Goal: Task Accomplishment & Management: Use online tool/utility

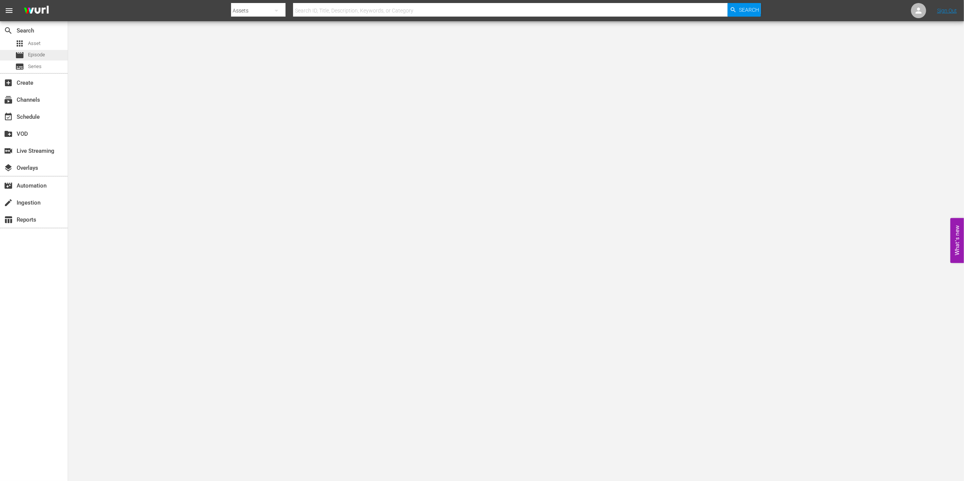
click at [47, 57] on div "movie Episode" at bounding box center [34, 55] width 68 height 11
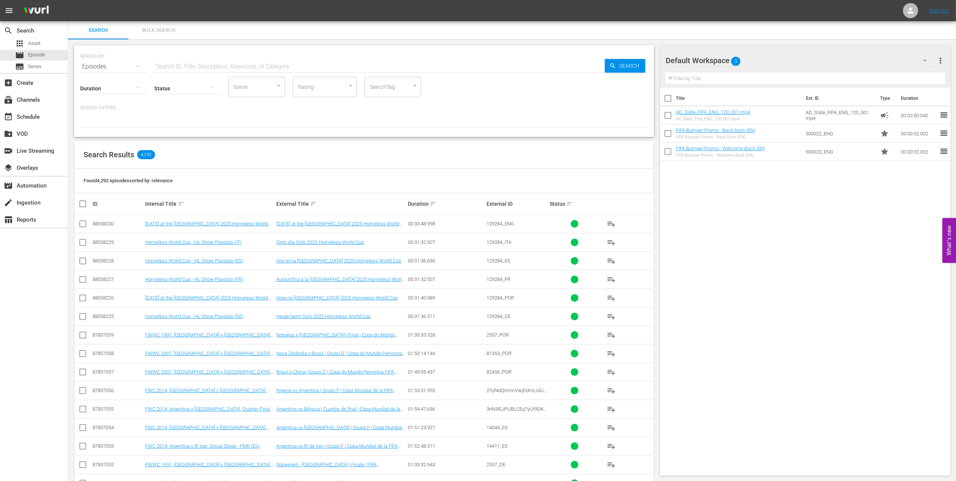
click at [205, 64] on input "text" at bounding box center [379, 66] width 451 height 18
click at [45, 94] on div "subscriptions Channels" at bounding box center [34, 98] width 68 height 15
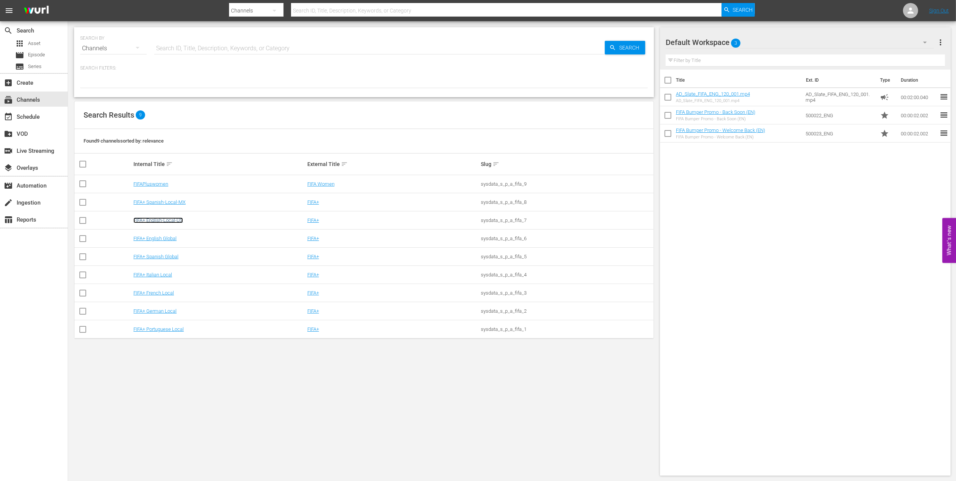
click at [171, 222] on link "FIFA+ English-Local-US" at bounding box center [158, 220] width 50 height 6
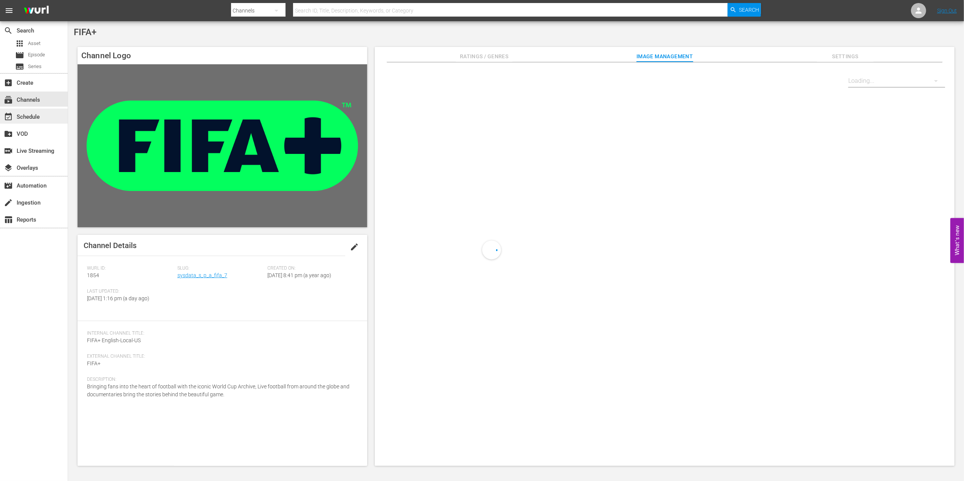
click at [29, 114] on div "event_available Schedule" at bounding box center [21, 115] width 42 height 7
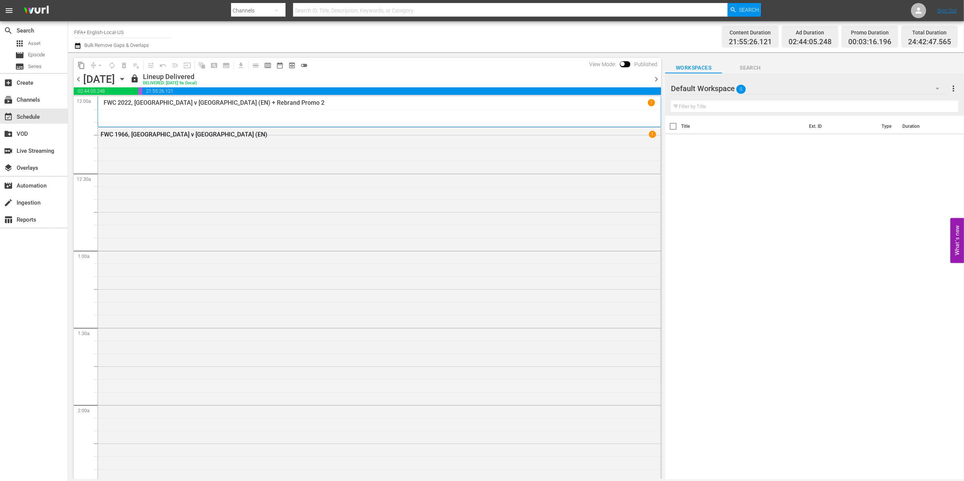
click at [655, 76] on span "chevron_right" at bounding box center [655, 78] width 9 height 9
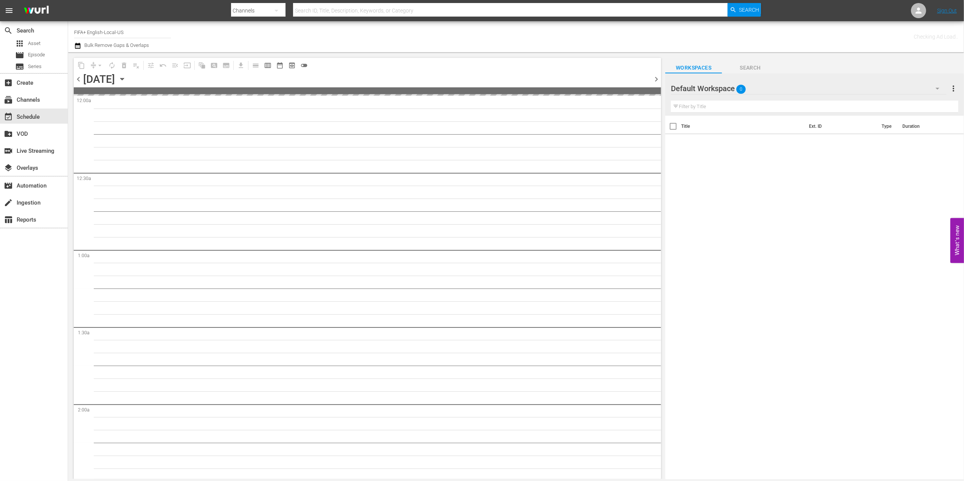
click at [655, 76] on span "chevron_right" at bounding box center [655, 78] width 9 height 9
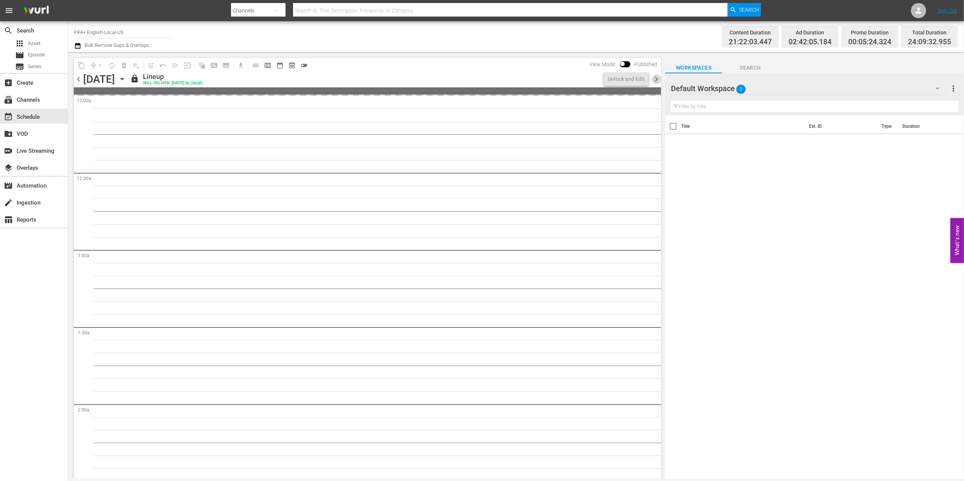
click at [655, 76] on span "chevron_right" at bounding box center [655, 78] width 9 height 9
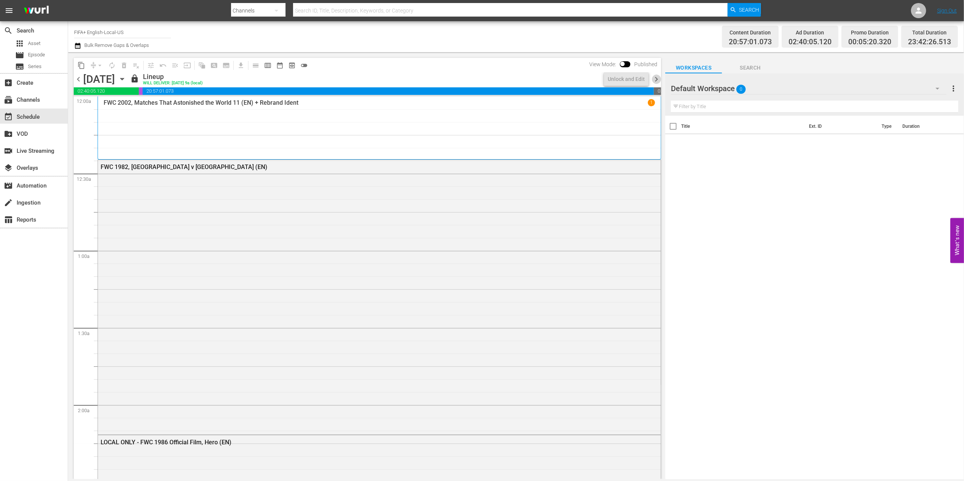
click at [655, 76] on span "chevron_right" at bounding box center [655, 78] width 9 height 9
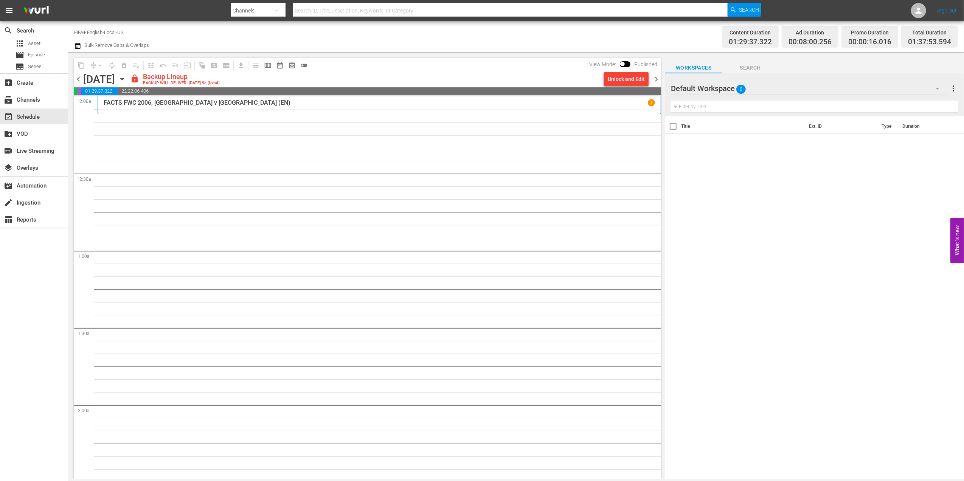
click at [80, 79] on span "chevron_left" at bounding box center [78, 78] width 9 height 9
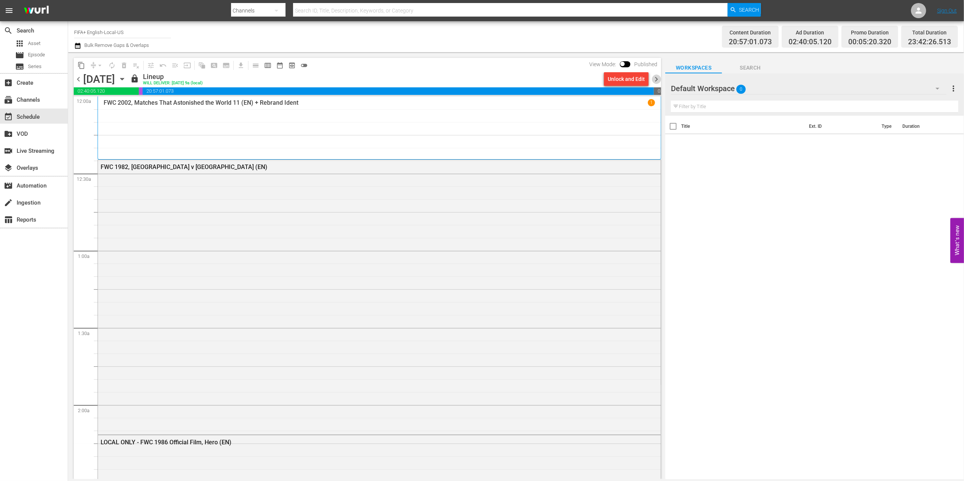
click at [658, 79] on span "chevron_right" at bounding box center [655, 78] width 9 height 9
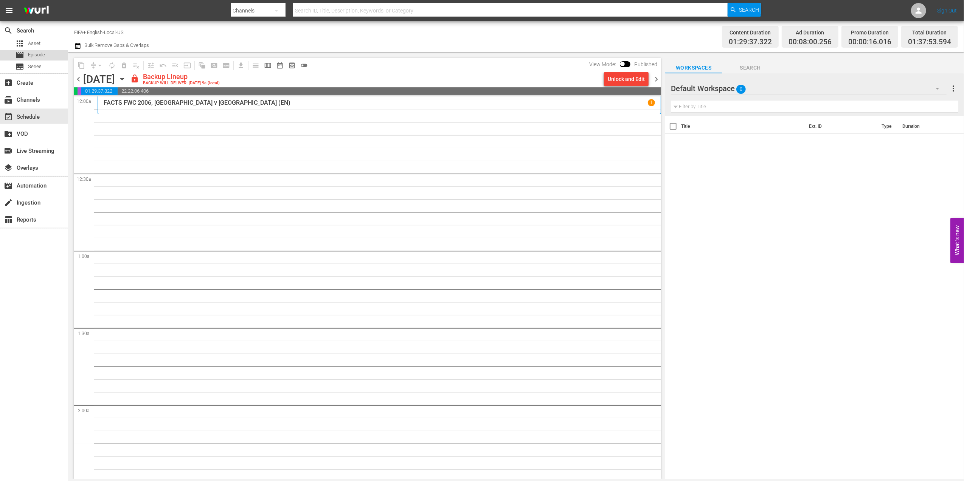
click at [33, 53] on span "Episode" at bounding box center [36, 55] width 17 height 8
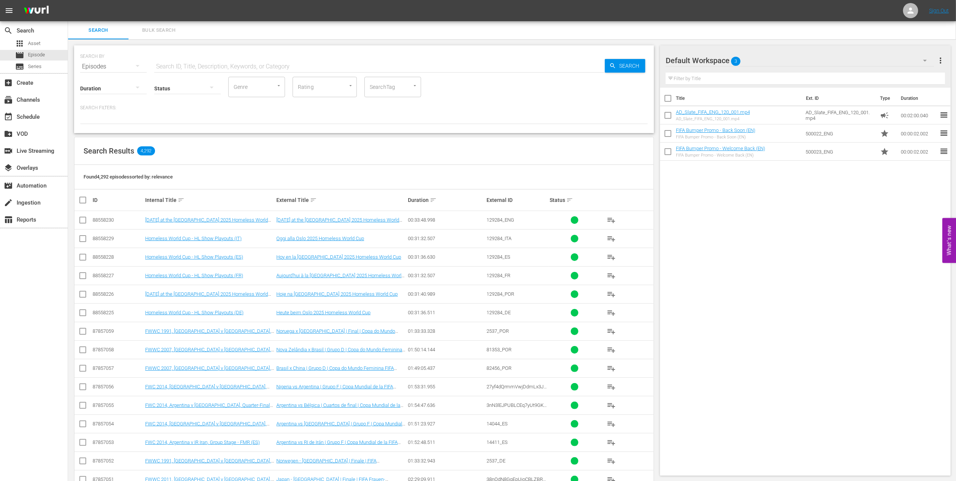
click at [230, 65] on input "text" at bounding box center [379, 66] width 451 height 18
paste input "All-Time Top-10s: Women’s World Cup Goals & Moments (EN)"
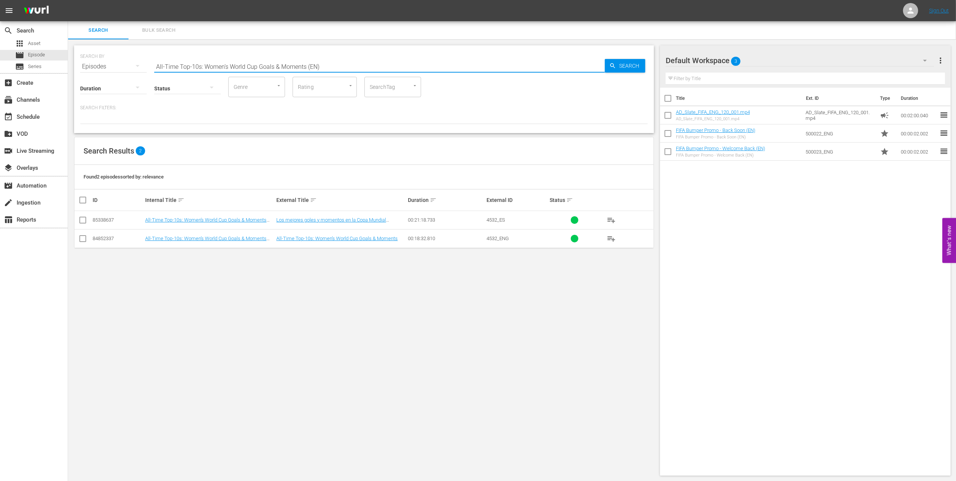
type input "All-Time Top-10s: Women’s World Cup Goals & Moments (EN)"
click at [81, 241] on input "checkbox" at bounding box center [82, 240] width 9 height 9
checkbox input "true"
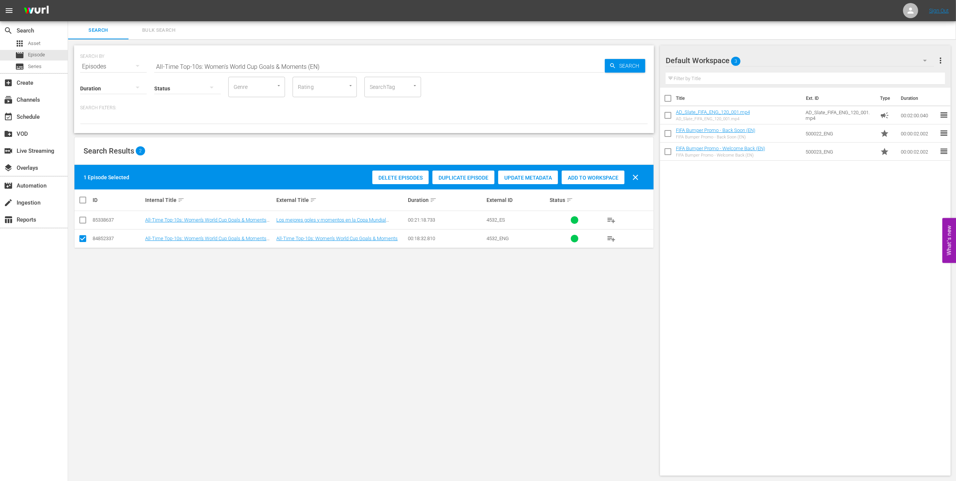
click at [597, 176] on span "Add to Workspace" at bounding box center [593, 178] width 63 height 6
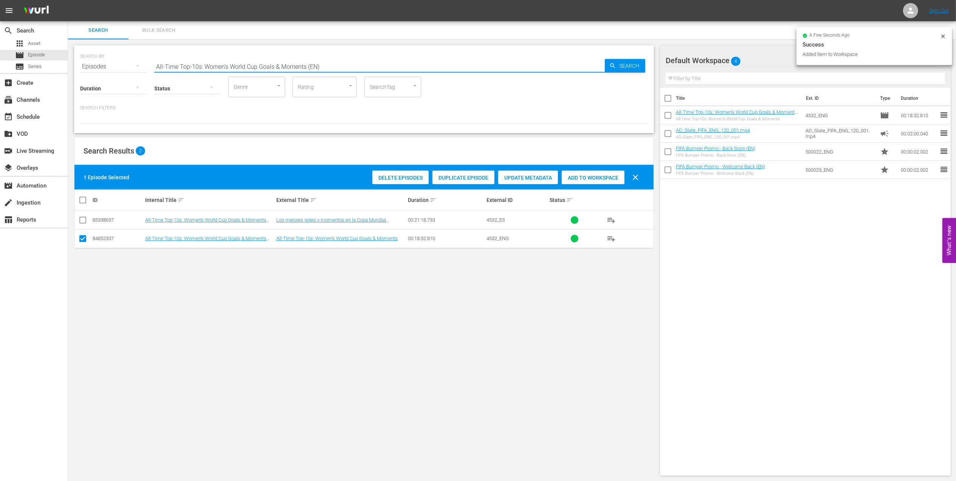
drag, startPoint x: 325, startPoint y: 65, endPoint x: 69, endPoint y: 65, distance: 256.3
click at [70, 65] on div "SEARCH BY Search By Episodes Search ID, Title, Description, Keywords, or Catego…" at bounding box center [364, 260] width 592 height 442
paste input "England Icons, Goals & Ki"
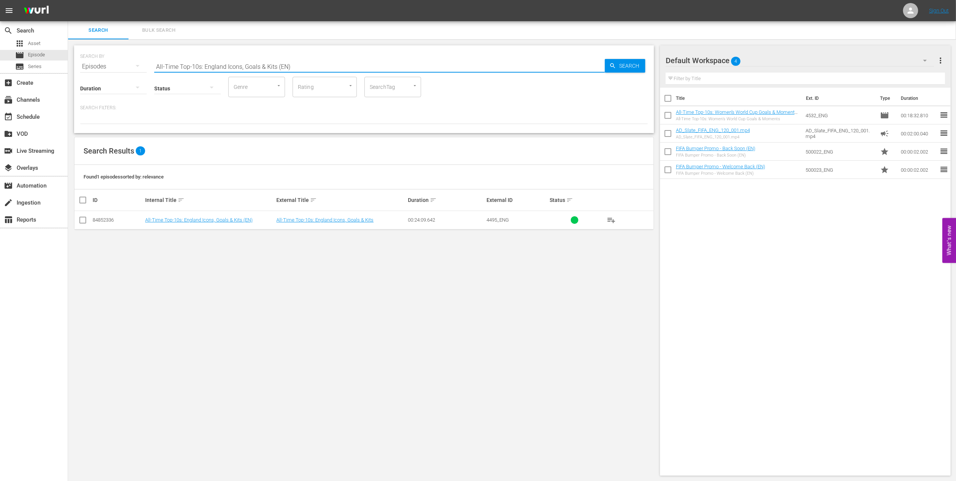
type input "All-Time Top-10s: England Icons, Goals & Kits (EN)"
click at [82, 221] on input "checkbox" at bounding box center [82, 221] width 9 height 9
checkbox input "true"
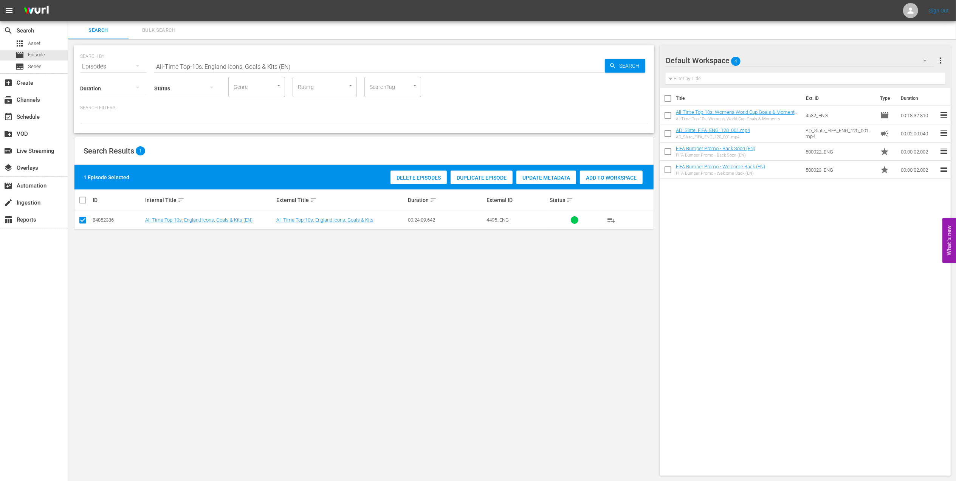
click at [612, 175] on span "Add to Workspace" at bounding box center [611, 178] width 63 height 6
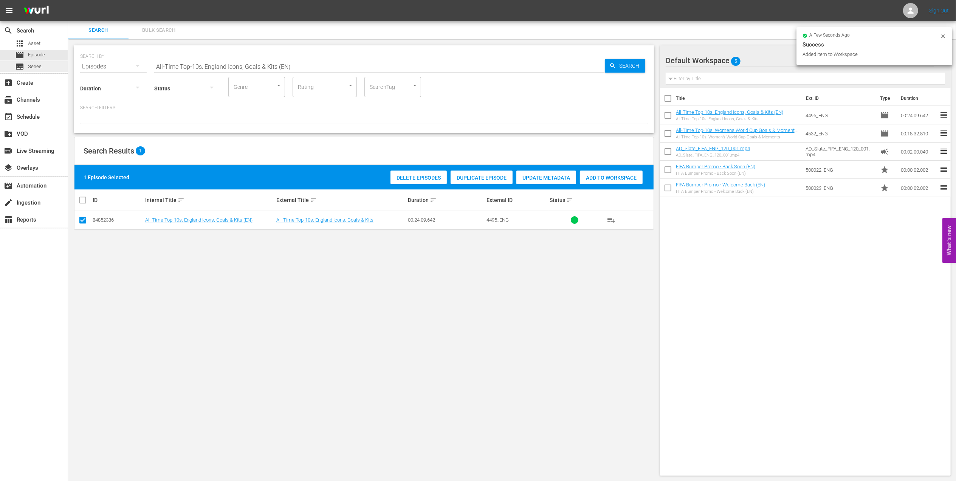
drag, startPoint x: 304, startPoint y: 66, endPoint x: 53, endPoint y: 70, distance: 251.4
click at [68, 0] on div "search Search apps Asset movie Episode subtitles Series add_box Create subscrip…" at bounding box center [512, 0] width 888 height 0
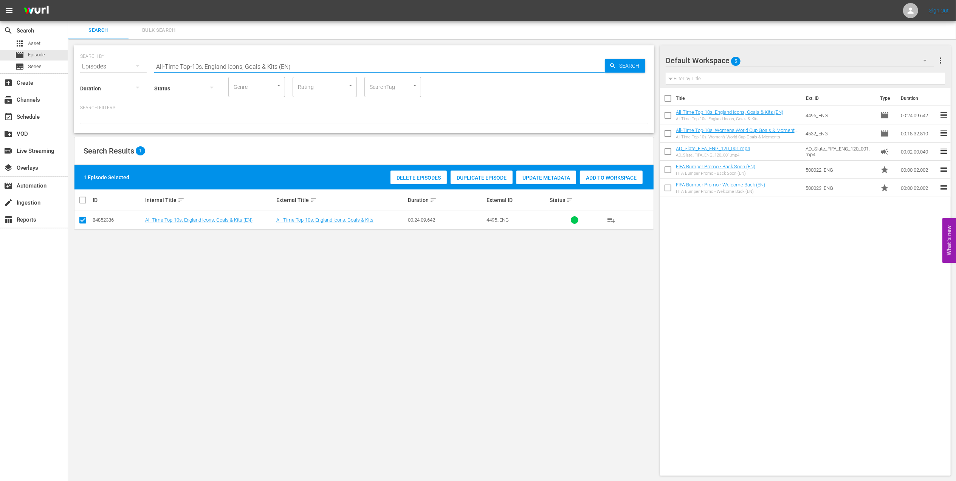
paste input "FWWC 2019 - Final - USA v Netherlands"
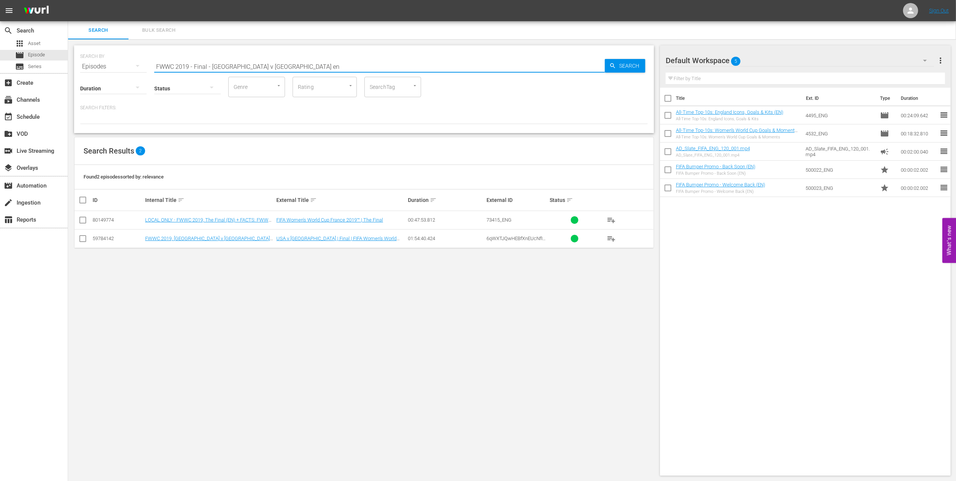
type input "FWWC 2019 - Final - USA v Netherlands en"
click at [669, 153] on input "checkbox" at bounding box center [668, 153] width 16 height 16
checkbox input "true"
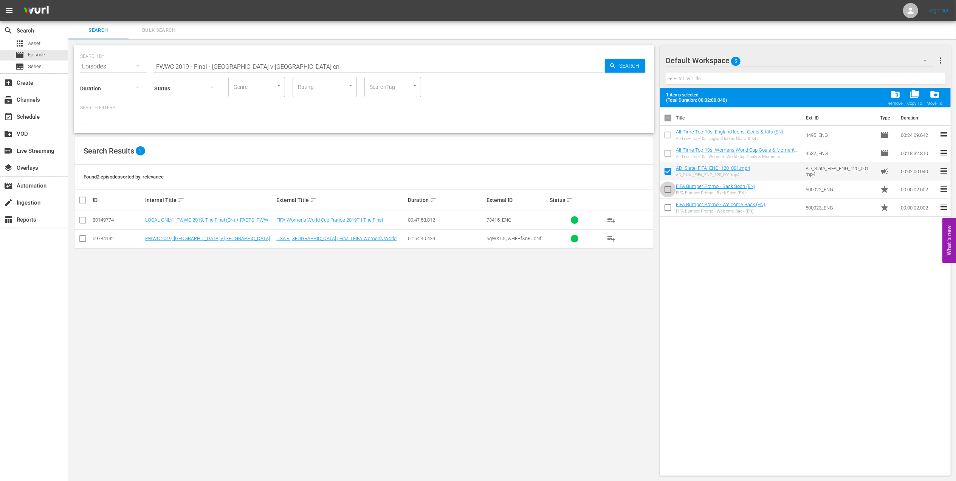
click at [668, 188] on input "checkbox" at bounding box center [668, 191] width 16 height 16
checkbox input "true"
click at [669, 207] on input "checkbox" at bounding box center [668, 209] width 16 height 16
checkbox input "true"
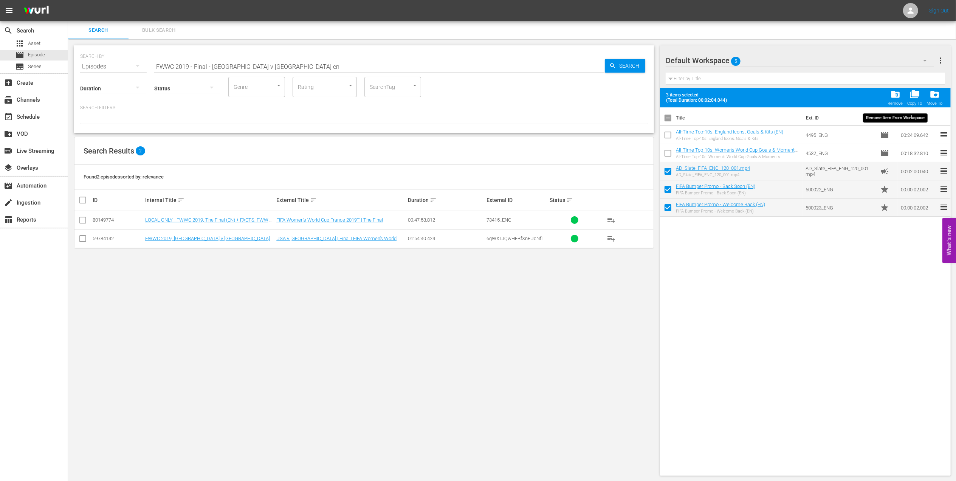
click at [896, 94] on span "folder_delete" at bounding box center [895, 94] width 10 height 10
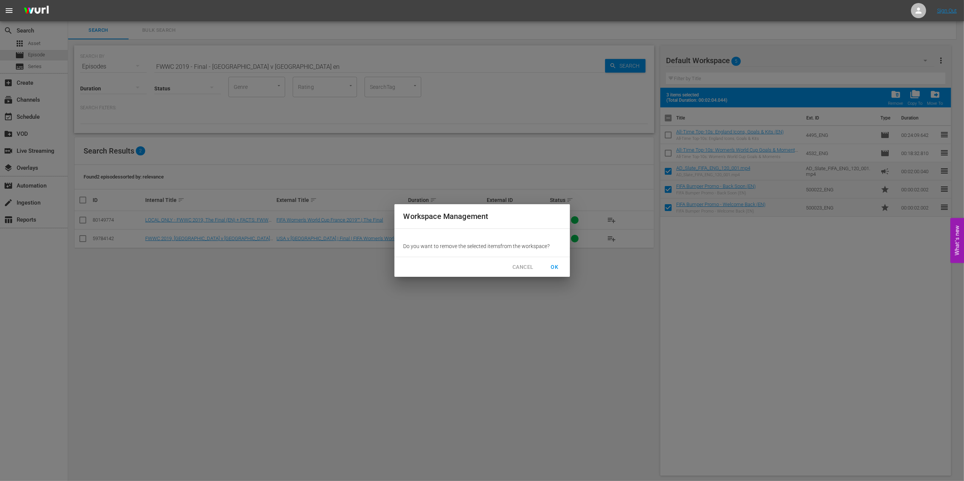
click at [555, 262] on span "OK" at bounding box center [555, 266] width 12 height 9
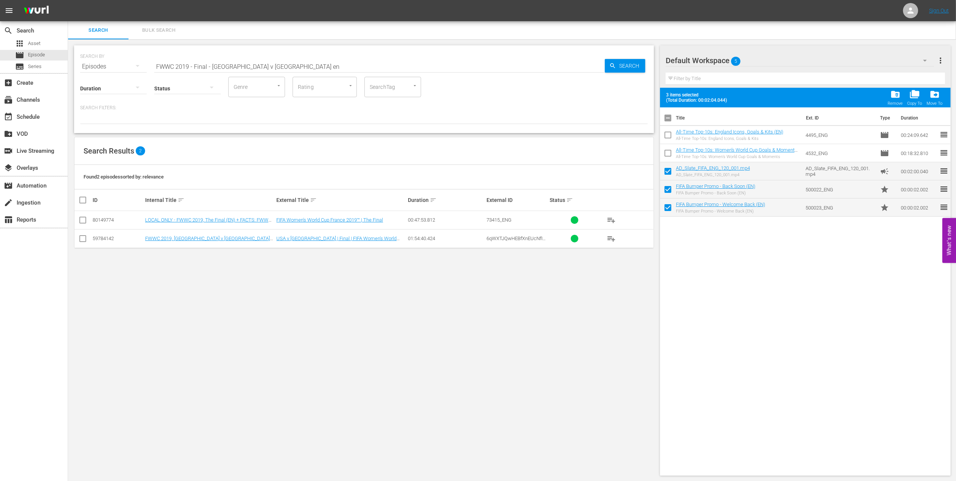
checkbox input "false"
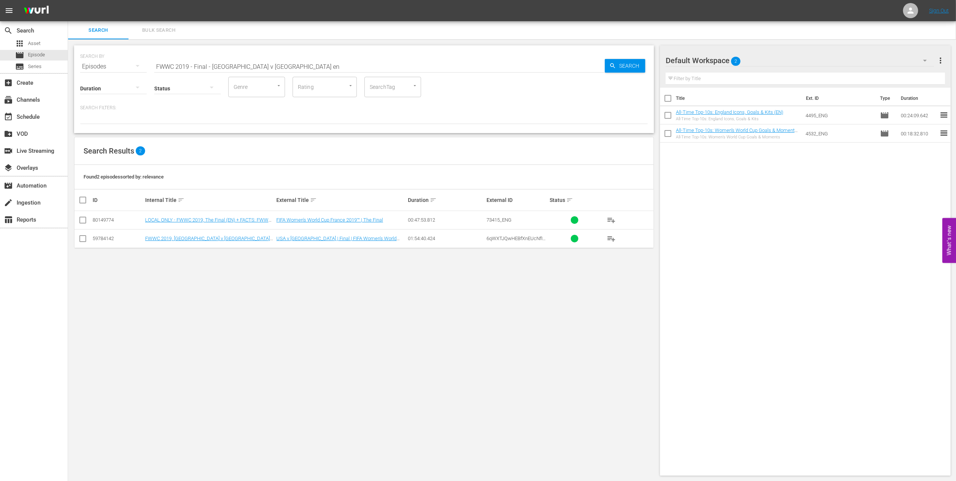
click at [85, 239] on input "checkbox" at bounding box center [82, 240] width 9 height 9
checkbox input "true"
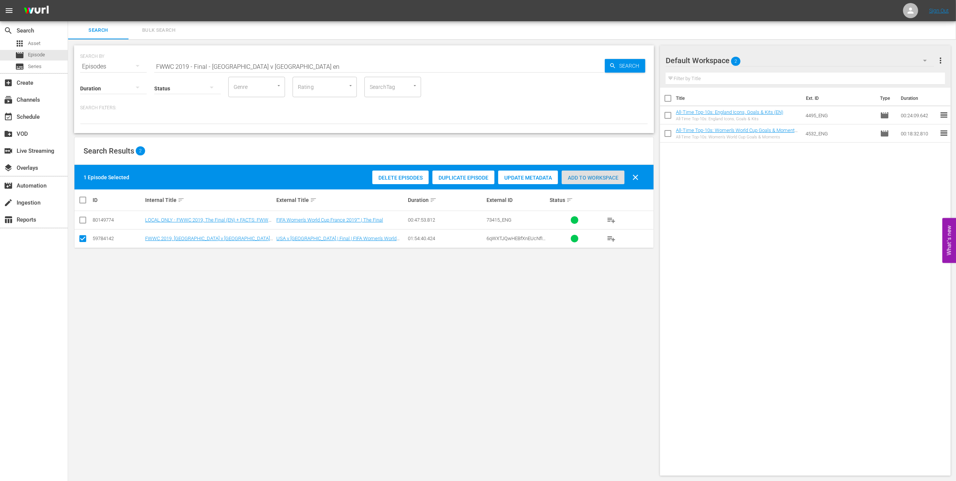
click at [580, 177] on span "Add to Workspace" at bounding box center [593, 178] width 63 height 6
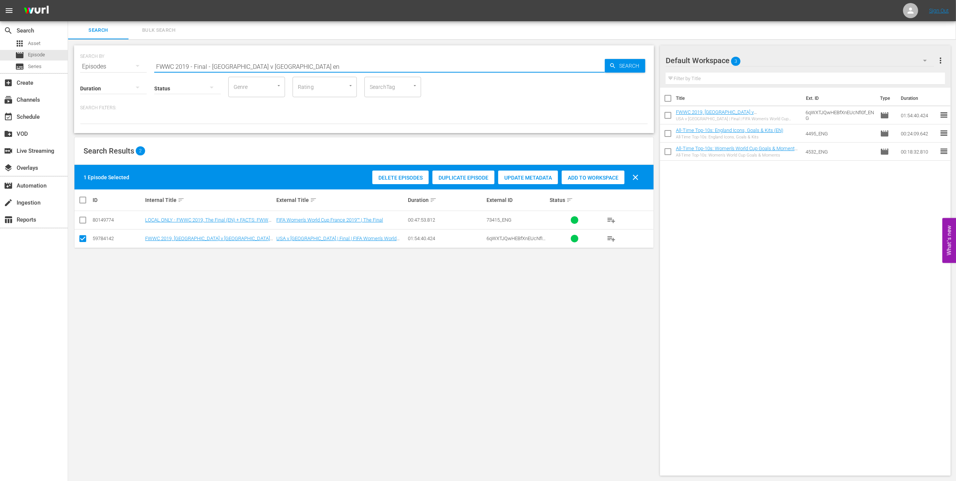
drag, startPoint x: 234, startPoint y: 65, endPoint x: 98, endPoint y: 65, distance: 135.3
click at [99, 65] on div "SEARCH BY Search By Episodes Search ID, Title, Description, Keywords, or Catego…" at bounding box center [364, 61] width 568 height 27
paste input "EP 1 - FWWC 2019 | The Final"
drag, startPoint x: 248, startPoint y: 65, endPoint x: 47, endPoint y: 67, distance: 201.1
click at [68, 0] on div "search Search apps Asset movie Episode subtitles Series add_box Create subscrip…" at bounding box center [512, 0] width 888 height 0
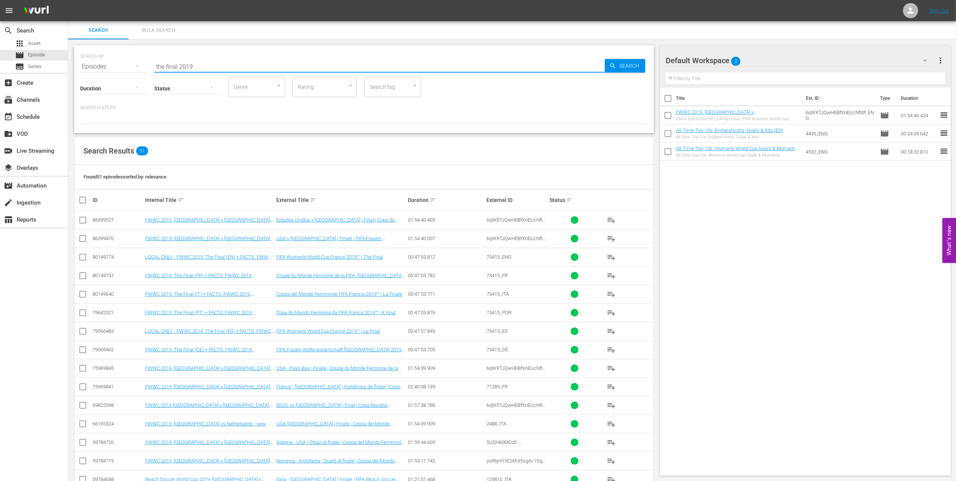
click at [218, 64] on input "the final 2019" at bounding box center [379, 66] width 451 height 18
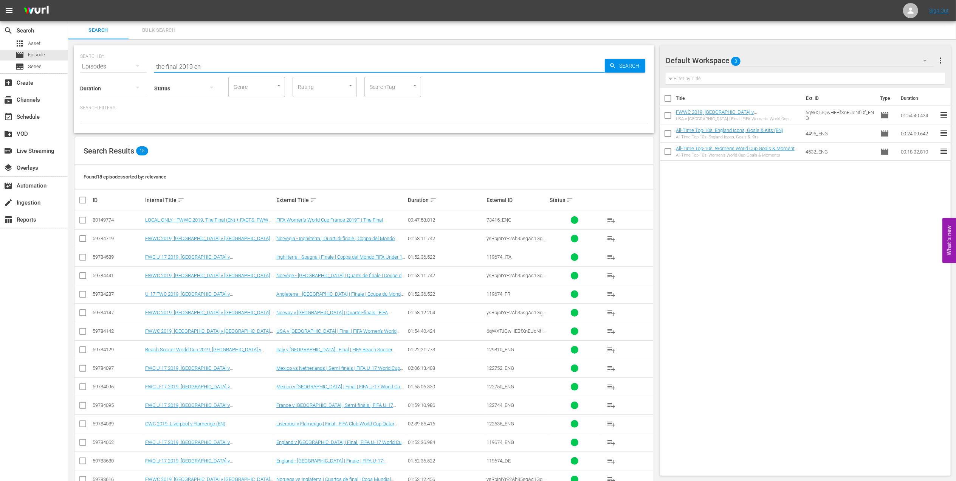
type input "the final 2019 en"
click at [84, 218] on input "checkbox" at bounding box center [82, 221] width 9 height 9
checkbox input "true"
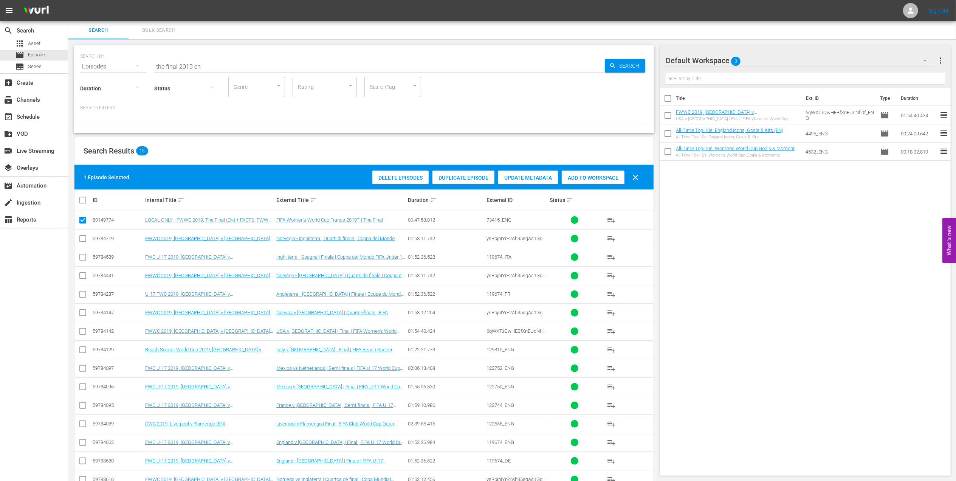
click at [581, 177] on span "Add to Workspace" at bounding box center [593, 178] width 63 height 6
drag, startPoint x: 206, startPoint y: 64, endPoint x: 114, endPoint y: 67, distance: 92.3
click at [114, 67] on div "SEARCH BY Search By Episodes Search ID, Title, Description, Keywords, or Catego…" at bounding box center [364, 61] width 568 height 27
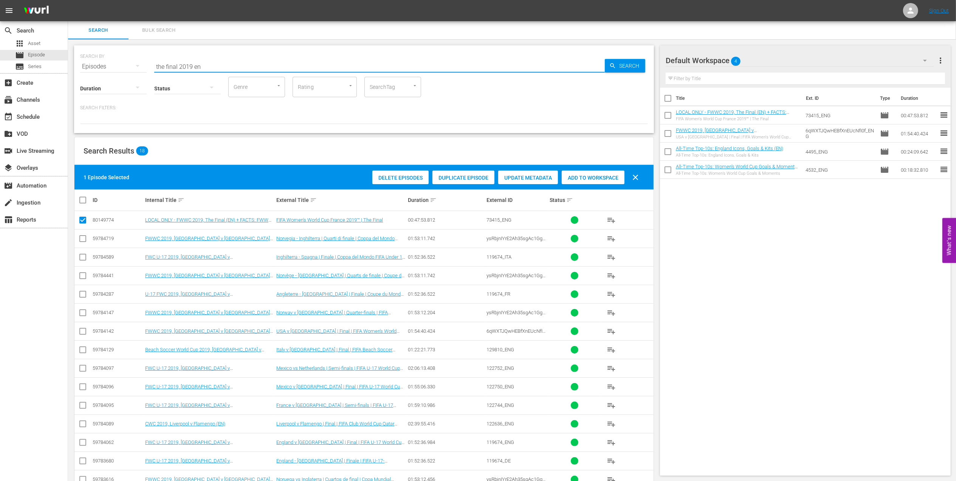
paste input "EP 5 - Icon: Diego Maradona | Eyes of the World"
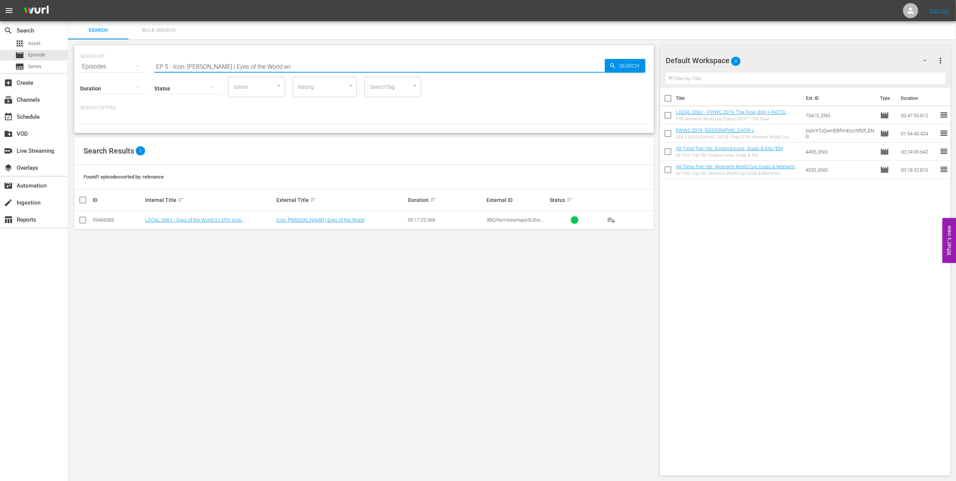
type input "EP 5 - Icon: Diego Maradona | Eyes of the World en"
click at [83, 222] on input "checkbox" at bounding box center [82, 221] width 9 height 9
checkbox input "true"
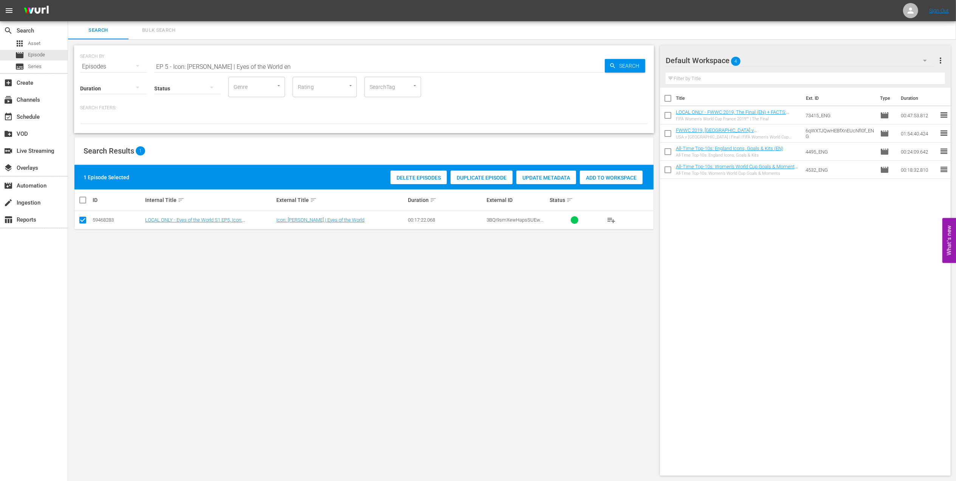
click at [600, 178] on span "Add to Workspace" at bounding box center [611, 178] width 63 height 6
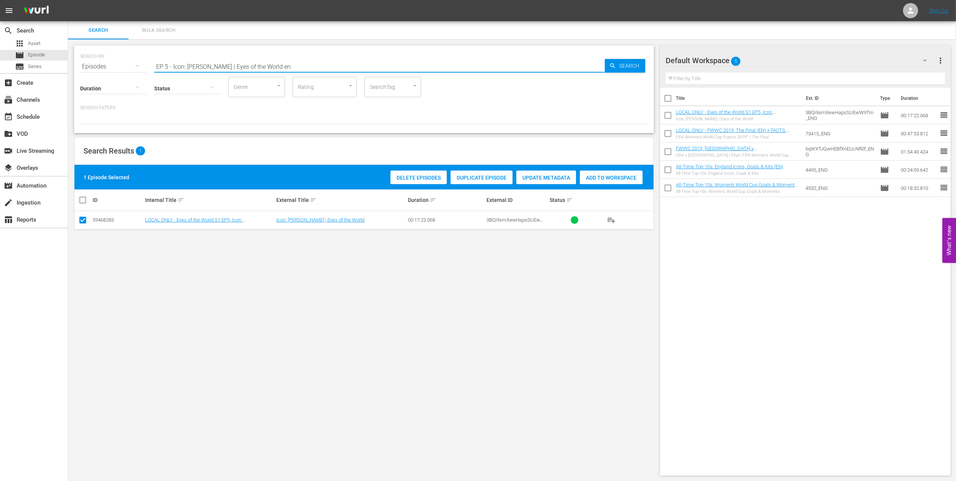
drag, startPoint x: 113, startPoint y: 67, endPoint x: 95, endPoint y: 67, distance: 17.4
click at [95, 67] on div "SEARCH BY Search By Episodes Search ID, Title, Description, Keywords, or Catego…" at bounding box center [364, 61] width 568 height 27
paste input "FWC 1978 - Final - Argentina v Netherlands"
click at [279, 65] on input "FWC 1978 - Final - Argentina v Netherlands" at bounding box center [379, 66] width 451 height 18
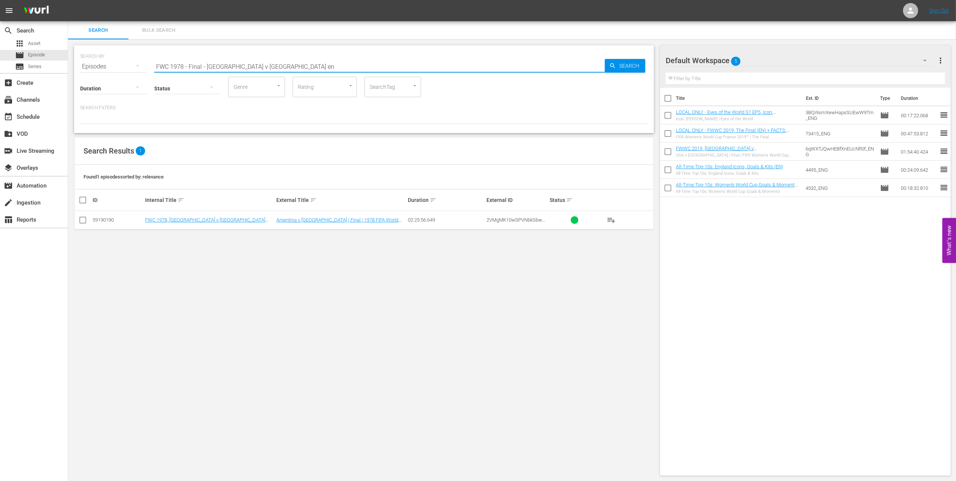
type input "FWC 1978 - Final - Argentina v Netherlands en"
drag, startPoint x: 79, startPoint y: 218, endPoint x: 127, endPoint y: 220, distance: 48.0
click at [79, 219] on input "checkbox" at bounding box center [82, 221] width 9 height 9
checkbox input "true"
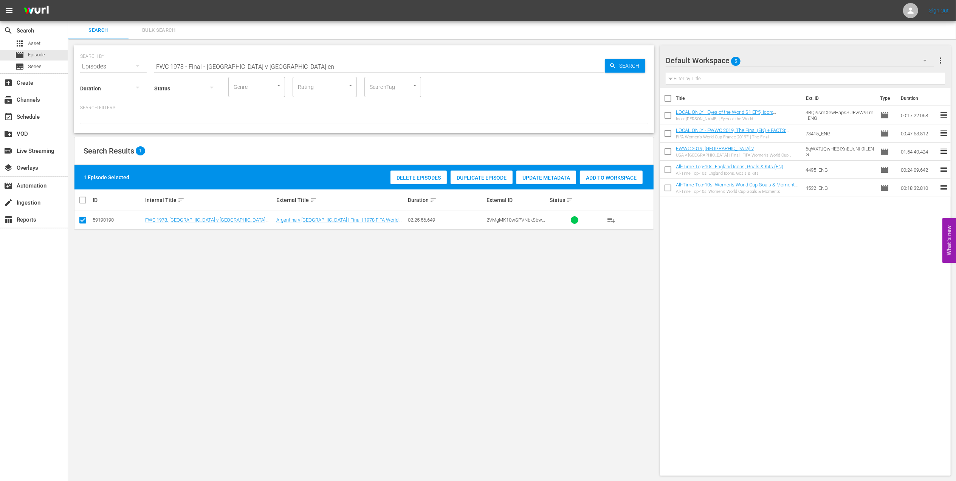
click at [598, 179] on span "Add to Workspace" at bounding box center [611, 178] width 63 height 6
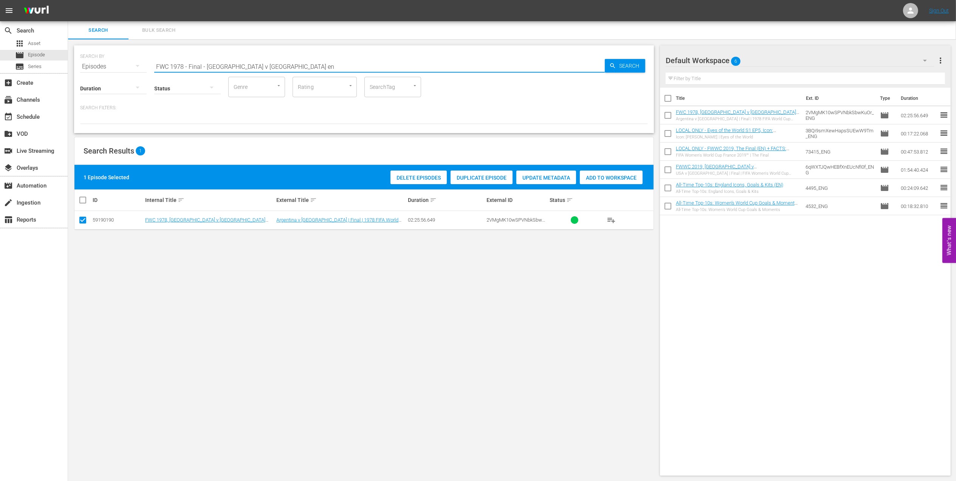
drag, startPoint x: 294, startPoint y: 70, endPoint x: 113, endPoint y: 68, distance: 180.3
click at [109, 69] on div "SEARCH BY Search By Episodes Search ID, Title, Description, Keywords, or Catego…" at bounding box center [364, 61] width 568 height 27
paste input "EP 2 - Lineker | Golden Boot"
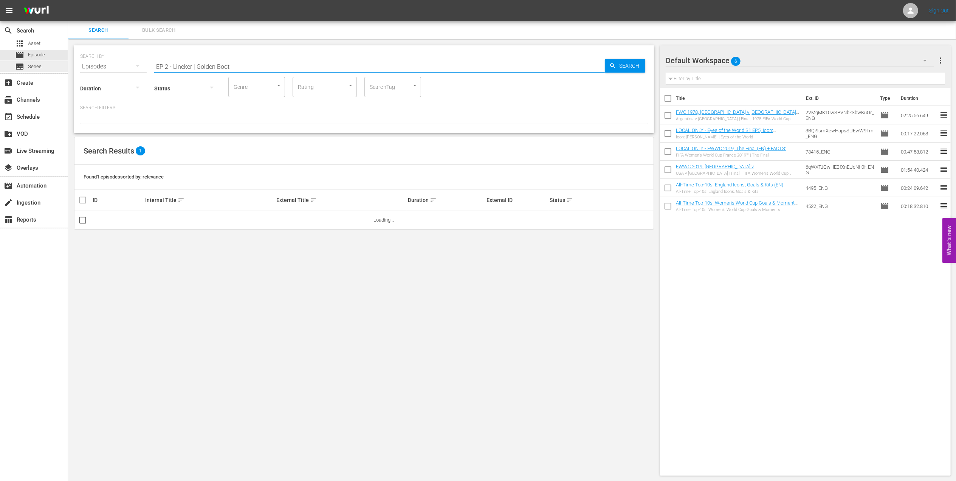
drag, startPoint x: 196, startPoint y: 66, endPoint x: 52, endPoint y: 69, distance: 143.7
click at [68, 0] on div "search Search apps Asset movie Episode subtitles Series add_box Create subscrip…" at bounding box center [512, 0] width 888 height 0
click at [203, 65] on input "Golden Boot" at bounding box center [379, 66] width 451 height 18
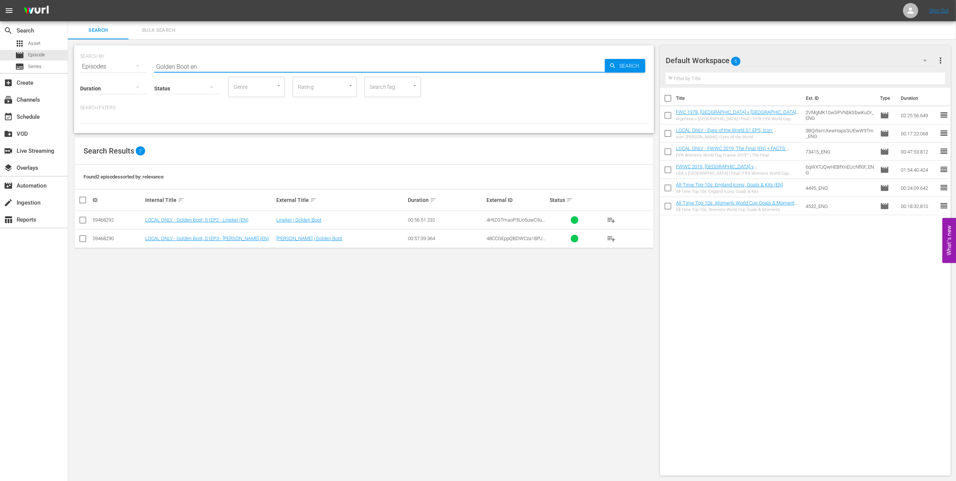
type input "Golden Boot en"
click at [82, 221] on input "checkbox" at bounding box center [82, 221] width 9 height 9
checkbox input "true"
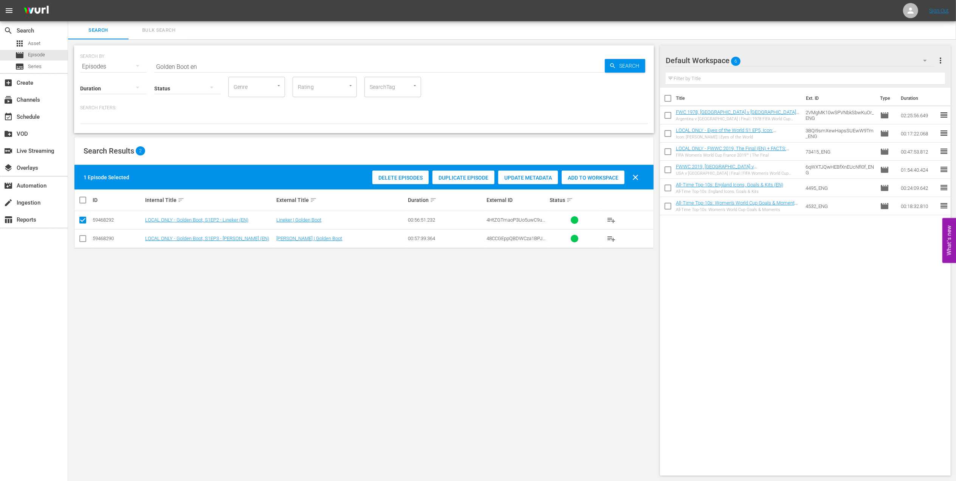
click at [82, 244] on input "checkbox" at bounding box center [82, 240] width 9 height 9
checkbox input "true"
click at [606, 177] on span "Add to Workspace" at bounding box center [611, 178] width 63 height 6
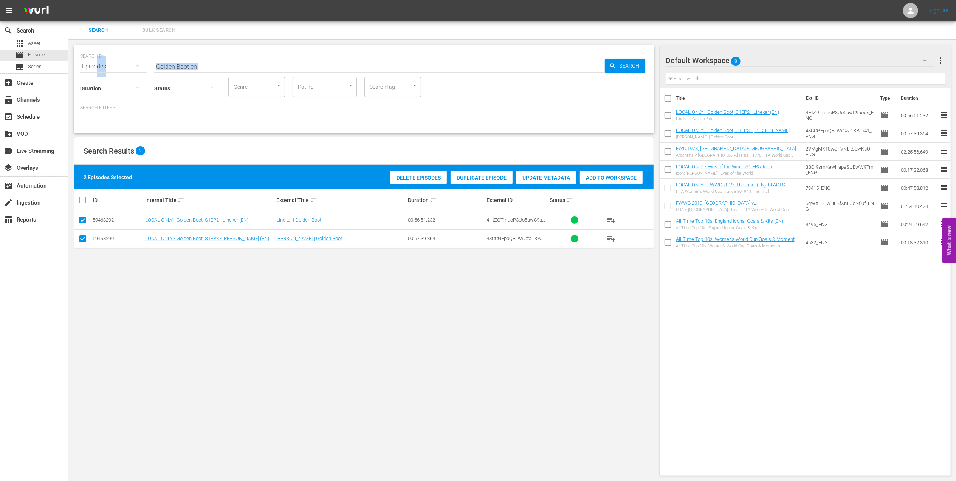
click at [97, 69] on div "SEARCH BY Search By Episodes Search ID, Title, Description, Keywords, or Catego…" at bounding box center [364, 89] width 580 height 88
click at [213, 67] on input "Golden Boot en" at bounding box center [379, 66] width 451 height 18
drag, startPoint x: 149, startPoint y: 65, endPoint x: 124, endPoint y: 65, distance: 24.9
click at [124, 65] on div "SEARCH BY Search By Episodes Search ID, Title, Description, Keywords, or Catego…" at bounding box center [364, 61] width 568 height 27
paste input "FIFA World Cup™ Extra Time Thrillers 2"
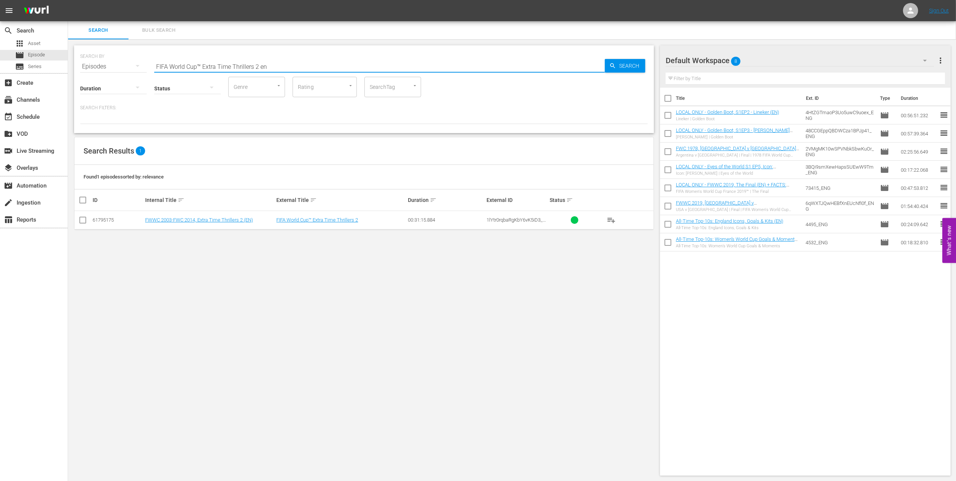
type input "FIFA World Cup™ Extra Time Thrillers 2 en"
click at [84, 220] on input "checkbox" at bounding box center [82, 221] width 9 height 9
checkbox input "true"
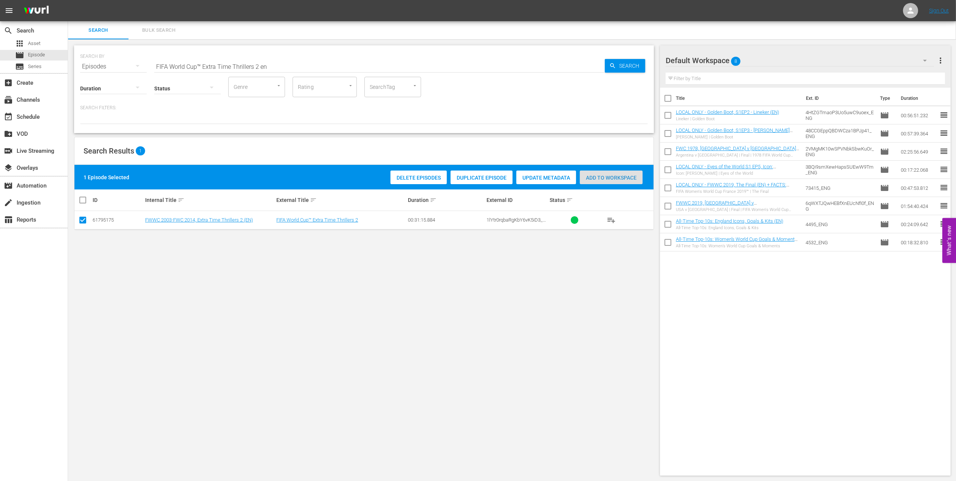
click at [625, 175] on span "Add to Workspace" at bounding box center [611, 178] width 63 height 6
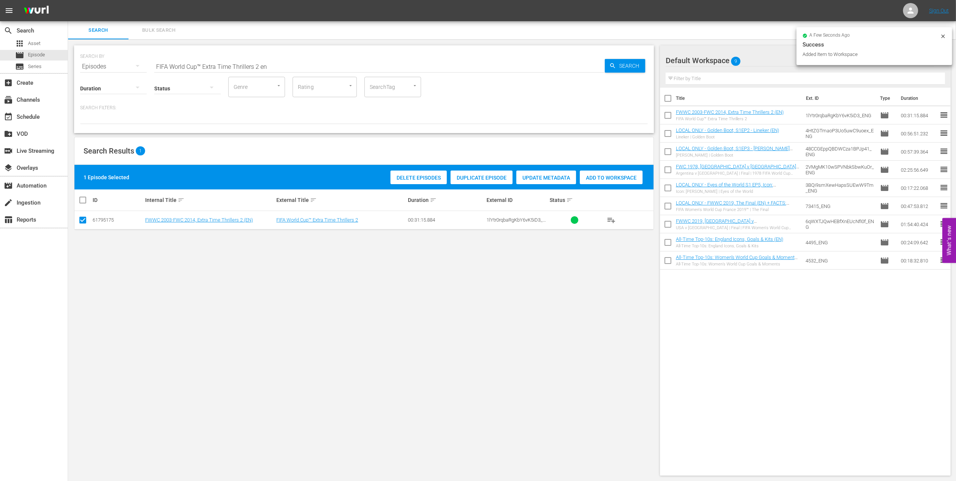
drag, startPoint x: 116, startPoint y: 68, endPoint x: 79, endPoint y: 67, distance: 36.3
click at [79, 67] on div "SEARCH BY Search By Episodes Search ID, Title, Description, Keywords, or Catego…" at bounding box center [364, 89] width 580 height 88
paste input "Host Nation Champions 2"
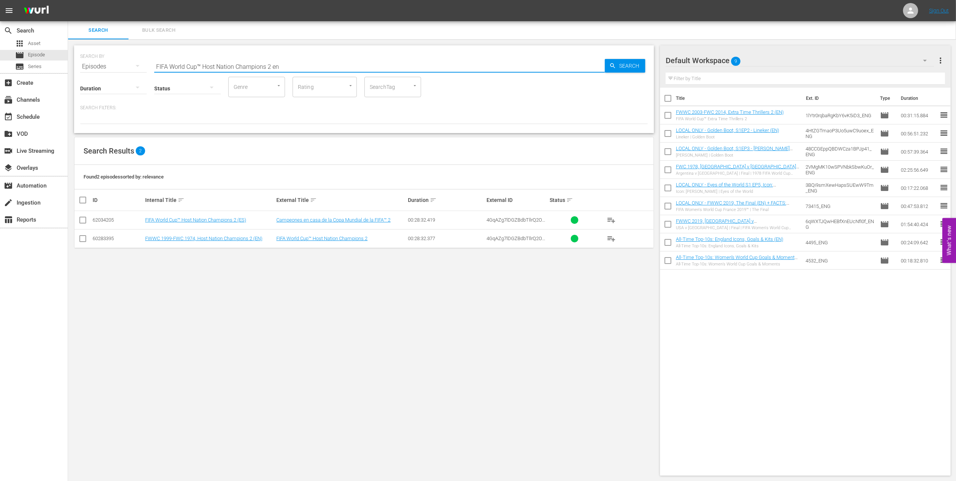
type input "FIFA World Cup™ Host Nation Champions 2 en"
drag, startPoint x: 82, startPoint y: 241, endPoint x: 87, endPoint y: 241, distance: 4.9
click at [82, 241] on input "checkbox" at bounding box center [82, 240] width 9 height 9
checkbox input "true"
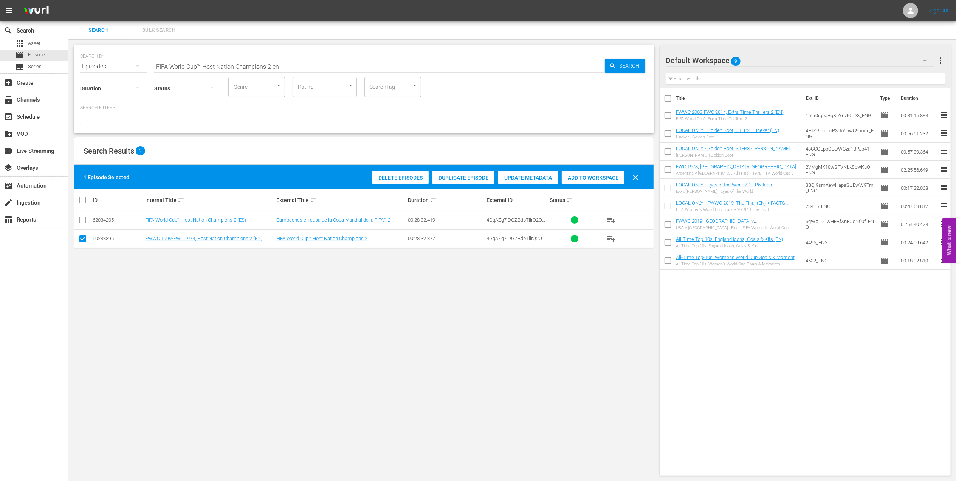
click at [588, 178] on span "Add to Workspace" at bounding box center [593, 178] width 63 height 6
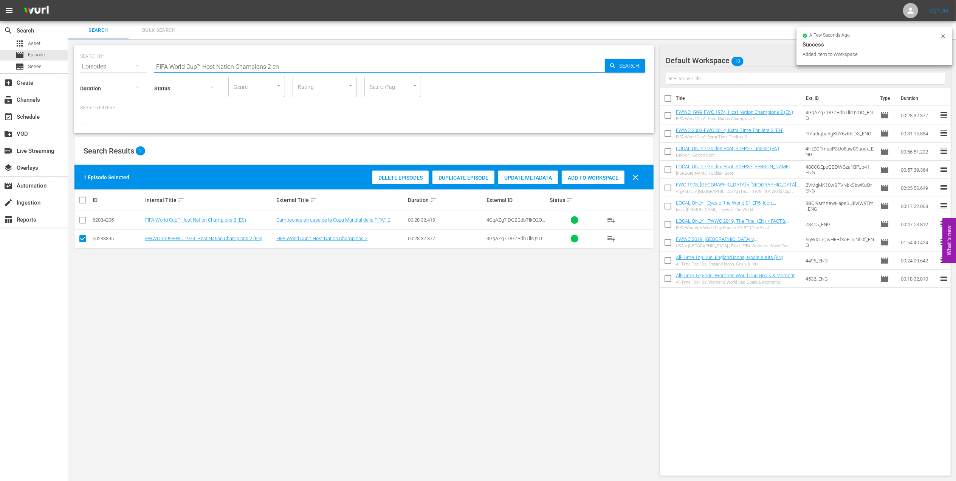
drag, startPoint x: 290, startPoint y: 64, endPoint x: 111, endPoint y: 62, distance: 178.8
click at [111, 62] on div "SEARCH BY Search By Episodes Search ID, Title, Description, Keywords, or Catego…" at bounding box center [364, 61] width 568 height 27
paste input "Last-Minute Drama: FIFA World Cup™ Matches Decided at the End"
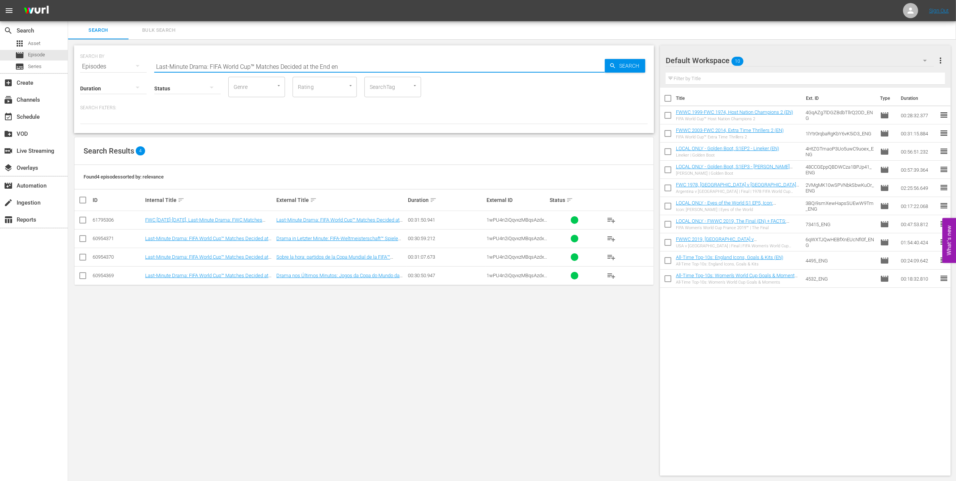
type input "Last-Minute Drama: FIFA World Cup™ Matches Decided at the End en"
click at [82, 219] on input "checkbox" at bounding box center [82, 221] width 9 height 9
checkbox input "true"
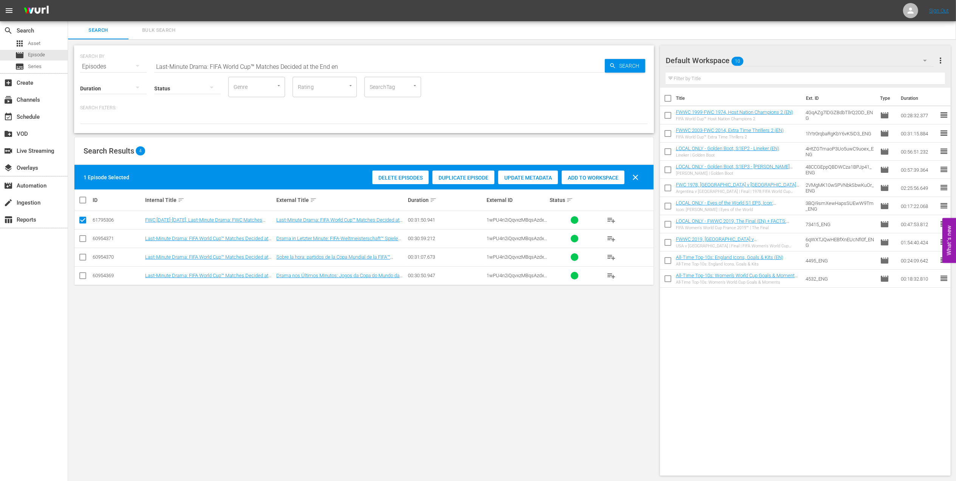
click at [600, 175] on span "Add to Workspace" at bounding box center [593, 178] width 63 height 6
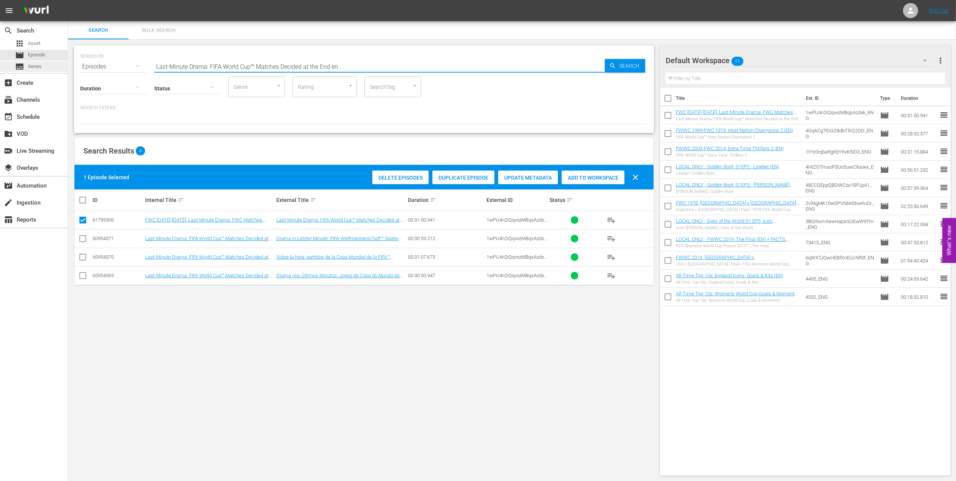
drag, startPoint x: 187, startPoint y: 67, endPoint x: 38, endPoint y: 67, distance: 148.6
click at [68, 0] on div "search Search apps Asset movie Episode subtitles Series add_box Create subscrip…" at bounding box center [512, 0] width 888 height 0
paste input "FWC 2022 - Final - [GEOGRAPHIC_DATA] v [GEOGRAPHIC_DATA]"
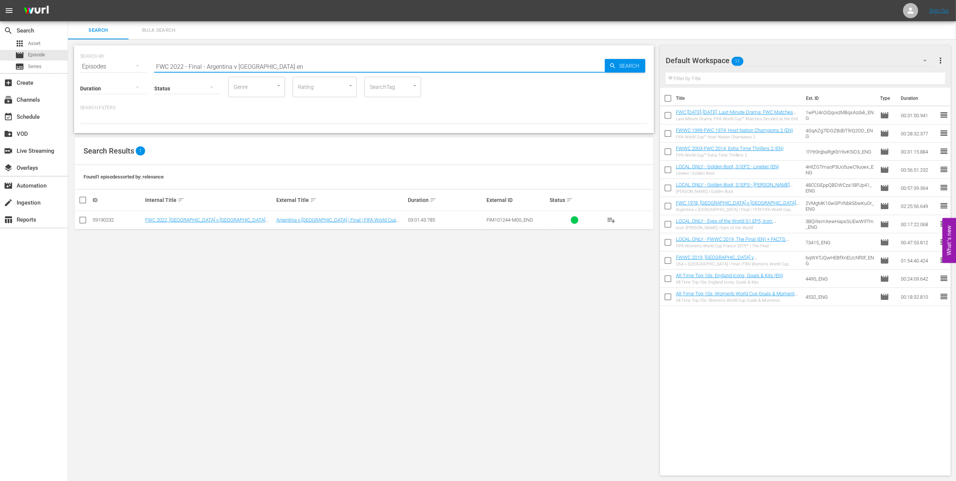
type input "FWC 2022 - Final - Argentina v France en"
click at [85, 222] on input "checkbox" at bounding box center [82, 221] width 9 height 9
checkbox input "true"
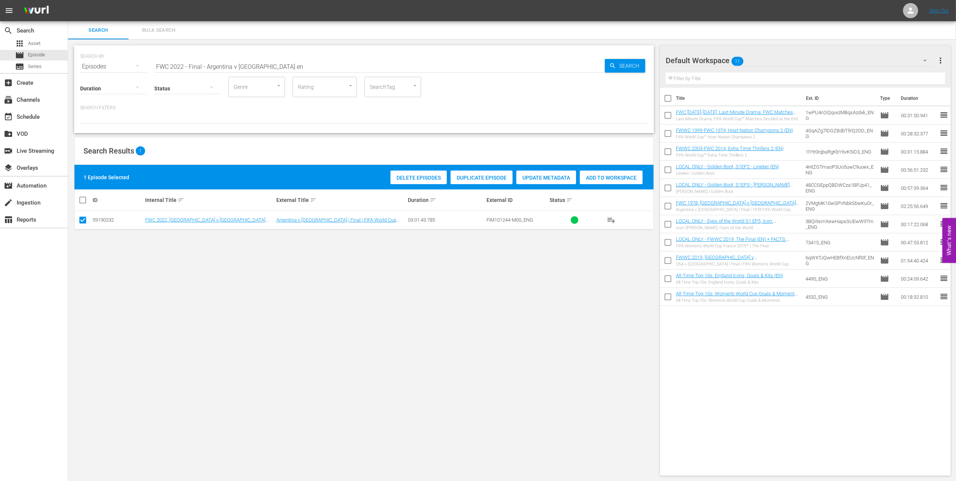
click at [614, 176] on span "Add to Workspace" at bounding box center [611, 178] width 63 height 6
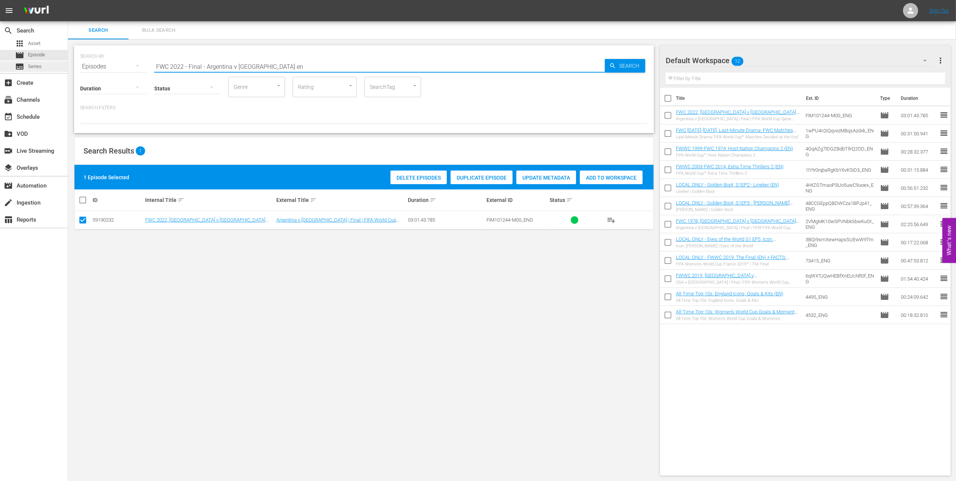
drag, startPoint x: 240, startPoint y: 65, endPoint x: 64, endPoint y: 64, distance: 176.2
click at [68, 0] on div "search Search apps Asset movie Episode subtitles Series add_box Create subscrip…" at bounding box center [512, 0] width 888 height 0
paste input "[PERSON_NAME] Shining Bright in the World Cup"
click at [288, 62] on input "[PERSON_NAME] Shining Bright in the World Cup" at bounding box center [379, 66] width 451 height 18
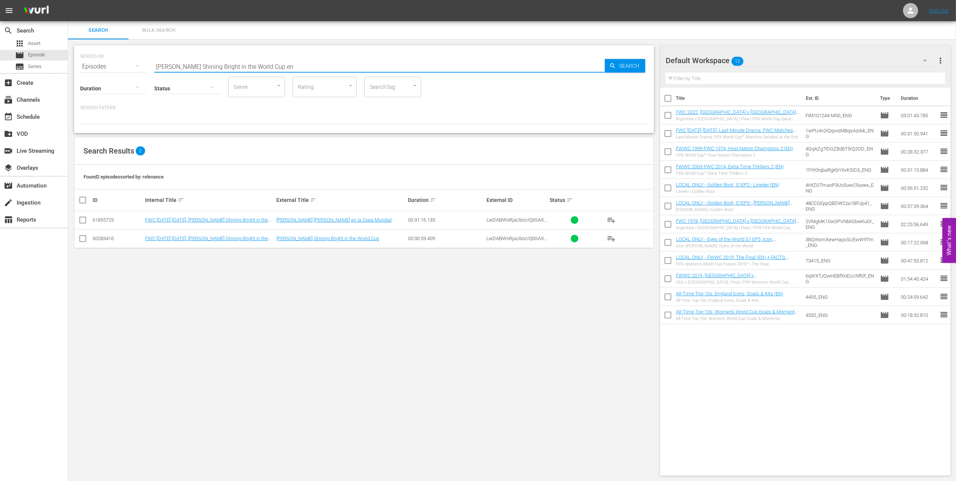
type input "Lionel Messi Shining Bright in the World Cup en"
click at [84, 240] on input "checkbox" at bounding box center [82, 240] width 9 height 9
checkbox input "true"
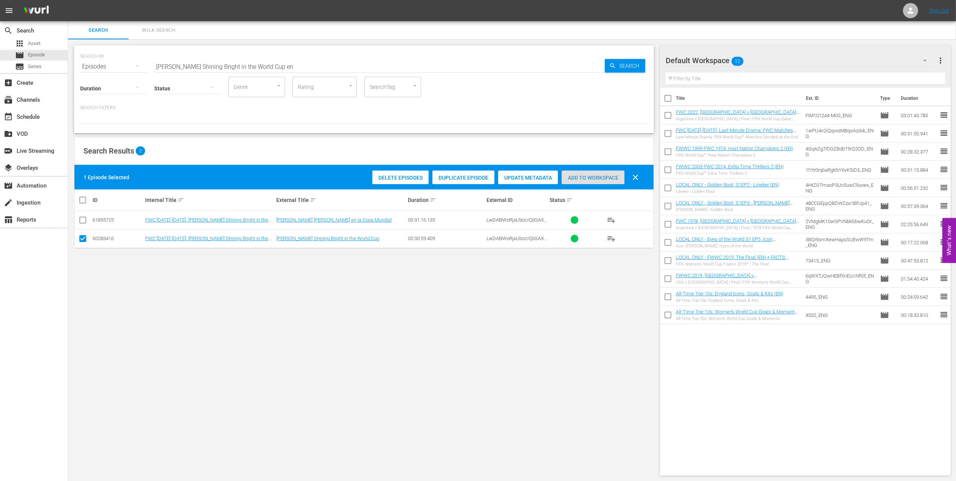
click at [576, 179] on span "Add to Workspace" at bounding box center [593, 178] width 63 height 6
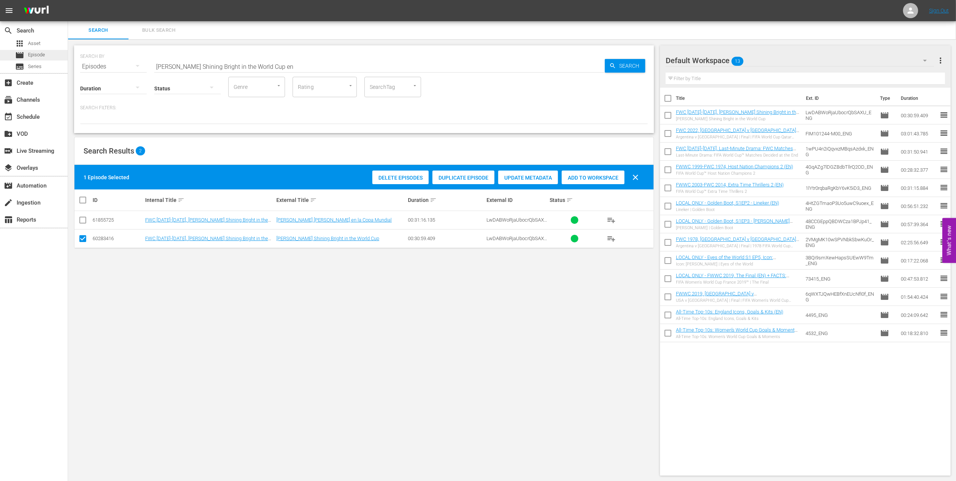
drag, startPoint x: 150, startPoint y: 60, endPoint x: 45, endPoint y: 57, distance: 105.1
click at [68, 0] on div "search Search apps Asset movie Episode subtitles Series add_box Create subscrip…" at bounding box center [512, 0] width 888 height 0
paste input "FACTS: 2022 FIFA World Cup"
drag, startPoint x: 235, startPoint y: 64, endPoint x: 24, endPoint y: 64, distance: 210.6
click at [68, 0] on div "search Search apps Asset movie Episode subtitles Series add_box Create subscrip…" at bounding box center [512, 0] width 888 height 0
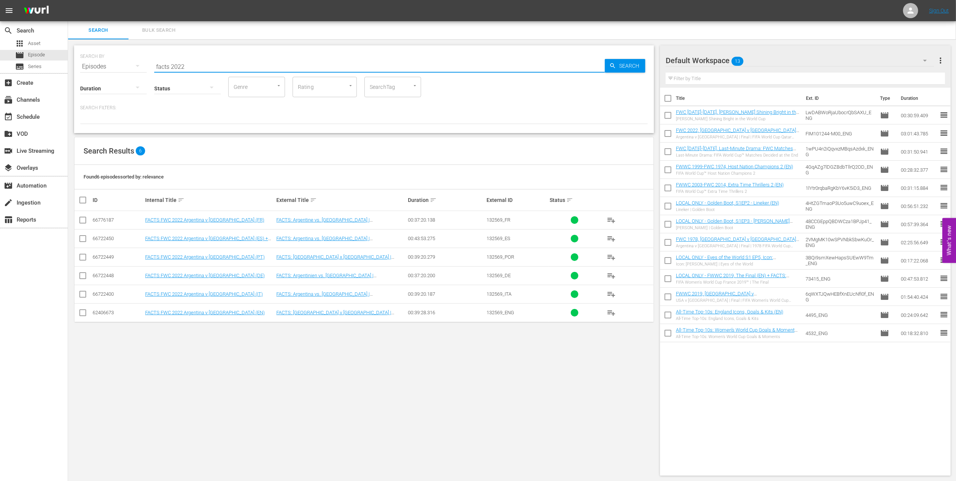
type input "facts 2022"
drag, startPoint x: 83, startPoint y: 312, endPoint x: 105, endPoint y: 313, distance: 21.9
click at [83, 313] on input "checkbox" at bounding box center [82, 314] width 9 height 9
checkbox input "true"
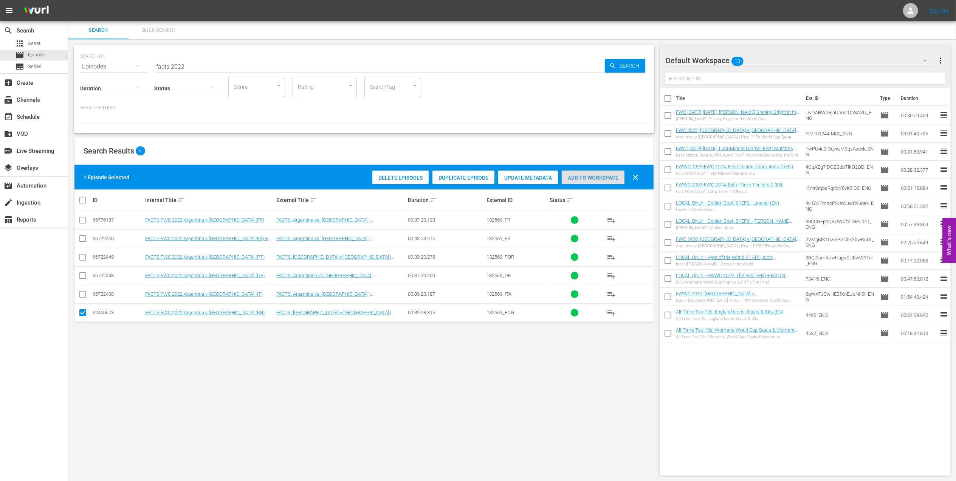
click at [595, 177] on span "Add to Workspace" at bounding box center [593, 178] width 63 height 6
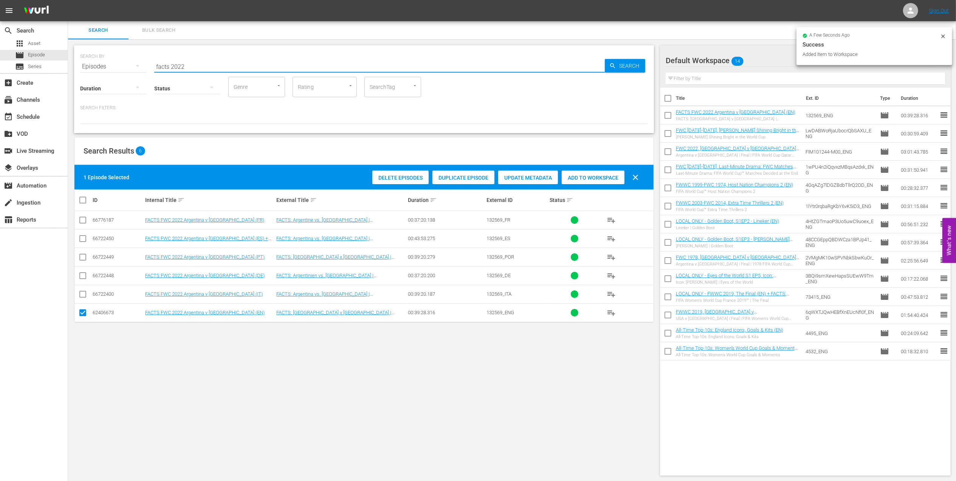
paste input "FWC 2014 - Final - Germany v Argentina"
drag, startPoint x: 192, startPoint y: 67, endPoint x: 135, endPoint y: 67, distance: 56.7
click at [119, 67] on div "SEARCH BY Search By Episodes Search ID, Title, Description, Keywords, or Catego…" at bounding box center [364, 61] width 568 height 27
click at [274, 64] on input "FWC 2014 - Final - Germany v Argentina" at bounding box center [379, 66] width 451 height 18
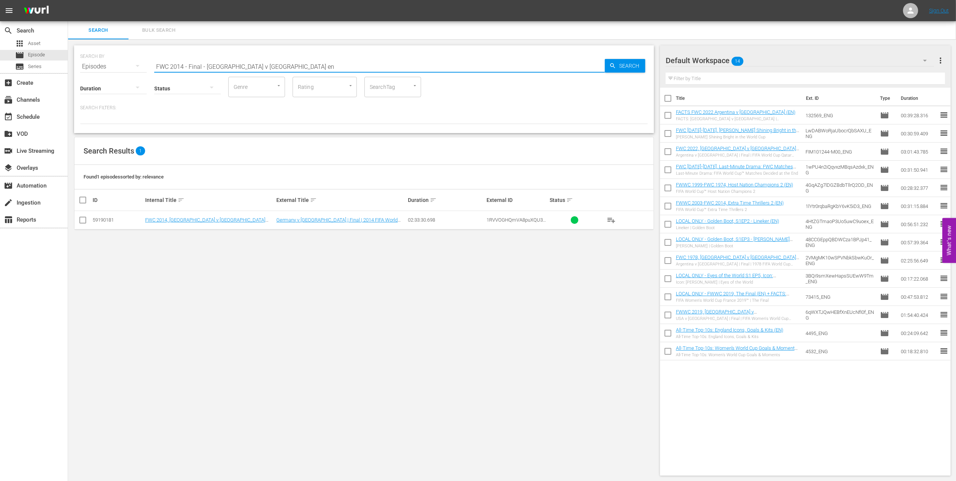
type input "FWC 2014 - Final - Germany v Argentina en"
click at [82, 221] on input "checkbox" at bounding box center [82, 221] width 9 height 9
checkbox input "true"
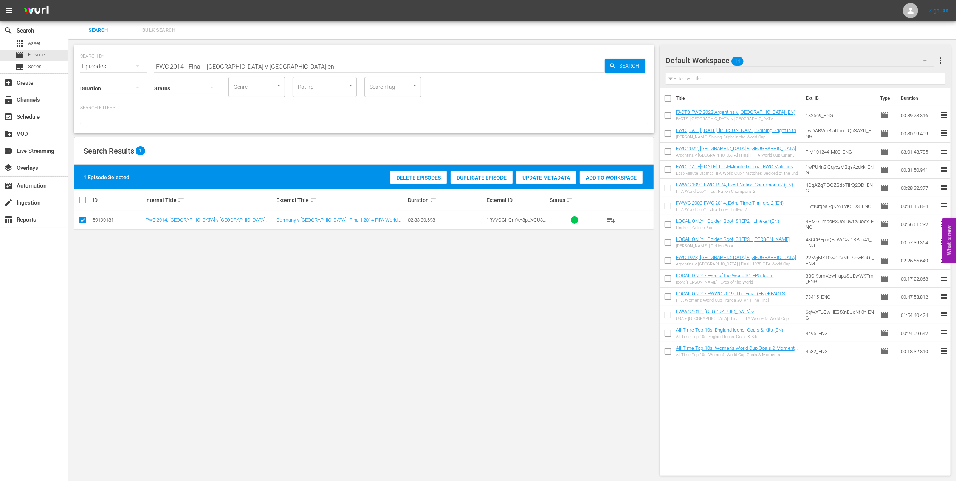
click at [615, 175] on span "Add to Workspace" at bounding box center [611, 178] width 63 height 6
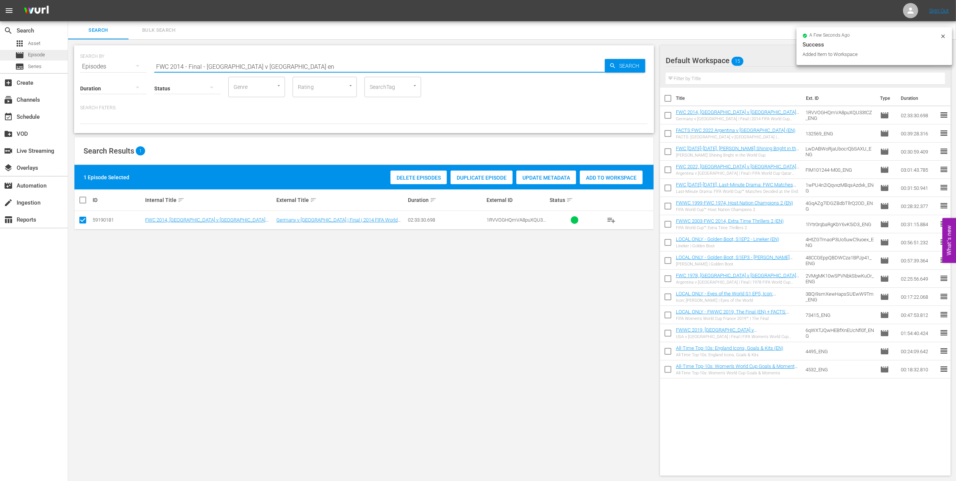
click at [0, 53] on html "menu Sign Out search Search apps Asset movie Episode subtitles Series add_box C…" at bounding box center [478, 240] width 956 height 481
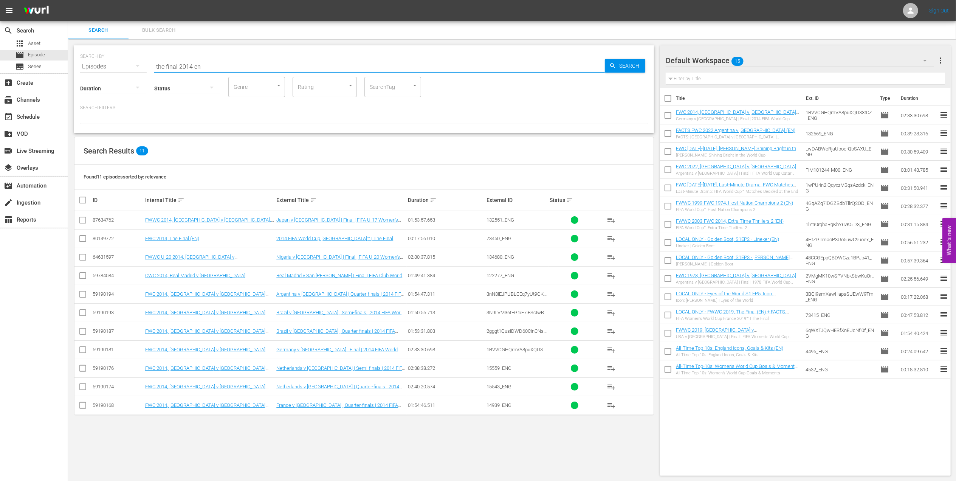
type input "the final 2014 en"
click at [81, 239] on input "checkbox" at bounding box center [82, 240] width 9 height 9
checkbox input "true"
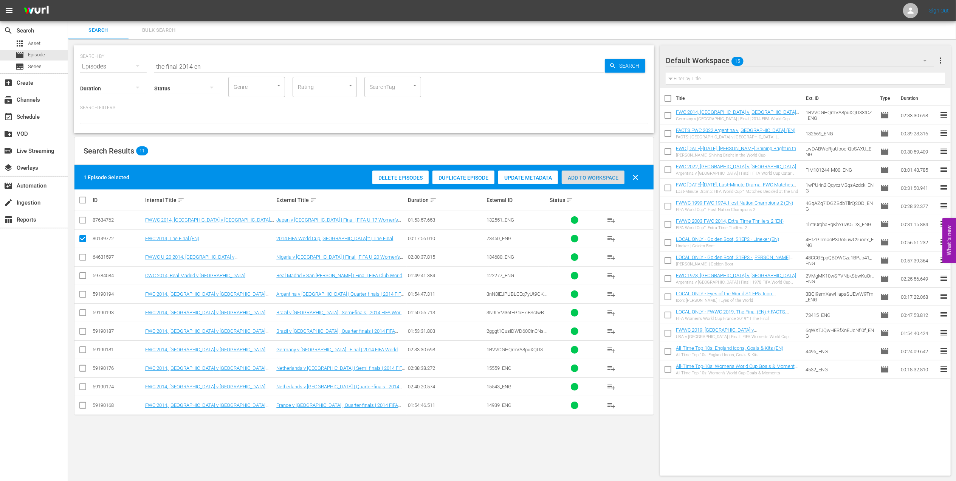
click at [583, 173] on div "Add to Workspace" at bounding box center [593, 177] width 63 height 14
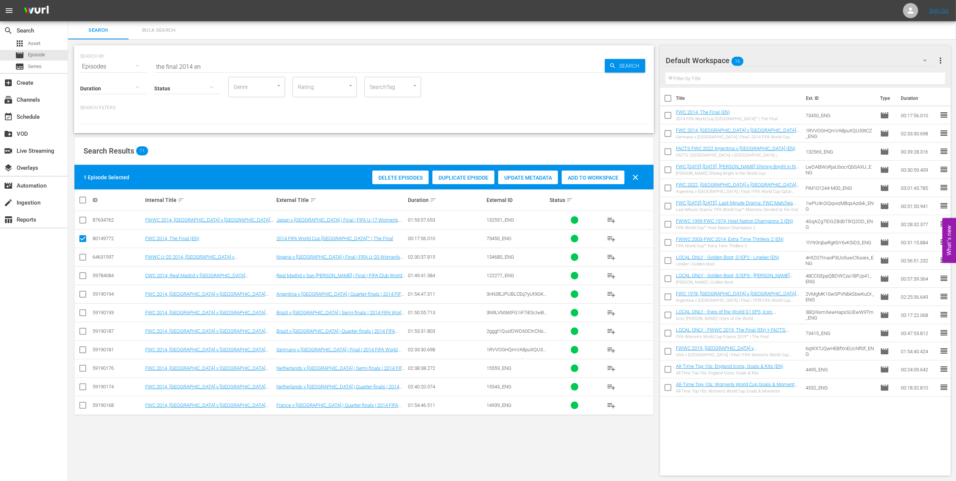
drag, startPoint x: 214, startPoint y: 65, endPoint x: 82, endPoint y: 64, distance: 131.6
click at [82, 64] on div "SEARCH BY Search By Episodes Search ID, Title, Description, Keywords, or Catego…" at bounding box center [364, 61] width 568 height 27
paste input "Germany v [GEOGRAPHIC_DATA]: The Finals"
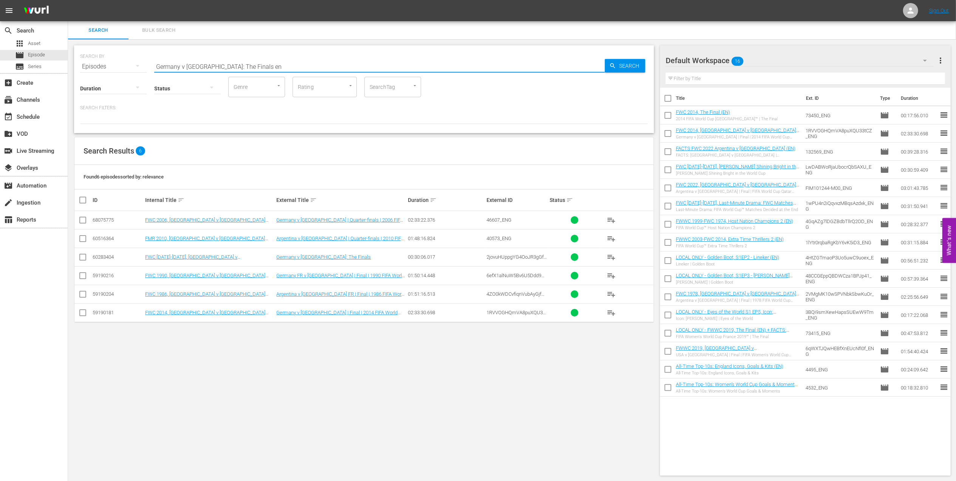
type input "Germany v Argentina: The Finals en"
click at [76, 259] on td at bounding box center [82, 257] width 17 height 19
click at [84, 259] on input "checkbox" at bounding box center [82, 258] width 9 height 9
checkbox input "true"
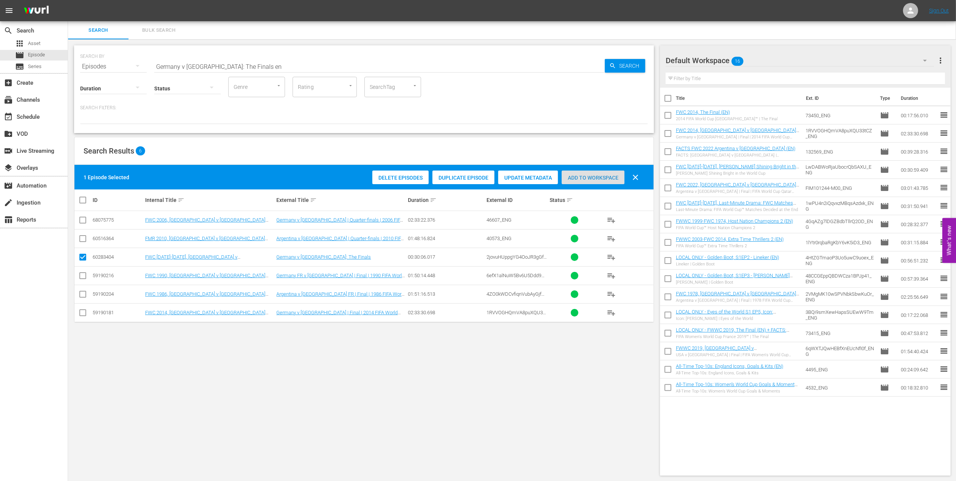
click at [586, 179] on span "Add to Workspace" at bounding box center [593, 178] width 63 height 6
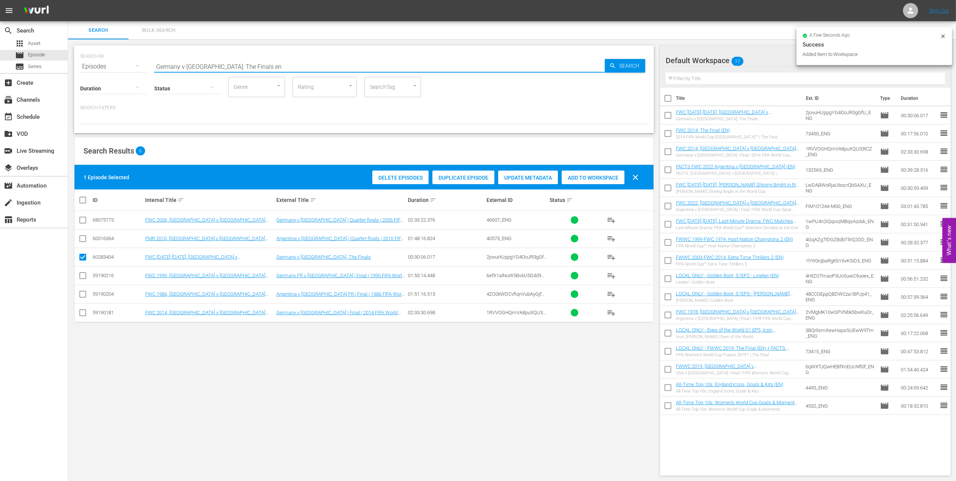
drag, startPoint x: 261, startPoint y: 67, endPoint x: 134, endPoint y: 70, distance: 127.0
click at [132, 64] on div "SEARCH BY Search By Episodes Search ID, Title, Description, Keywords, or Catego…" at bounding box center [364, 61] width 568 height 27
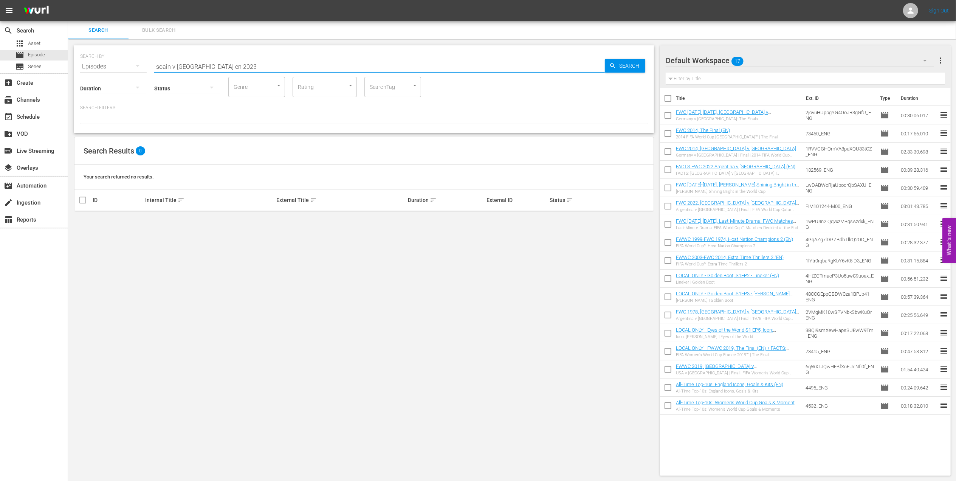
click at [161, 63] on input "soain v england en 2023" at bounding box center [379, 66] width 451 height 18
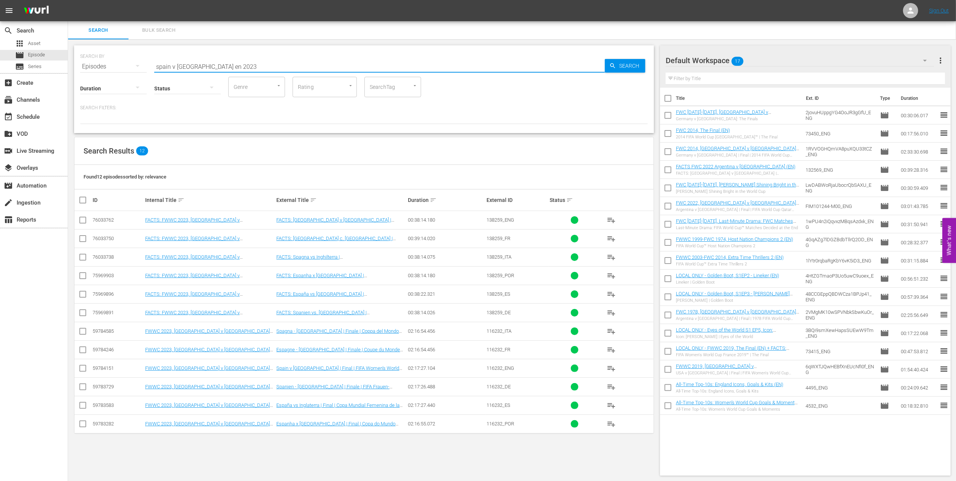
type input "spain v england en 2023"
drag, startPoint x: 83, startPoint y: 369, endPoint x: 146, endPoint y: 365, distance: 62.9
click at [86, 369] on input "checkbox" at bounding box center [82, 369] width 9 height 9
checkbox input "true"
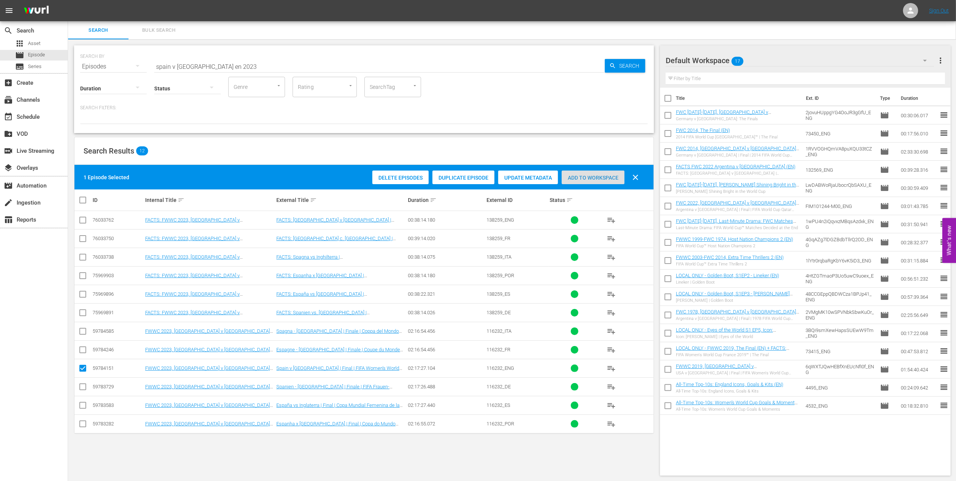
click at [573, 179] on span "Add to Workspace" at bounding box center [593, 178] width 63 height 6
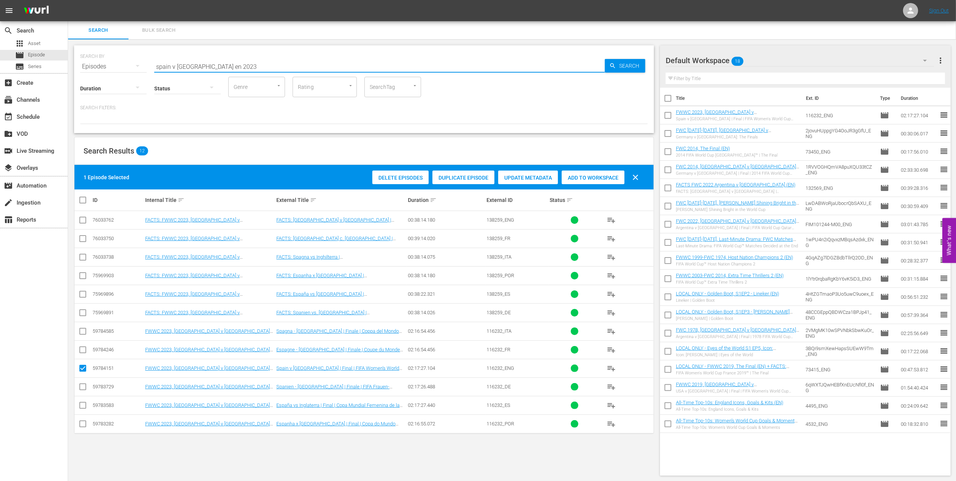
drag, startPoint x: 229, startPoint y: 65, endPoint x: 108, endPoint y: 65, distance: 121.0
click at [108, 65] on div "SEARCH BY Search By Episodes Search ID, Title, Description, Keywords, or Catego…" at bounding box center [364, 61] width 568 height 27
paste input "Futebol Arte"
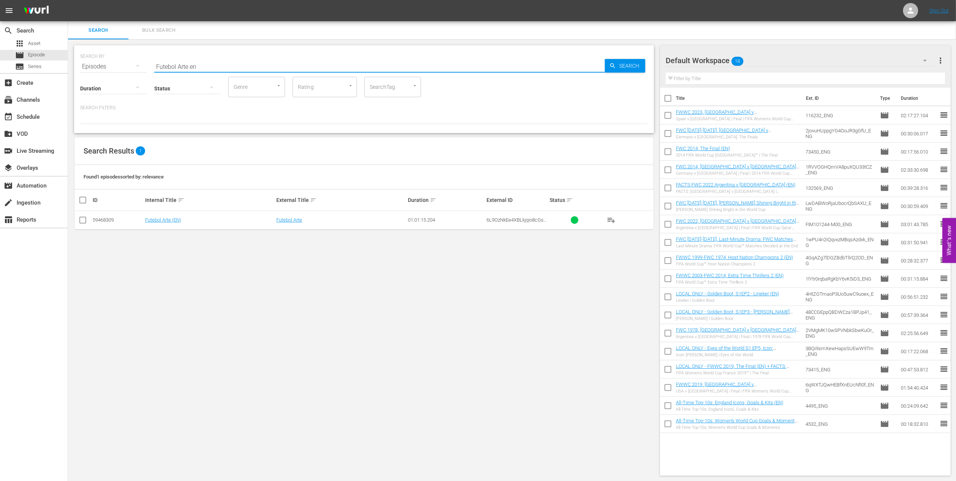
type input "Futebol Arte en"
click at [82, 219] on input "checkbox" at bounding box center [82, 221] width 9 height 9
checkbox input "true"
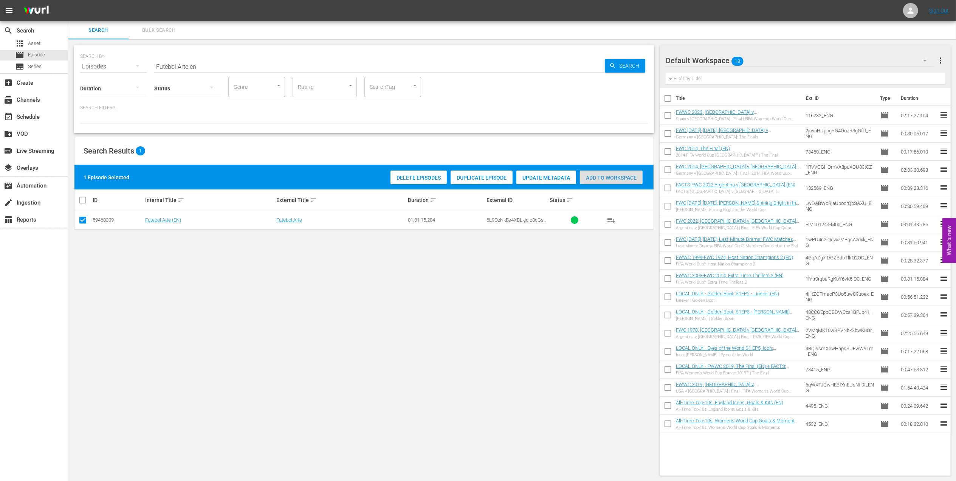
click at [597, 176] on span "Add to Workspace" at bounding box center [611, 178] width 63 height 6
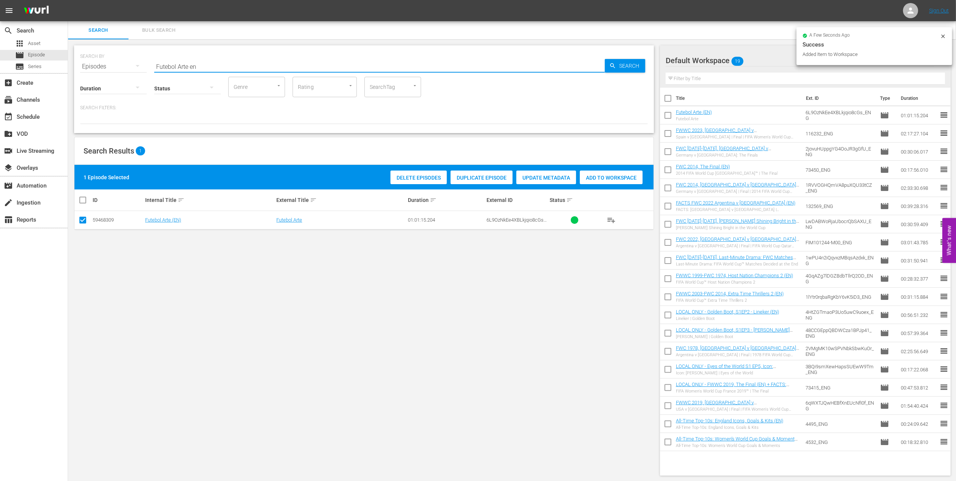
drag, startPoint x: 205, startPoint y: 69, endPoint x: 121, endPoint y: 67, distance: 83.6
click at [121, 67] on div "SEARCH BY Search By Episodes Search ID, Title, Description, Keywords, or Catego…" at bounding box center [364, 61] width 568 height 27
paste input "WC 1970 - Final - Brazil v Italy"
click at [241, 64] on input "FWC 1970 - Final - Brazil v Italy" at bounding box center [379, 66] width 451 height 18
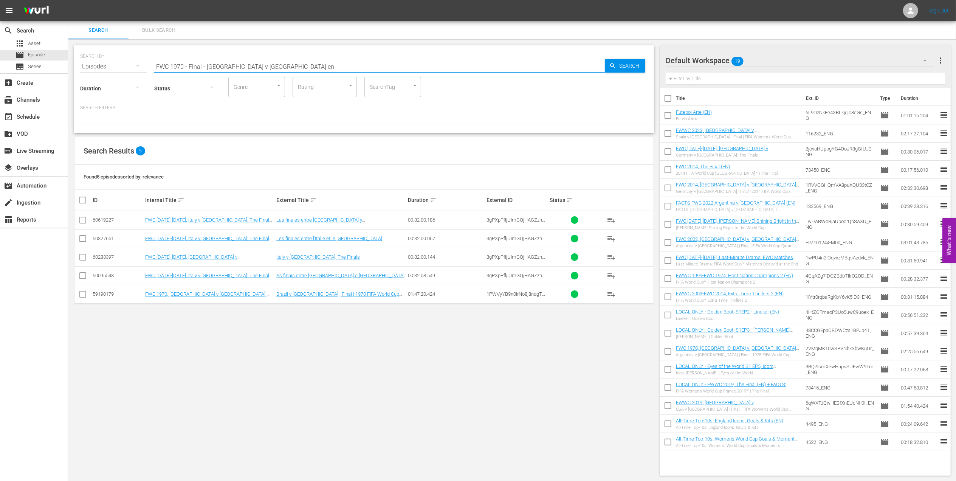
type input "FWC 1970 - Final - Brazil v Italy en"
drag, startPoint x: 83, startPoint y: 294, endPoint x: 197, endPoint y: 285, distance: 114.1
click at [83, 294] on input "checkbox" at bounding box center [82, 295] width 9 height 9
checkbox input "true"
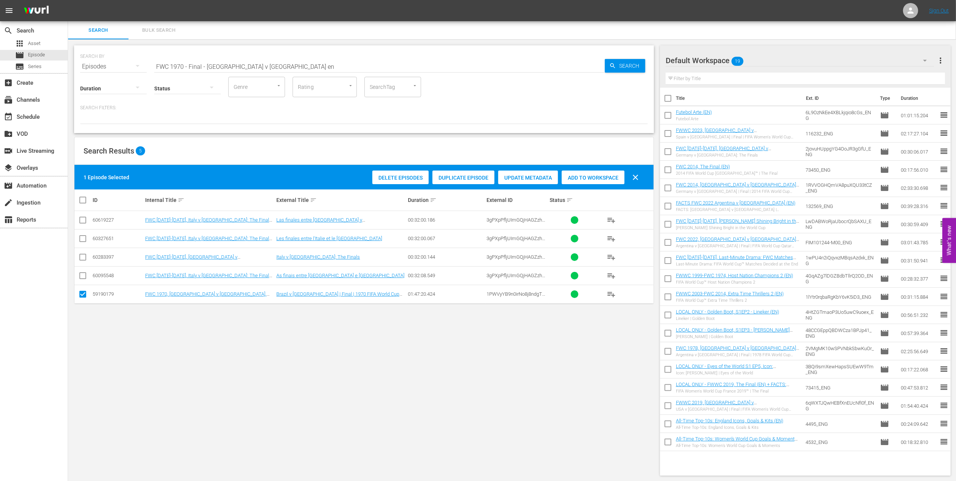
click at [588, 181] on div "Add to Workspace" at bounding box center [593, 177] width 63 height 14
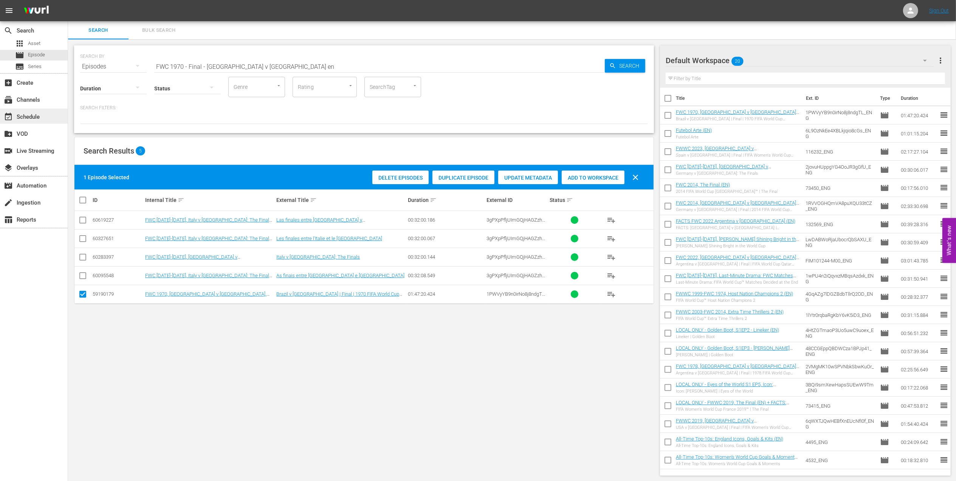
click at [40, 117] on div "event_available Schedule" at bounding box center [21, 115] width 42 height 7
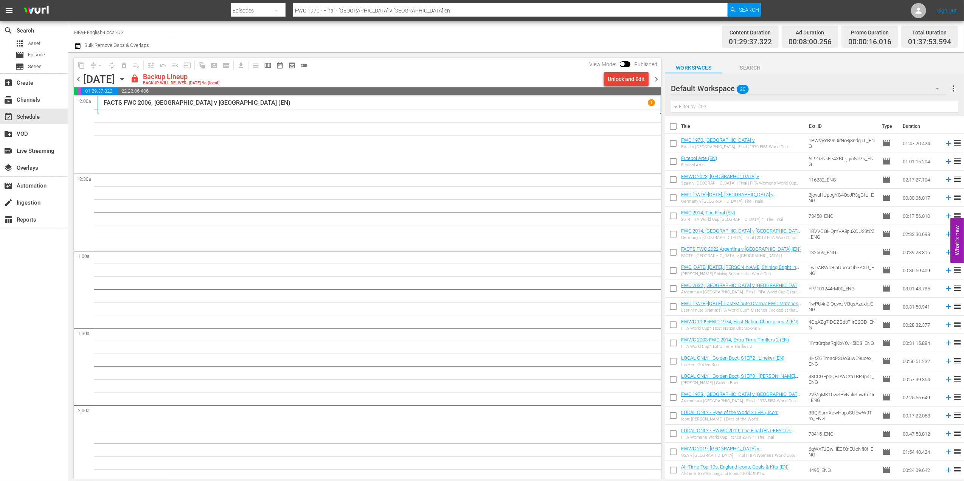
click at [623, 73] on div "Unlock and Edit" at bounding box center [625, 79] width 37 height 14
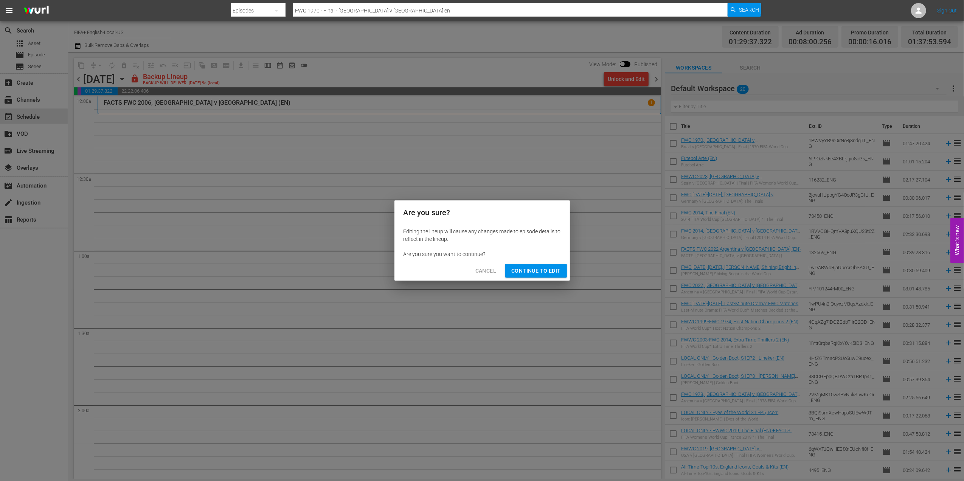
click at [538, 265] on button "Continue to Edit" at bounding box center [535, 271] width 61 height 14
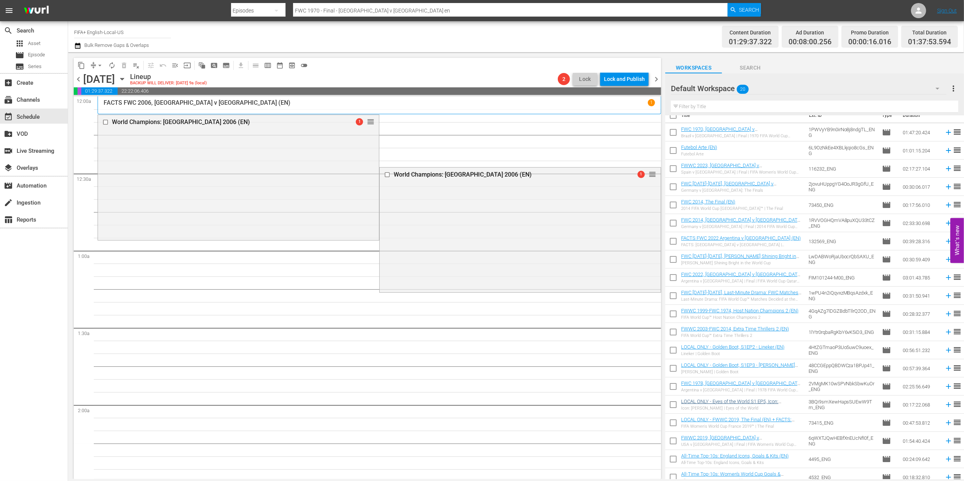
scroll to position [17, 0]
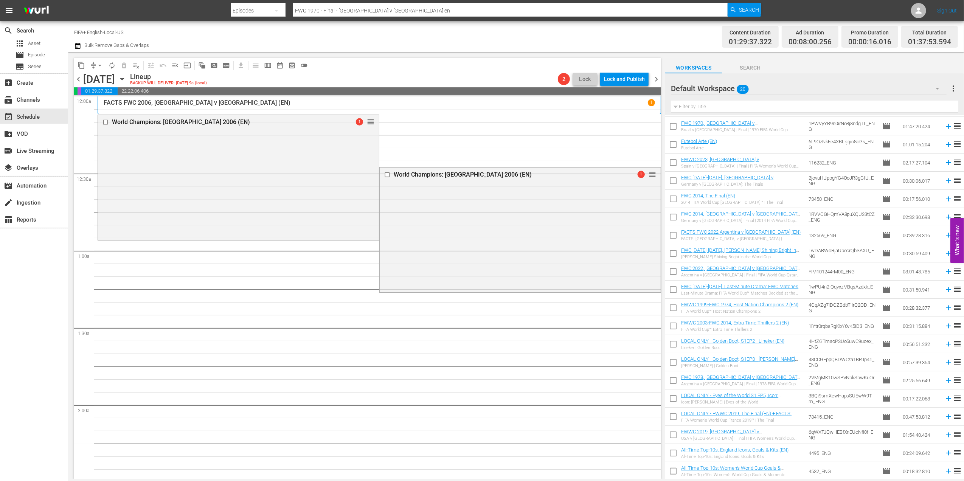
click at [792, 466] on div "All-Time Top-10s: Women’s World Cup Goals & Moments" at bounding box center [741, 474] width 121 height 5
click at [600, 206] on div "Delete Event" at bounding box center [616, 206] width 60 height 10
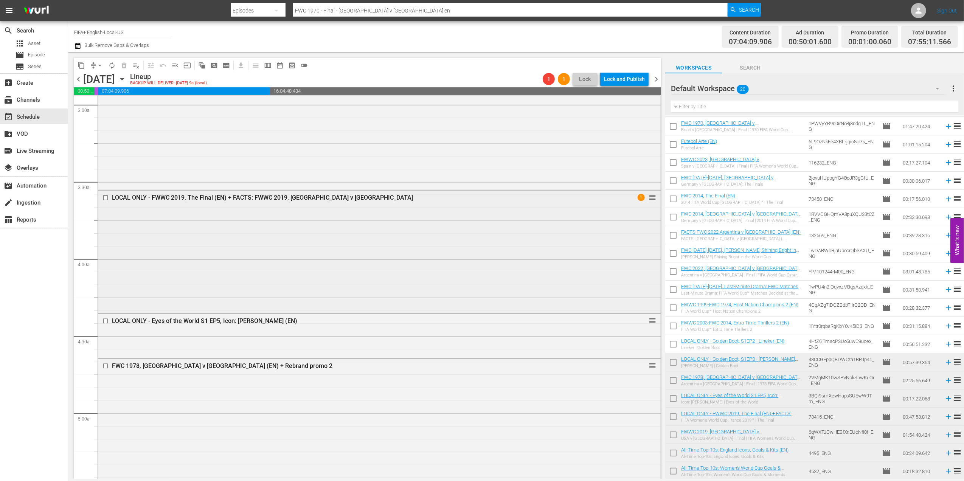
scroll to position [443, 0]
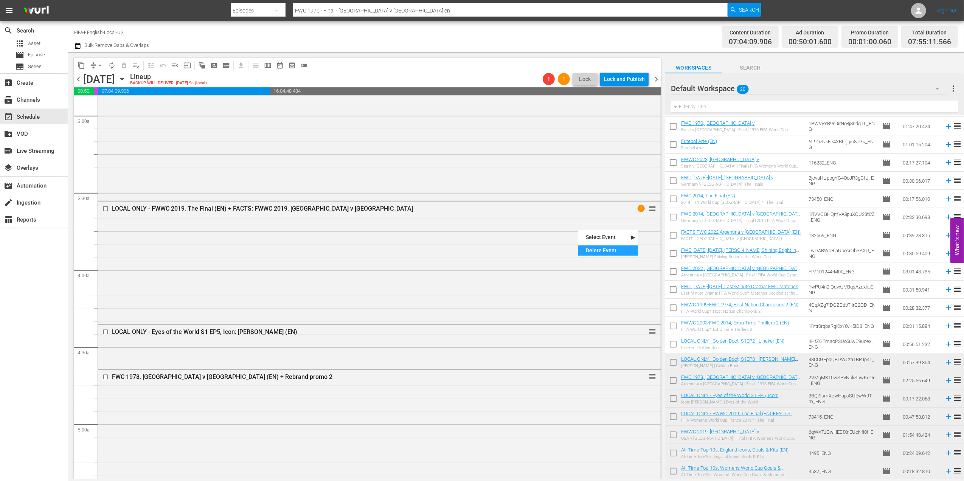
click at [607, 252] on div "Delete Event" at bounding box center [608, 250] width 60 height 10
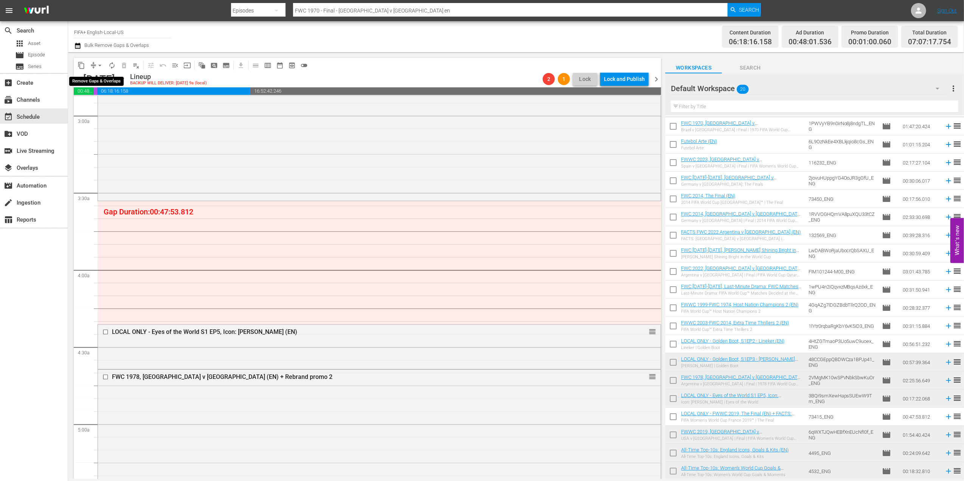
click at [100, 65] on span "arrow_drop_down" at bounding box center [100, 66] width 8 height 8
click at [124, 105] on li "Align to End of Previous Day" at bounding box center [99, 105] width 79 height 12
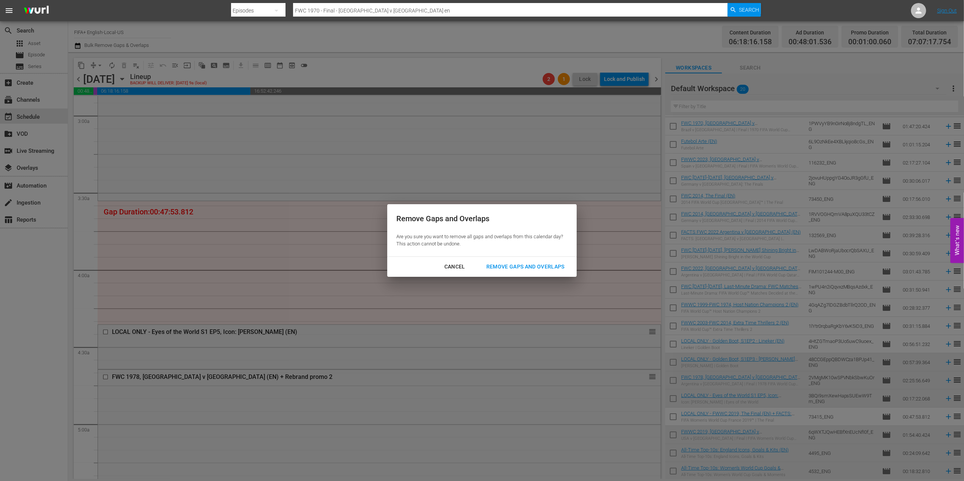
click at [531, 268] on div "Remove Gaps and Overlaps" at bounding box center [525, 266] width 90 height 9
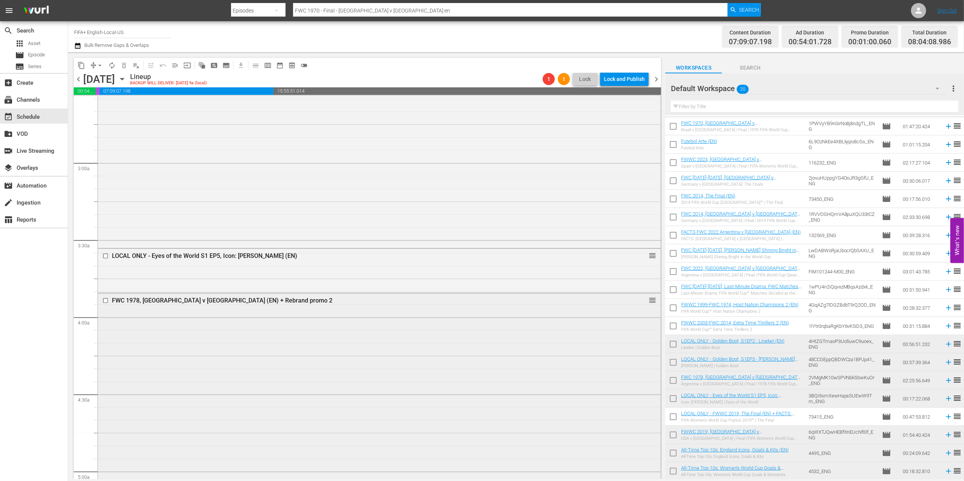
scroll to position [366, 0]
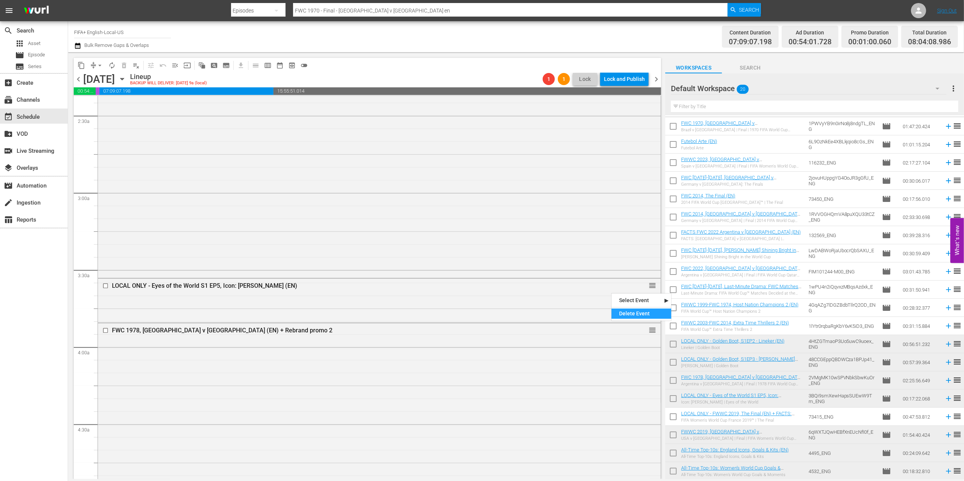
click at [627, 310] on div "Delete Event" at bounding box center [641, 313] width 60 height 10
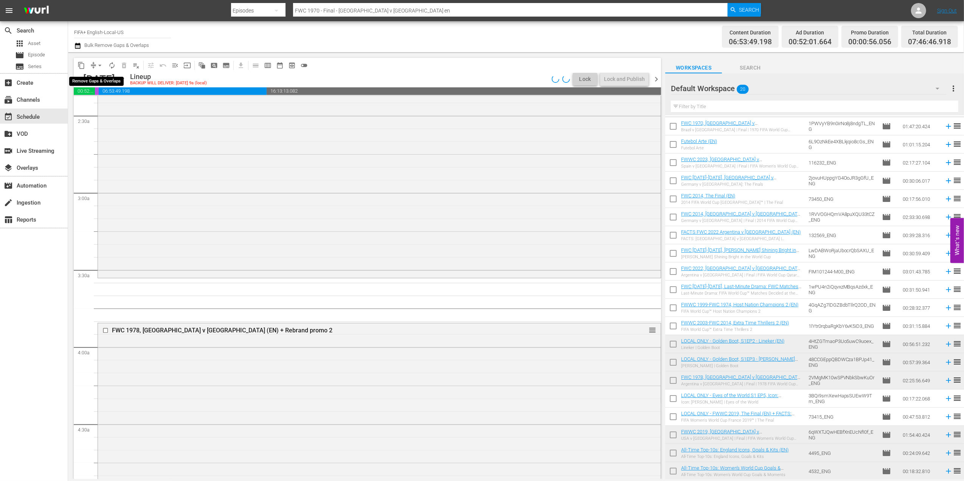
click at [101, 67] on span "arrow_drop_down" at bounding box center [100, 66] width 8 height 8
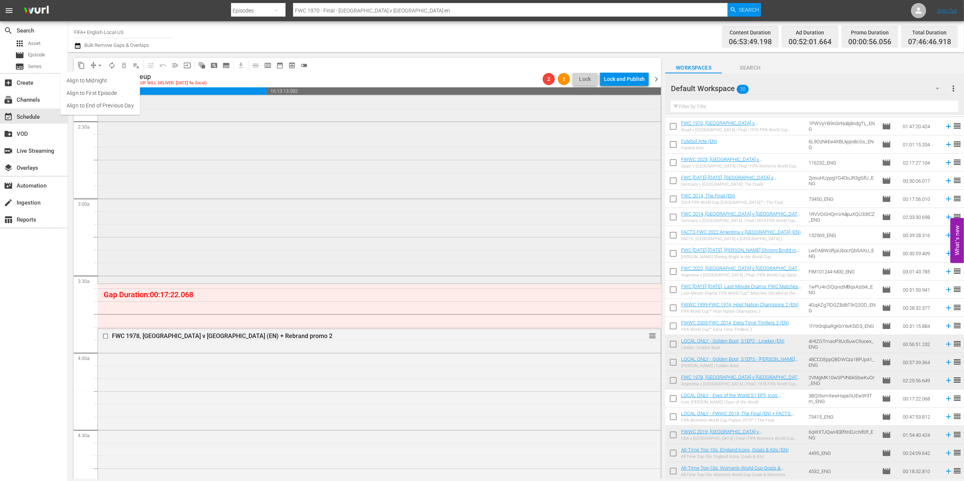
scroll to position [352, 0]
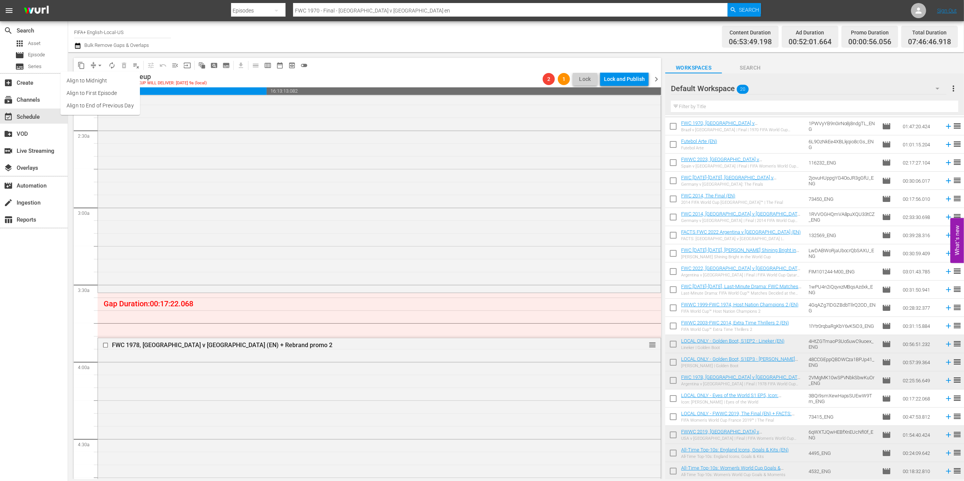
click at [103, 107] on li "Align to End of Previous Day" at bounding box center [99, 105] width 79 height 12
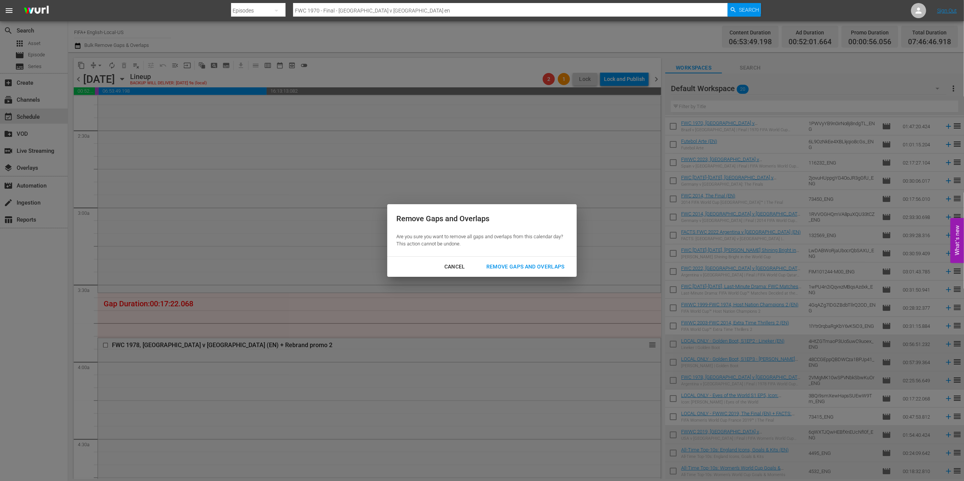
click at [516, 268] on div "Remove Gaps and Overlaps" at bounding box center [525, 266] width 90 height 9
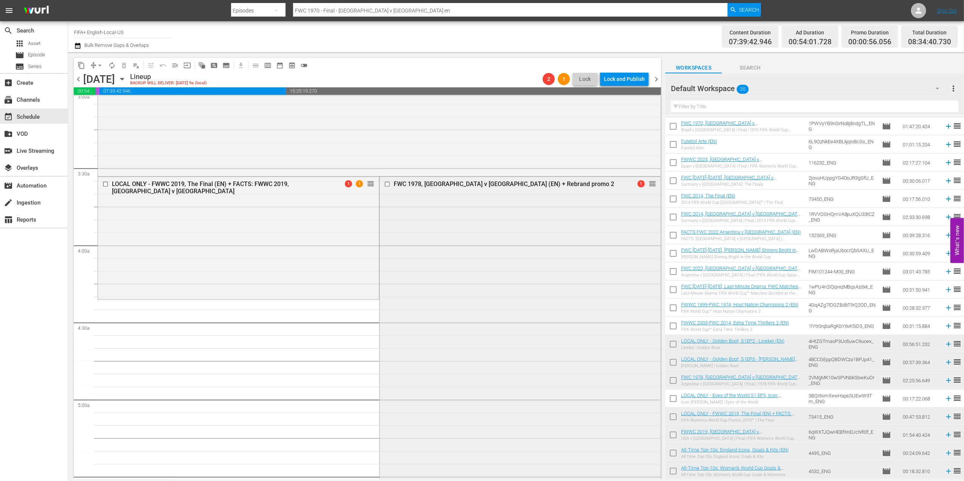
scroll to position [480, 0]
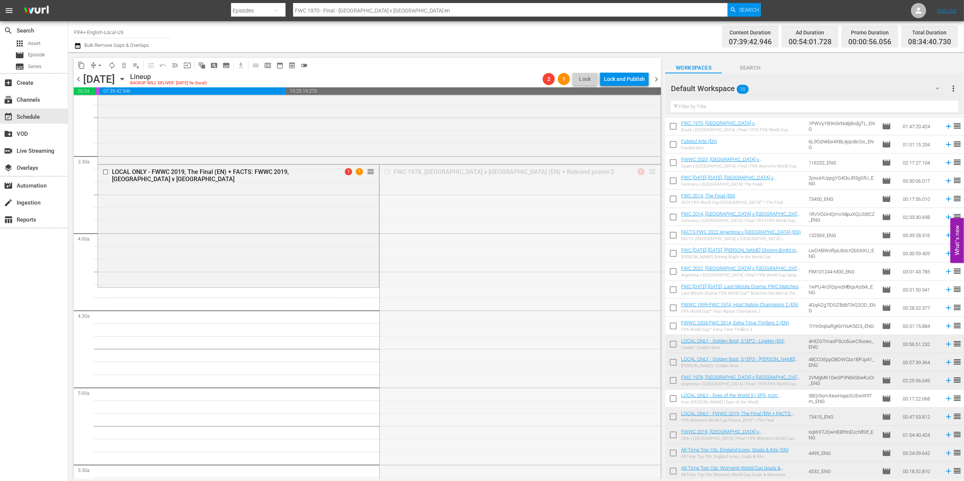
drag, startPoint x: 642, startPoint y: 171, endPoint x: 583, endPoint y: 296, distance: 138.1
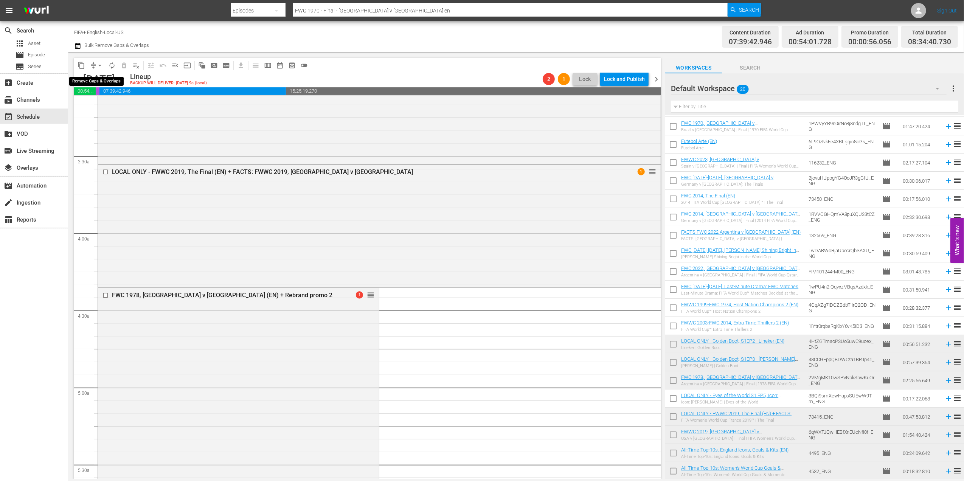
drag, startPoint x: 101, startPoint y: 64, endPoint x: 102, endPoint y: 69, distance: 4.8
click at [101, 64] on span "arrow_drop_down" at bounding box center [100, 66] width 8 height 8
click at [115, 102] on li "Align to End of Previous Day" at bounding box center [99, 105] width 79 height 12
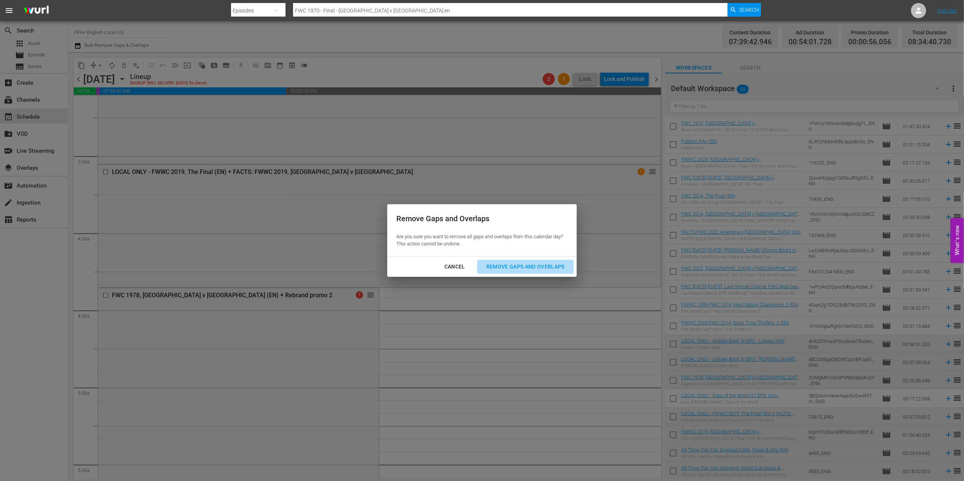
click at [516, 261] on button "Remove Gaps and Overlaps" at bounding box center [525, 267] width 96 height 14
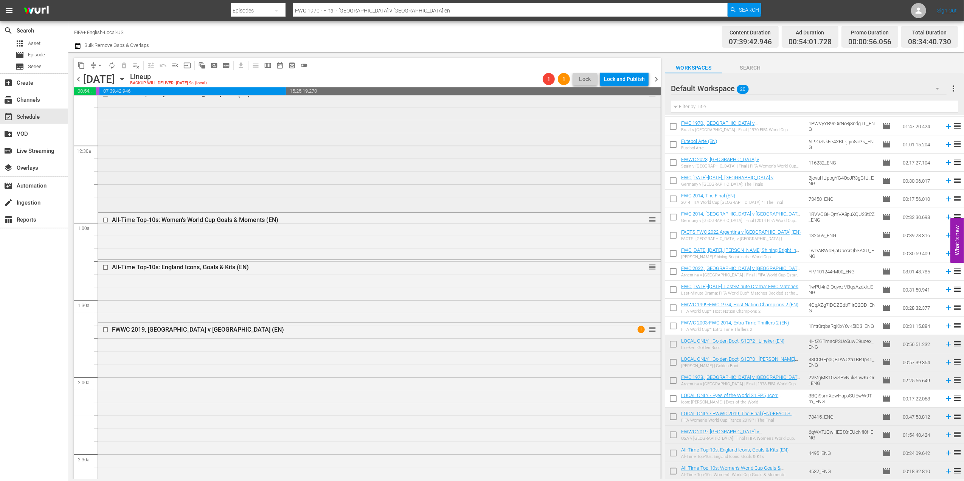
scroll to position [0, 0]
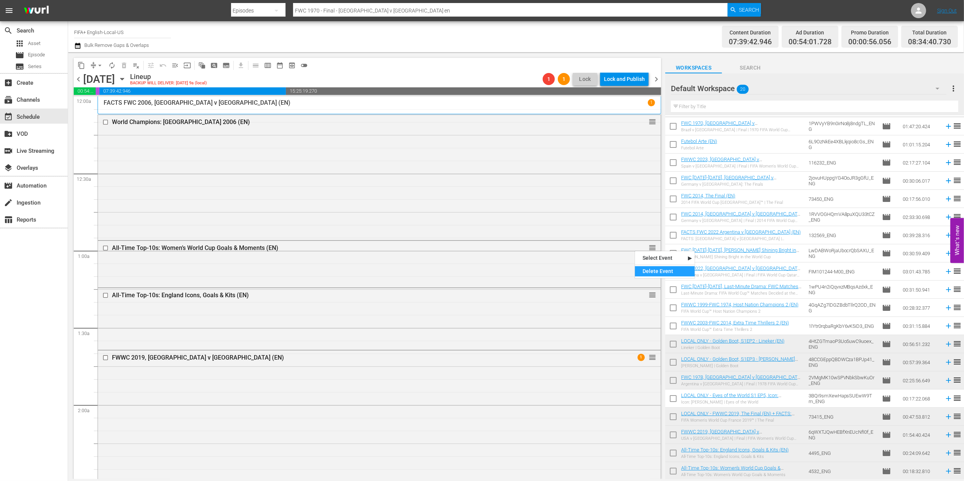
click at [650, 271] on div "Delete Event" at bounding box center [665, 271] width 60 height 10
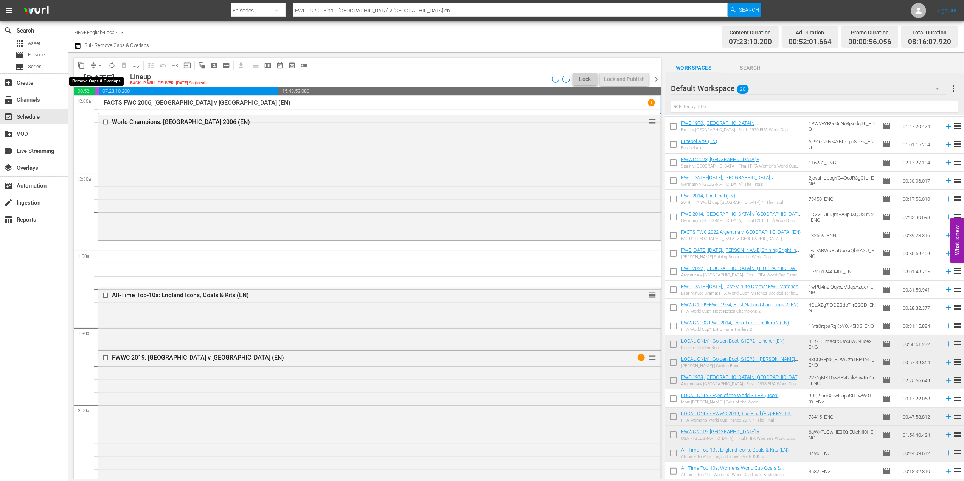
click at [99, 67] on span "arrow_drop_down" at bounding box center [100, 66] width 8 height 8
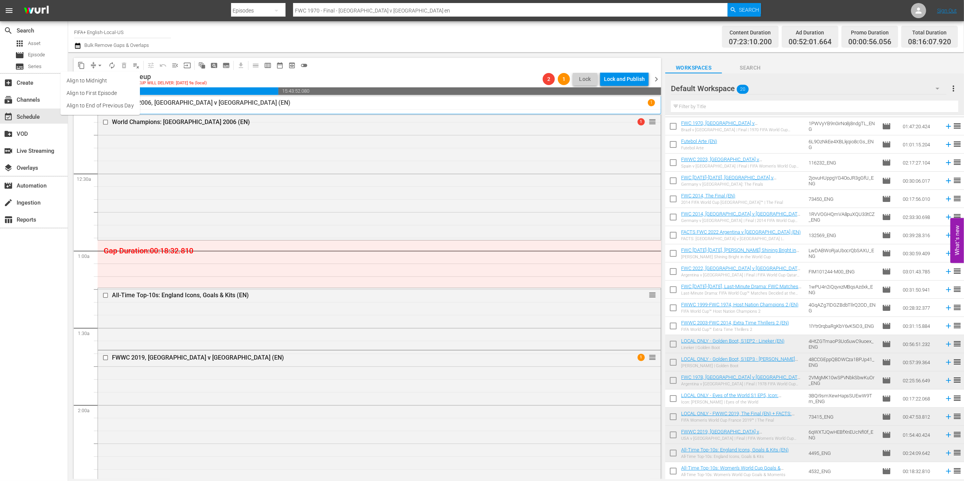
click at [126, 103] on li "Align to End of Previous Day" at bounding box center [99, 105] width 79 height 12
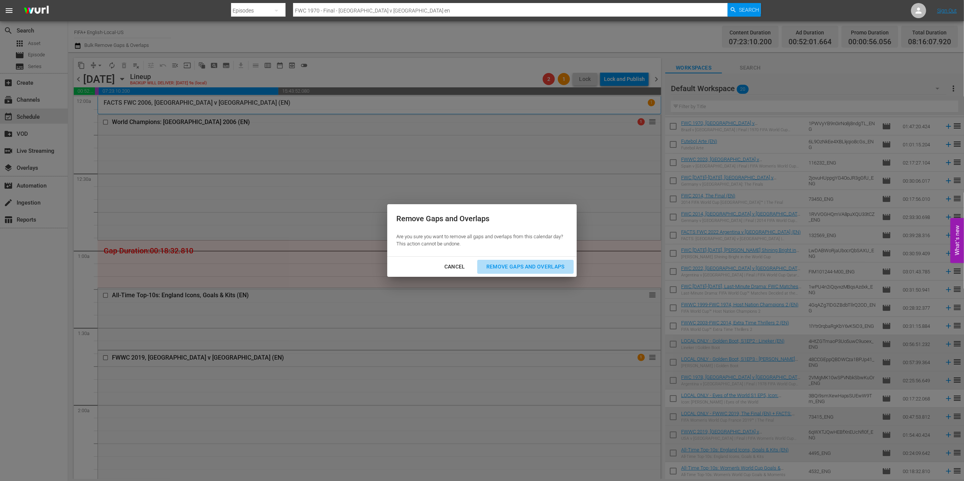
drag, startPoint x: 508, startPoint y: 262, endPoint x: 519, endPoint y: 248, distance: 17.5
click at [508, 263] on div "Remove Gaps and Overlaps" at bounding box center [525, 266] width 90 height 9
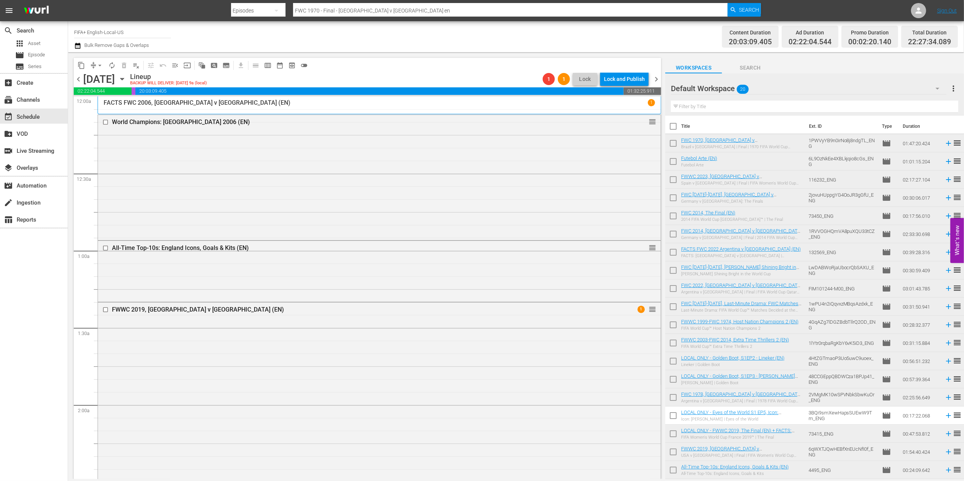
click at [654, 76] on span "chevron_right" at bounding box center [655, 78] width 9 height 9
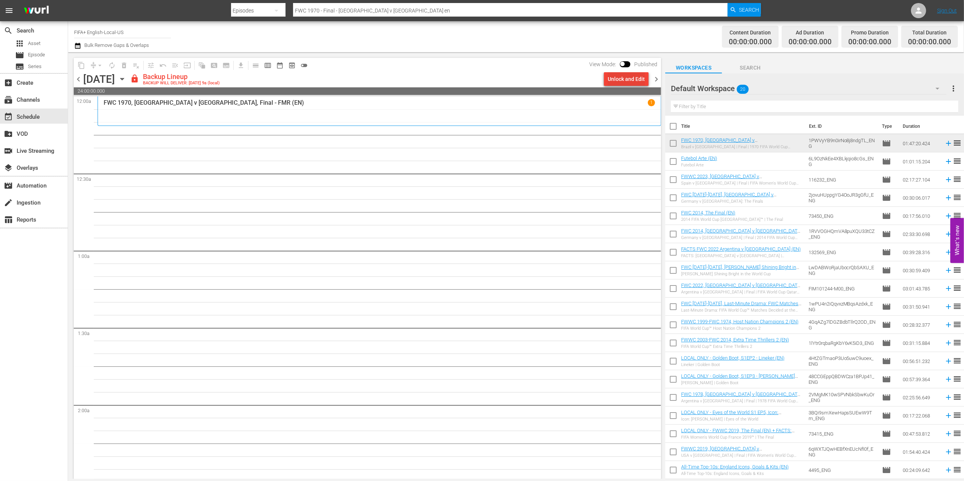
click at [611, 77] on div "Unlock and Edit" at bounding box center [625, 79] width 37 height 14
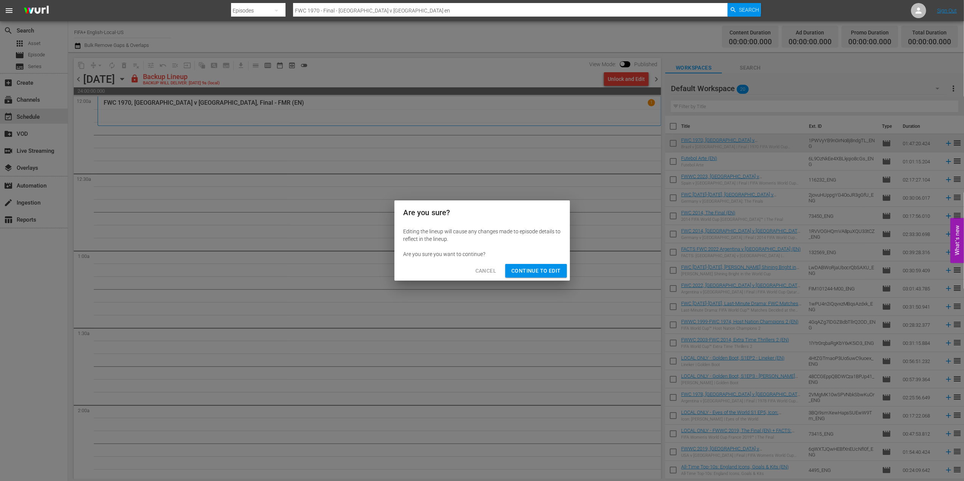
click at [534, 278] on div "Cancel Continue to Edit" at bounding box center [481, 271] width 175 height 20
click at [541, 274] on span "Continue to Edit" at bounding box center [535, 270] width 49 height 9
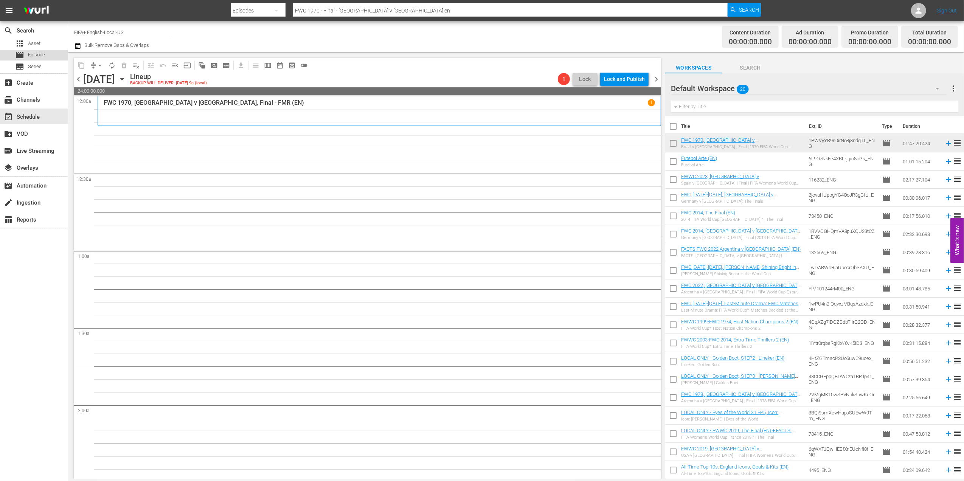
click at [42, 53] on span "Episode" at bounding box center [36, 55] width 17 height 8
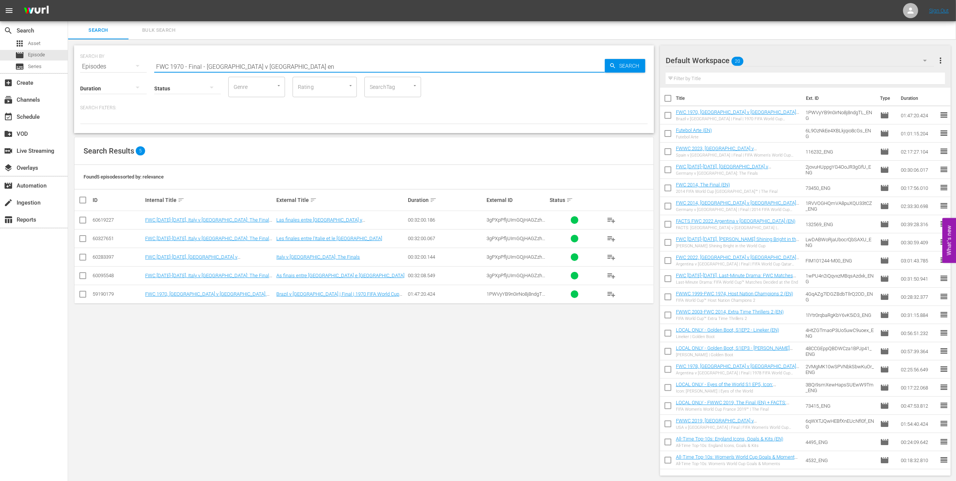
drag, startPoint x: 239, startPoint y: 66, endPoint x: 67, endPoint y: 67, distance: 171.6
click at [68, 0] on div "search Search apps Asset movie Episode subtitles Series add_box Create subscrip…" at bounding box center [512, 0] width 888 height 0
paste input "LOCAL ONLY - FWC 1970 Official Film, The World at their Feet"
click at [344, 66] on input "LOCAL ONLY - FWC 1970 Official Film, The World at their Feet" at bounding box center [379, 66] width 451 height 18
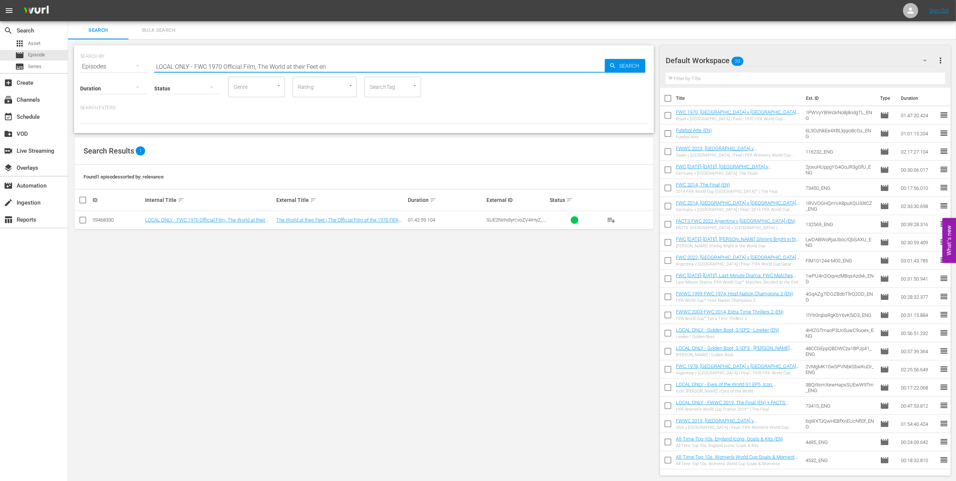
type input "LOCAL ONLY - FWC 1970 Official Film, The World at their Feet en"
click at [82, 221] on input "checkbox" at bounding box center [82, 221] width 9 height 9
checkbox input "true"
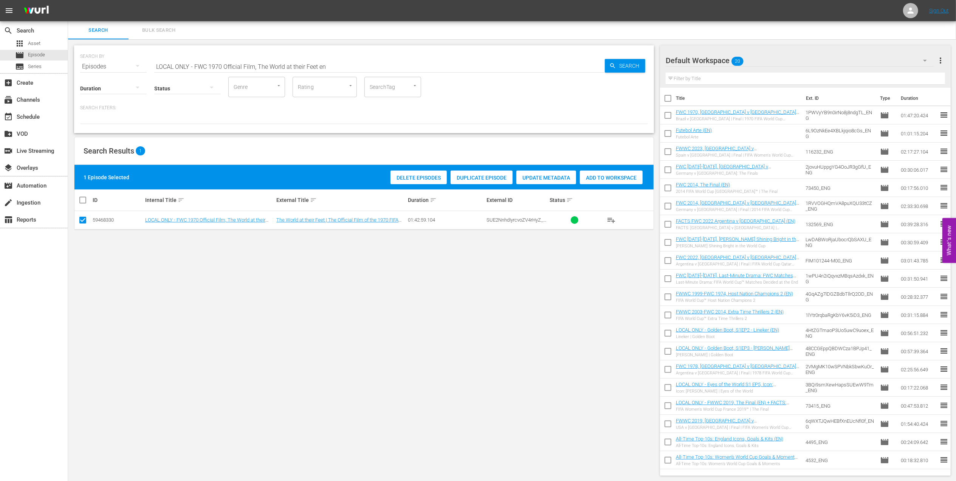
click at [619, 179] on span "Add to Workspace" at bounding box center [611, 178] width 63 height 6
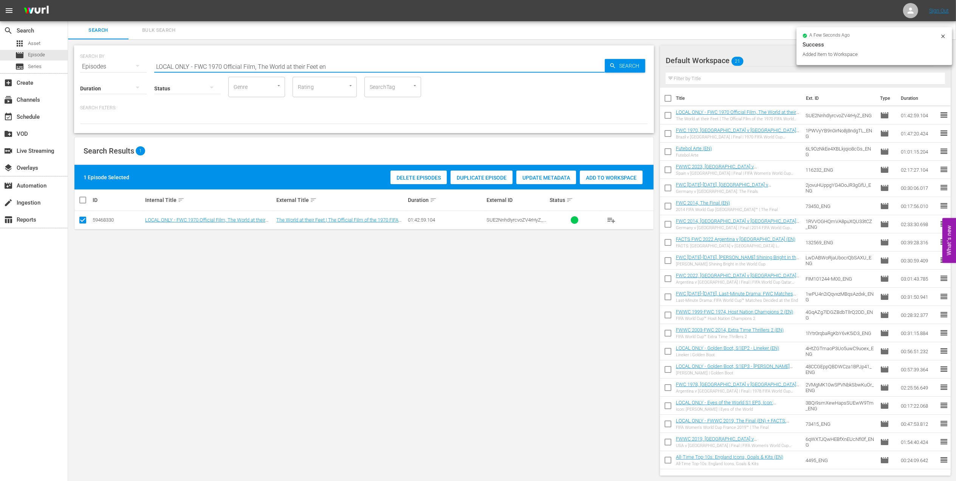
drag, startPoint x: 308, startPoint y: 66, endPoint x: 151, endPoint y: 67, distance: 156.5
click at [99, 67] on div "SEARCH BY Search By Episodes Search ID, Title, Description, Keywords, or Catego…" at bounding box center [364, 61] width 568 height 27
paste input "EP 4 - Carli Lloyd | Icons"
click at [255, 66] on input "EP 4 - Carli Lloyd | Icons" at bounding box center [379, 66] width 451 height 18
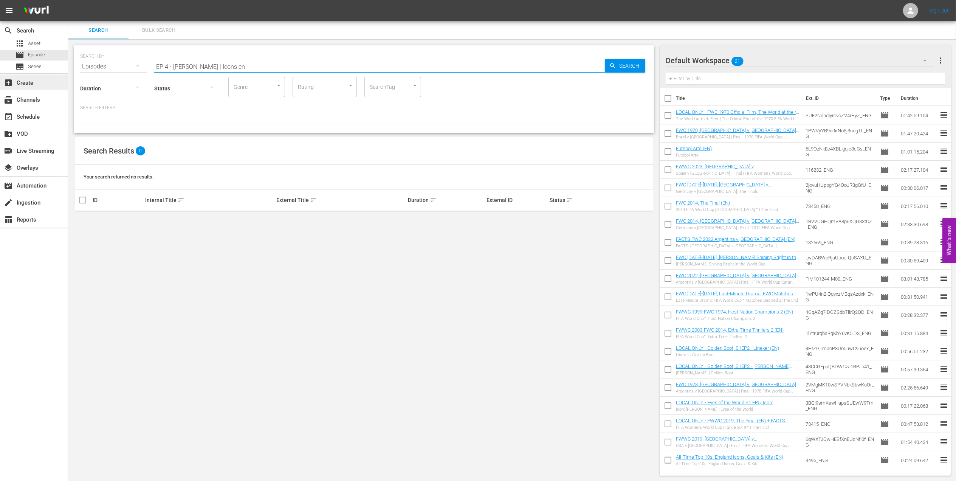
drag, startPoint x: 203, startPoint y: 64, endPoint x: 25, endPoint y: 81, distance: 179.6
click at [68, 0] on div "search Search apps Asset movie Episode subtitles Series add_box Create subscrip…" at bounding box center [512, 0] width 888 height 0
click at [196, 63] on input "Icons en" at bounding box center [379, 66] width 451 height 18
type input "Icons en"
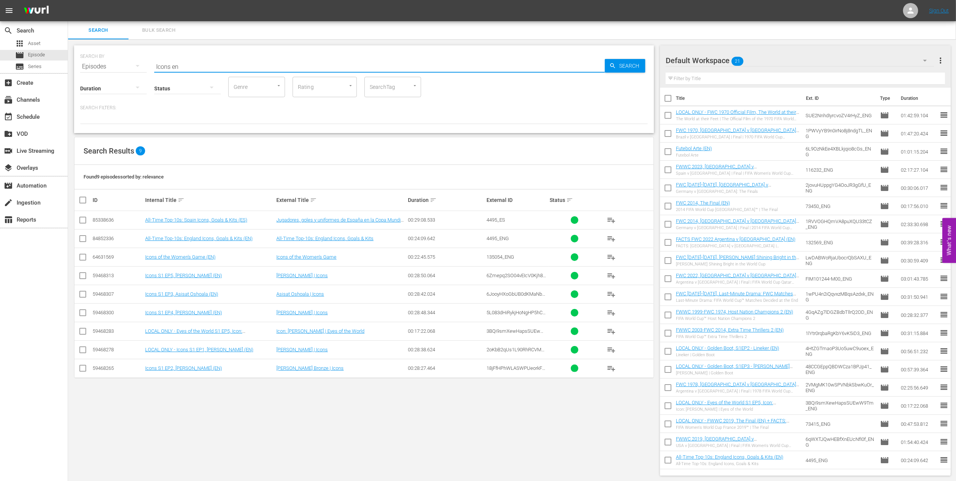
drag, startPoint x: 84, startPoint y: 314, endPoint x: 89, endPoint y: 314, distance: 5.3
click at [84, 314] on input "checkbox" at bounding box center [82, 314] width 9 height 9
checkbox input "true"
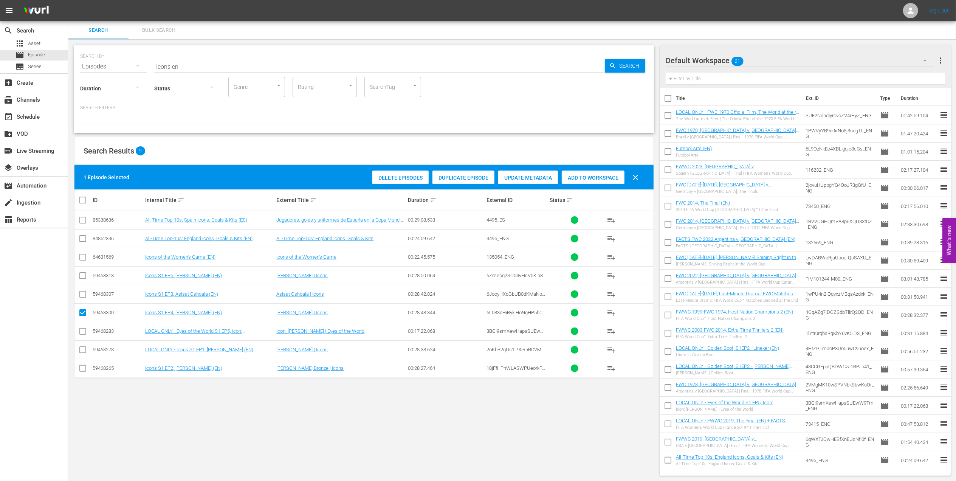
click at [581, 178] on span "Add to Workspace" at bounding box center [593, 178] width 63 height 6
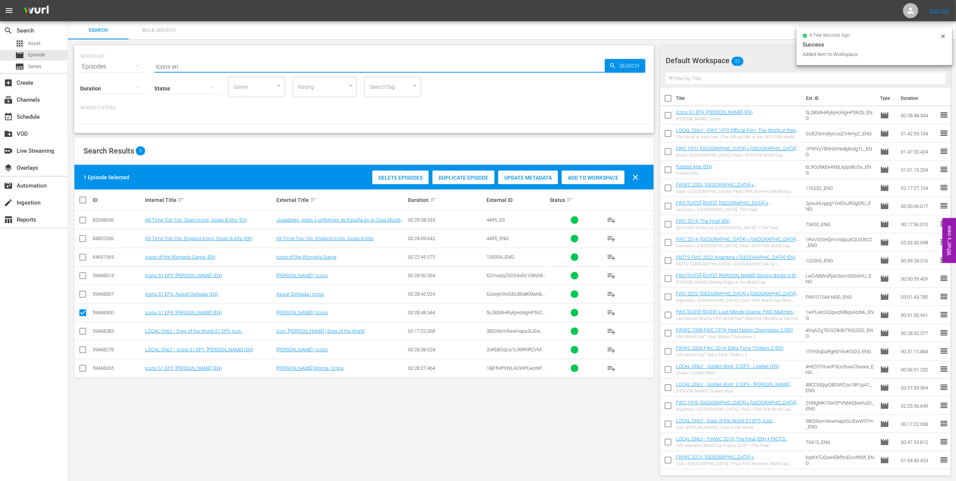
drag, startPoint x: 205, startPoint y: 65, endPoint x: 99, endPoint y: 68, distance: 106.3
click at [99, 68] on div "SEARCH BY Search By Episodes Search ID, Title, Description, Keywords, or Catego…" at bounding box center [364, 61] width 568 height 27
paste input "FWWC 2015 - Final - USA v Japan"
click at [251, 67] on input "FWWC 2015 - Final - USA v Japan" at bounding box center [379, 66] width 451 height 18
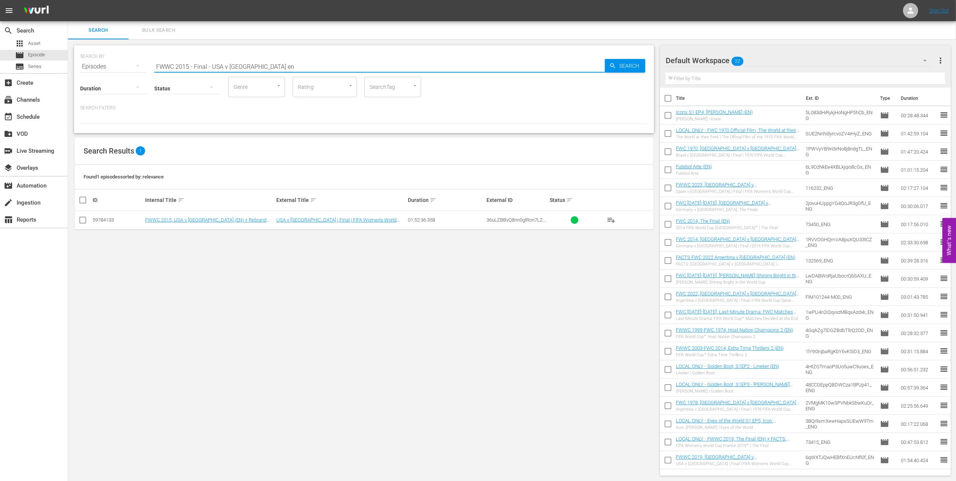
type input "FWWC 2015 - Final - USA v Japan en"
click at [85, 220] on input "checkbox" at bounding box center [82, 221] width 9 height 9
checkbox input "true"
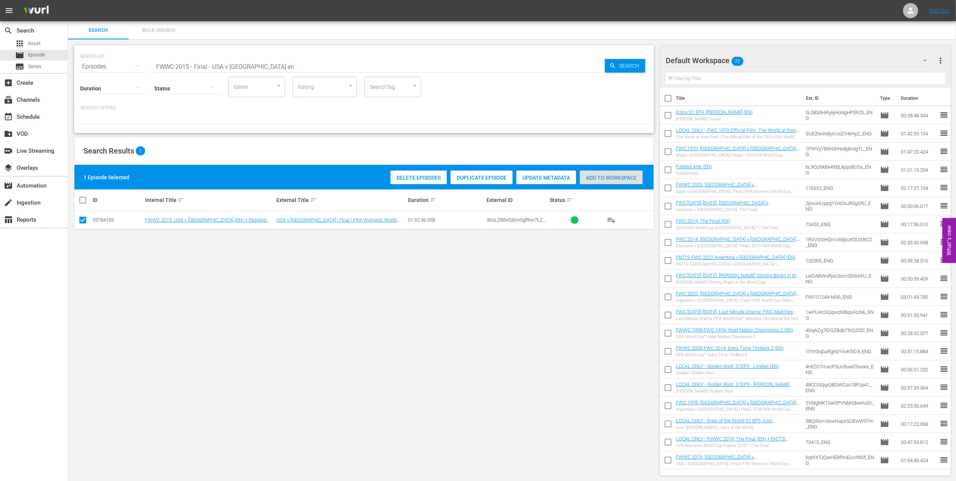
click at [593, 182] on div "Add to Workspace" at bounding box center [611, 177] width 63 height 14
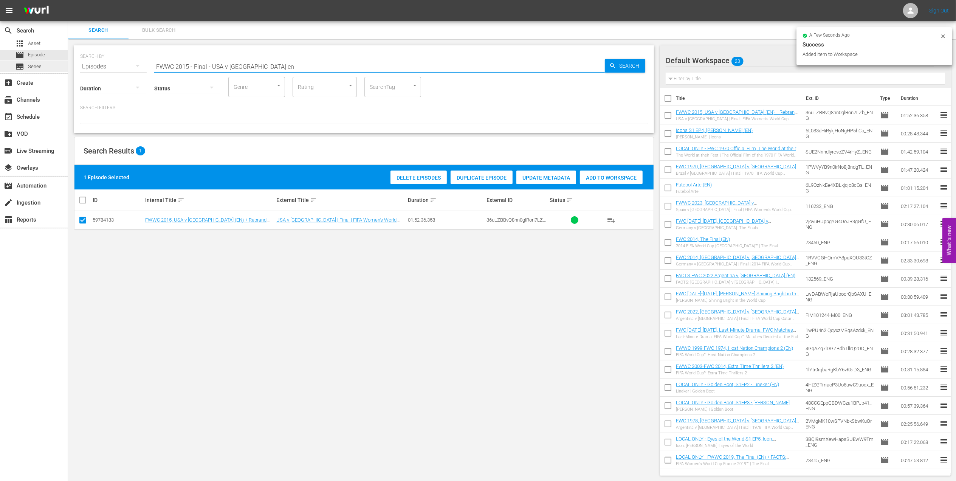
drag, startPoint x: 263, startPoint y: 67, endPoint x: 63, endPoint y: 70, distance: 200.4
click at [68, 0] on div "search Search apps Asset movie Episode subtitles Series add_box Create subscrip…" at bounding box center [512, 0] width 888 height 0
paste input "IR Iran v USA | Group B | FIFA World Cup 2022 | Full Match Replay"
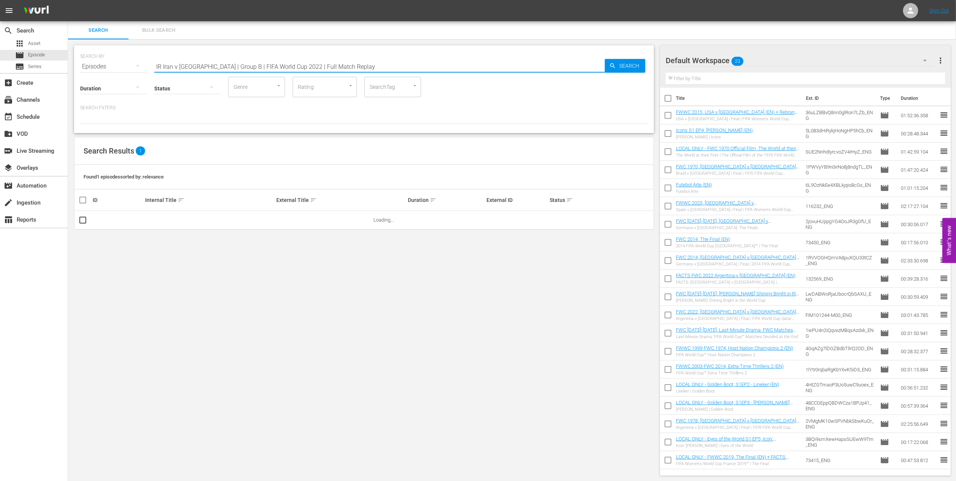
click at [341, 61] on input "IR Iran v USA | Group B | FIFA World Cup 2022 | Full Match Replay" at bounding box center [379, 66] width 451 height 18
type input "IR Iran v USA | Group B | FIFA World Cup 2022 | Full Match Replay en"
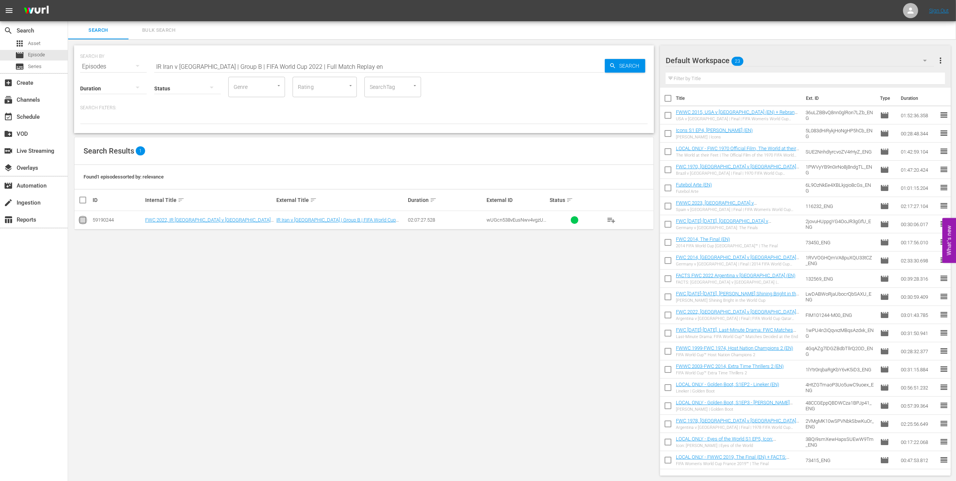
click at [85, 220] on input "checkbox" at bounding box center [82, 221] width 9 height 9
checkbox input "true"
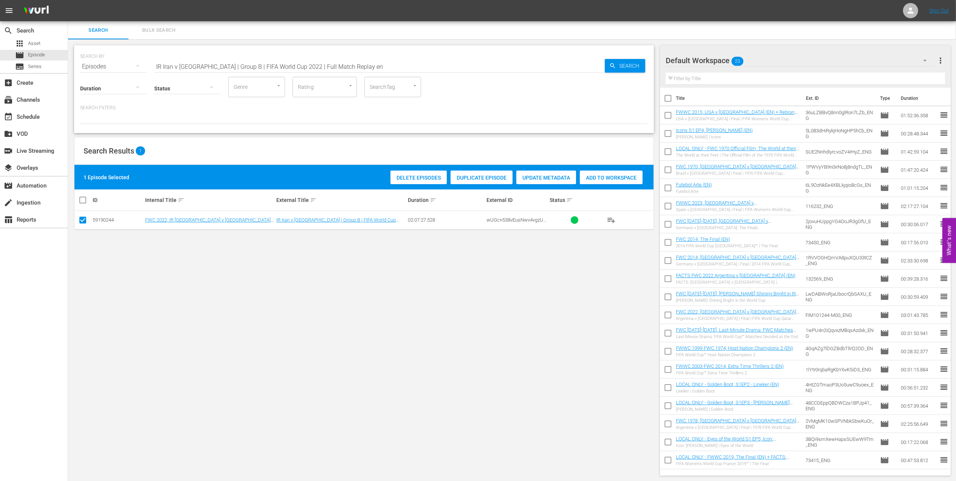
click at [603, 179] on span "Add to Workspace" at bounding box center [611, 178] width 63 height 6
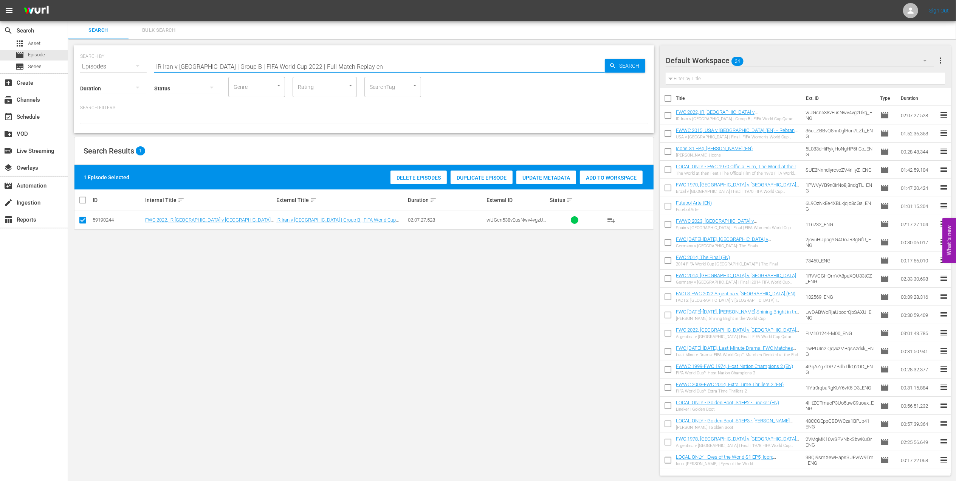
drag, startPoint x: 137, startPoint y: 66, endPoint x: 96, endPoint y: 66, distance: 41.2
click at [96, 66] on div "SEARCH BY Search By Episodes Search ID, Title, Description, Keywords, or Catego…" at bounding box center [364, 61] width 568 height 27
paste input "The Best of FIFA Word Cup [GEOGRAPHIC_DATA] 2022"
click at [296, 62] on input "The Best of FIFA Word Cup Qatar 2022n" at bounding box center [379, 66] width 451 height 18
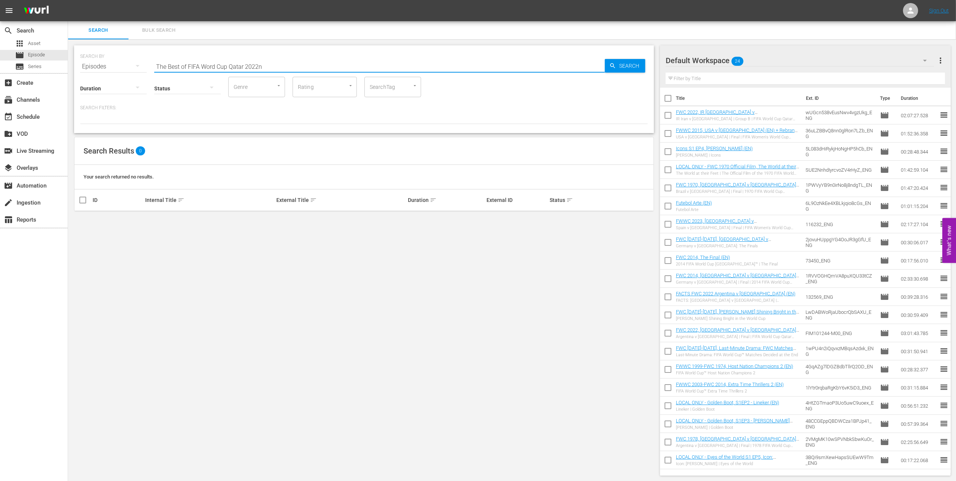
click at [295, 64] on input "The Best of FIFA Word Cup Qatar 2022n" at bounding box center [379, 66] width 451 height 18
type input "The Best of FIFA Word Cup Qatar 2022 en"
drag, startPoint x: 84, startPoint y: 217, endPoint x: 97, endPoint y: 218, distance: 13.3
click at [84, 217] on input "checkbox" at bounding box center [82, 221] width 9 height 9
checkbox input "true"
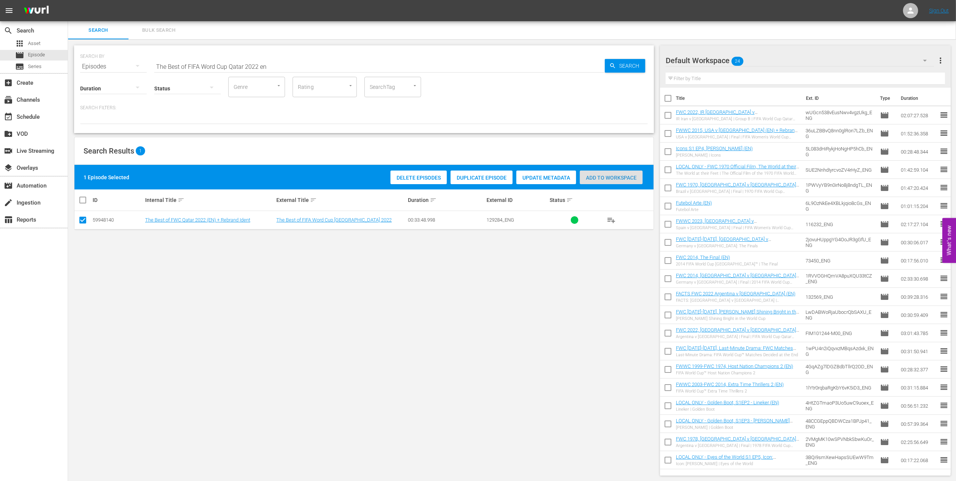
click at [595, 175] on span "Add to Workspace" at bounding box center [611, 178] width 63 height 6
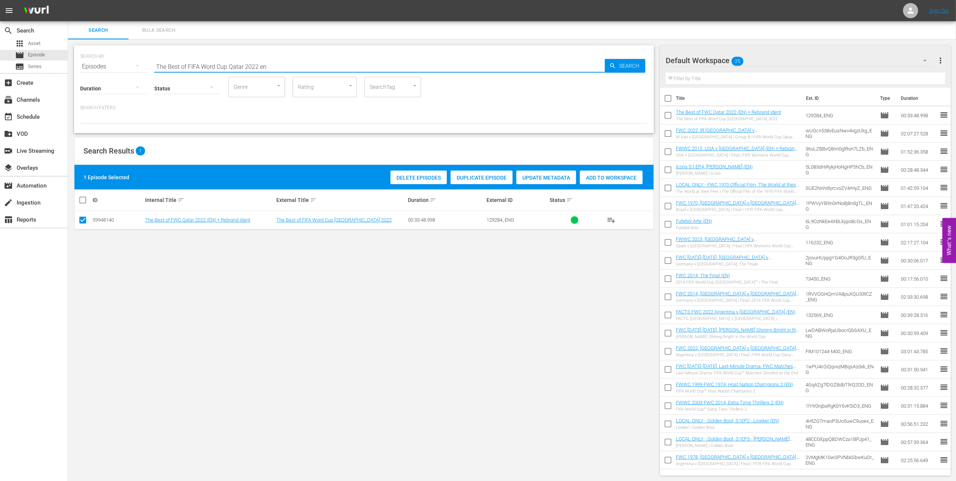
drag, startPoint x: 240, startPoint y: 65, endPoint x: 98, endPoint y: 65, distance: 141.4
click at [98, 65] on div "SEARCH BY Search By Episodes Search ID, Title, Description, Keywords, or Catego…" at bounding box center [364, 61] width 568 height 27
paste input "Netherlands v USA | Round of 16 | FIFA World Cup 2022 | Full Match Replay"
click at [365, 64] on input "Netherlands v USA | Round of 16 | FIFA World Cup 2022 | Full Match Replay" at bounding box center [379, 66] width 451 height 18
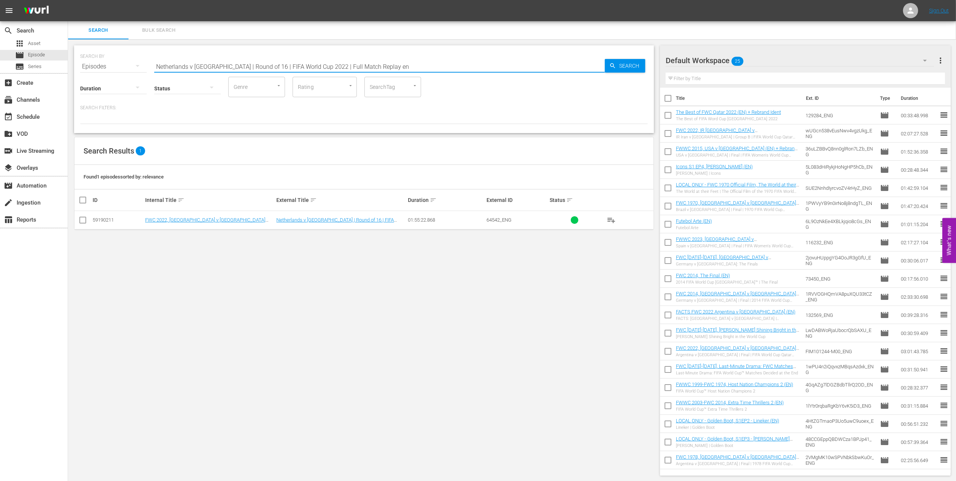
type input "Netherlands v USA | Round of 16 | FIFA World Cup 2022 | Full Match Replay en"
click at [82, 222] on input "checkbox" at bounding box center [82, 221] width 9 height 9
checkbox input "true"
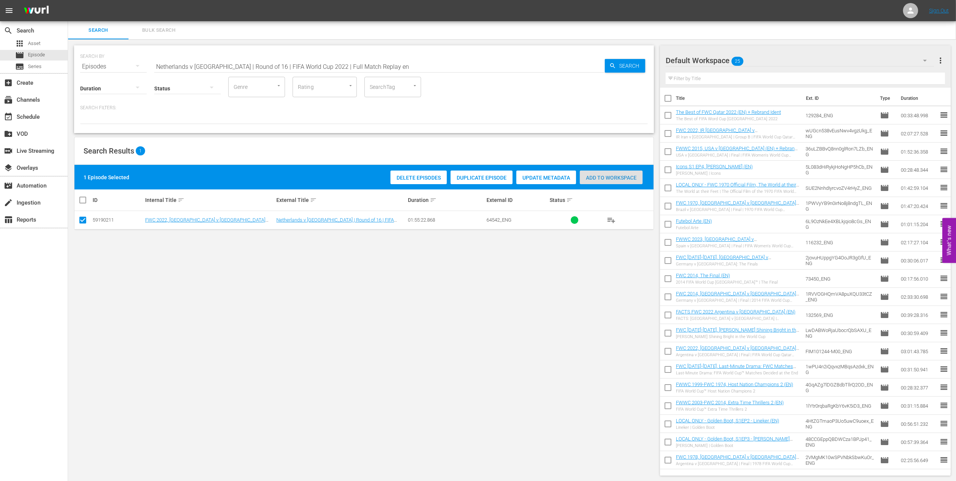
click at [597, 181] on div "Add to Workspace" at bounding box center [611, 177] width 63 height 14
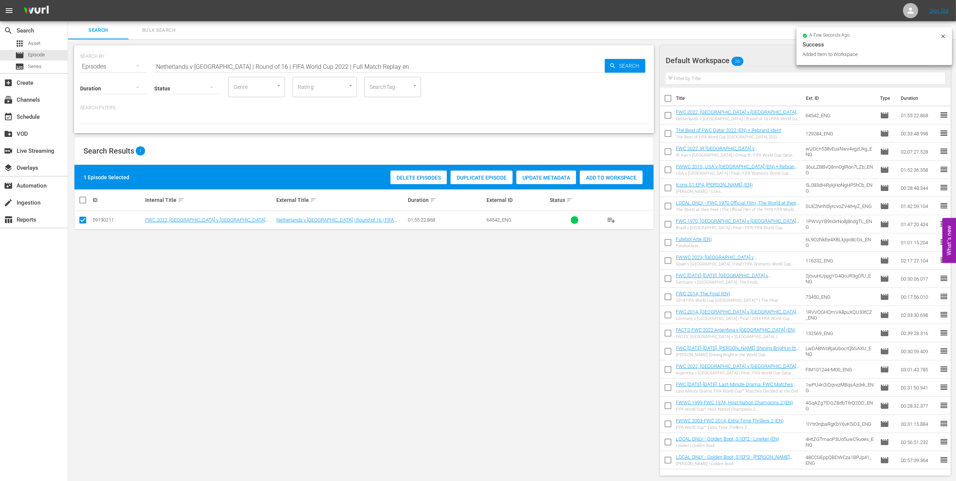
click at [110, 83] on div "SEARCH BY Search By Episodes Search ID, Title, Description, Keywords, or Catego…" at bounding box center [364, 89] width 580 height 88
paste input "FWC 2022 All Goals Collection"
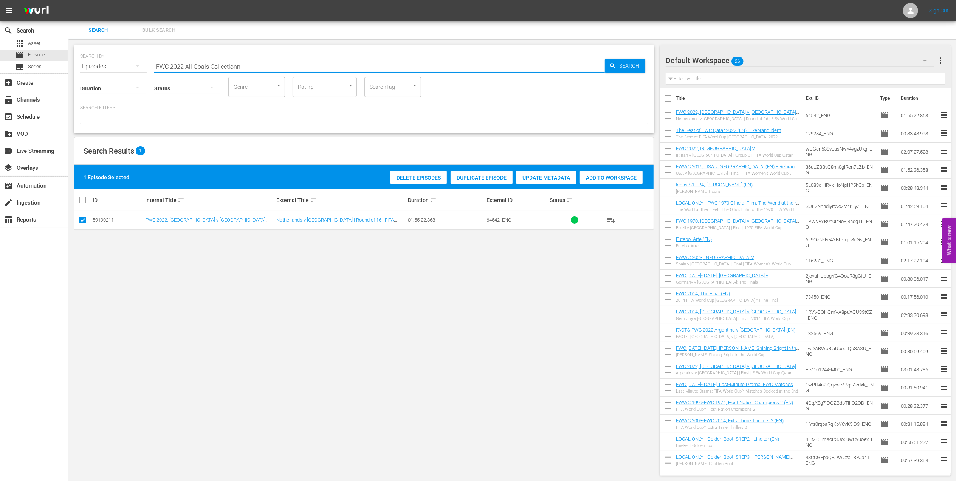
click at [267, 67] on input "FWC 2022 All Goals Collectionn" at bounding box center [379, 66] width 451 height 18
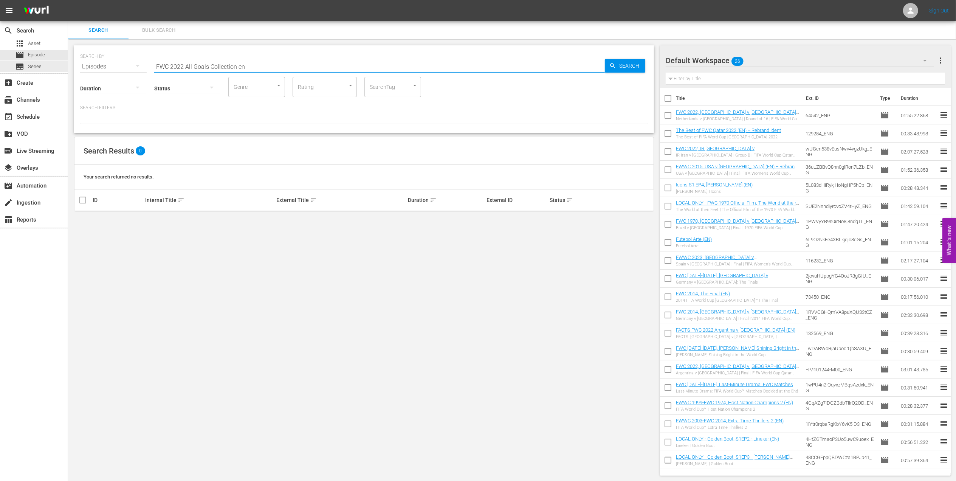
drag, startPoint x: 39, startPoint y: 65, endPoint x: 0, endPoint y: 67, distance: 38.6
click at [0, 65] on html "menu Sign Out search Search apps Asset movie Episode subtitles Series add_box C…" at bounding box center [478, 240] width 956 height 481
type input "all goals 2022 en"
drag, startPoint x: 82, startPoint y: 220, endPoint x: 203, endPoint y: 221, distance: 120.6
click at [88, 221] on td at bounding box center [82, 220] width 17 height 19
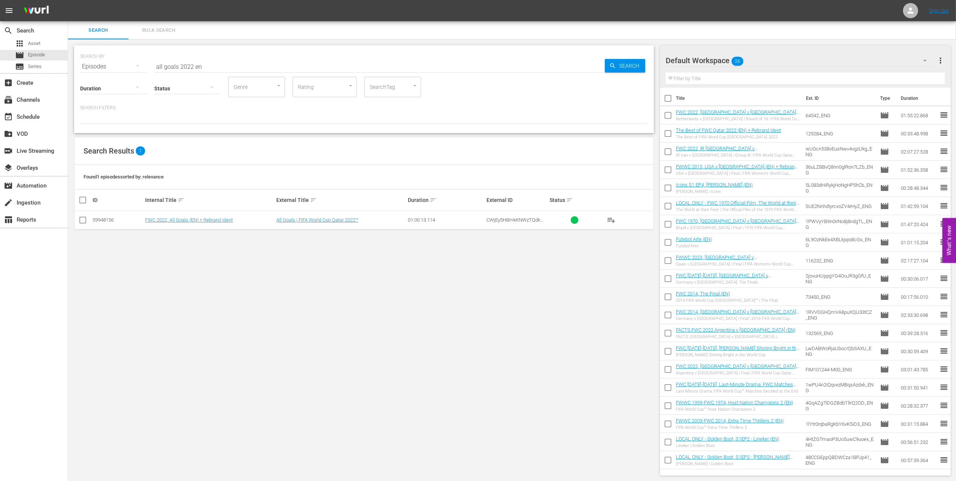
click at [85, 220] on input "checkbox" at bounding box center [82, 221] width 9 height 9
checkbox input "true"
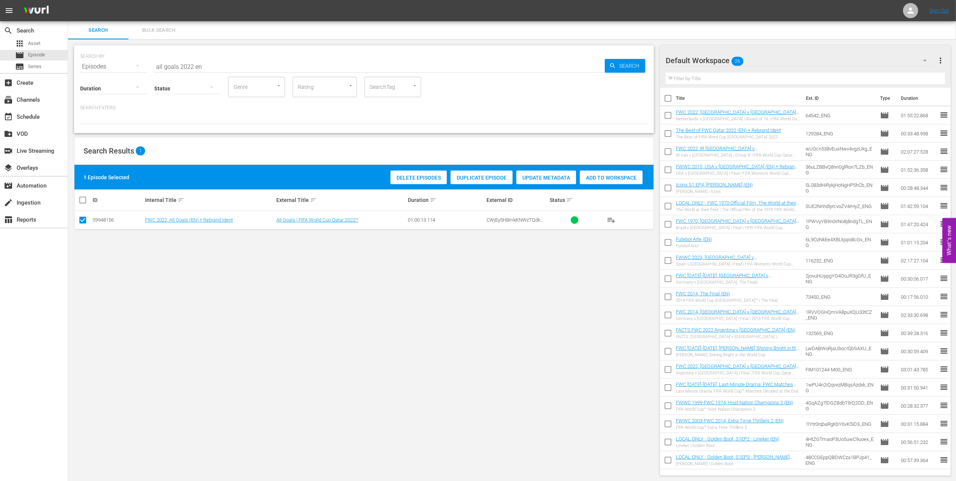
click at [600, 176] on span "Add to Workspace" at bounding box center [611, 178] width 63 height 6
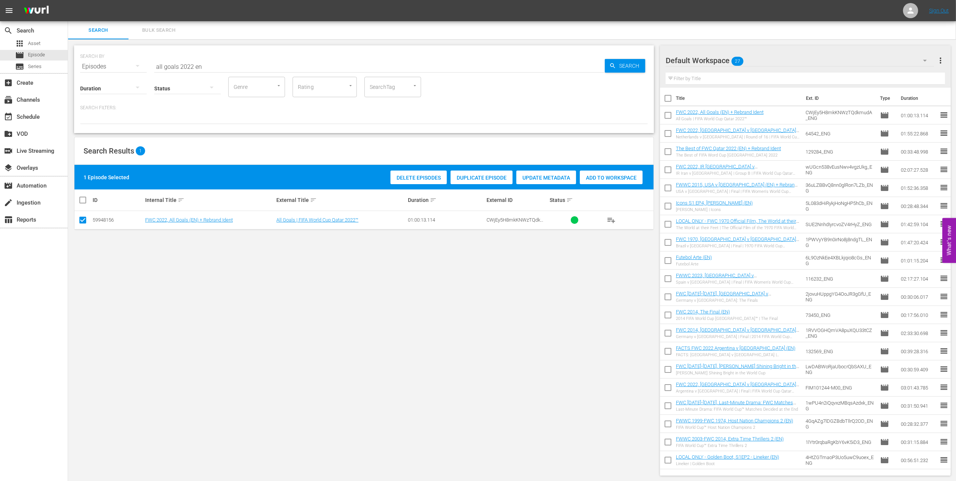
click at [87, 65] on div "SEARCH BY Search By Episodes Search ID, Title, Description, Keywords, or Catego…" at bounding box center [364, 61] width 568 height 27
paste input "[PERSON_NAME] in the FIFA World Cup™"
click at [292, 62] on input "[PERSON_NAME] in the FIFA World Cup™" at bounding box center [379, 66] width 451 height 18
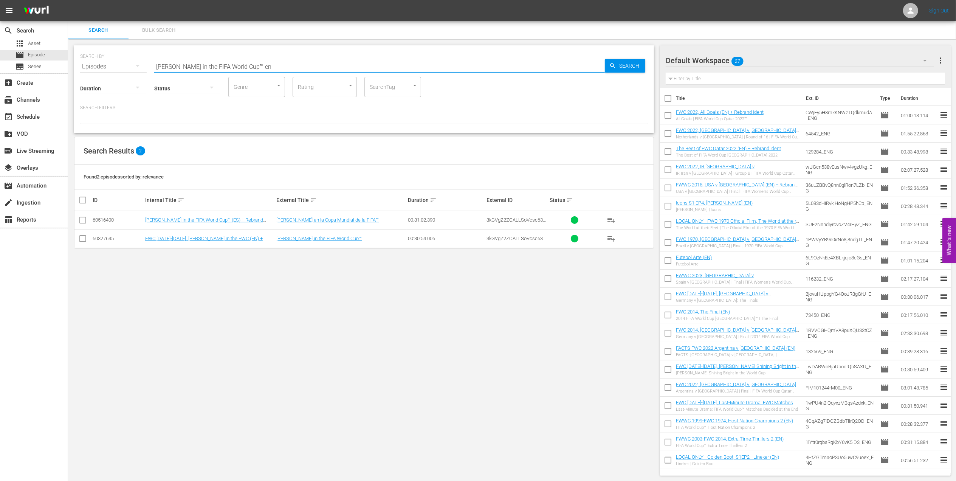
type input "Cristiano Ronaldo in the FIFA World Cup™ en"
drag, startPoint x: 81, startPoint y: 239, endPoint x: 126, endPoint y: 239, distance: 45.4
click at [84, 239] on input "checkbox" at bounding box center [82, 240] width 9 height 9
checkbox input "true"
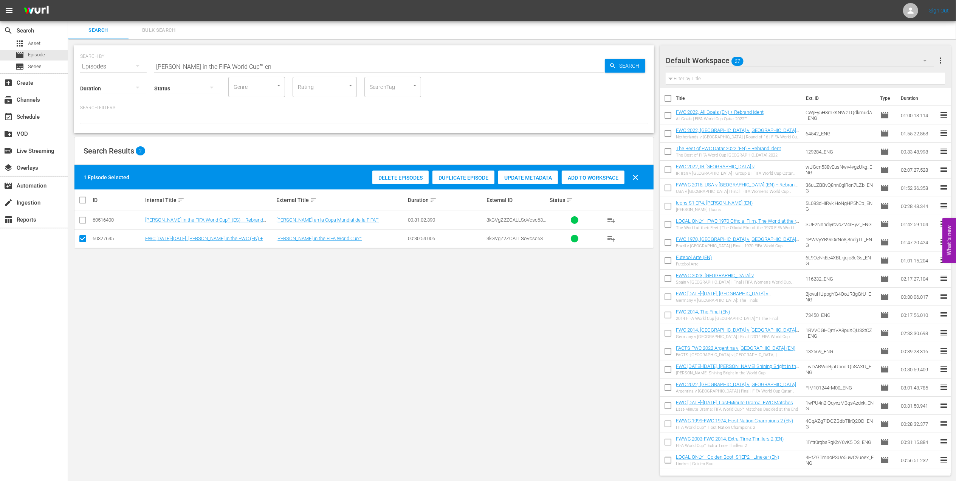
click at [584, 174] on div "Add to Workspace" at bounding box center [593, 177] width 63 height 14
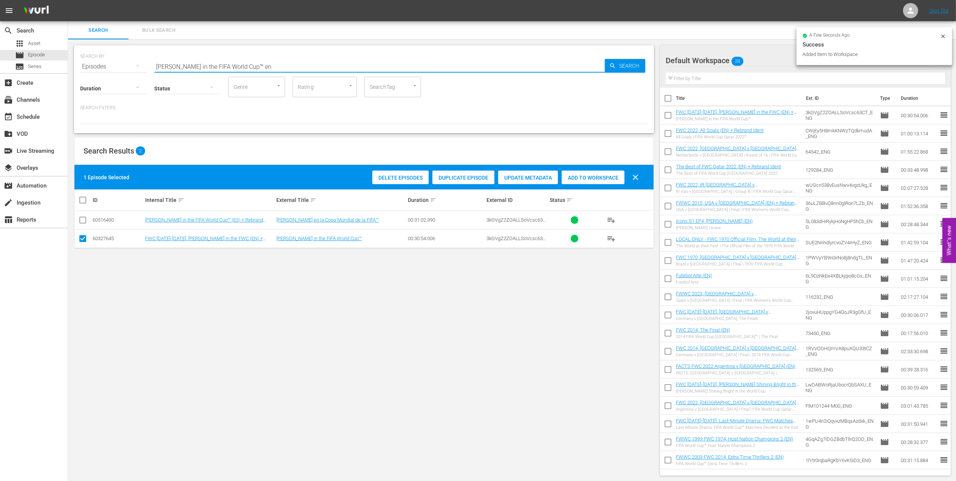
drag, startPoint x: 224, startPoint y: 71, endPoint x: 89, endPoint y: 83, distance: 135.1
click at [68, 0] on div "search Search apps Asset movie Episode subtitles Series add_box Create subscrip…" at bounding box center [512, 0] width 888 height 0
paste input "Portugal v Spain | Group B | FIFA World Cup 2018 | Full Match Replay"
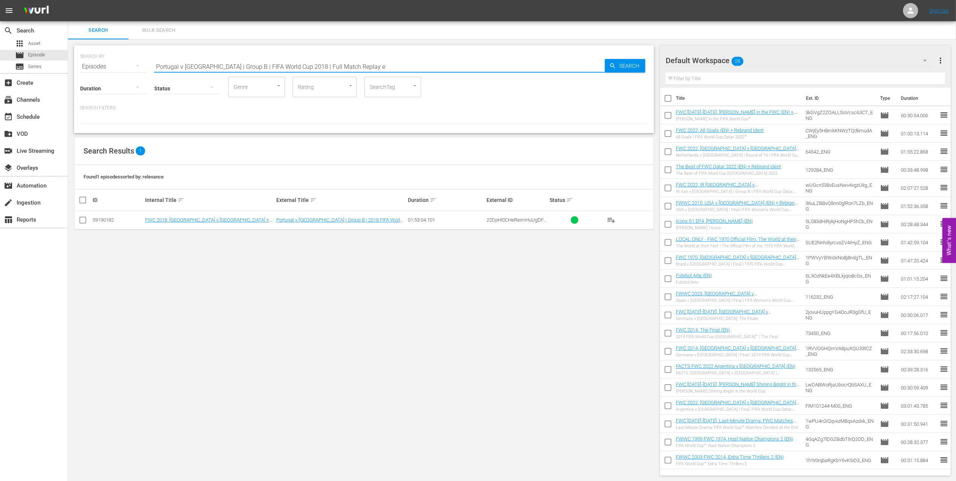
type input "Portugal v Spain | Group B | FIFA World Cup 2018 | Full Match Replay e"
click at [84, 221] on input "checkbox" at bounding box center [82, 221] width 9 height 9
checkbox input "true"
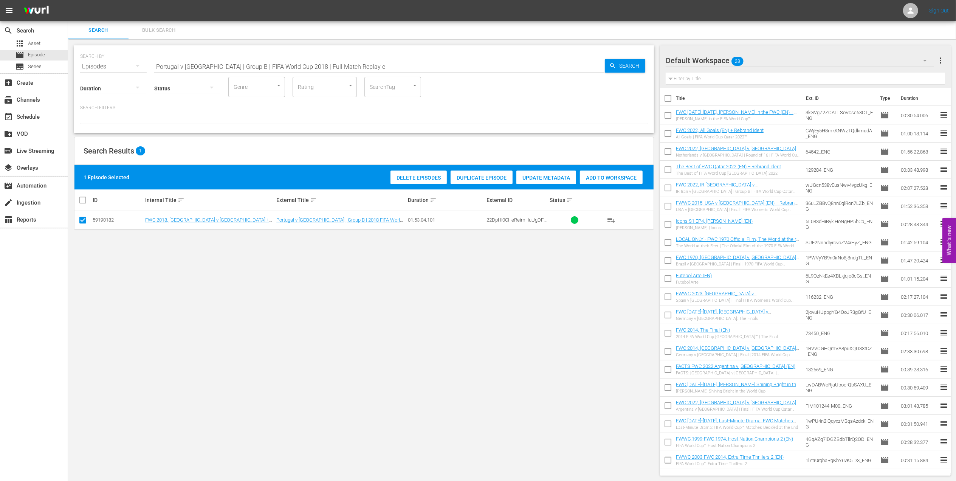
click at [617, 173] on div "Add to Workspace" at bounding box center [611, 177] width 63 height 14
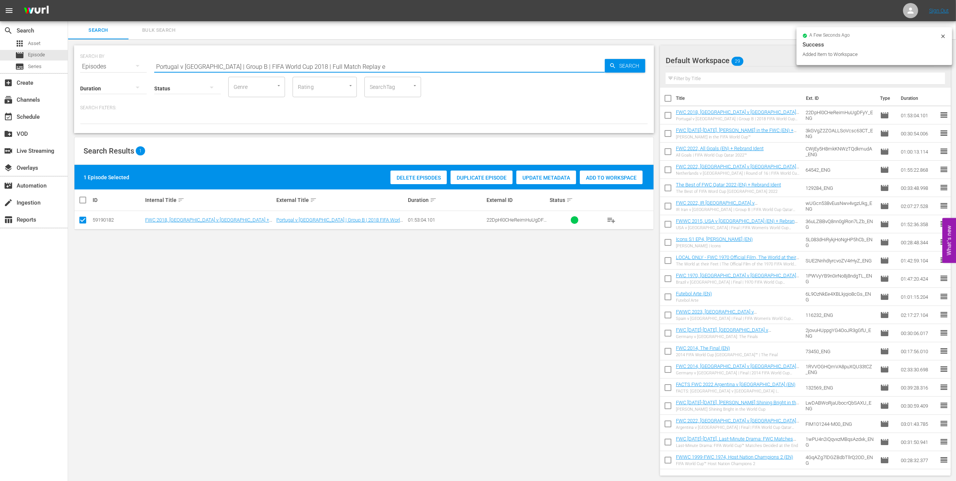
drag, startPoint x: 133, startPoint y: 67, endPoint x: 159, endPoint y: 68, distance: 25.7
click at [107, 68] on div "SEARCH BY Search By Episodes Search ID, Title, Description, Keywords, or Catego…" at bounding box center [364, 61] width 568 height 27
paste input "witzerland | Round of 16 | FIFA World Cup 2022 | Full Match Replay"
click at [370, 64] on input "Portugal v Switzerland | Round of 16 | FIFA World Cup 2022 | Full Match Replay" at bounding box center [379, 66] width 451 height 18
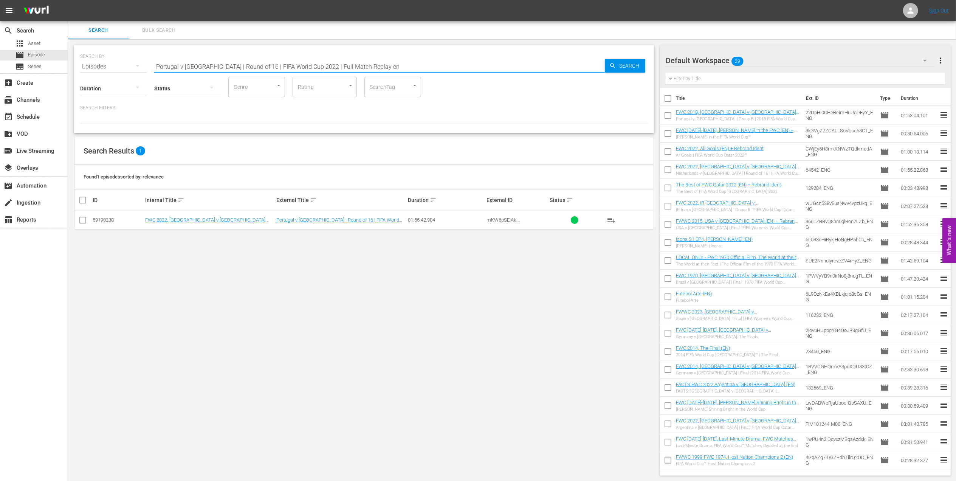
type input "Portugal v Switzerland | Round of 16 | FIFA World Cup 2022 | Full Match Replay …"
click at [82, 217] on input "checkbox" at bounding box center [82, 221] width 9 height 9
checkbox input "true"
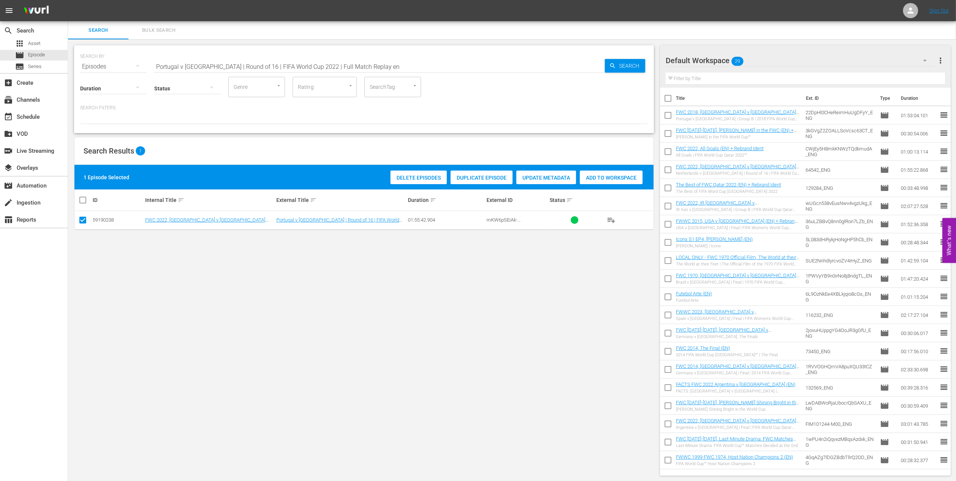
click at [593, 177] on span "Add to Workspace" at bounding box center [611, 178] width 63 height 6
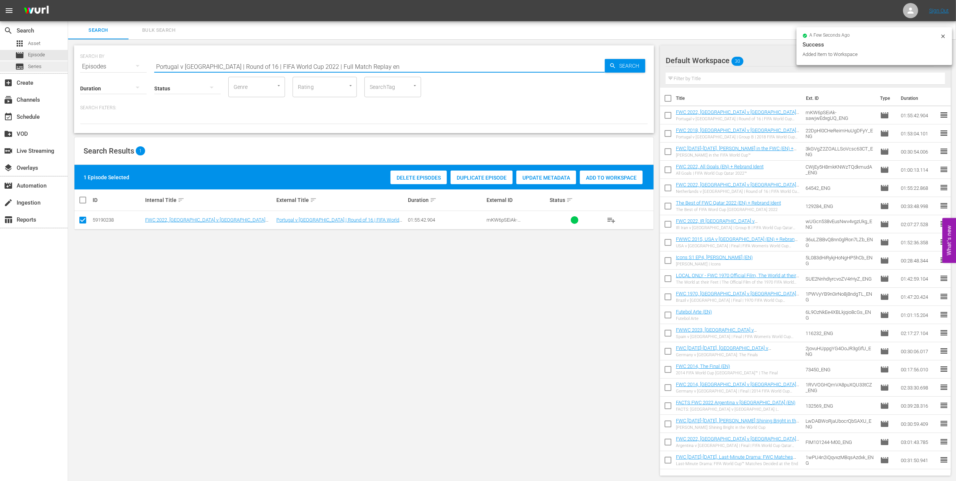
drag, startPoint x: 366, startPoint y: 64, endPoint x: 20, endPoint y: 63, distance: 345.9
click at [68, 0] on div "search Search apps Asset movie Episode subtitles Series add_box Create subscrip…" at bounding box center [512, 0] width 888 height 0
paste input "FWC All Straight Red Cards"
click at [281, 63] on input "FWC All Straight Red Cards" at bounding box center [379, 66] width 451 height 18
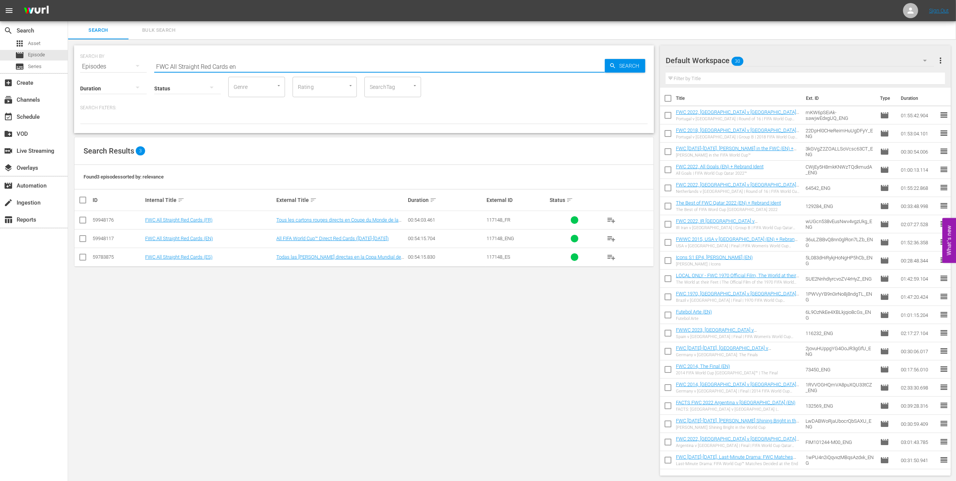
type input "FWC All Straight Red Cards en"
click at [83, 238] on input "checkbox" at bounding box center [82, 240] width 9 height 9
checkbox input "true"
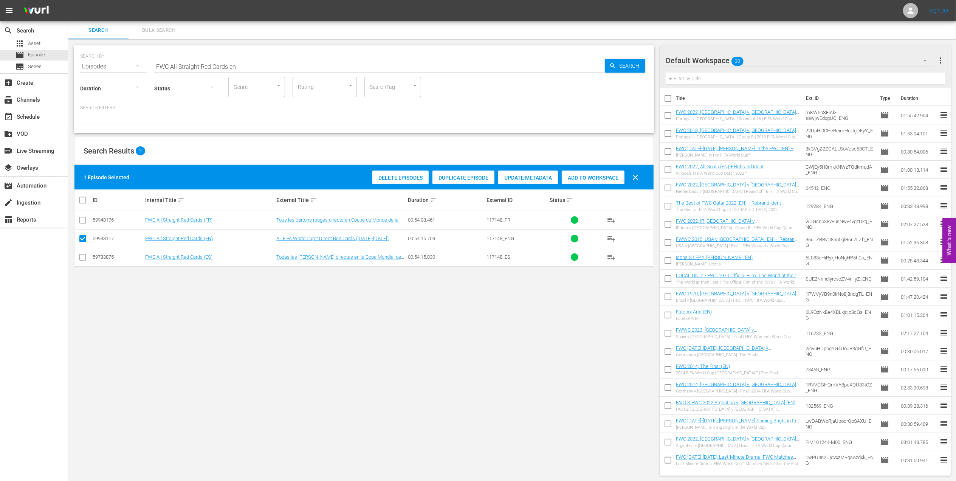
click at [576, 180] on span "Add to Workspace" at bounding box center [593, 178] width 63 height 6
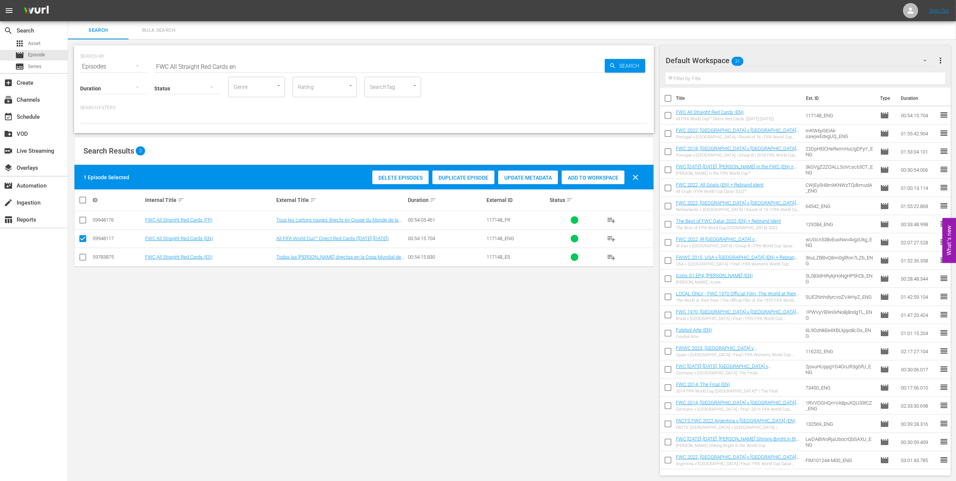
drag, startPoint x: 82, startPoint y: 66, endPoint x: 91, endPoint y: 65, distance: 9.1
click at [79, 66] on div "SEARCH BY Search By Episodes Search ID, Title, Description, Keywords, or Catego…" at bounding box center [364, 89] width 580 height 88
paste input "[PERSON_NAME] Shining Bright in the World Cup"
click at [321, 61] on input "[PERSON_NAME] Shining Bright in the World Cup" at bounding box center [379, 66] width 451 height 18
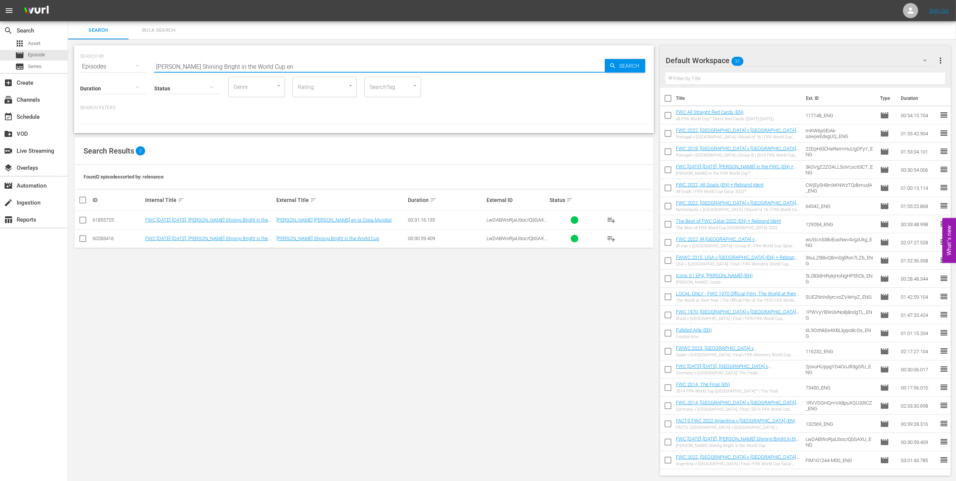
type input "Lionel Messi Shining Bright in the World Cup en"
click at [84, 240] on input "checkbox" at bounding box center [82, 240] width 9 height 9
checkbox input "true"
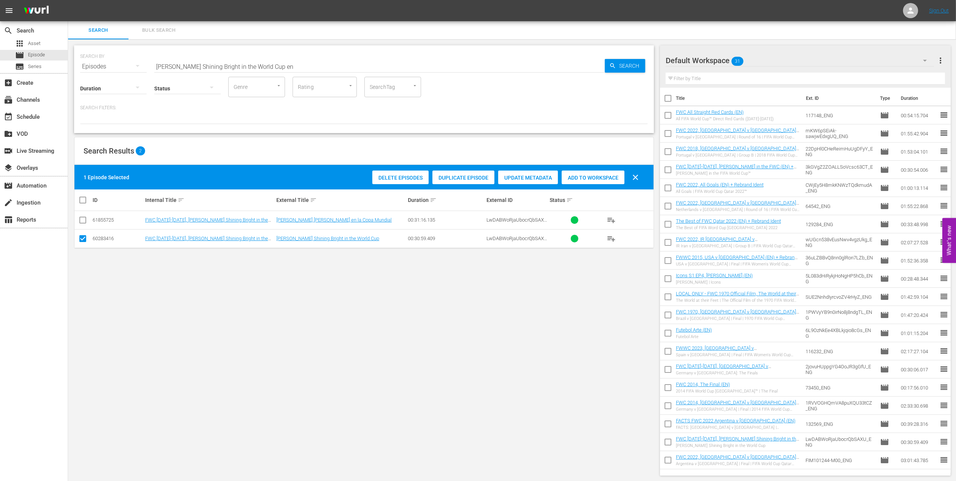
click at [582, 177] on span "Add to Workspace" at bounding box center [593, 178] width 63 height 6
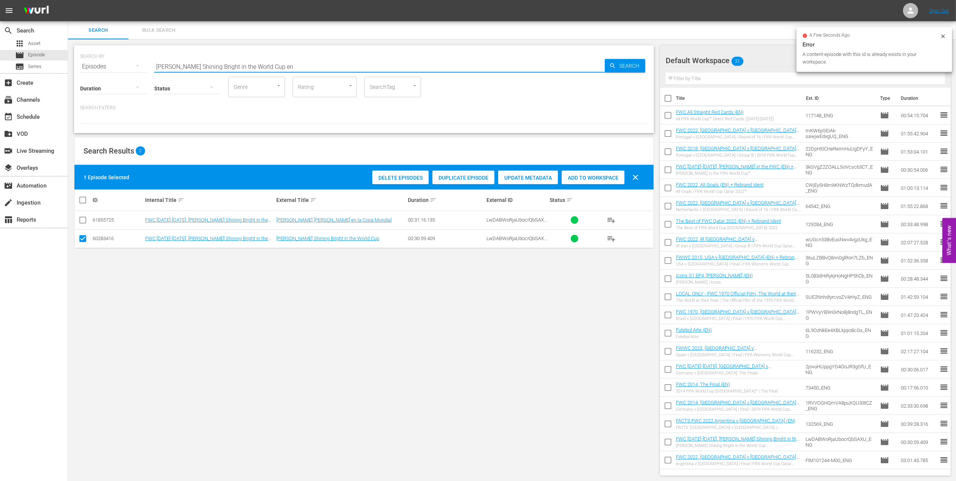
drag, startPoint x: 179, startPoint y: 64, endPoint x: 13, endPoint y: 72, distance: 166.2
click at [68, 0] on div "search Search apps Asset movie Episode subtitles Series add_box Create subscrip…" at bounding box center [512, 0] width 888 height 0
paste input "Argentina v Croatia | Semi-finals | FIFA World Cup 2022 | Full Match Replay"
click at [385, 65] on input "Argentina v Croatia | Semi-finals | FIFA World Cup 2022 | Full Match Replay" at bounding box center [379, 66] width 451 height 18
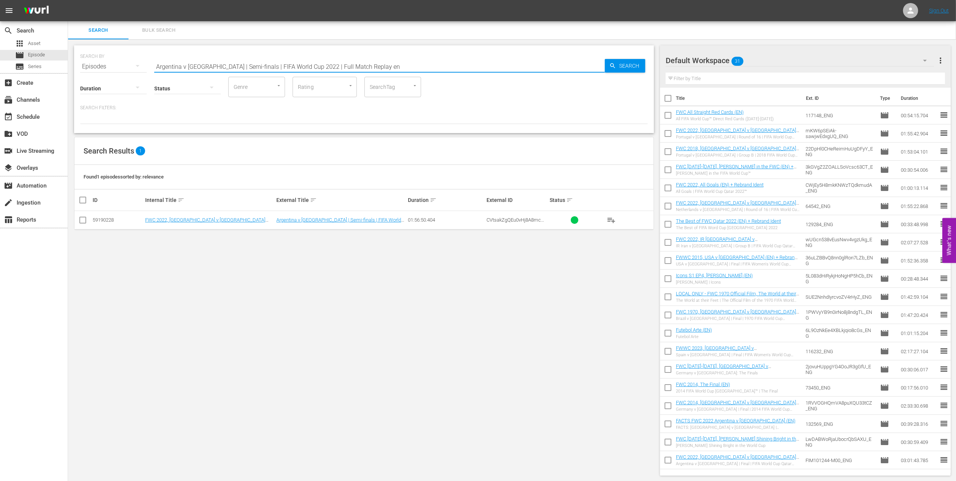
type input "Argentina v Croatia | Semi-finals | FIFA World Cup 2022 | Full Match Replay en"
click at [84, 221] on input "checkbox" at bounding box center [82, 221] width 9 height 9
checkbox input "true"
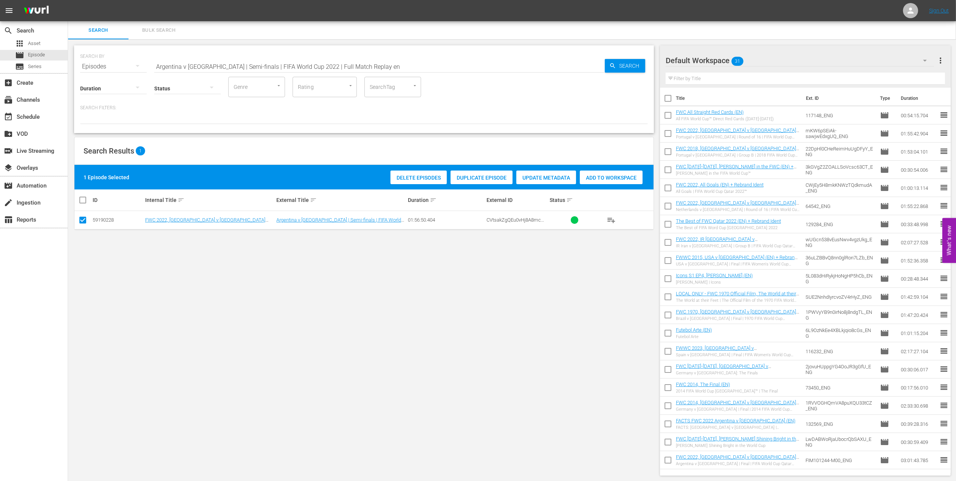
click at [594, 177] on span "Add to Workspace" at bounding box center [611, 178] width 63 height 6
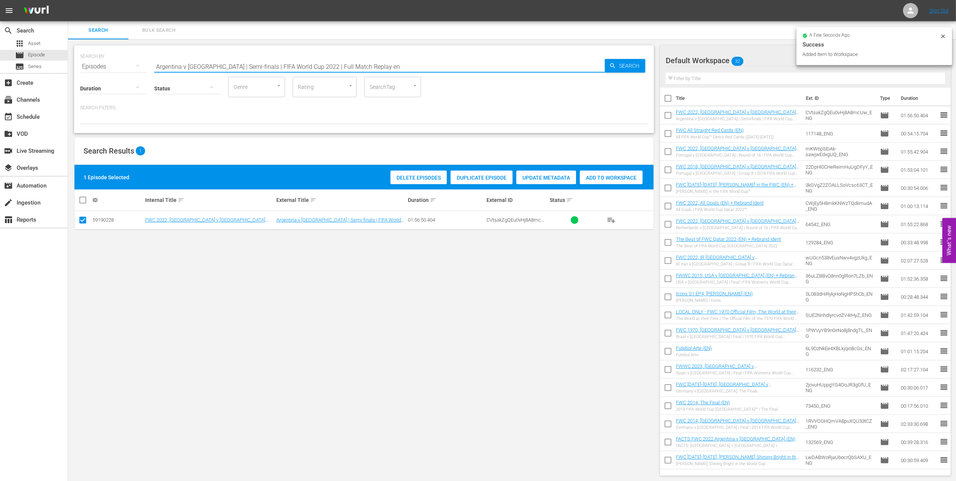
drag, startPoint x: 162, startPoint y: 72, endPoint x: 135, endPoint y: 73, distance: 26.5
click at [130, 73] on div "SEARCH BY Search By Episodes Search ID, Title, Description, Keywords, or Catego…" at bounding box center [364, 89] width 580 height 88
paste input "USA v Colombia | Group Matches | 1994 FIFA World Cup USA™ | Full Match Replay"
click at [384, 62] on input "USA v Colombia | Group Matches | 1994 FIFA World Cup USA™ | Full Match Replay" at bounding box center [379, 66] width 451 height 18
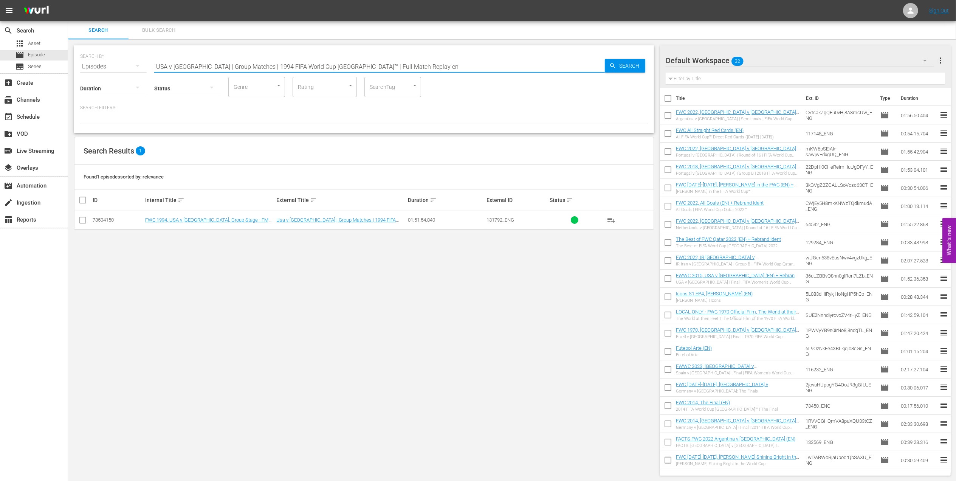
type input "USA v Colombia | Group Matches | 1994 FIFA World Cup USA™ | Full Match Replay en"
click at [84, 220] on input "checkbox" at bounding box center [82, 221] width 9 height 9
checkbox input "true"
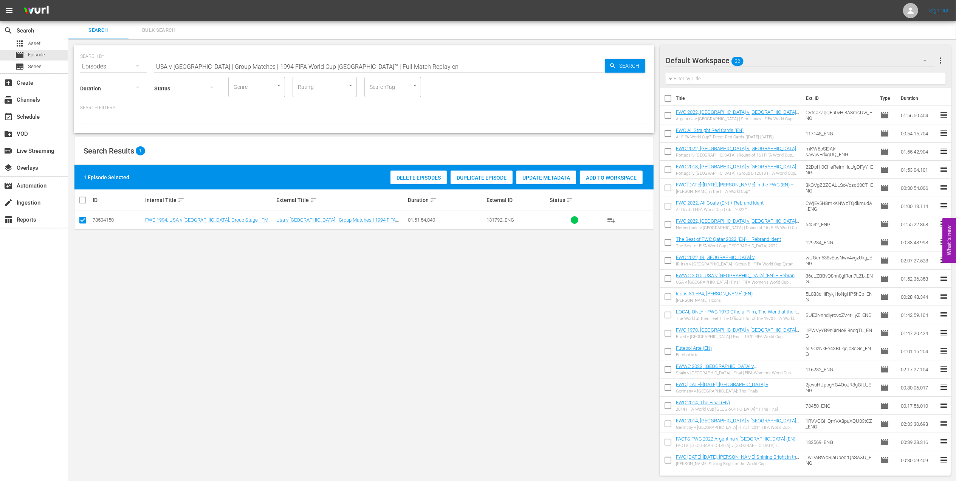
click at [587, 175] on span "Add to Workspace" at bounding box center [611, 178] width 63 height 6
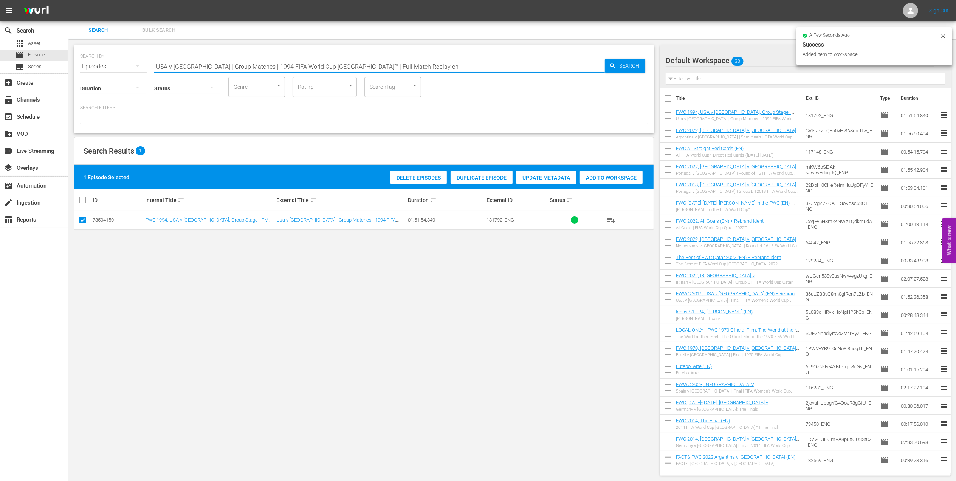
drag, startPoint x: 133, startPoint y: 64, endPoint x: 84, endPoint y: 64, distance: 49.5
click at [68, 0] on div "search Search apps Asset movie Episode subtitles Series add_box Create subscrip…" at bounding box center [512, 0] width 888 height 0
paste input "FWC 1994 - Final - Brazil v Italy"
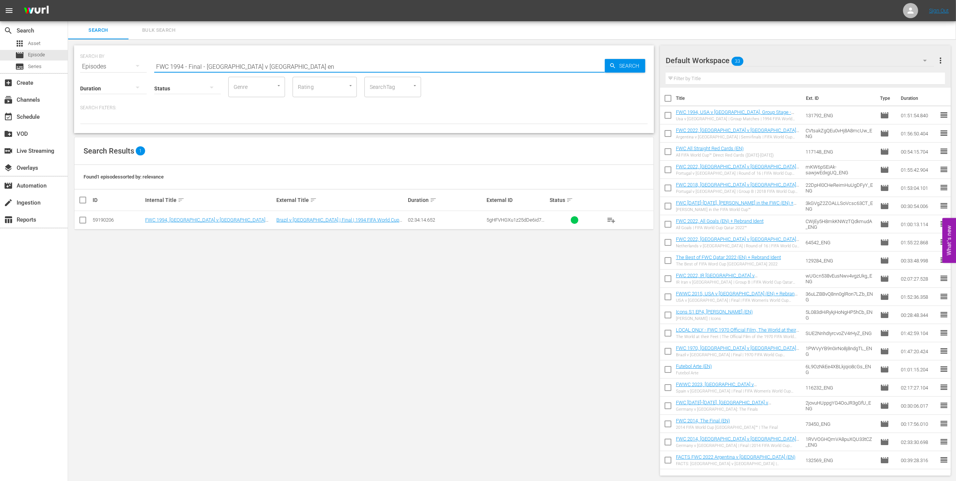
type input "FWC 1994 - Final - Brazil v Italy en"
click at [86, 220] on input "checkbox" at bounding box center [82, 221] width 9 height 9
checkbox input "true"
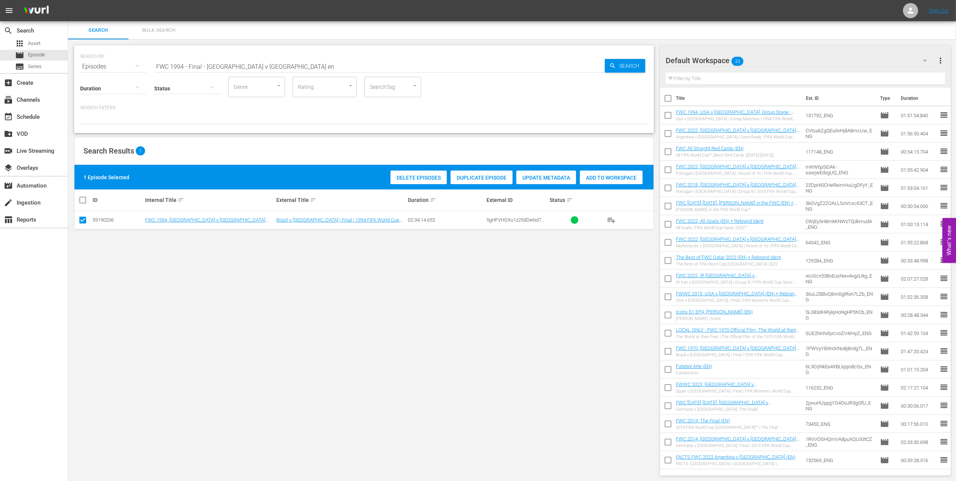
click at [628, 181] on div "Add to Workspace" at bounding box center [611, 177] width 63 height 14
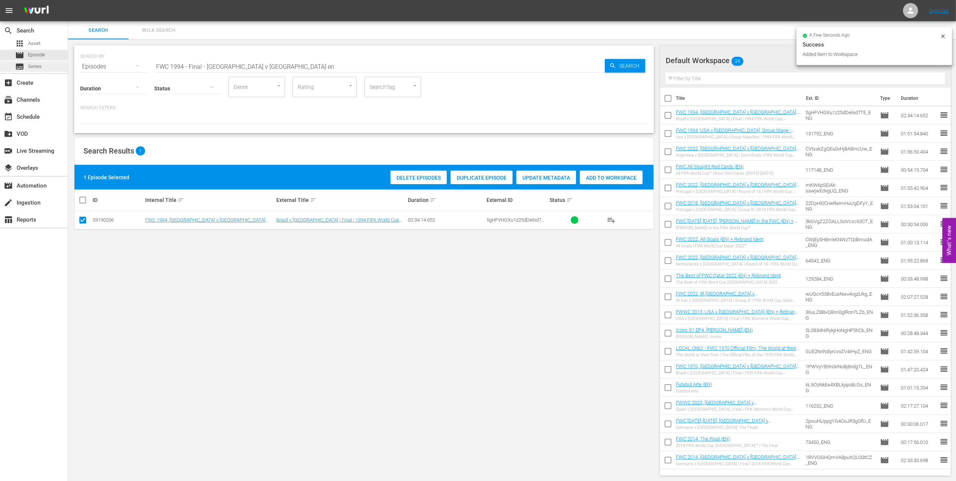
drag, startPoint x: 167, startPoint y: 62, endPoint x: 55, endPoint y: 61, distance: 111.9
click at [68, 0] on div "search Search apps Asset movie Episode subtitles Series add_box Create subscrip…" at bounding box center [512, 0] width 888 height 0
paste input "USA v Algeria | Group C | FIFA World Cup 2010 | Full Match Replay"
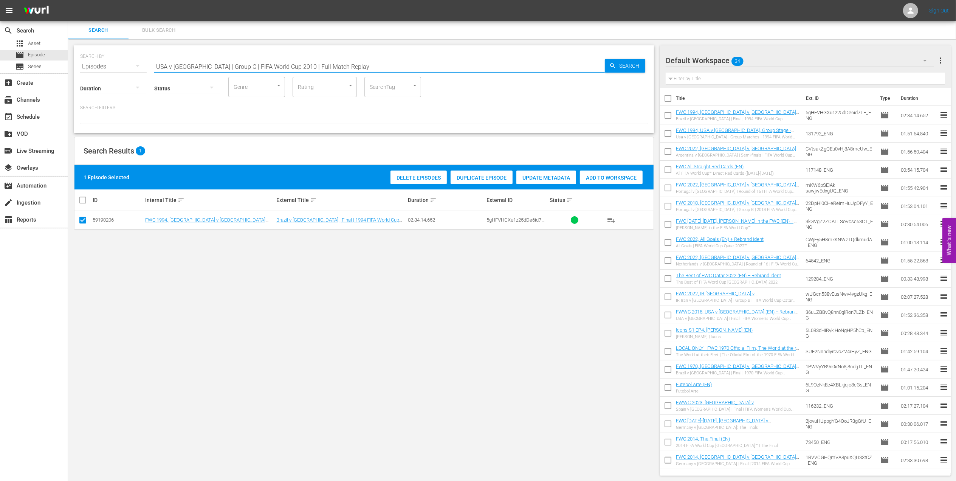
click at [342, 64] on input "USA v Algeria | Group C | FIFA World Cup 2010 | Full Match Replay" at bounding box center [379, 66] width 451 height 18
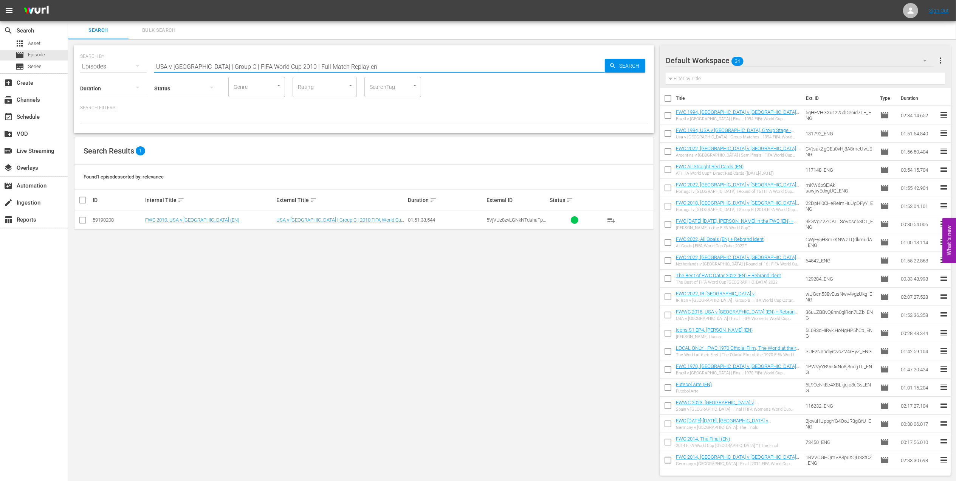
type input "USA v Algeria | Group C | FIFA World Cup 2010 | Full Match Replay en"
click at [84, 218] on input "checkbox" at bounding box center [82, 221] width 9 height 9
checkbox input "true"
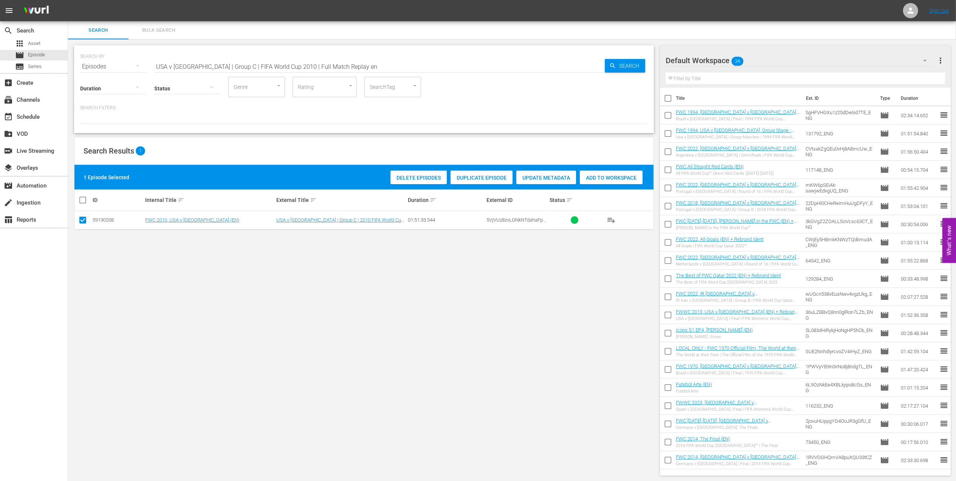
click at [609, 176] on span "Add to Workspace" at bounding box center [611, 178] width 63 height 6
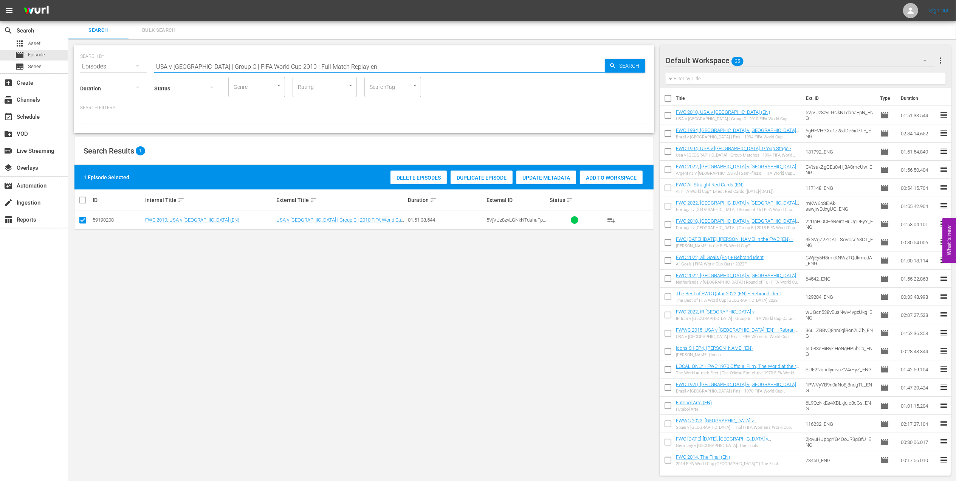
drag, startPoint x: 341, startPoint y: 66, endPoint x: 0, endPoint y: 72, distance: 341.0
click at [0, 68] on html "menu Sign Out search Search apps Asset movie Episode subtitles Series add_box C…" at bounding box center [478, 240] width 956 height 481
type input "homeless"
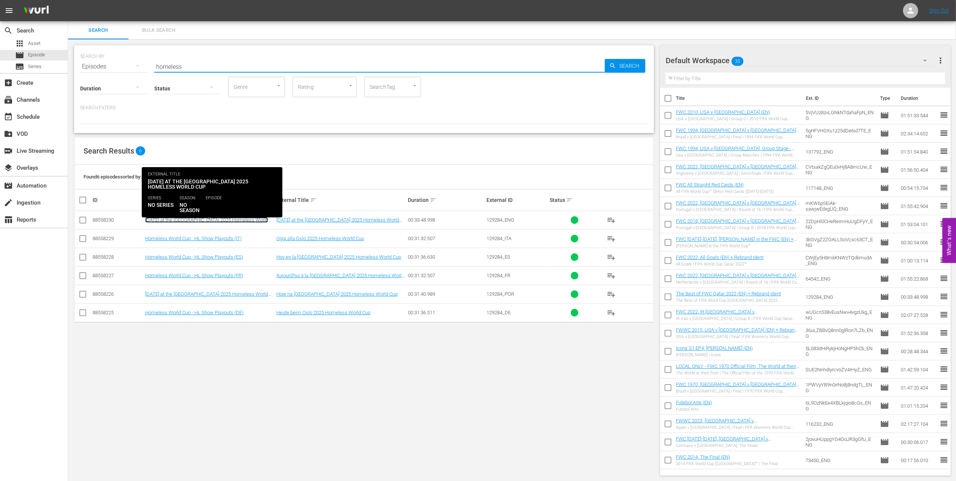
click at [234, 220] on link "Today at the Oslo 2025 Homeless World Cup (EN)" at bounding box center [206, 222] width 123 height 11
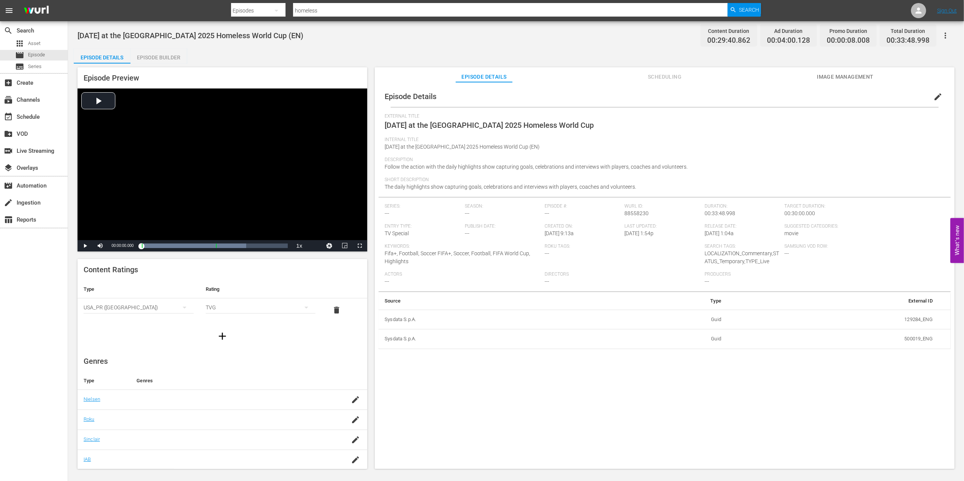
click at [144, 58] on div "Episode Builder" at bounding box center [158, 57] width 57 height 18
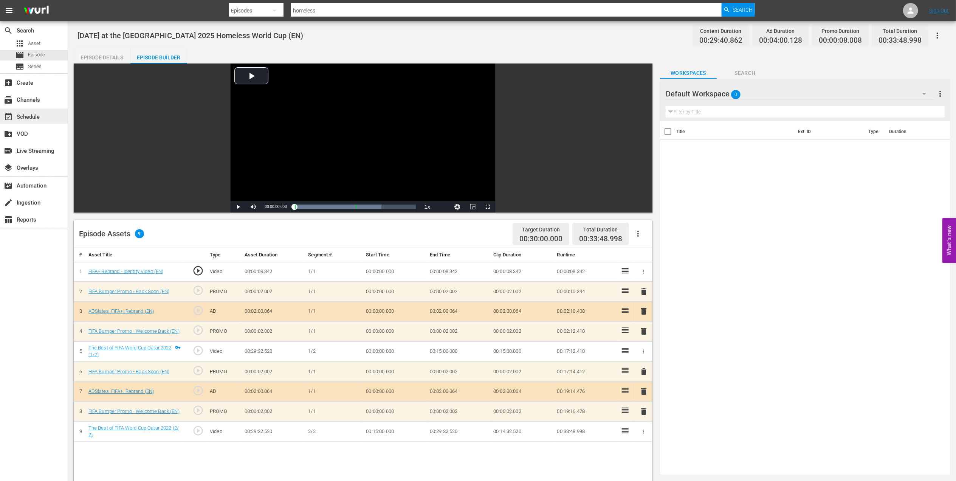
click at [31, 115] on div "event_available Schedule" at bounding box center [21, 115] width 42 height 7
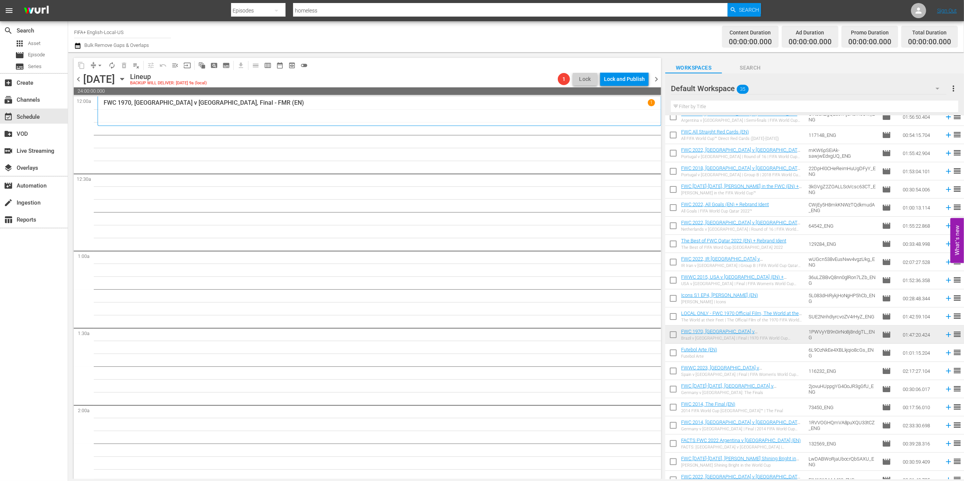
scroll to position [82, 0]
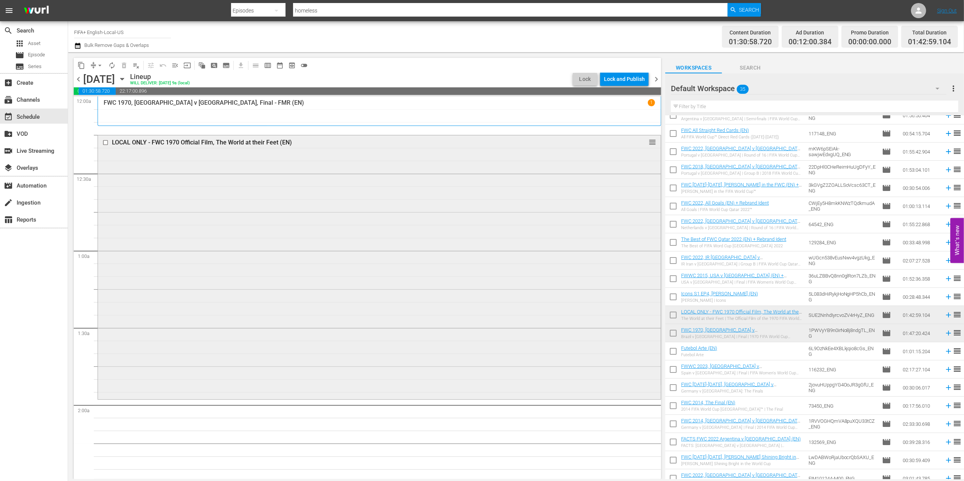
drag, startPoint x: 548, startPoint y: 134, endPoint x: 644, endPoint y: 141, distance: 96.7
click at [648, 141] on span "reorder" at bounding box center [652, 142] width 8 height 8
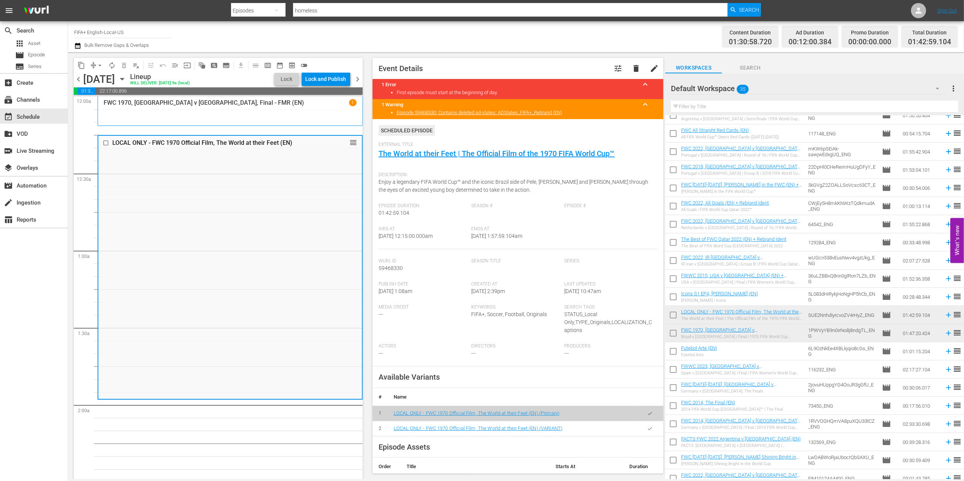
click at [357, 78] on span "chevron_right" at bounding box center [357, 78] width 9 height 9
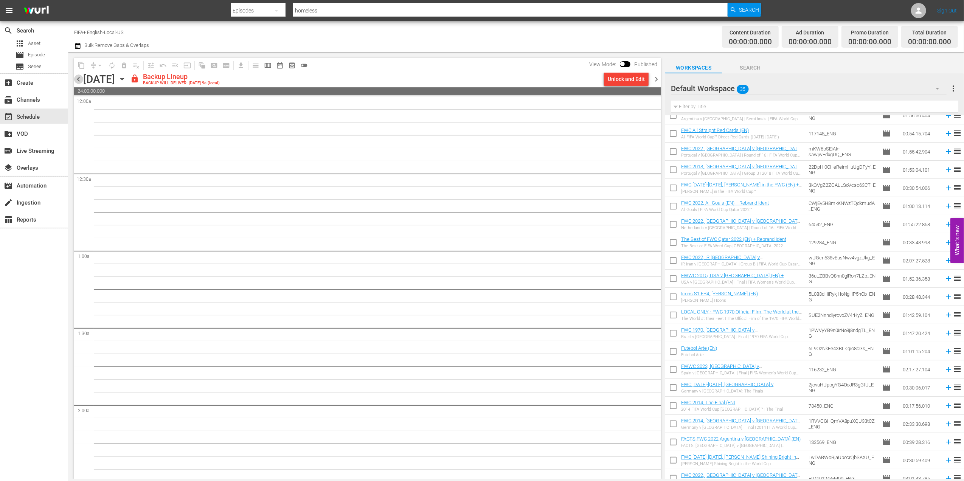
click at [79, 78] on span "chevron_left" at bounding box center [78, 78] width 9 height 9
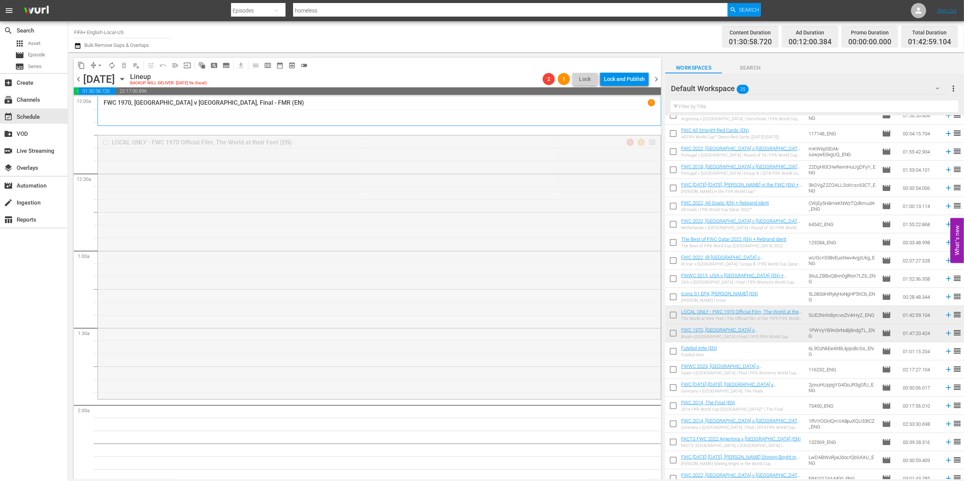
drag, startPoint x: 644, startPoint y: 140, endPoint x: 645, endPoint y: 133, distance: 6.4
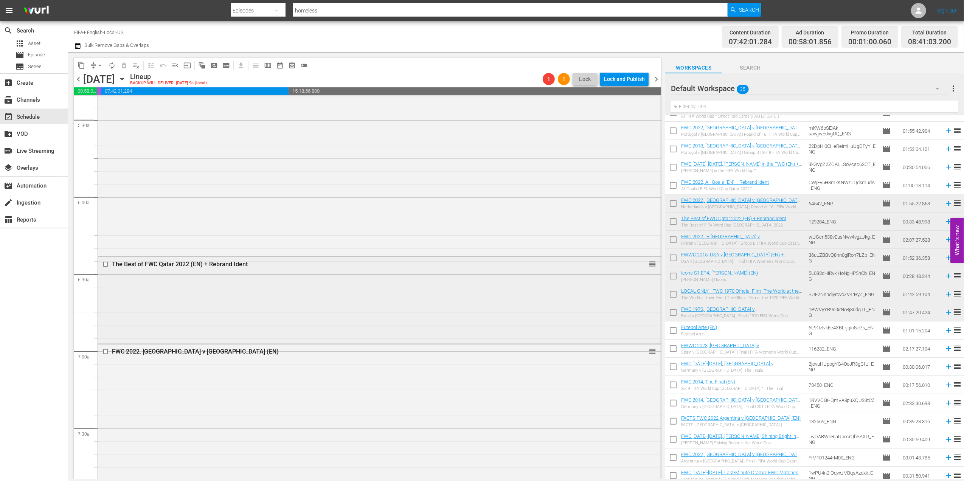
scroll to position [818, 0]
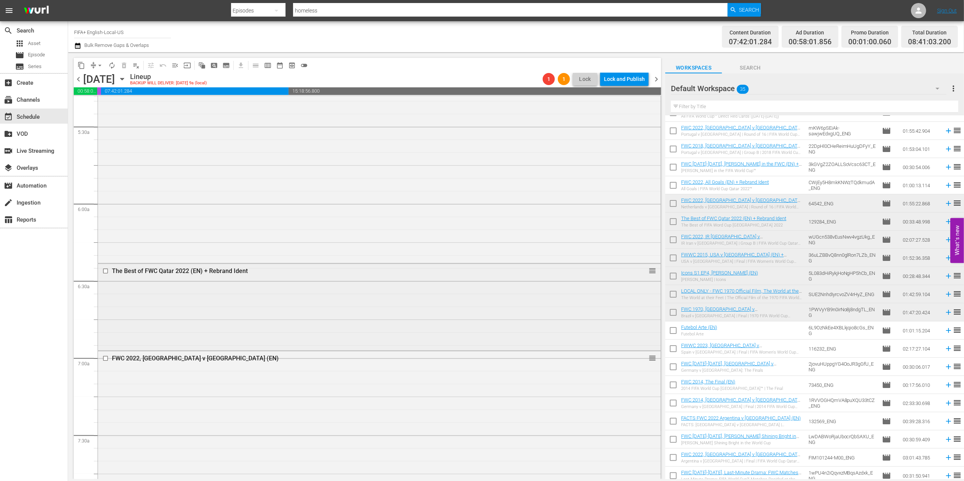
click at [614, 277] on div "The Best of FWC Qatar 2022 (EN) + Rebrand Ident reorder" at bounding box center [379, 271] width 562 height 14
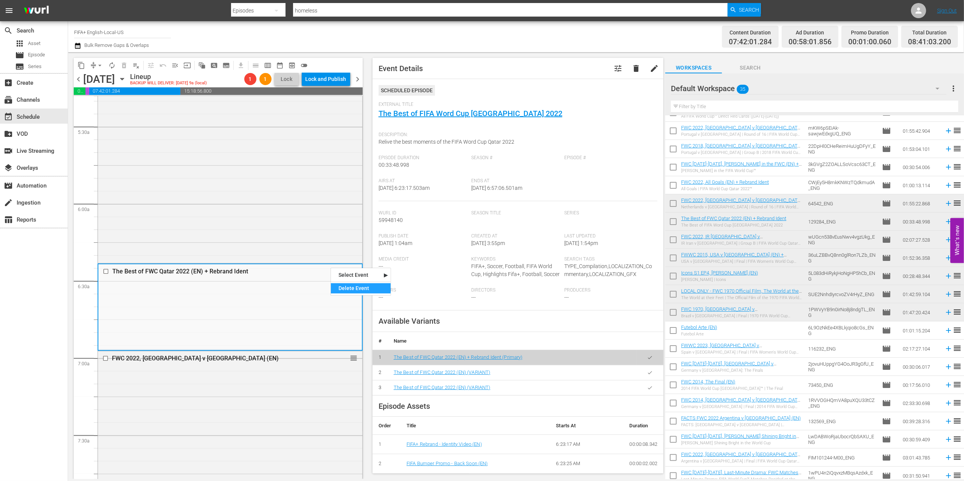
click at [350, 285] on div "Delete Event" at bounding box center [361, 288] width 60 height 10
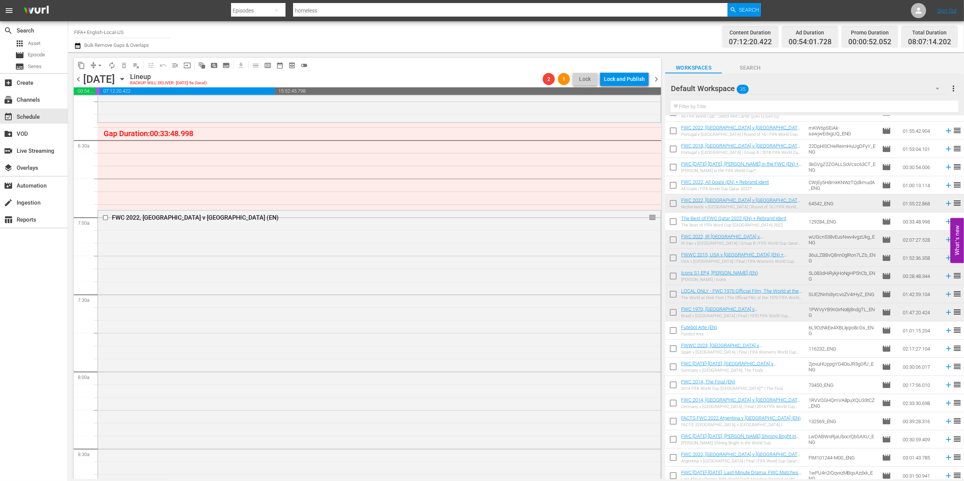
scroll to position [957, 0]
click at [102, 64] on span "arrow_drop_down" at bounding box center [100, 66] width 8 height 8
click at [111, 102] on li "Align to End of Previous Day" at bounding box center [99, 105] width 79 height 12
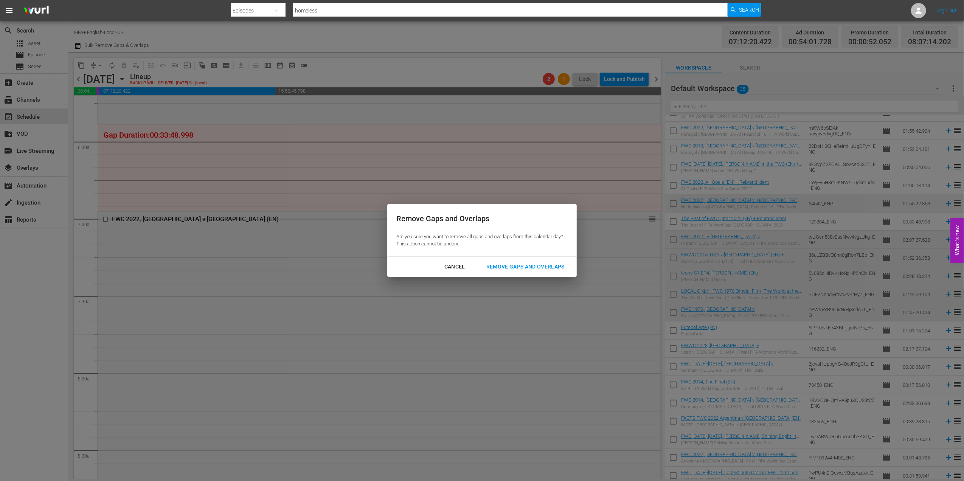
click at [548, 270] on div "Remove Gaps and Overlaps" at bounding box center [525, 266] width 90 height 9
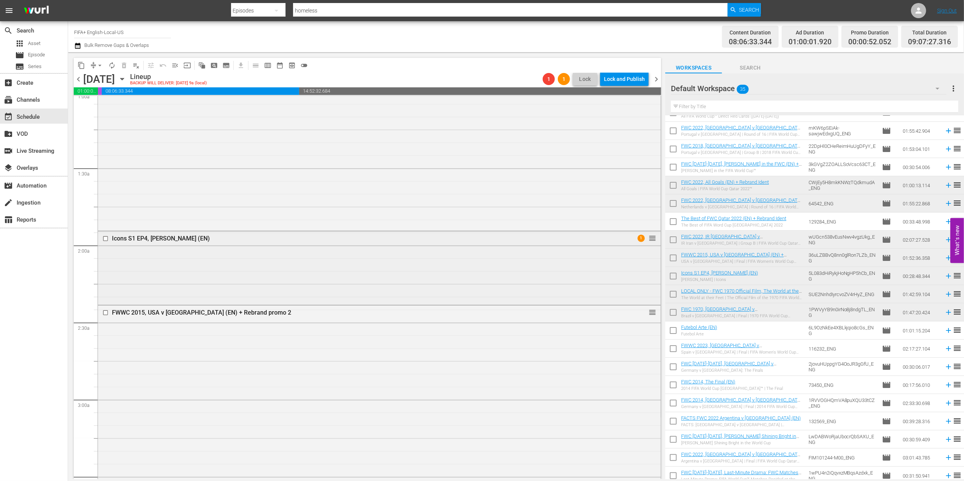
scroll to position [177, 0]
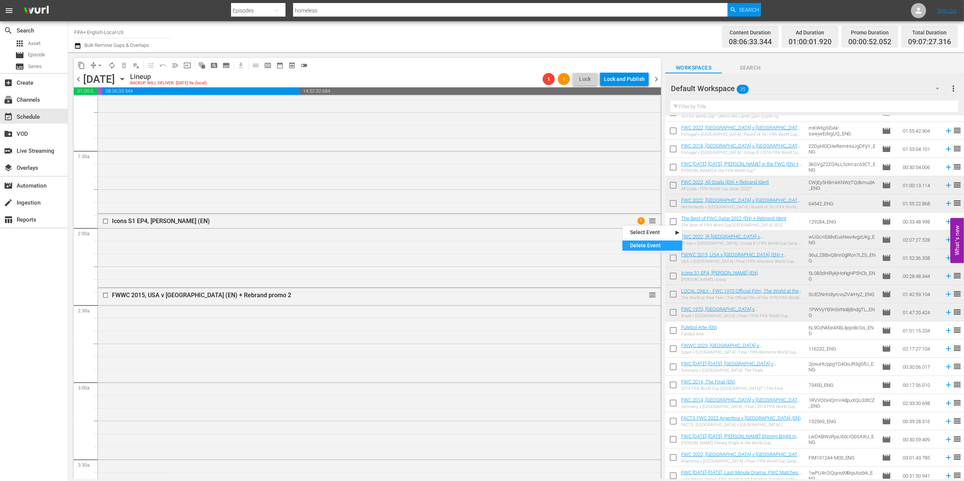
click at [633, 241] on div "Delete Event" at bounding box center [652, 245] width 60 height 10
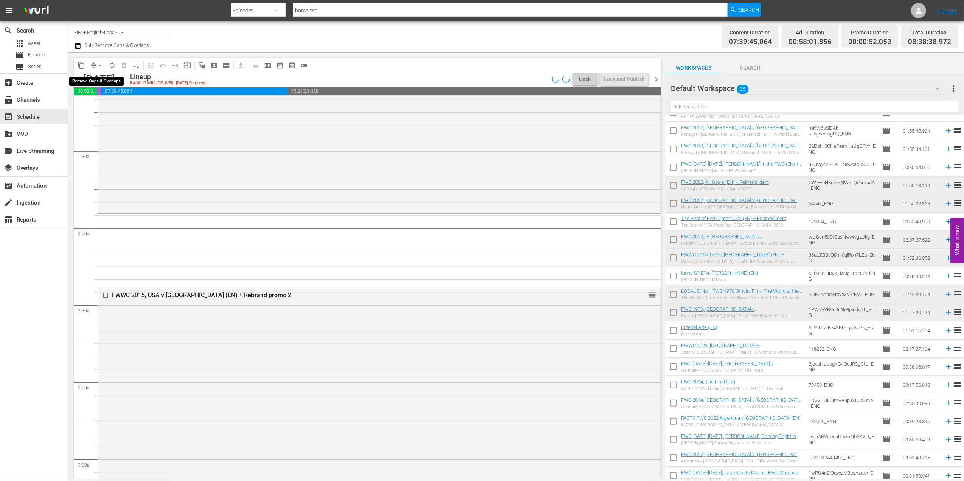
click at [101, 67] on span "arrow_drop_down" at bounding box center [100, 66] width 8 height 8
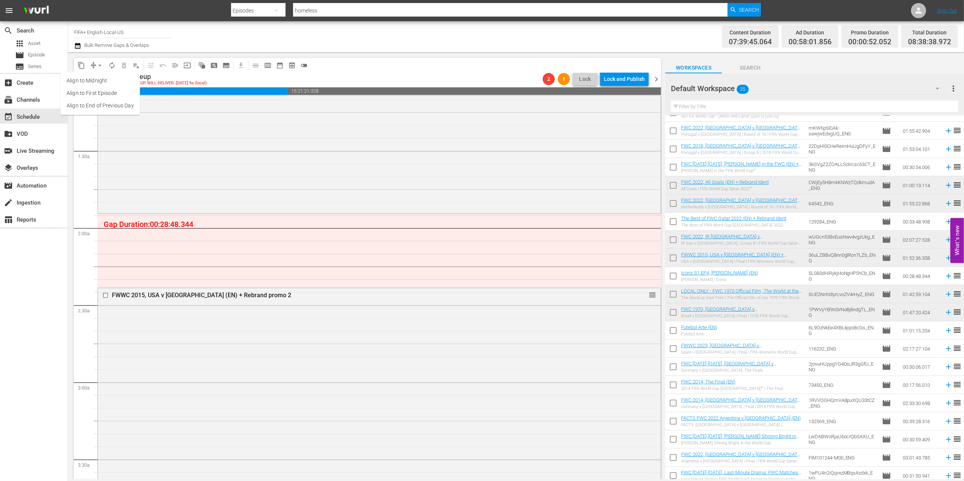
click at [126, 102] on li "Align to End of Previous Day" at bounding box center [99, 105] width 79 height 12
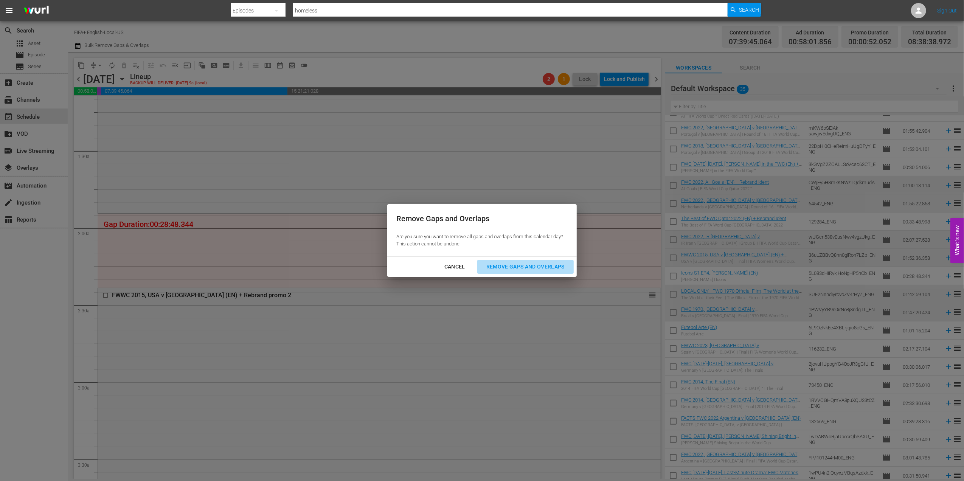
click at [520, 270] on div "Remove Gaps and Overlaps" at bounding box center [525, 266] width 90 height 9
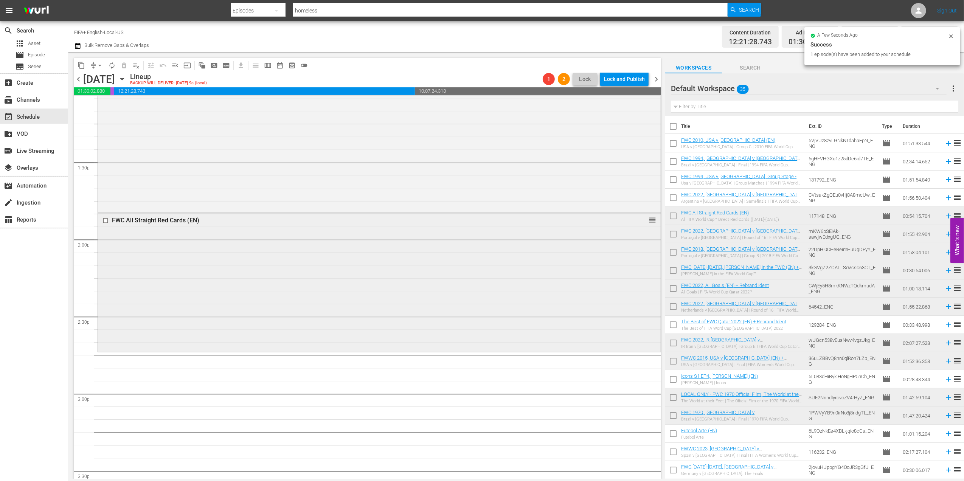
scroll to position [2043, 0]
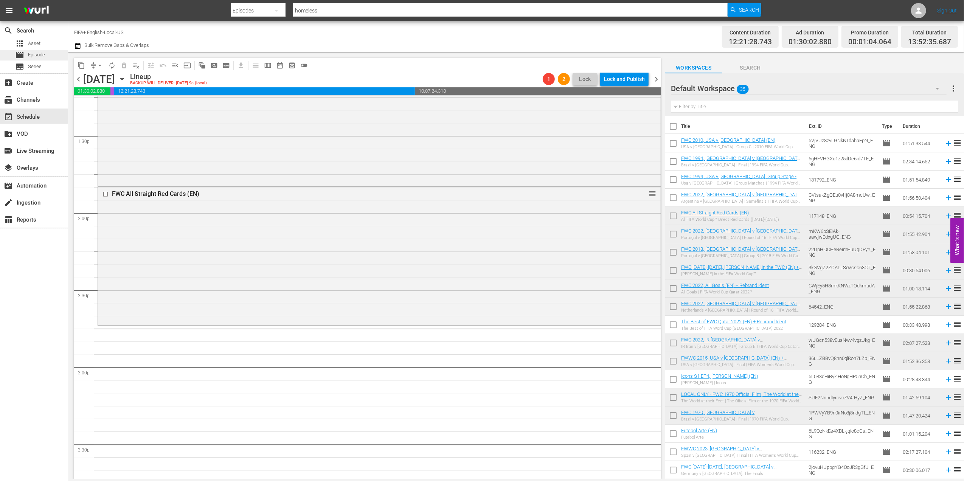
click at [41, 53] on span "Episode" at bounding box center [36, 55] width 17 height 8
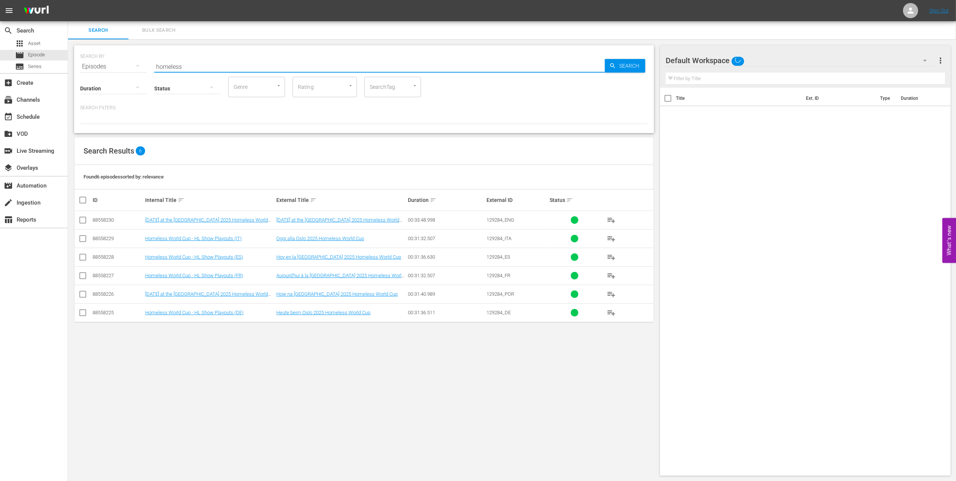
drag, startPoint x: 209, startPoint y: 64, endPoint x: 77, endPoint y: 70, distance: 131.3
click at [77, 68] on div "SEARCH BY Search By Episodes Search ID, Title, Description, Keywords, or Catego…" at bounding box center [364, 89] width 580 height 88
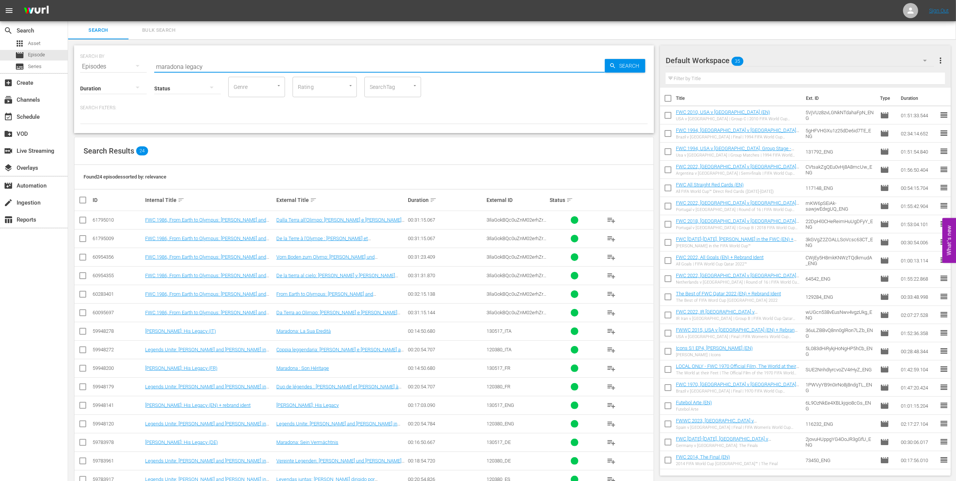
type input "maradona legacy"
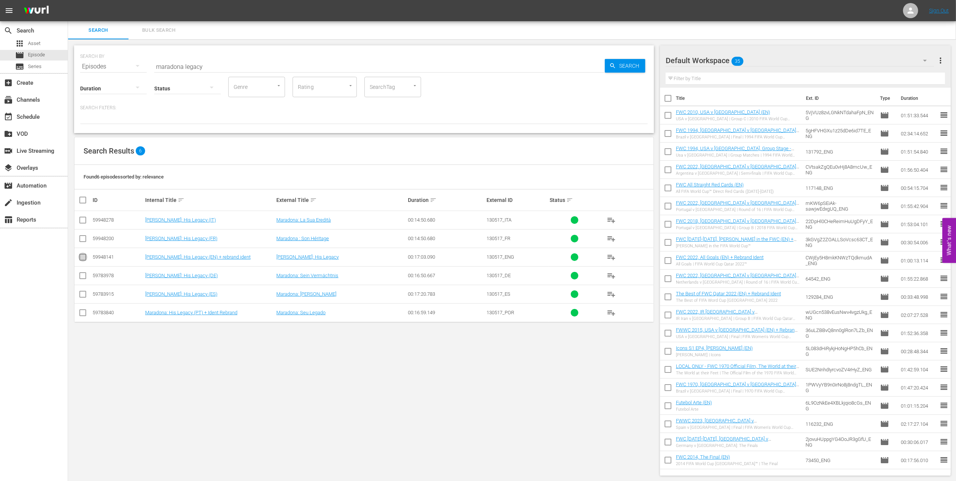
click at [81, 257] on input "checkbox" at bounding box center [82, 258] width 9 height 9
checkbox input "true"
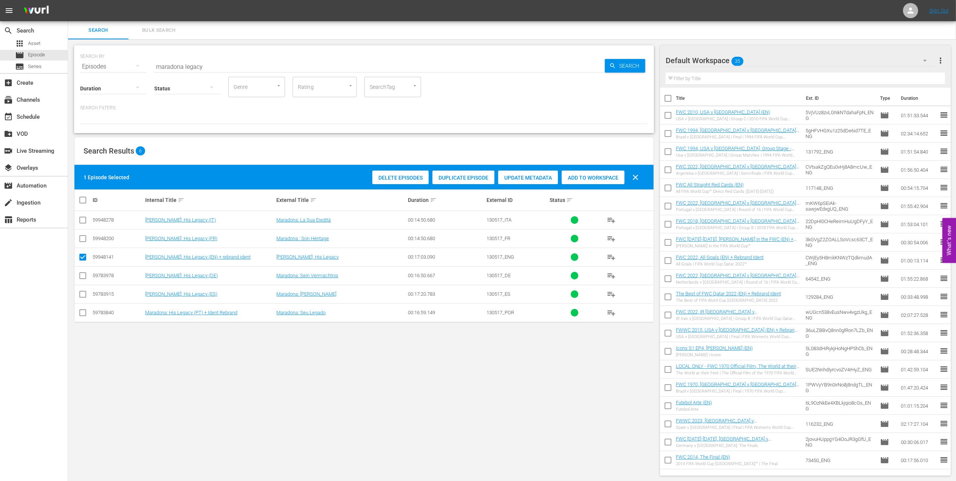
click at [593, 175] on span "Add to Workspace" at bounding box center [593, 178] width 63 height 6
click at [42, 116] on div "event_available Schedule" at bounding box center [34, 115] width 68 height 15
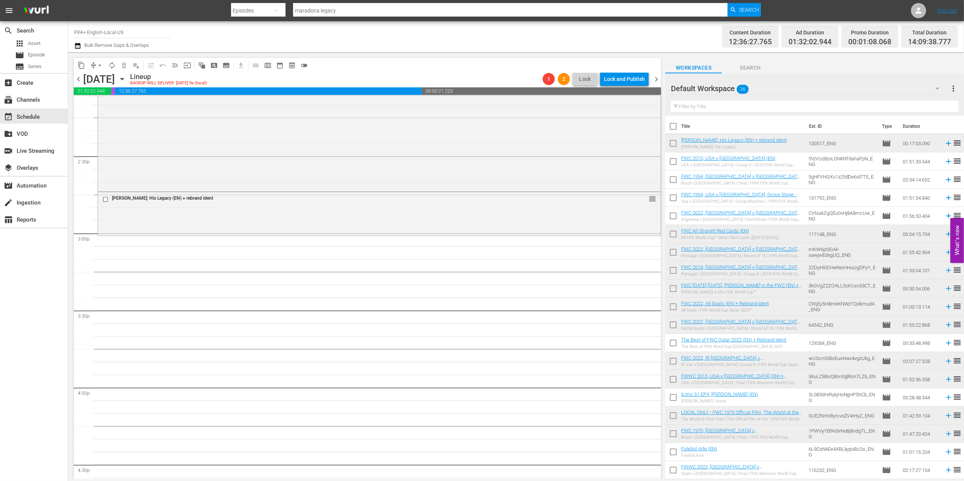
scroll to position [2156, 0]
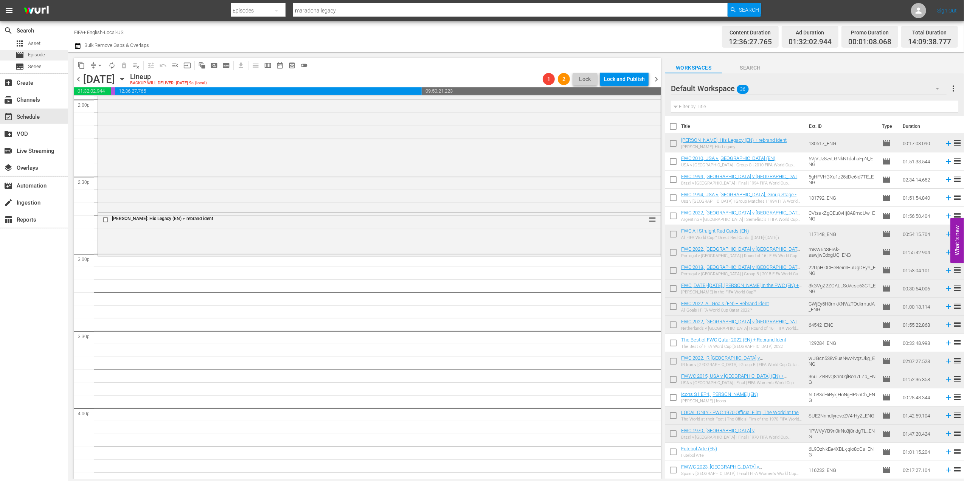
click at [39, 54] on span "Episode" at bounding box center [36, 55] width 17 height 8
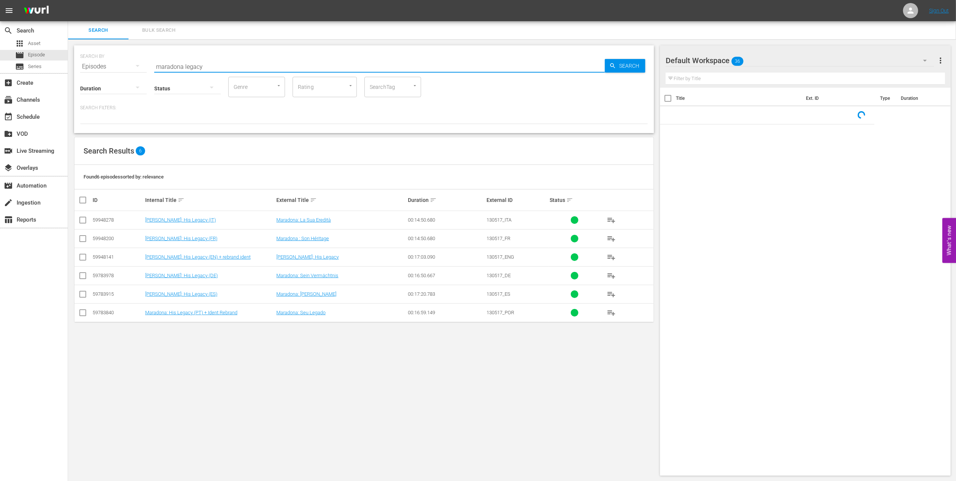
drag, startPoint x: 213, startPoint y: 64, endPoint x: 99, endPoint y: 66, distance: 114.5
click at [99, 66] on div "SEARCH BY Search By Episodes Search ID, Title, Description, Keywords, or Catego…" at bounding box center [364, 61] width 568 height 27
paste input "[PERSON_NAME] Shining Bright in the World Cup"
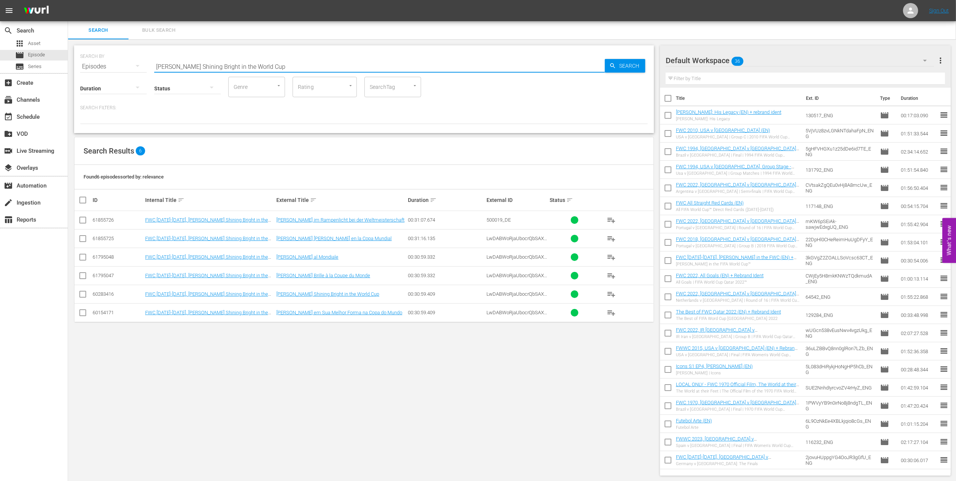
type input "[PERSON_NAME] Shining Bright in the World Cup"
drag, startPoint x: 76, startPoint y: 293, endPoint x: 81, endPoint y: 294, distance: 5.3
click at [76, 293] on td at bounding box center [82, 294] width 17 height 19
click at [82, 294] on input "checkbox" at bounding box center [82, 295] width 9 height 9
checkbox input "true"
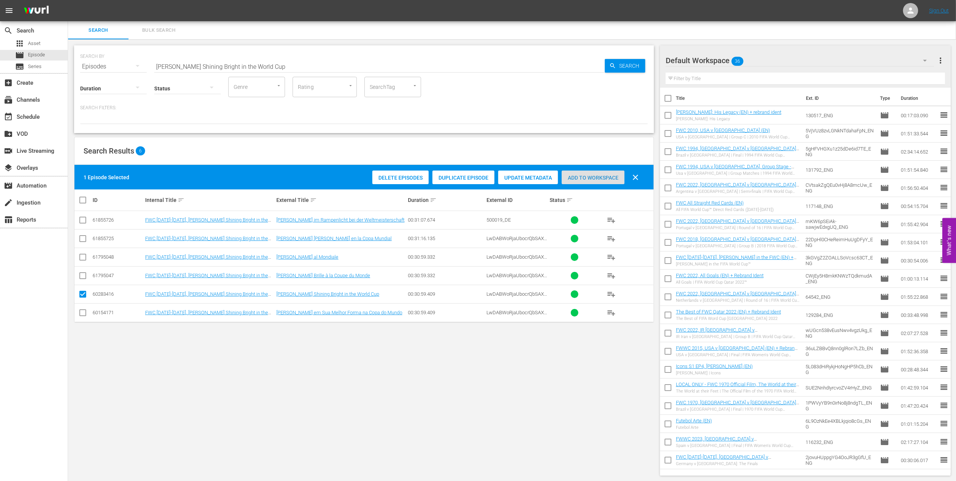
click at [567, 177] on span "Add to Workspace" at bounding box center [593, 178] width 63 height 6
click at [38, 116] on div "event_available Schedule" at bounding box center [21, 115] width 42 height 7
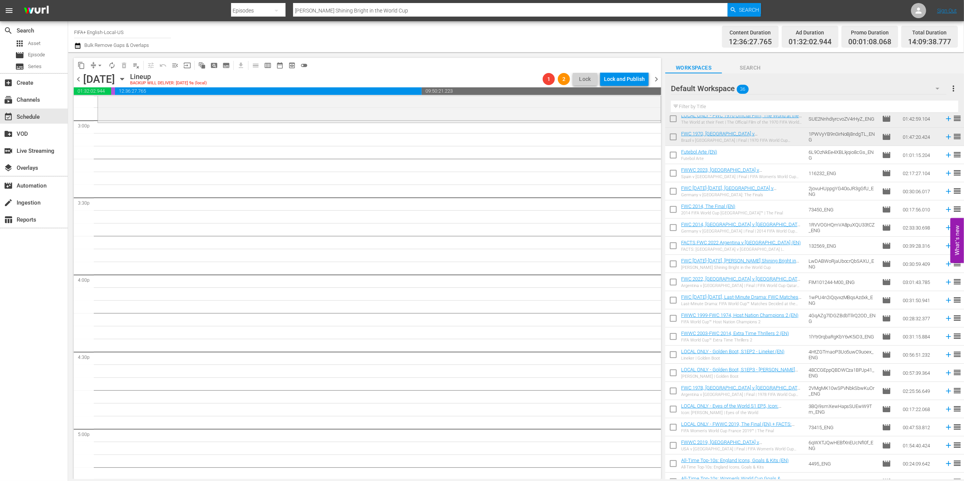
scroll to position [307, 0]
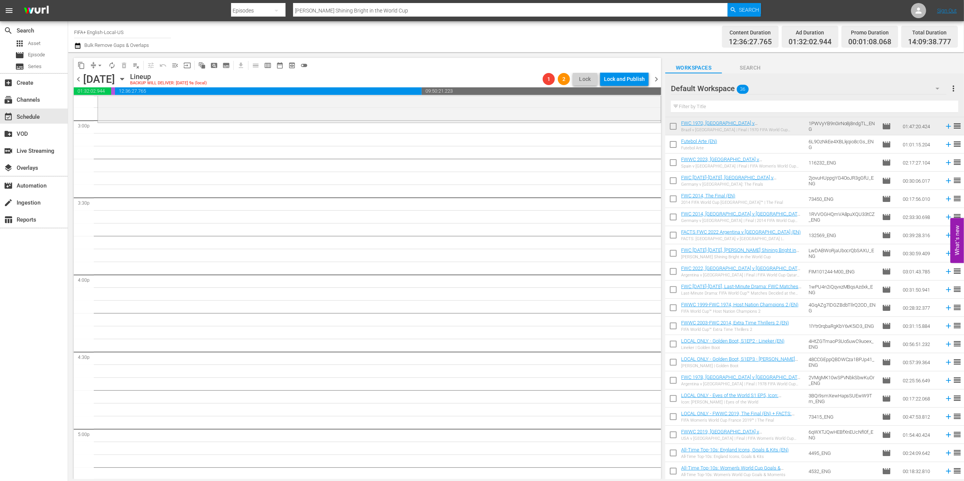
click at [673, 250] on input "checkbox" at bounding box center [673, 255] width 16 height 16
checkbox input "true"
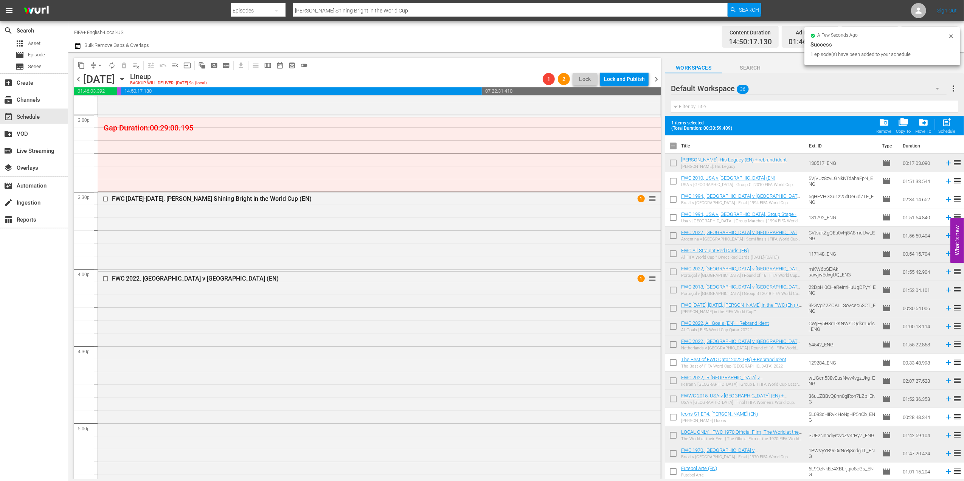
scroll to position [2319, 0]
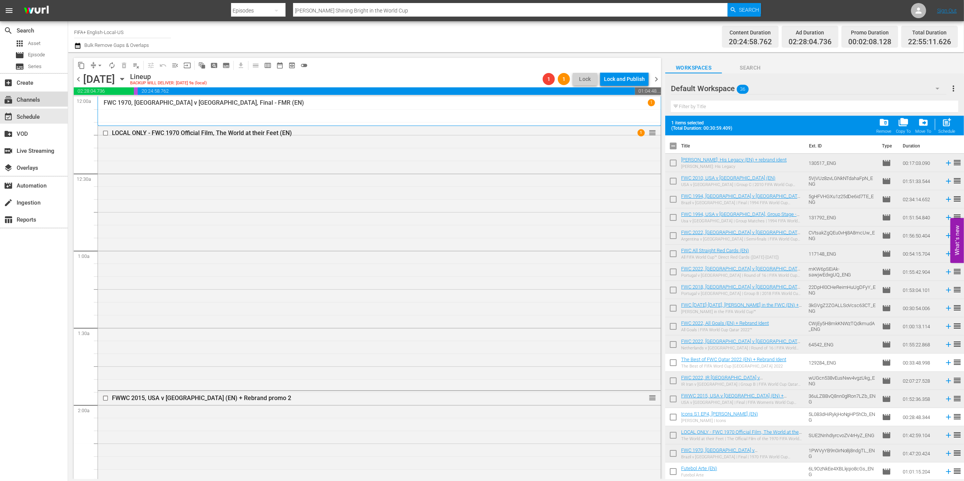
click at [29, 99] on div "subscriptions Channels" at bounding box center [21, 98] width 42 height 7
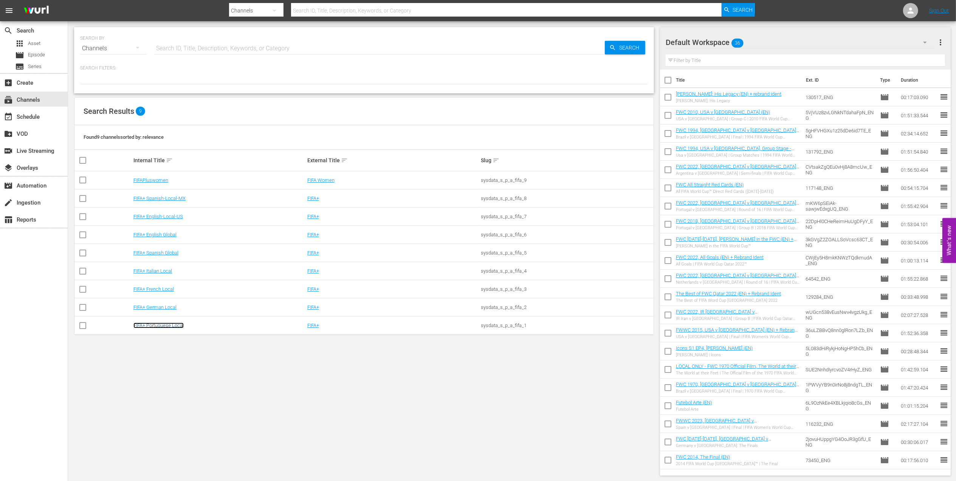
click at [159, 326] on link "FIFA+ Portuguese Local" at bounding box center [158, 325] width 50 height 6
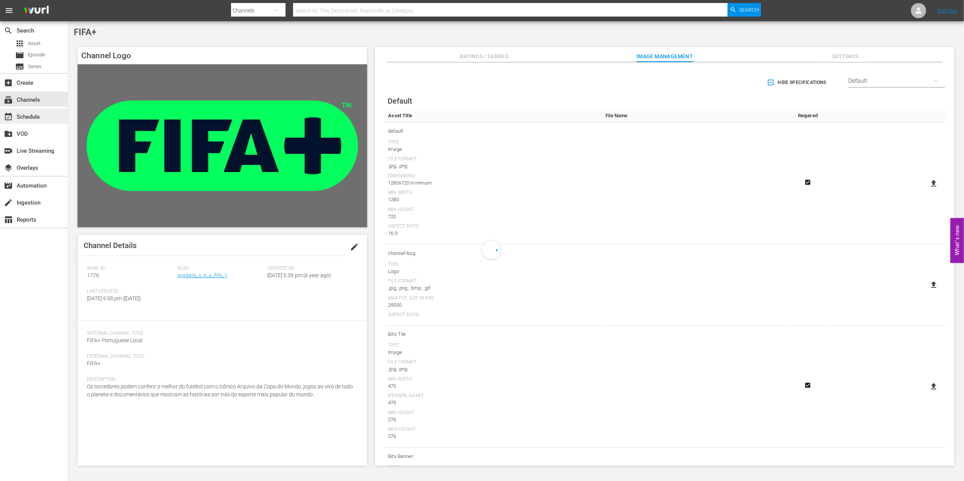
click at [34, 118] on div "event_available Schedule" at bounding box center [21, 115] width 42 height 7
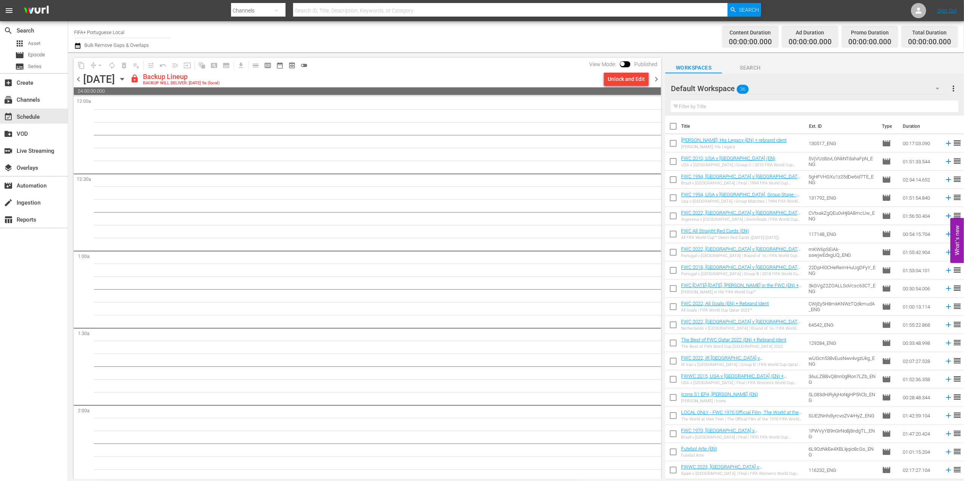
click at [673, 125] on input "checkbox" at bounding box center [673, 128] width 16 height 16
checkbox input "true"
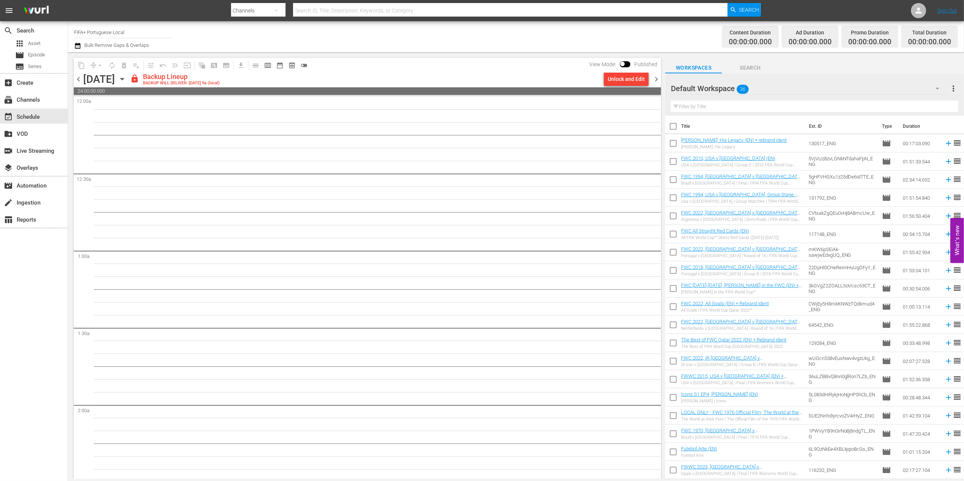
checkbox input "true"
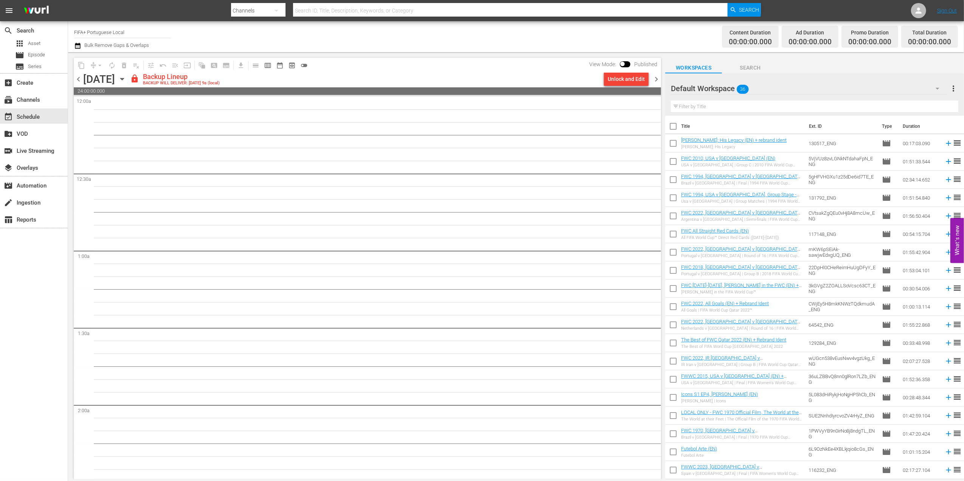
checkbox input "true"
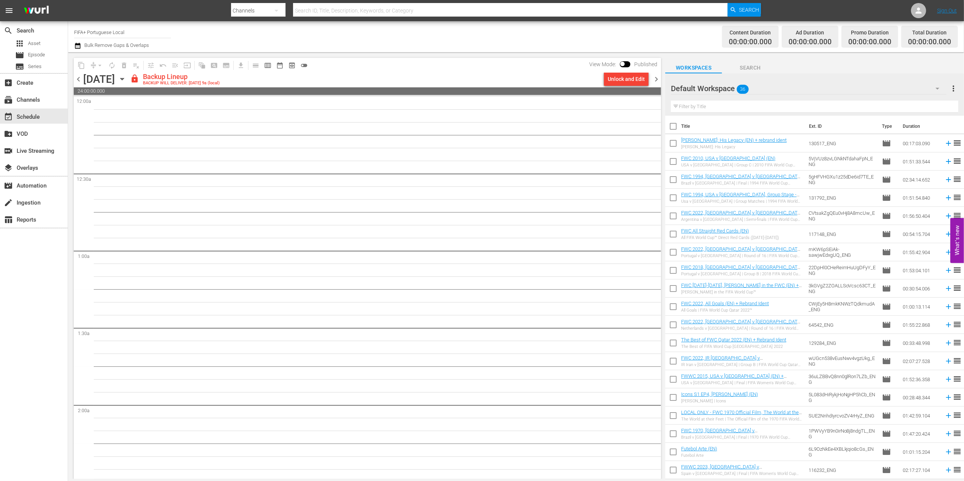
checkbox input "true"
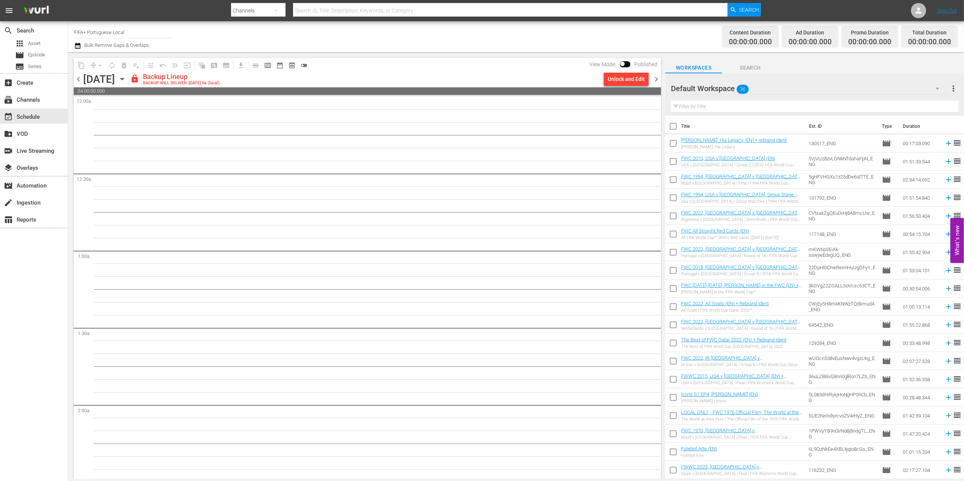
checkbox input "true"
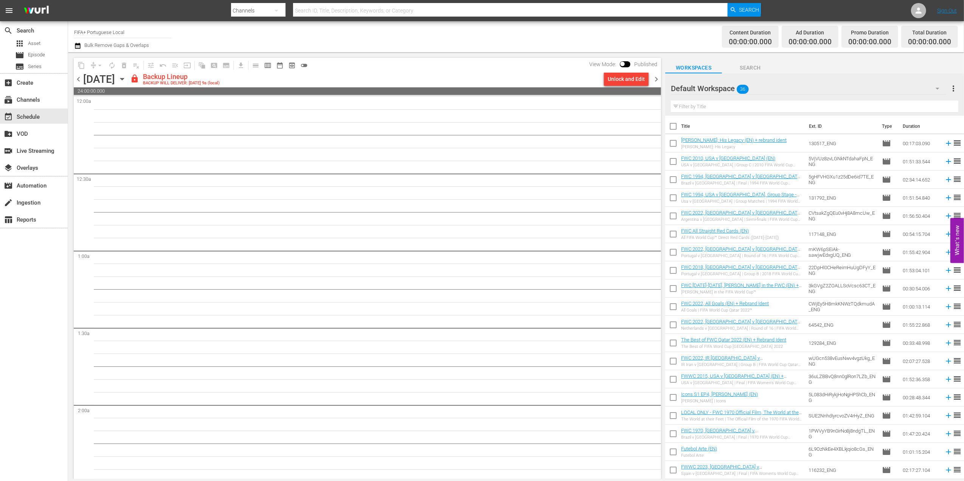
checkbox input "true"
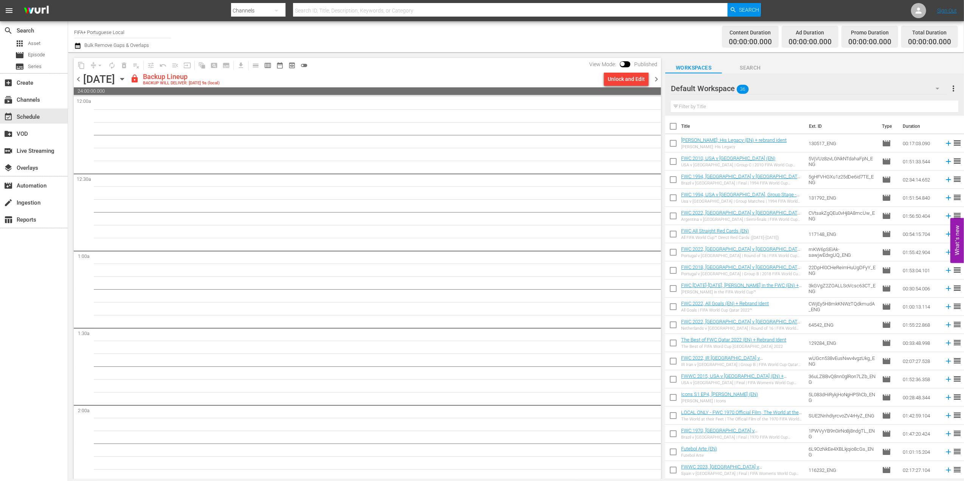
checkbox input "true"
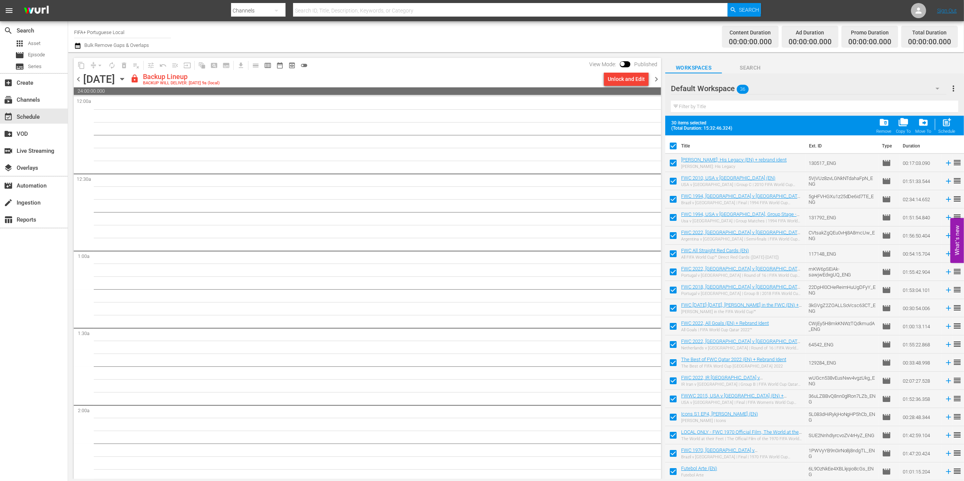
click at [879, 126] on span "folder_delete" at bounding box center [884, 122] width 10 height 10
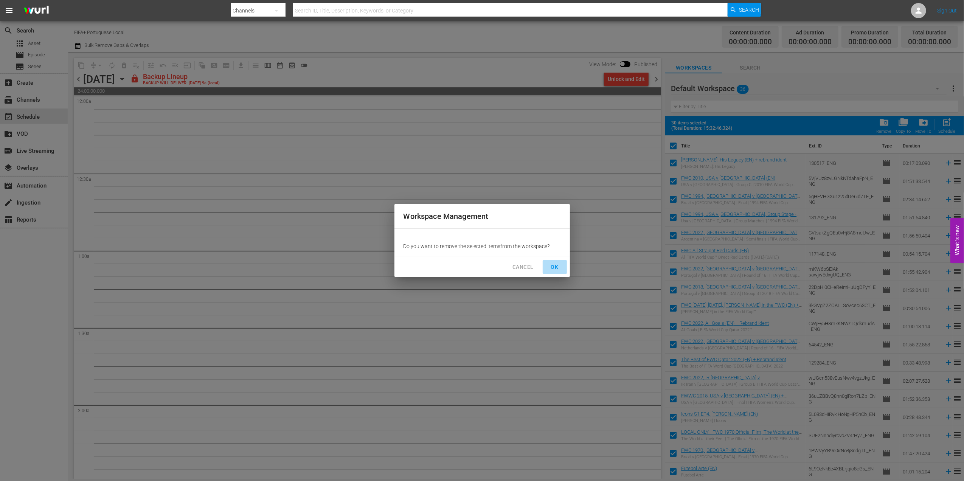
click at [552, 265] on span "OK" at bounding box center [555, 266] width 12 height 9
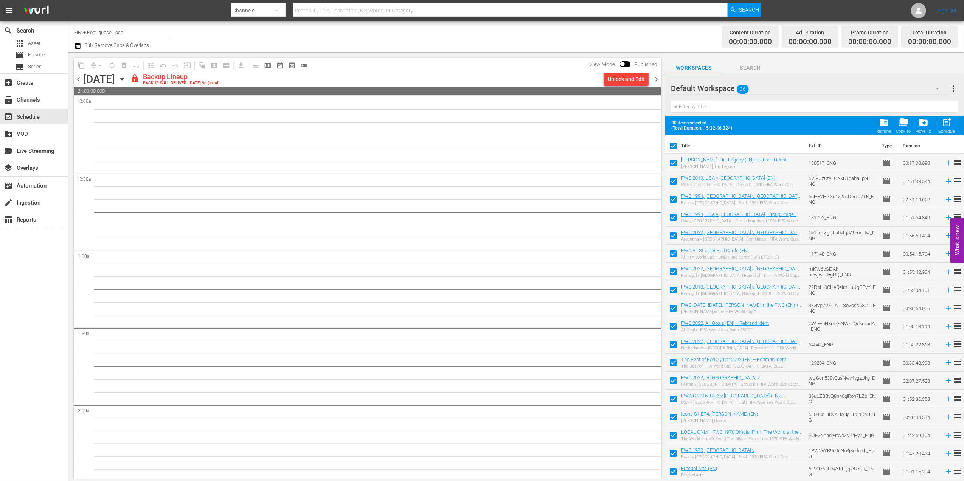
checkbox input "false"
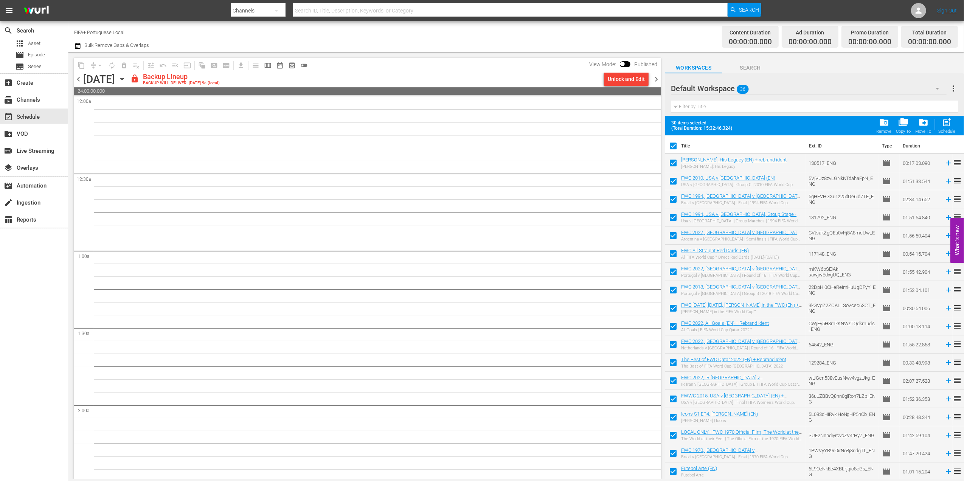
checkbox input "false"
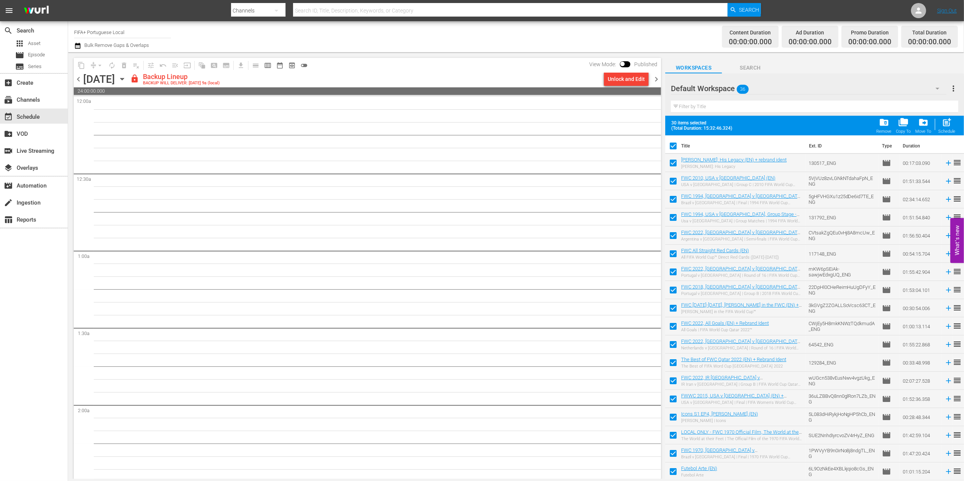
checkbox input "false"
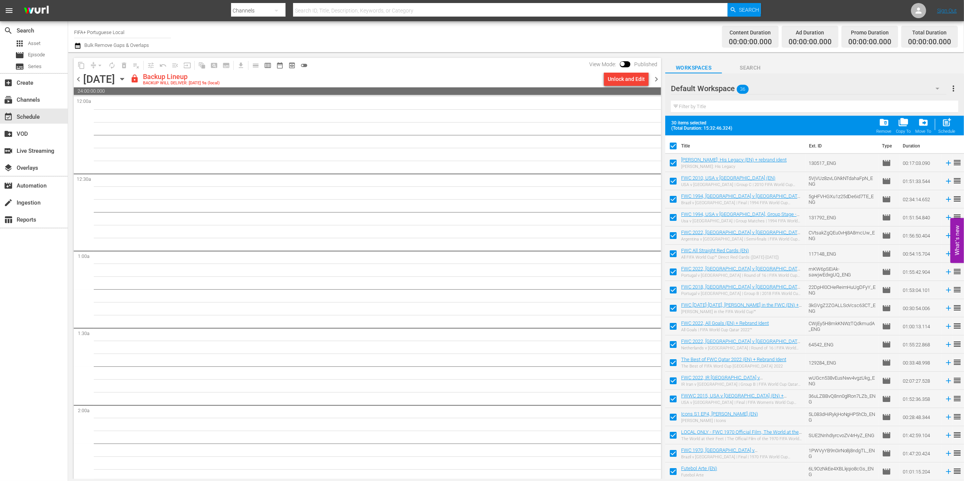
checkbox input "false"
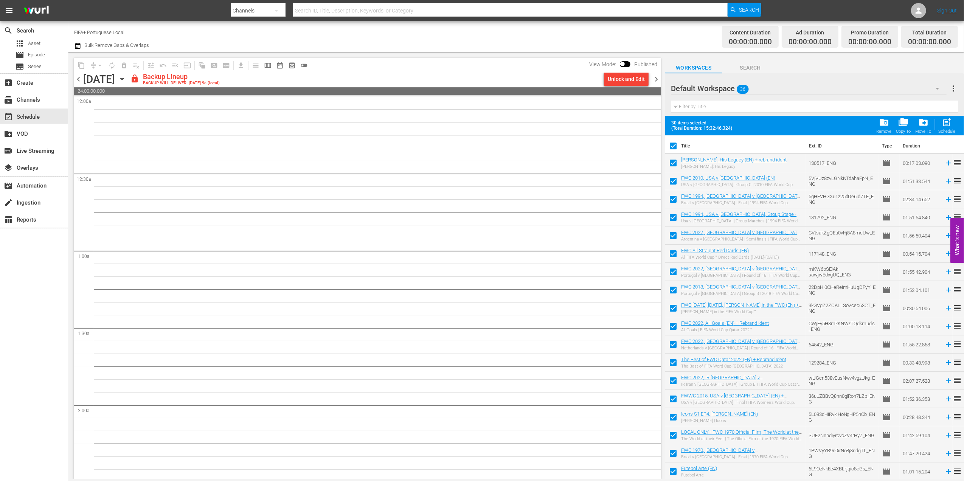
checkbox input "false"
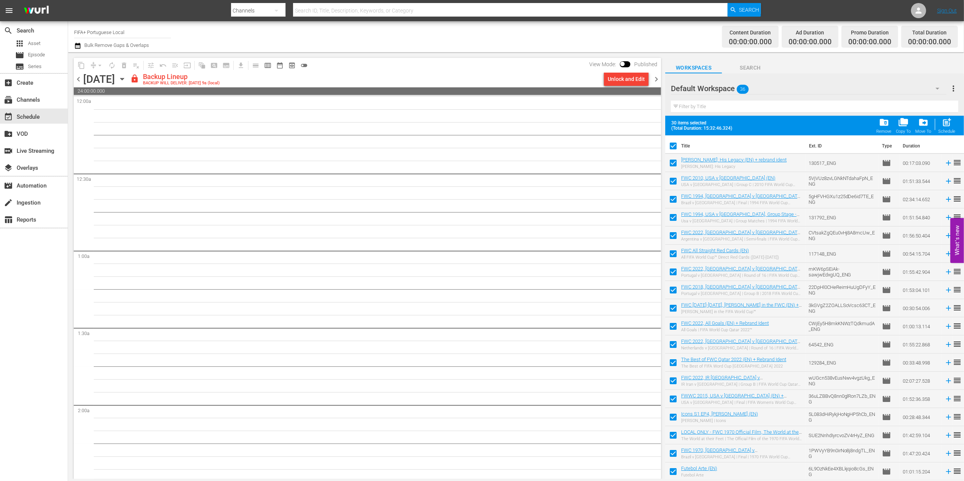
checkbox input "false"
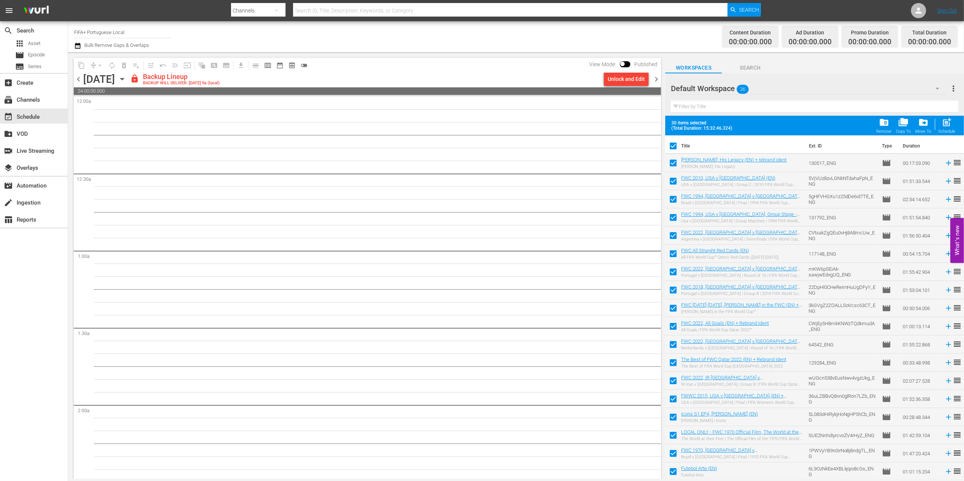
checkbox input "false"
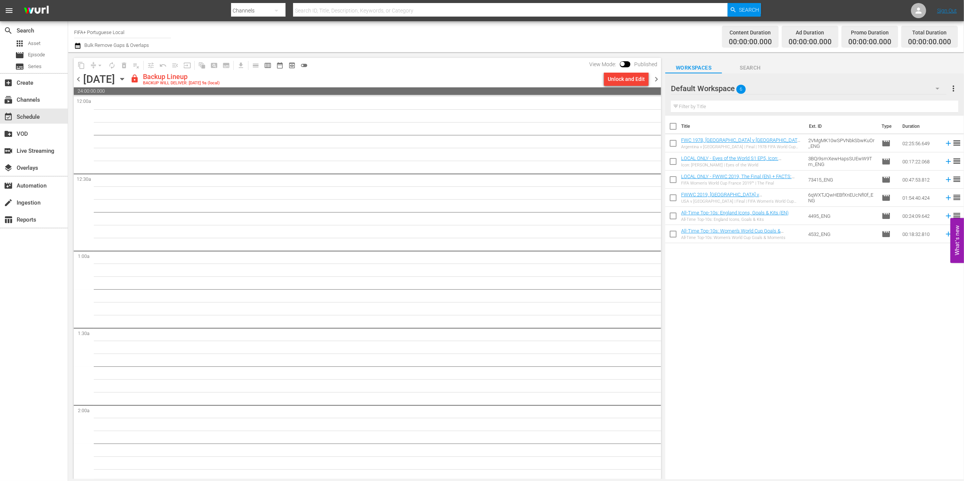
click at [74, 77] on span "chevron_left" at bounding box center [78, 78] width 9 height 9
click at [79, 77] on span "chevron_left" at bounding box center [78, 78] width 9 height 9
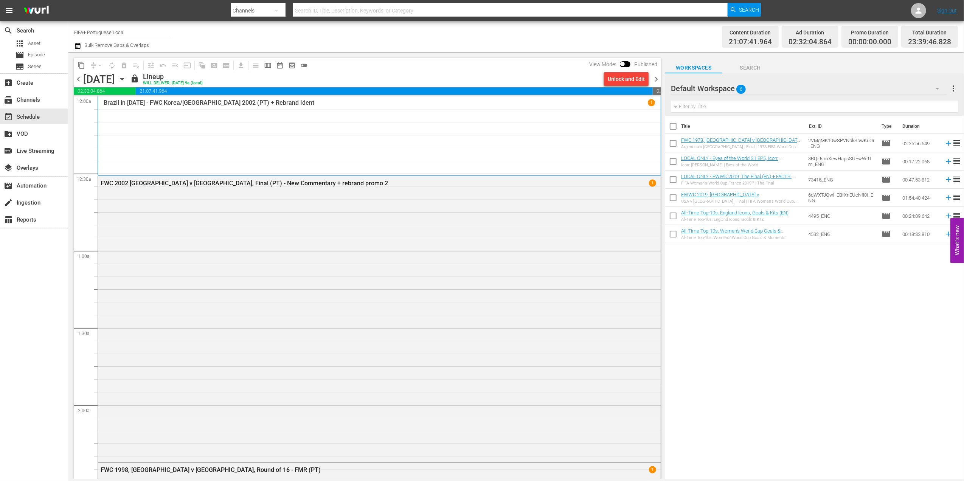
click at [654, 78] on span "chevron_right" at bounding box center [655, 78] width 9 height 9
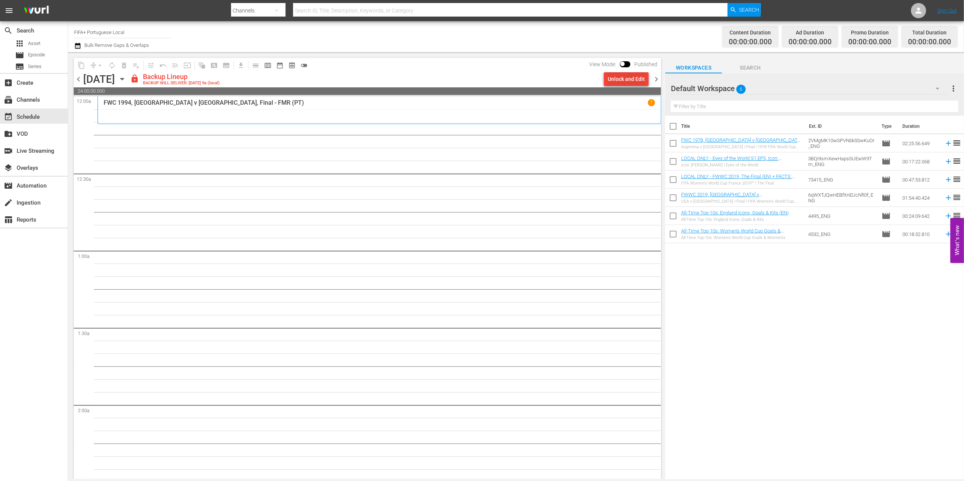
click at [635, 82] on div "Unlock and Edit" at bounding box center [625, 79] width 37 height 14
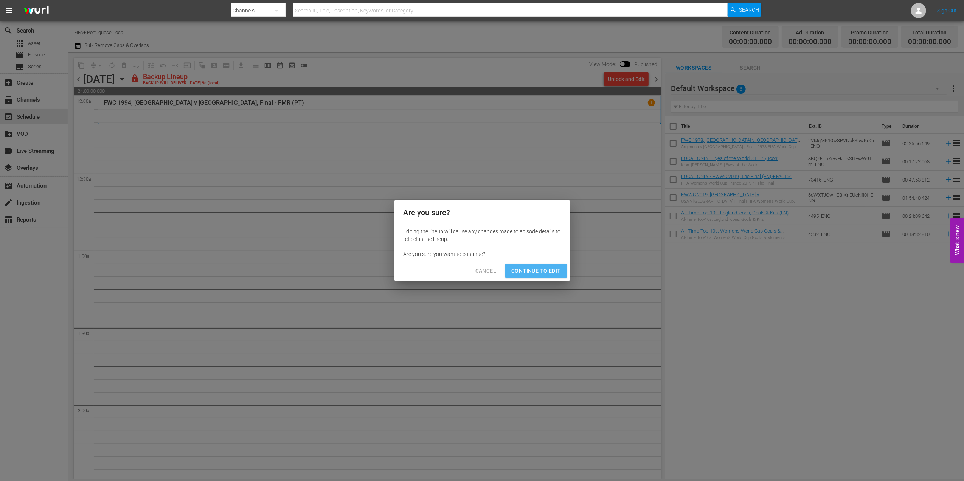
click at [553, 274] on span "Continue to Edit" at bounding box center [535, 270] width 49 height 9
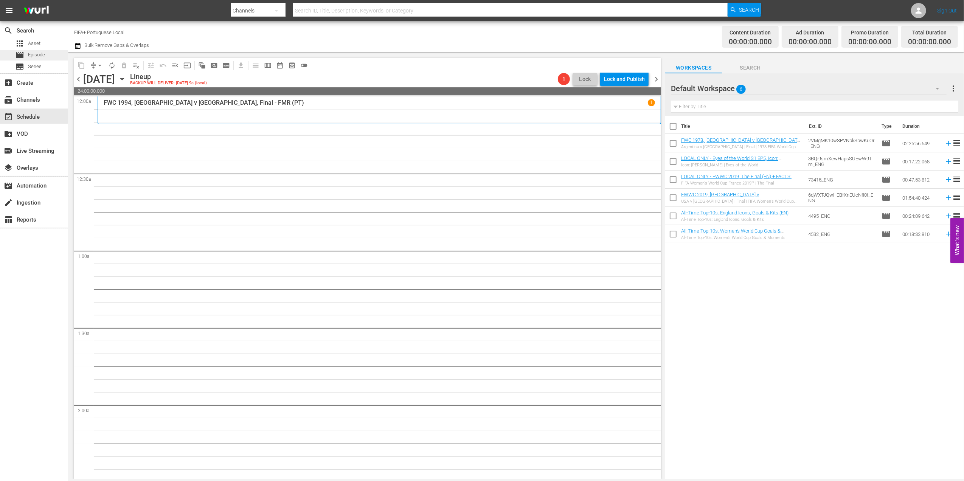
click at [51, 52] on div "movie Episode" at bounding box center [34, 55] width 68 height 11
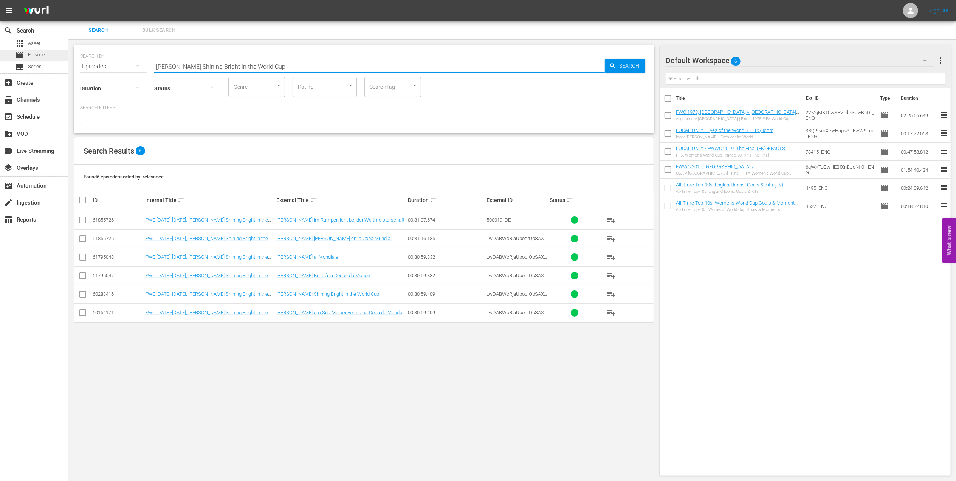
paste input "FWC 2022 - Final - [GEOGRAPHIC_DATA] v [GEOGRAPHIC_DATA]"
drag, startPoint x: 286, startPoint y: 62, endPoint x: 57, endPoint y: 56, distance: 228.4
click at [68, 0] on div "search Search apps Asset movie Episode subtitles Series add_box Create subscrip…" at bounding box center [512, 0] width 888 height 0
click at [273, 65] on input "FWC 2022 - Final - [GEOGRAPHIC_DATA] v [GEOGRAPHIC_DATA]" at bounding box center [379, 66] width 451 height 18
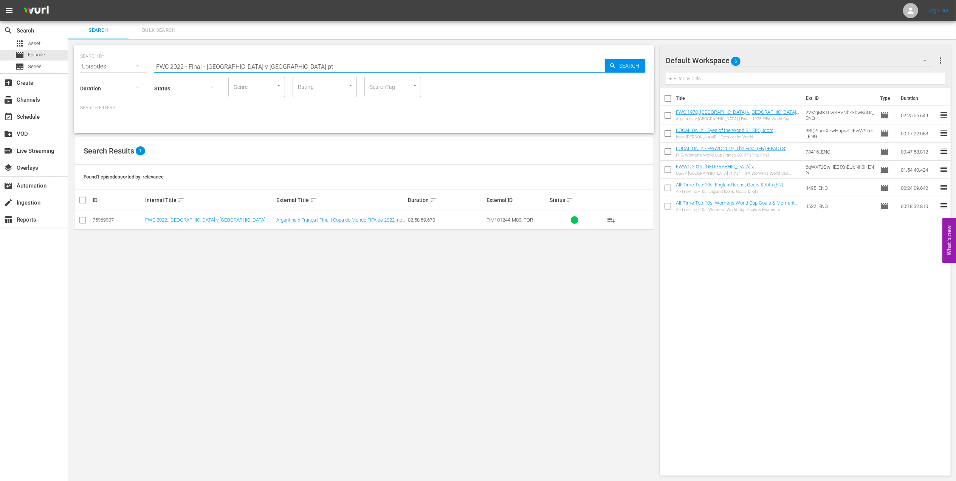
type input "FWC 2022 - Final - [GEOGRAPHIC_DATA] v [GEOGRAPHIC_DATA] pt"
drag, startPoint x: 80, startPoint y: 220, endPoint x: 164, endPoint y: 220, distance: 83.9
click at [84, 220] on input "checkbox" at bounding box center [82, 221] width 9 height 9
checkbox input "true"
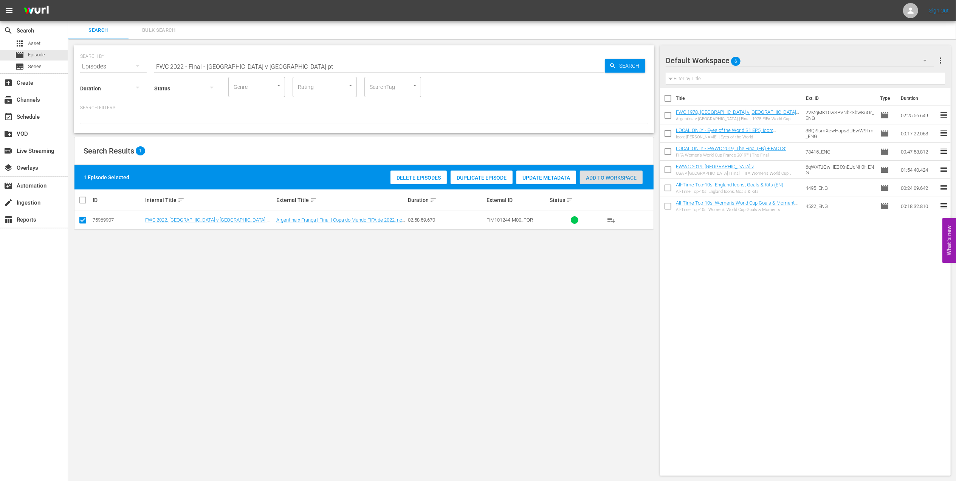
click at [607, 175] on span "Add to Workspace" at bounding box center [611, 178] width 63 height 6
click at [669, 133] on input "checkbox" at bounding box center [668, 135] width 16 height 16
checkbox input "true"
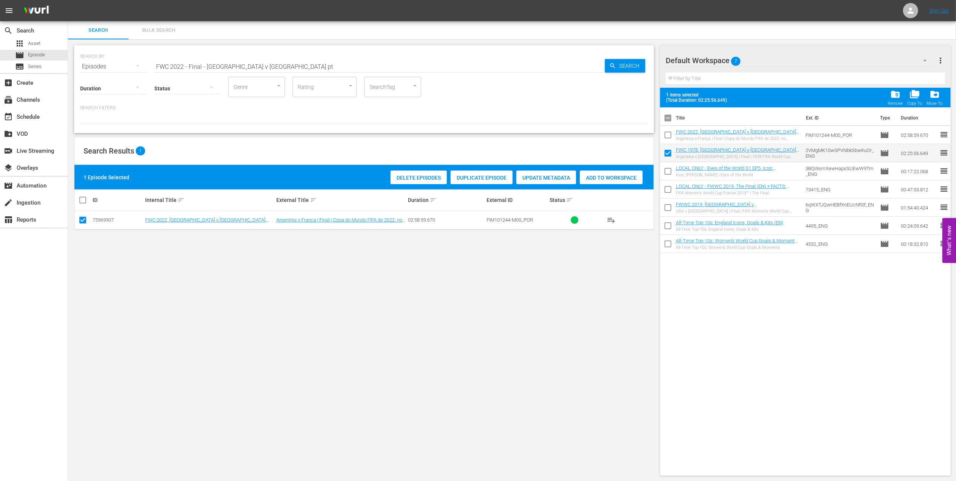
click at [669, 120] on input "checkbox" at bounding box center [668, 120] width 16 height 16
checkbox input "true"
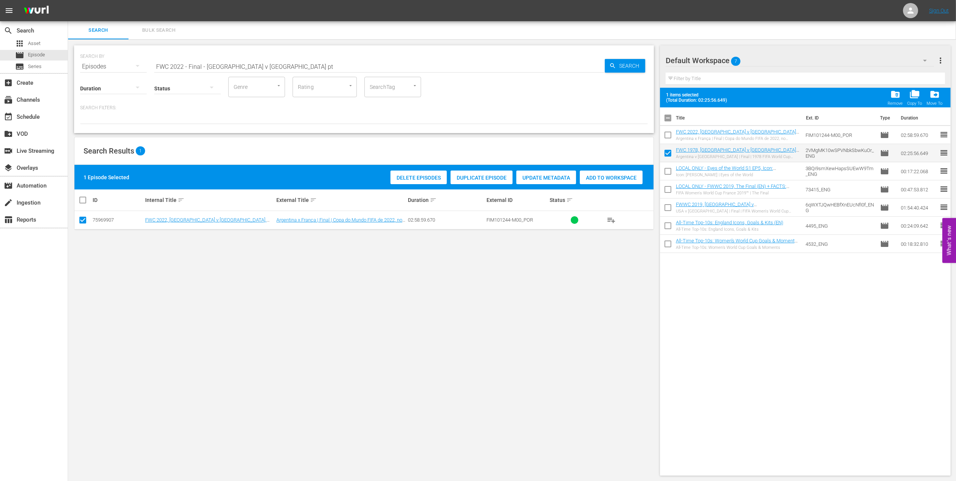
checkbox input "true"
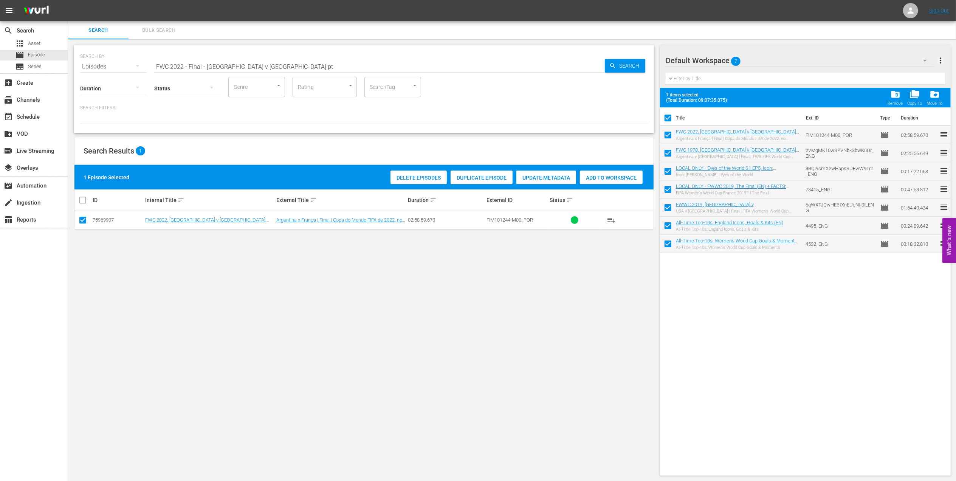
click at [669, 133] on input "checkbox" at bounding box center [668, 137] width 16 height 16
checkbox input "false"
click at [897, 96] on span "folder_delete" at bounding box center [895, 94] width 10 height 10
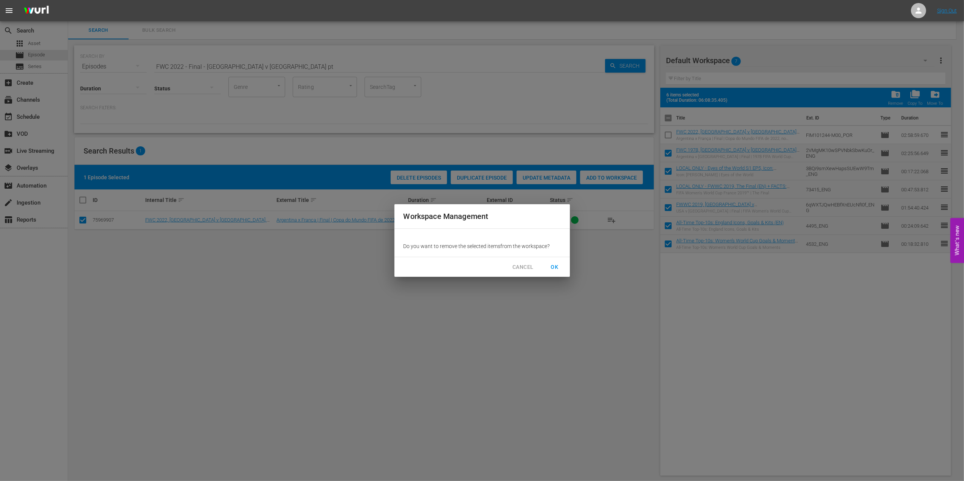
click at [553, 265] on span "OK" at bounding box center [555, 266] width 12 height 9
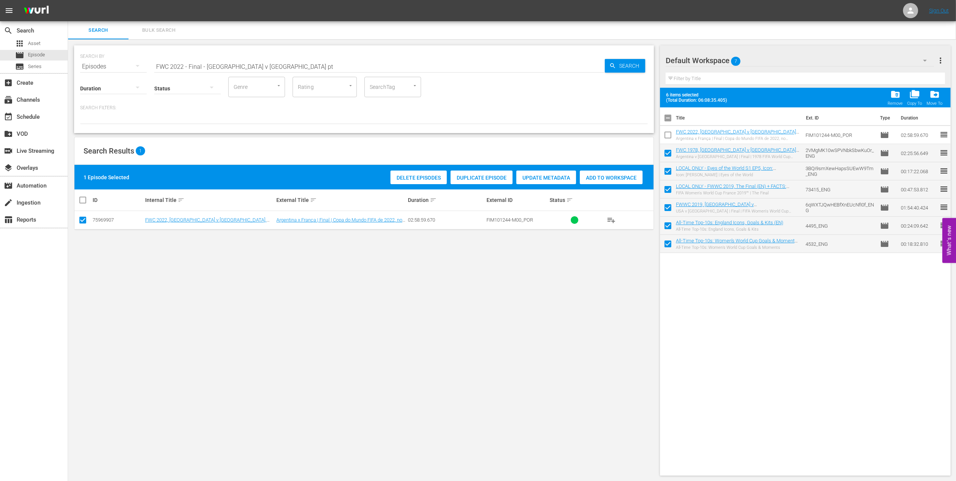
checkbox input "false"
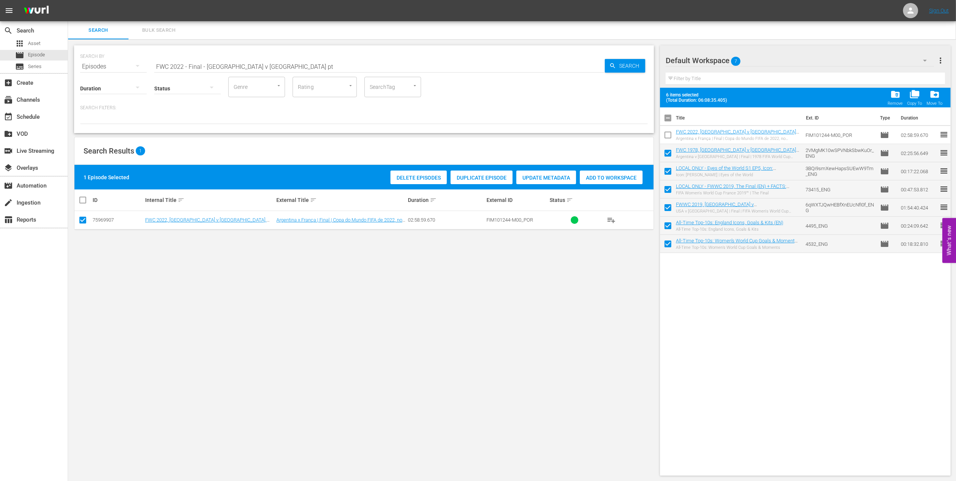
checkbox input "false"
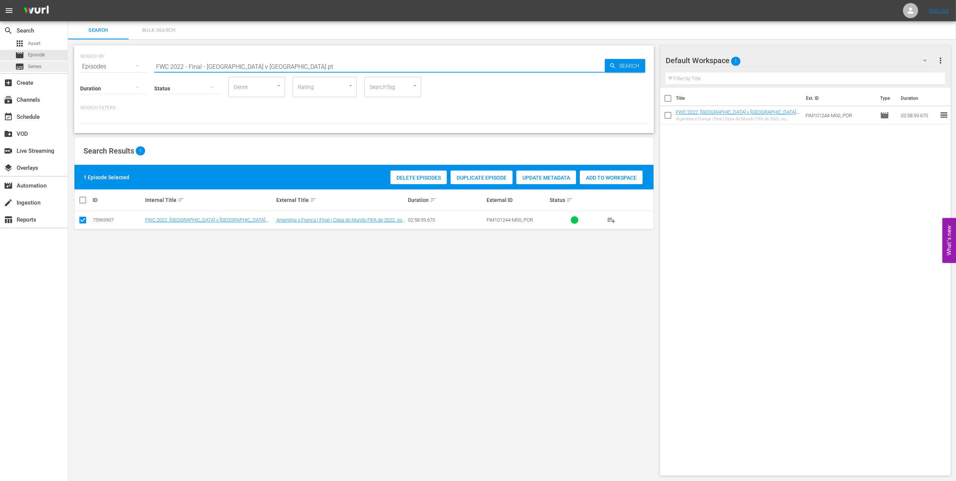
drag, startPoint x: 116, startPoint y: 63, endPoint x: 35, endPoint y: 70, distance: 81.2
click at [68, 0] on div "search Search apps Asset movie Episode subtitles Series add_box Create subscrip…" at bounding box center [512, 0] width 888 height 0
type input "facts 2022 pt"
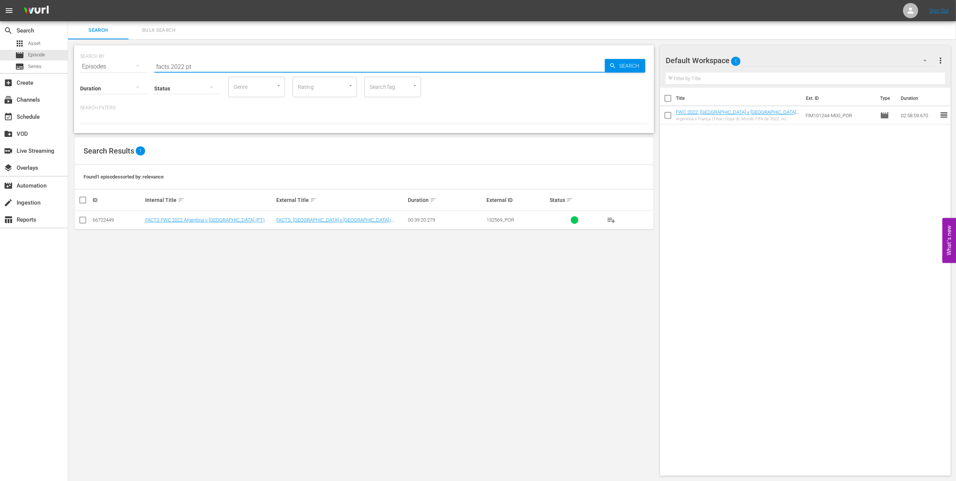
click at [85, 221] on input "checkbox" at bounding box center [82, 221] width 9 height 9
checkbox input "true"
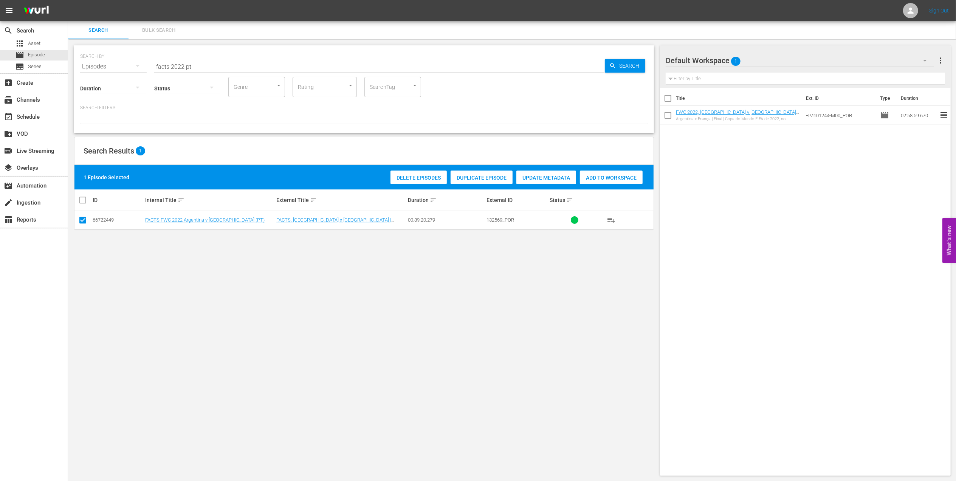
click at [621, 176] on span "Add to Workspace" at bounding box center [611, 178] width 63 height 6
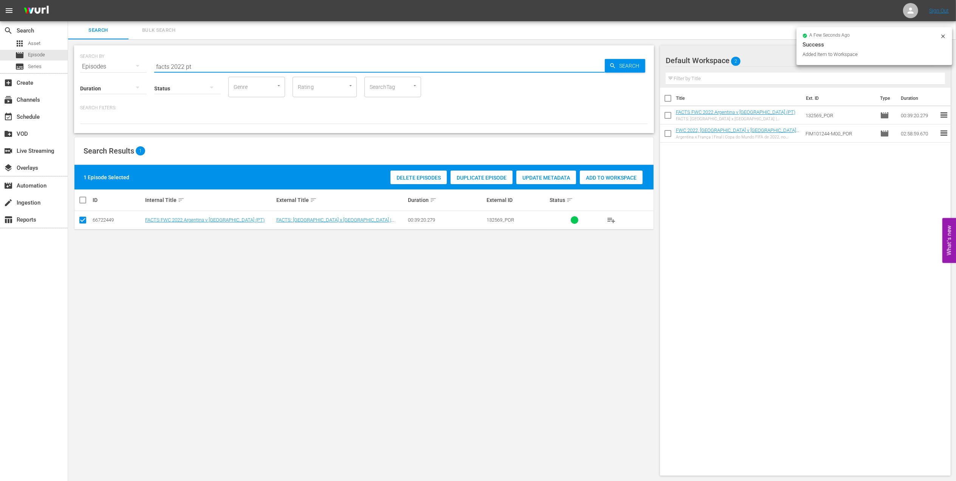
drag, startPoint x: 201, startPoint y: 65, endPoint x: 112, endPoint y: 77, distance: 90.0
click at [107, 69] on div "SEARCH BY Search By Episodes Search ID, Title, Description, Keywords, or Catego…" at bounding box center [364, 61] width 568 height 27
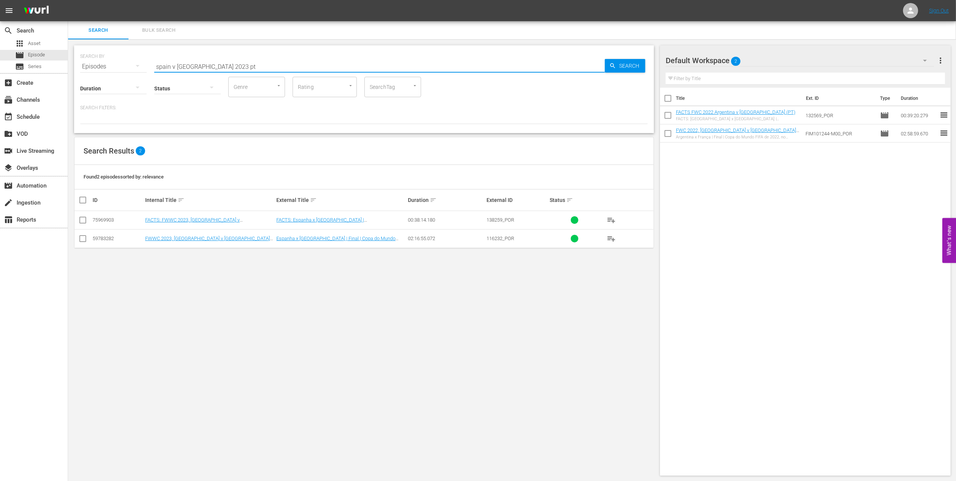
type input "spain v [GEOGRAPHIC_DATA] 2023 pt"
click at [86, 240] on input "checkbox" at bounding box center [82, 240] width 9 height 9
checkbox input "true"
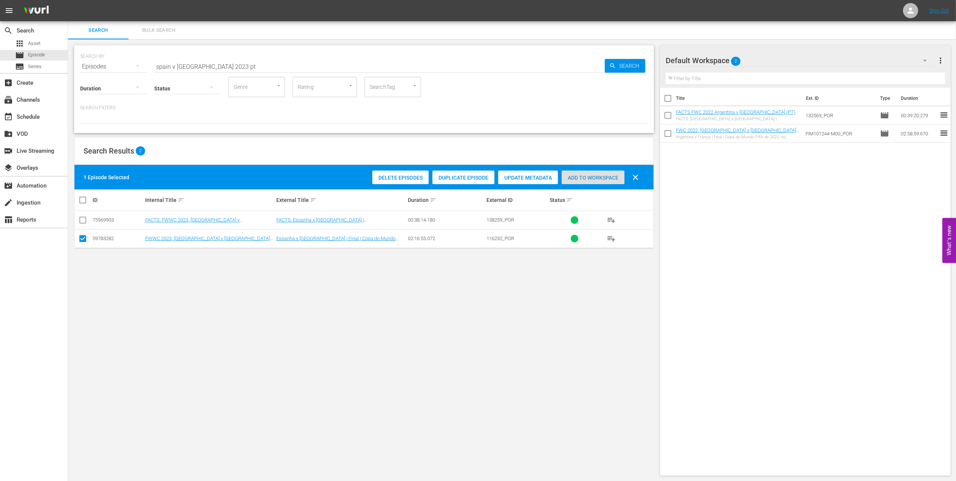
drag, startPoint x: 573, startPoint y: 173, endPoint x: 569, endPoint y: 174, distance: 3.9
click at [573, 173] on div "Add to Workspace" at bounding box center [593, 177] width 63 height 14
drag, startPoint x: 102, startPoint y: 67, endPoint x: 9, endPoint y: 67, distance: 92.6
click at [68, 0] on div "search Search apps Asset movie Episode subtitles Series add_box Create subscrip…" at bounding box center [512, 0] width 888 height 0
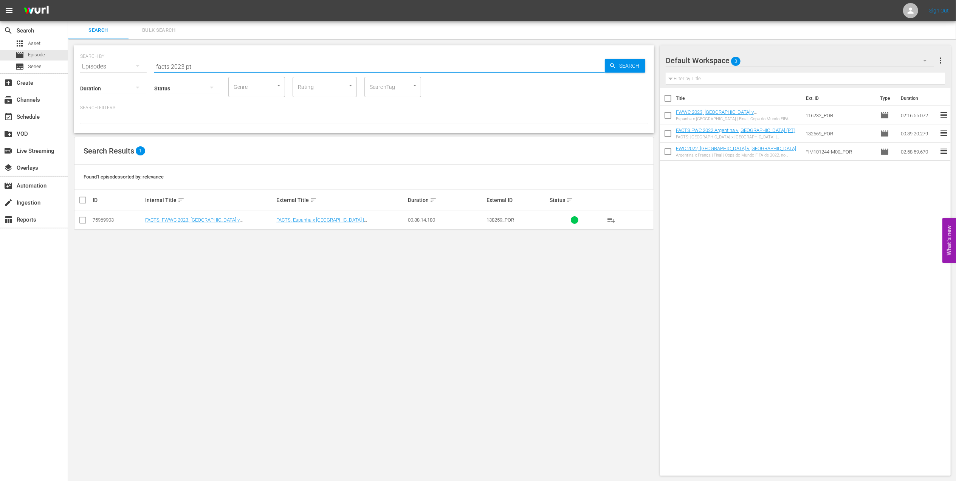
type input "facts 2023 pt"
click at [84, 220] on input "checkbox" at bounding box center [82, 221] width 9 height 9
checkbox input "true"
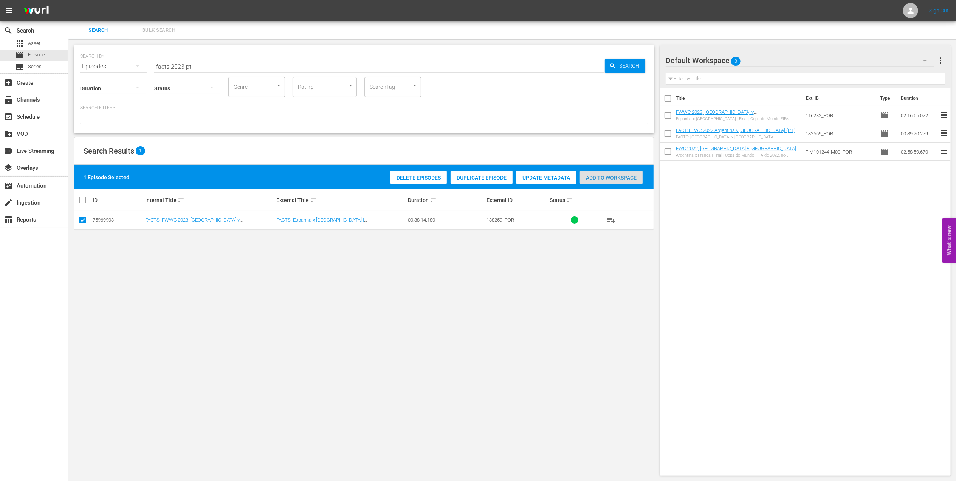
click at [590, 177] on span "Add to Workspace" at bounding box center [611, 178] width 63 height 6
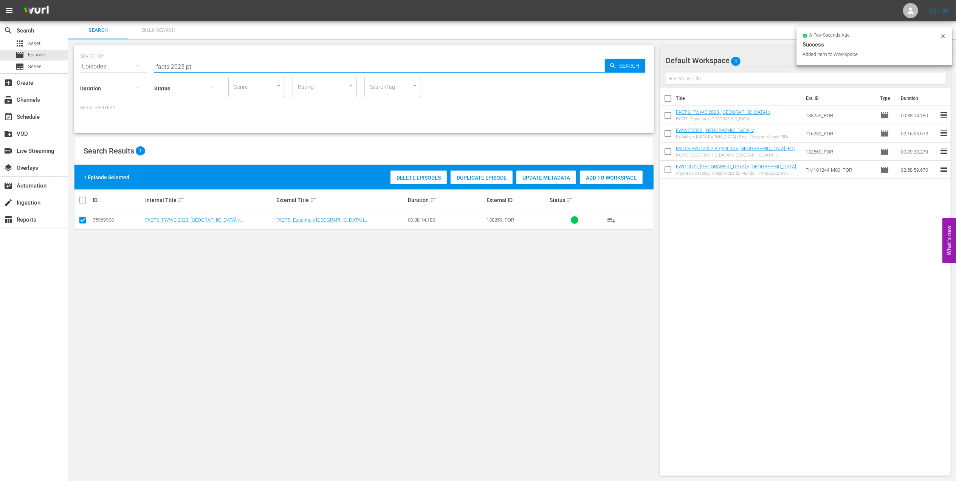
drag, startPoint x: 149, startPoint y: 67, endPoint x: 102, endPoint y: 68, distance: 46.9
click at [103, 68] on div "SEARCH BY Search By Episodes Search ID, Title, Description, Keywords, or Catego…" at bounding box center [364, 61] width 568 height 27
paste input "1954 Official Film - German Giants"
click at [263, 67] on input "1954 Official Film - German Giants" at bounding box center [379, 66] width 451 height 18
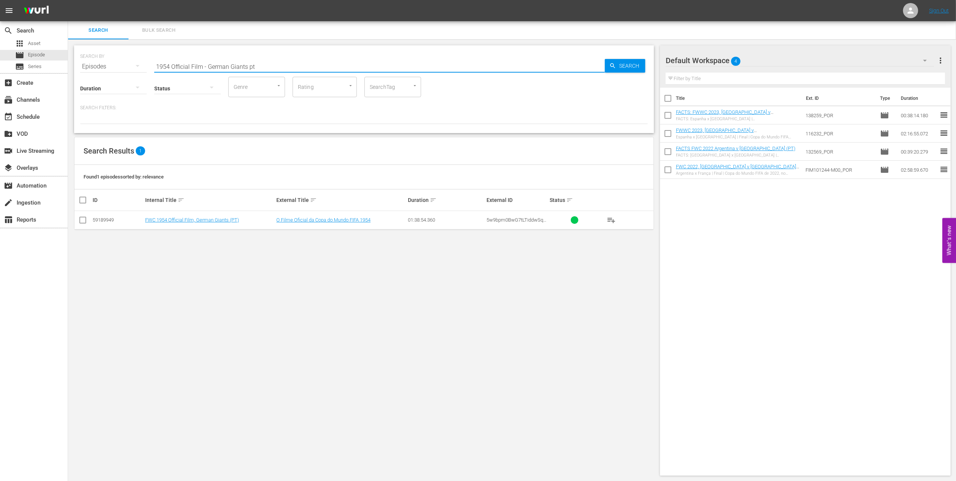
type input "1954 Official Film - German Giants pt"
click at [89, 222] on td at bounding box center [82, 220] width 17 height 19
click at [84, 221] on input "checkbox" at bounding box center [82, 221] width 9 height 9
checkbox input "true"
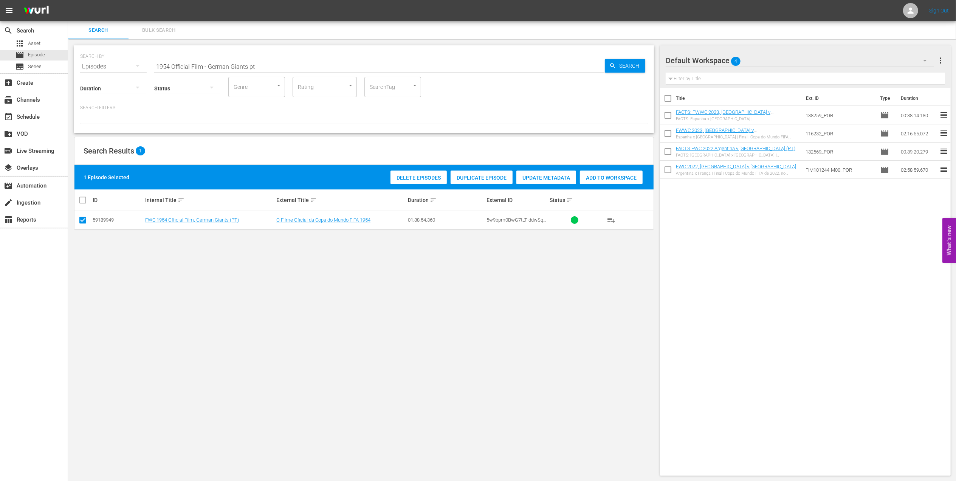
click at [595, 180] on span "Add to Workspace" at bounding box center [611, 178] width 63 height 6
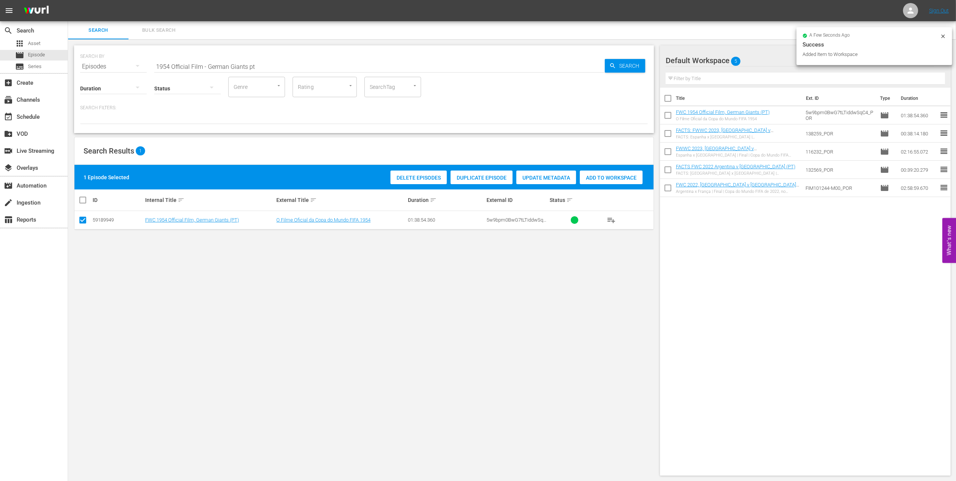
click at [68, 68] on div "SEARCH BY Search By Episodes Search ID, Title, Description, Keywords, or Catego…" at bounding box center [364, 260] width 592 height 442
paste input "8 Official Film - [PERSON_NAME]"
click at [260, 64] on input "1958 Official Film - Hinein" at bounding box center [379, 66] width 451 height 18
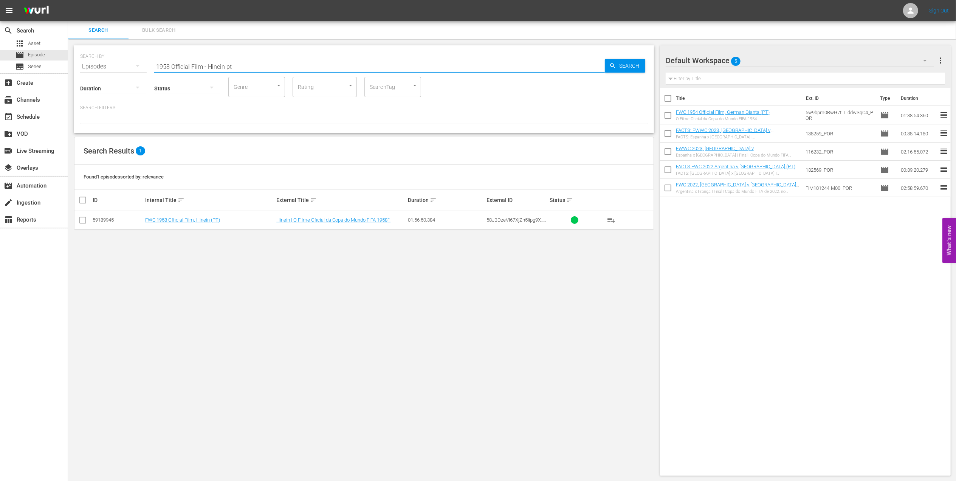
type input "1958 Official Film - Hinein pt"
drag, startPoint x: 85, startPoint y: 219, endPoint x: 99, endPoint y: 219, distance: 13.6
click at [87, 219] on input "checkbox" at bounding box center [82, 221] width 9 height 9
checkbox input "true"
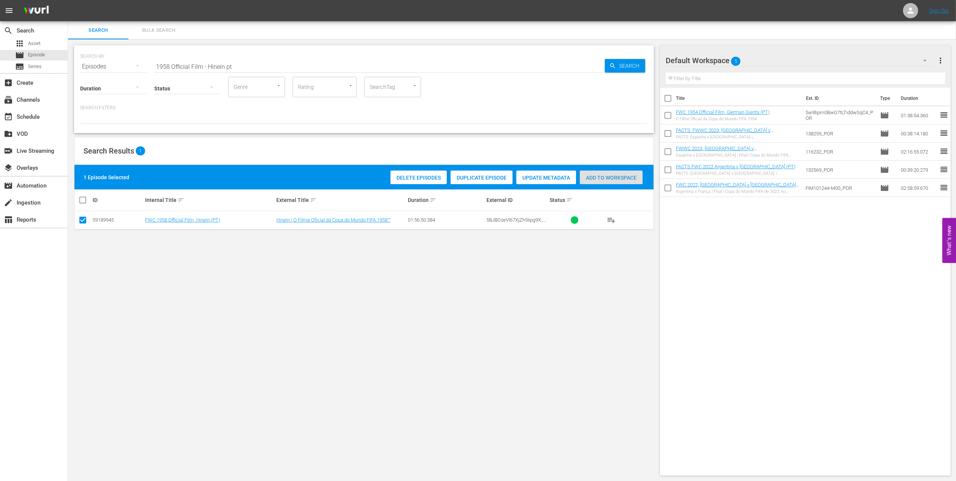
click at [591, 179] on span "Add to Workspace" at bounding box center [611, 178] width 63 height 6
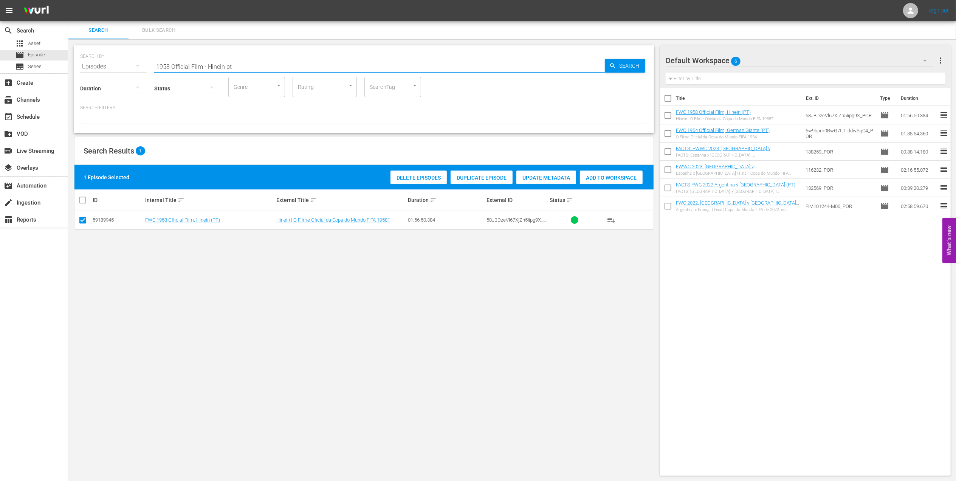
drag, startPoint x: 248, startPoint y: 66, endPoint x: 103, endPoint y: 67, distance: 145.2
click at [103, 67] on div "SEARCH BY Search By Episodes Search ID, Title, Description, Keywords, or Catego…" at bounding box center [364, 61] width 568 height 27
paste input "LOCAL ONLY - FWC 1970 Official Film, The World at their Fee"
click at [324, 64] on input "LOCAL ONLY - FWC 1970 Official Film, The World at their Feet" at bounding box center [379, 66] width 451 height 18
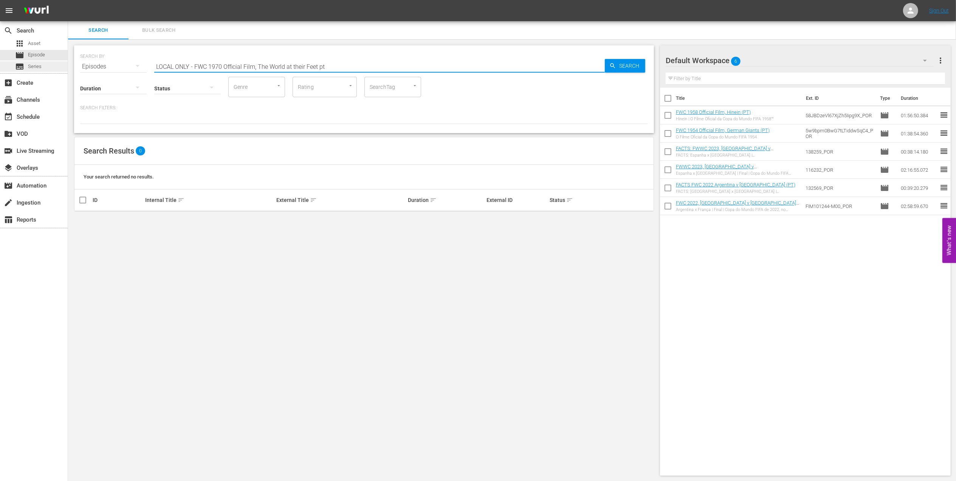
drag, startPoint x: 245, startPoint y: 67, endPoint x: 4, endPoint y: 71, distance: 241.2
click at [68, 0] on div "search Search apps Asset movie Episode subtitles Series add_box Create subscrip…" at bounding box center [512, 0] width 888 height 0
type input "The World at their Feet pt"
drag, startPoint x: 87, startPoint y: 220, endPoint x: 133, endPoint y: 214, distance: 47.3
click at [86, 221] on input "checkbox" at bounding box center [82, 221] width 9 height 9
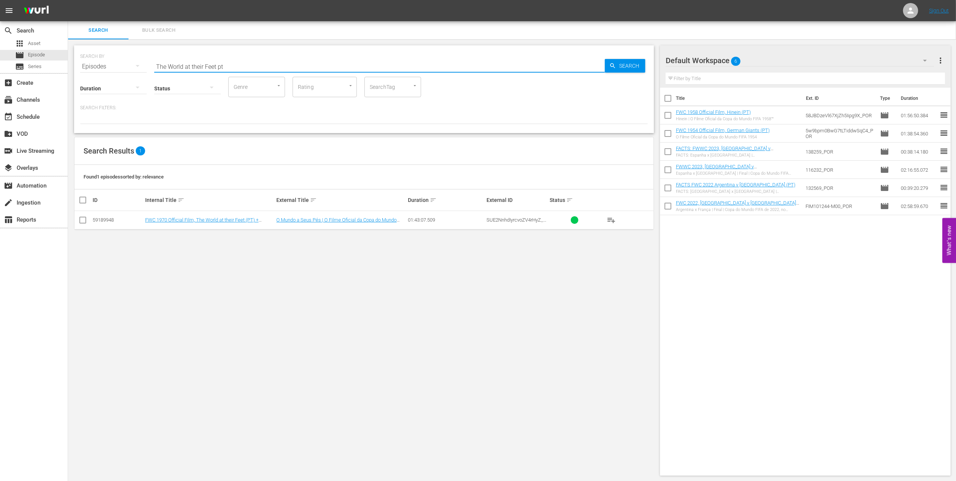
checkbox input "true"
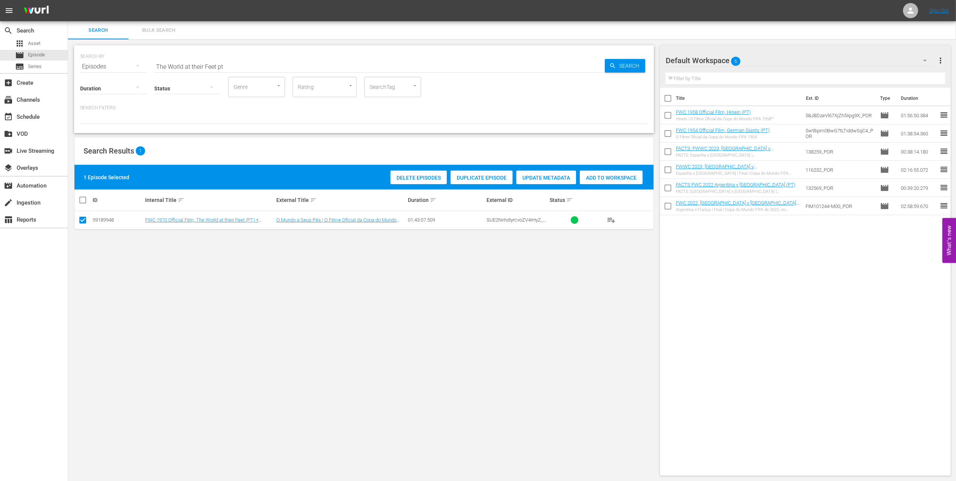
click at [626, 175] on span "Add to Workspace" at bounding box center [611, 178] width 63 height 6
paste input "FWC 1970 [GEOGRAPHIC_DATA] v [GEOGRAPHIC_DATA], Final"
drag, startPoint x: 115, startPoint y: 70, endPoint x: 111, endPoint y: 70, distance: 4.5
click at [110, 70] on div "SEARCH BY Search By Episodes Search ID, Title, Description, Keywords, or Catego…" at bounding box center [364, 89] width 580 height 88
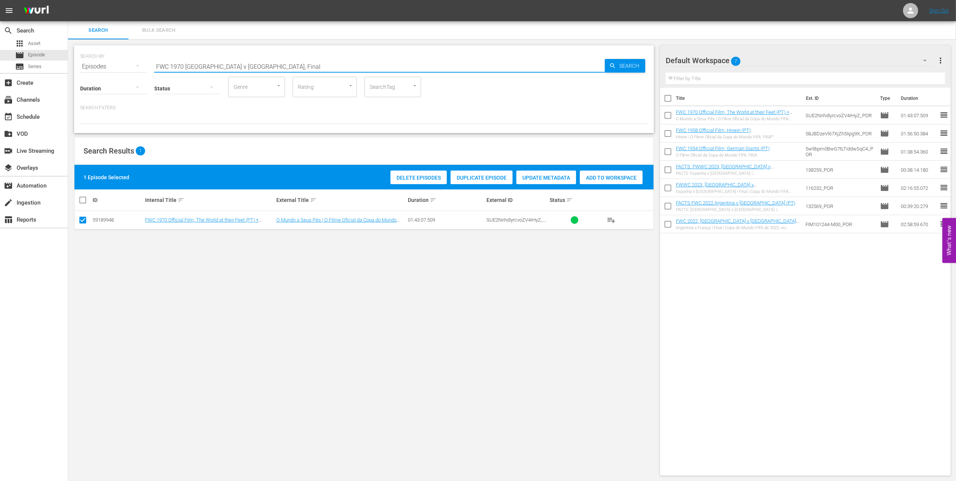
click at [262, 62] on input "FWC 1970 [GEOGRAPHIC_DATA] v [GEOGRAPHIC_DATA], Final" at bounding box center [379, 66] width 451 height 18
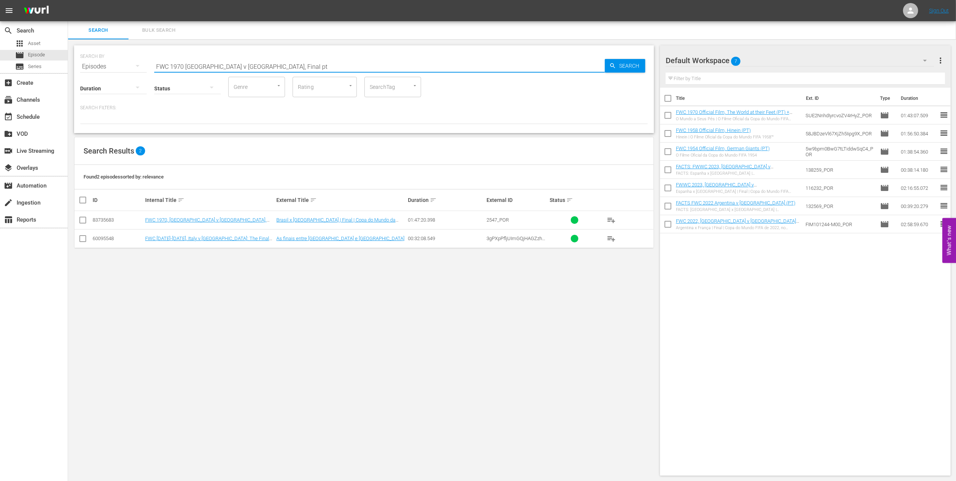
type input "FWC 1970 [GEOGRAPHIC_DATA] v [GEOGRAPHIC_DATA], Final pt"
drag, startPoint x: 85, startPoint y: 217, endPoint x: 206, endPoint y: 219, distance: 120.6
click at [85, 217] on input "checkbox" at bounding box center [82, 221] width 9 height 9
checkbox input "true"
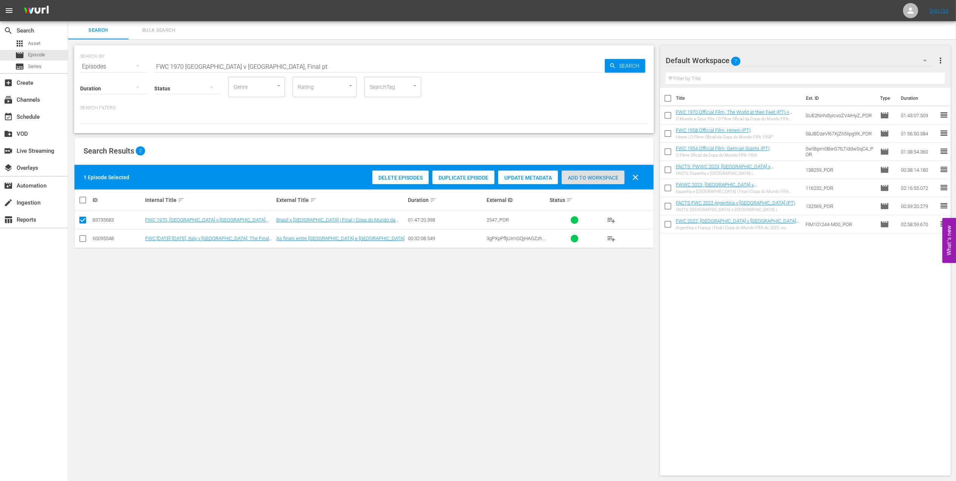
click at [575, 175] on span "Add to Workspace" at bounding box center [593, 178] width 63 height 6
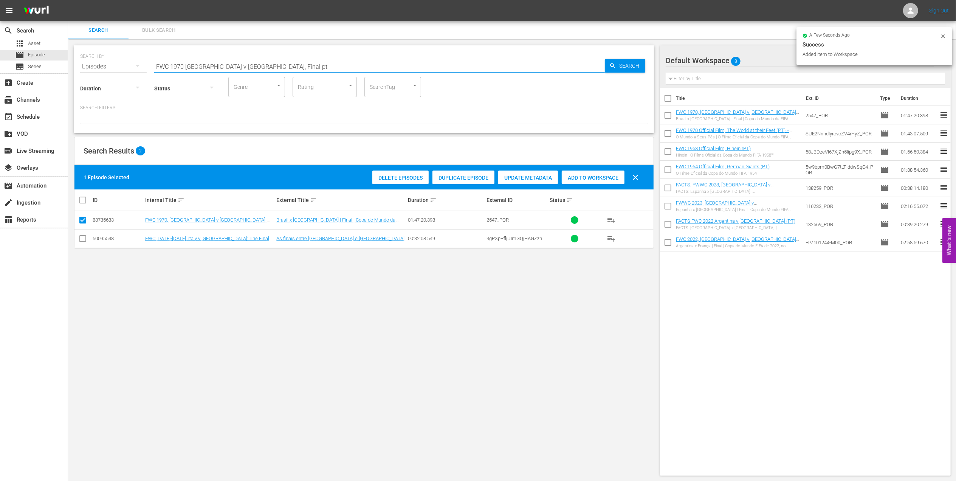
paste input "CONFEDERATIONS CUP 2005, [GEOGRAPHIC_DATA] v [GEOGRAPHIC_DATA] , Final"
drag, startPoint x: 253, startPoint y: 69, endPoint x: 135, endPoint y: 69, distance: 118.3
click at [135, 69] on div "SEARCH BY Search By Episodes Search ID, Title, Description, Keywords, or Catego…" at bounding box center [364, 61] width 568 height 27
click at [318, 66] on input "CONFEDERATIONS CUP 2005, [GEOGRAPHIC_DATA] v [GEOGRAPHIC_DATA] , Final" at bounding box center [379, 66] width 451 height 18
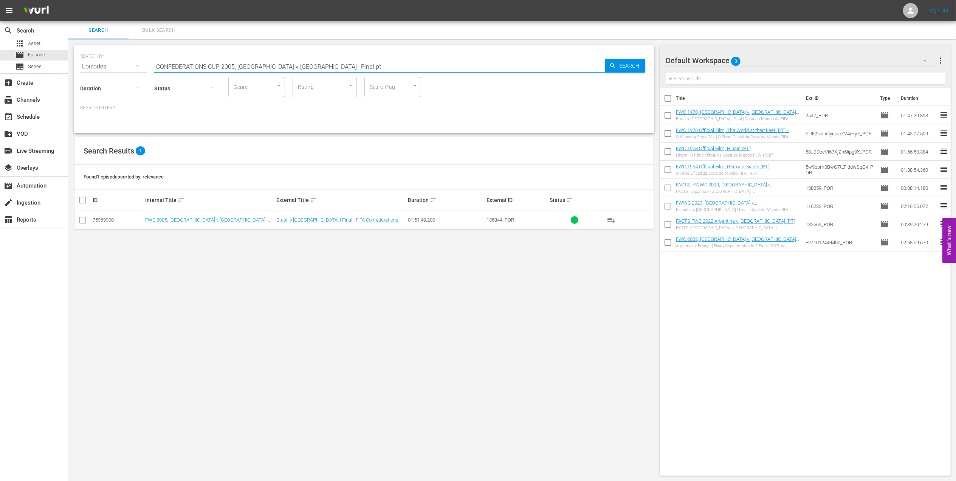
type input "CONFEDERATIONS CUP 2005, [GEOGRAPHIC_DATA] v [GEOGRAPHIC_DATA] , Final pt"
click at [81, 222] on input "checkbox" at bounding box center [82, 221] width 9 height 9
checkbox input "true"
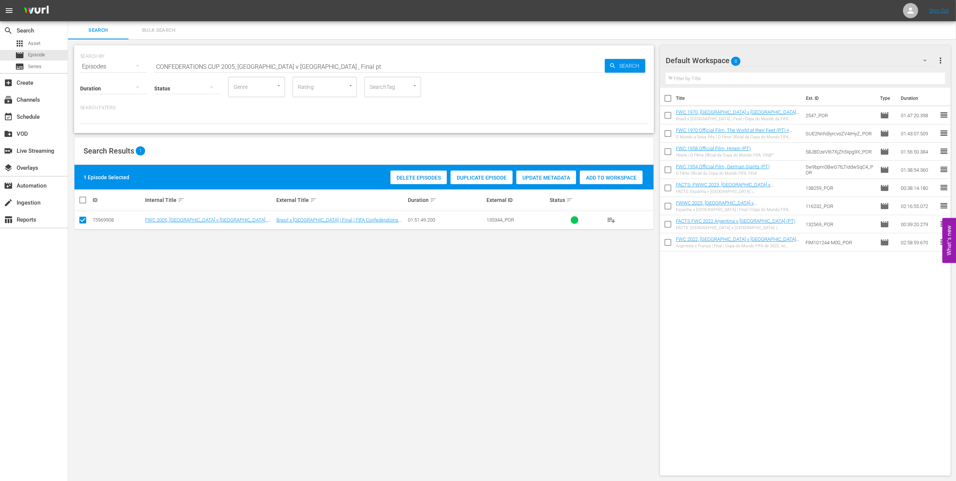
click at [611, 176] on span "Add to Workspace" at bounding box center [611, 178] width 63 height 6
click at [50, 56] on div "movie Episode" at bounding box center [34, 55] width 68 height 11
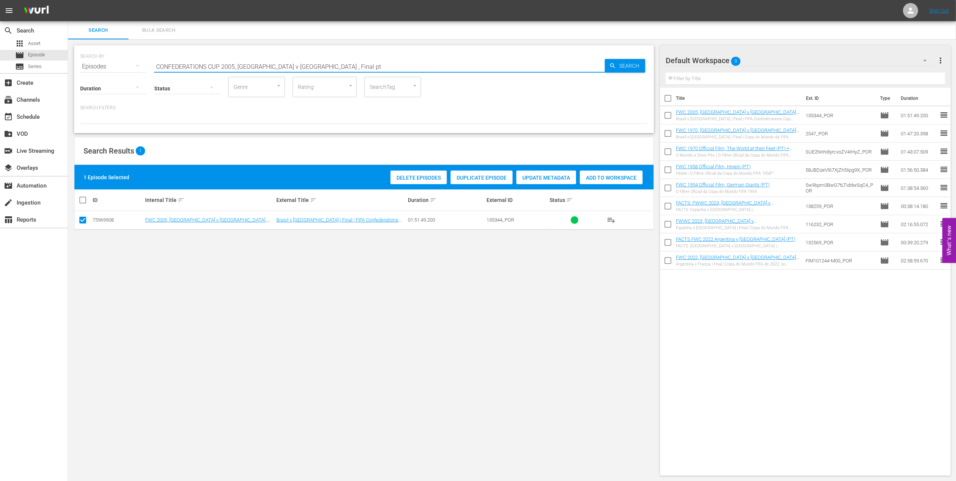
drag, startPoint x: 188, startPoint y: 77, endPoint x: 88, endPoint y: 77, distance: 100.6
click at [88, 77] on div "SEARCH BY Search By Episodes Search ID, Title, Description, Keywords, or Catego…" at bounding box center [364, 89] width 580 height 88
paste input "FWC 1998 [GEOGRAPHIC_DATA] v [GEOGRAPHIC_DATA], FInal"
click at [267, 67] on input "FWC 1998 [GEOGRAPHIC_DATA] v [GEOGRAPHIC_DATA], FInal" at bounding box center [379, 66] width 451 height 18
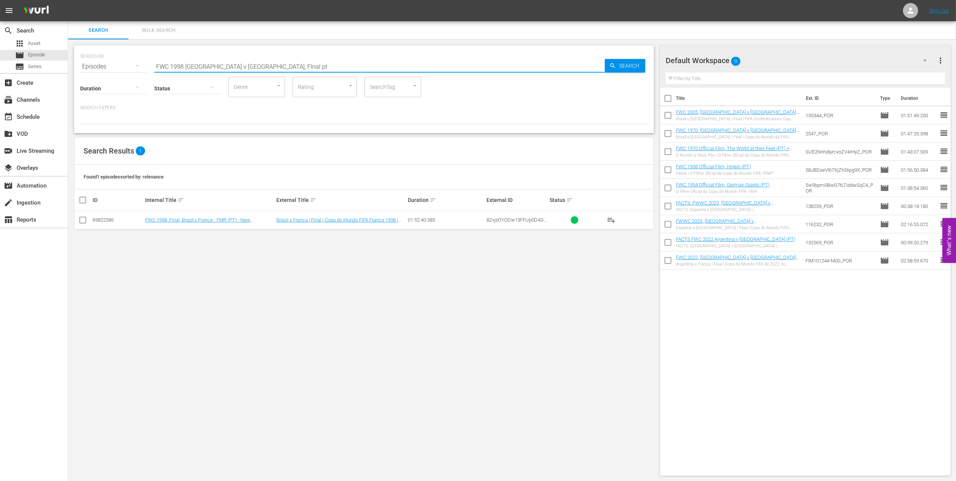
type input "FWC 1998 [GEOGRAPHIC_DATA] v [GEOGRAPHIC_DATA], FInal pt"
click at [83, 223] on input "checkbox" at bounding box center [82, 221] width 9 height 9
checkbox input "true"
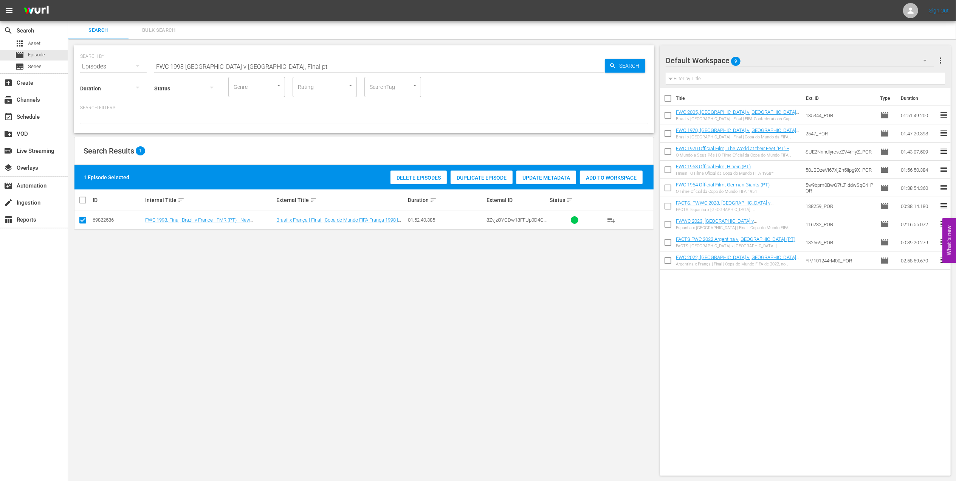
click at [601, 179] on span "Add to Workspace" at bounding box center [611, 178] width 63 height 6
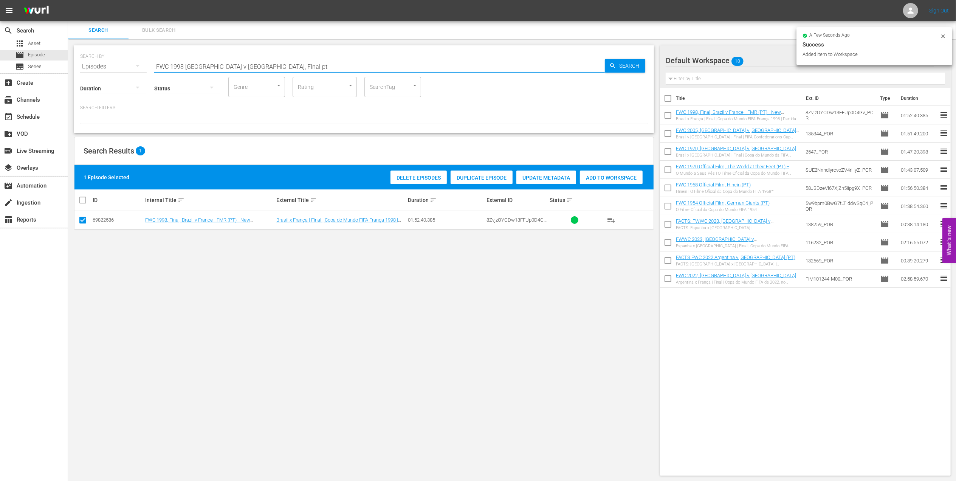
paste input "Unforgettable Penalty Shootouts"
drag, startPoint x: 164, startPoint y: 67, endPoint x: 98, endPoint y: 68, distance: 65.8
click at [97, 68] on div "SEARCH BY Search By Episodes Search ID, Title, Description, Keywords, or Catego…" at bounding box center [364, 61] width 568 height 27
click at [305, 67] on input "Unforgettable Penalty Shootouts" at bounding box center [379, 66] width 451 height 18
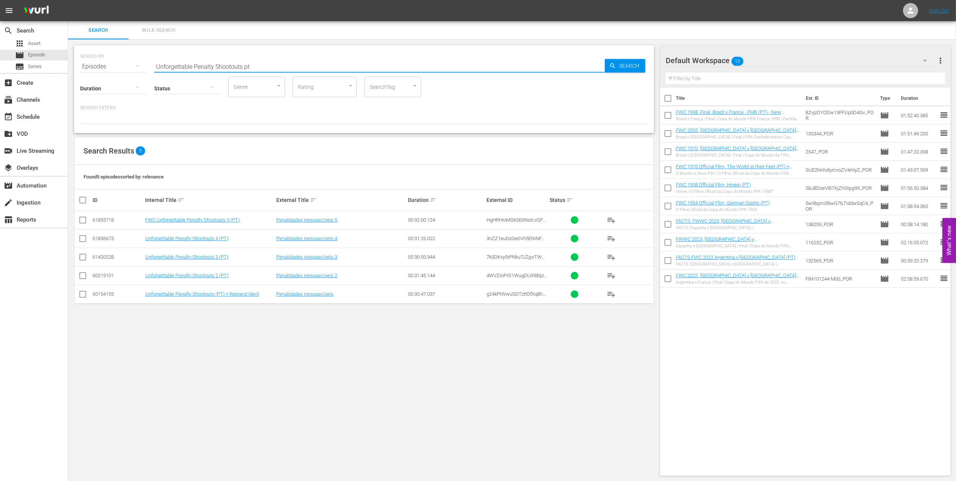
type input "Unforgettable Penalty Shootouts pt"
click at [82, 295] on input "checkbox" at bounding box center [82, 295] width 9 height 9
checkbox input "true"
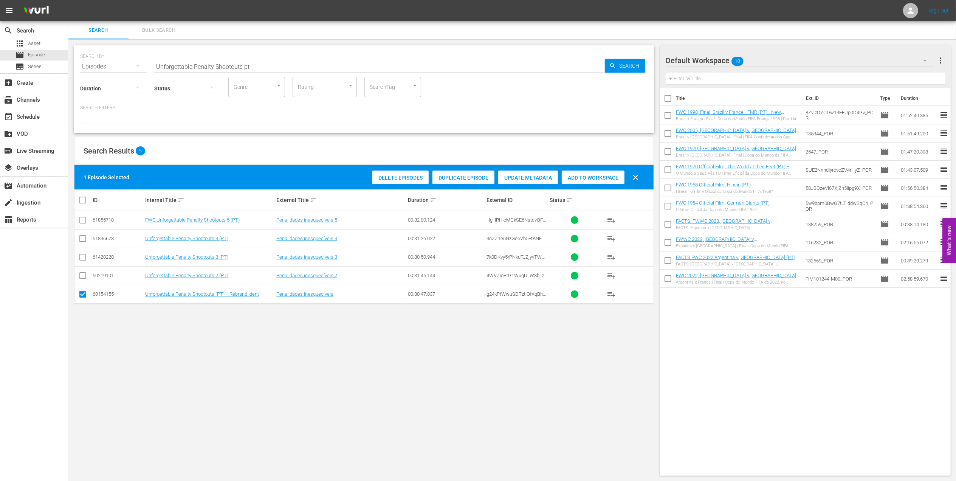
click at [572, 183] on div "Add to Workspace" at bounding box center [593, 177] width 63 height 14
drag, startPoint x: 118, startPoint y: 70, endPoint x: 90, endPoint y: 70, distance: 28.7
click at [90, 70] on div "SEARCH BY Search By Episodes Search ID, Title, Description, Keywords, or Catego…" at bounding box center [364, 89] width 580 height 88
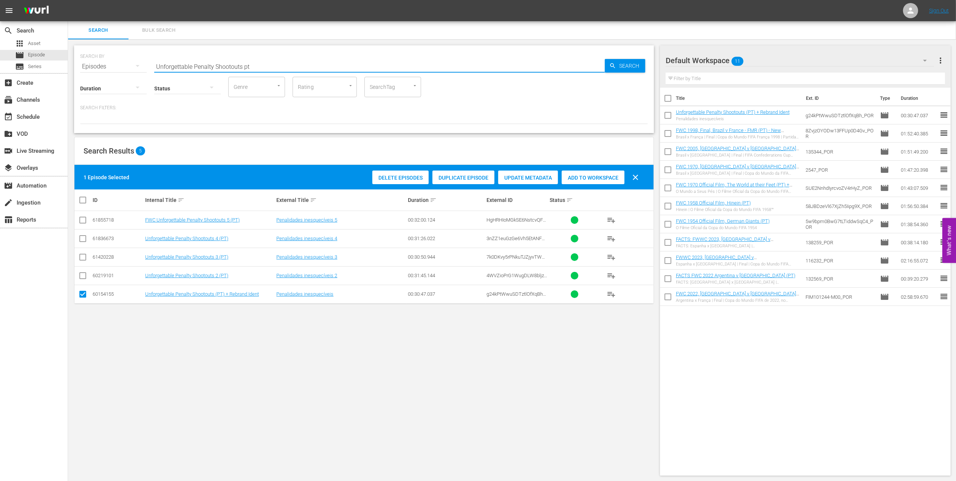
paste input "EP 3 - [PERSON_NAME] | Golden Boo"
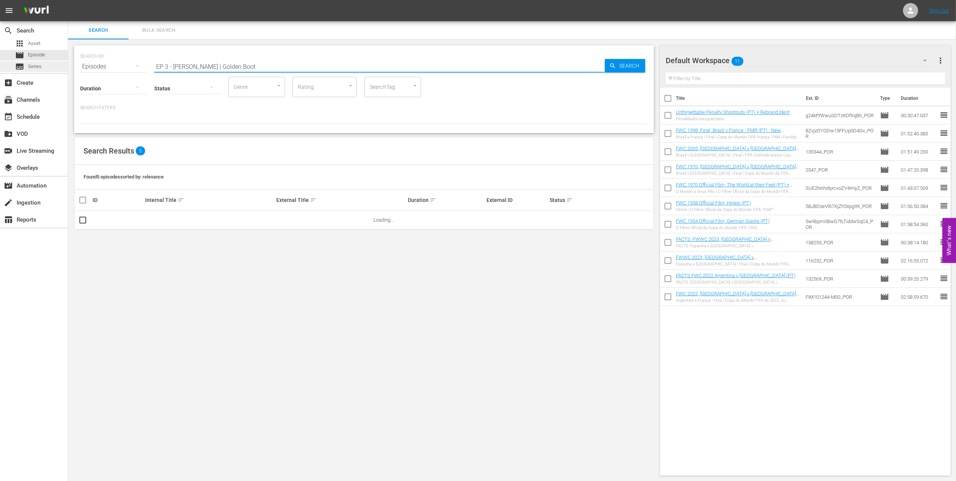
drag, startPoint x: 198, startPoint y: 67, endPoint x: 65, endPoint y: 70, distance: 132.7
click at [68, 0] on div "search Search apps Asset movie Episode subtitles Series add_box Create subscrip…" at bounding box center [512, 0] width 888 height 0
click at [205, 69] on input "Golden Boot" at bounding box center [379, 66] width 451 height 18
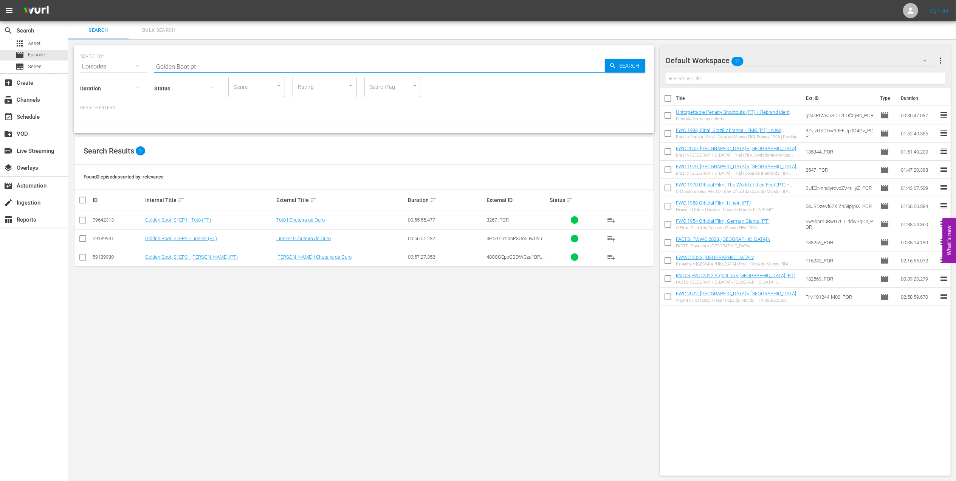
type input "Golden Boot pt"
click at [80, 256] on input "checkbox" at bounding box center [82, 258] width 9 height 9
checkbox input "true"
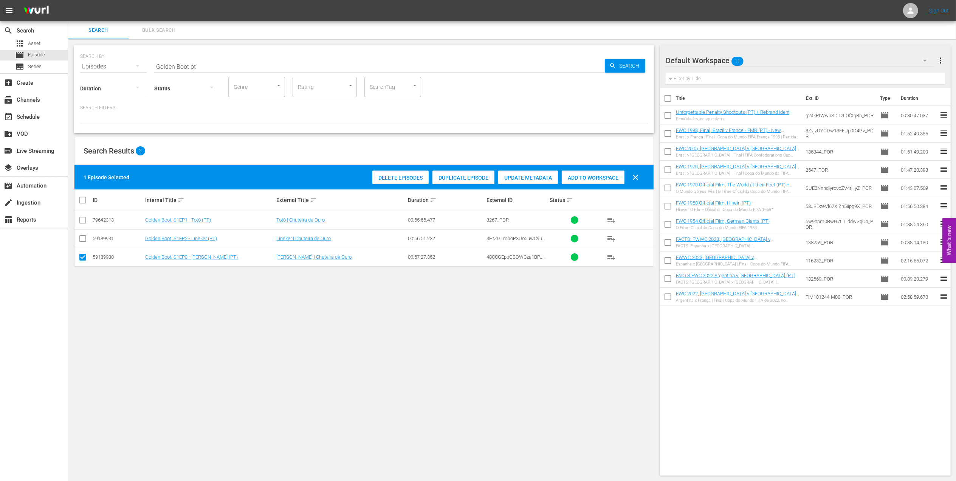
click at [577, 180] on span "Add to Workspace" at bounding box center [593, 178] width 63 height 6
click at [206, 65] on input "Golden Boot pt" at bounding box center [379, 66] width 451 height 18
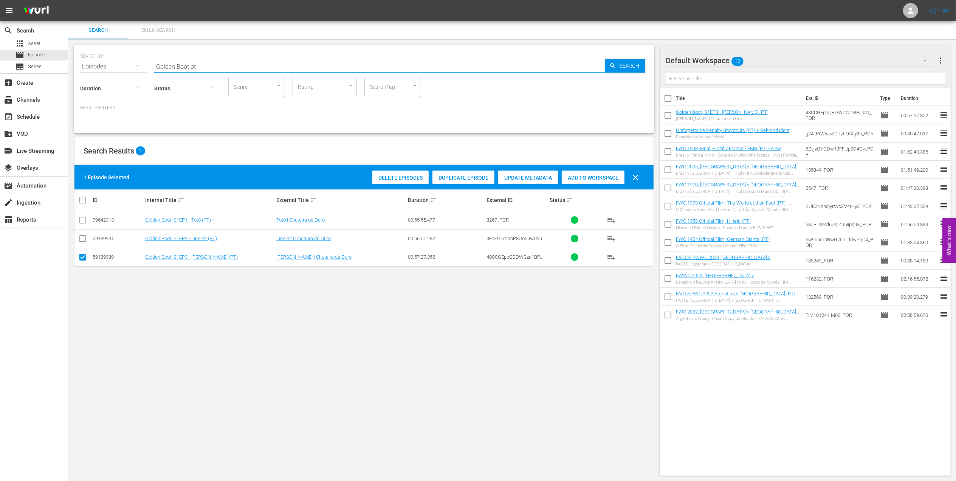
click at [79, 220] on input "checkbox" at bounding box center [82, 221] width 9 height 9
checkbox input "true"
click at [86, 257] on input "checkbox" at bounding box center [82, 258] width 9 height 9
checkbox input "false"
click at [601, 174] on div "Add to Workspace" at bounding box center [593, 177] width 63 height 14
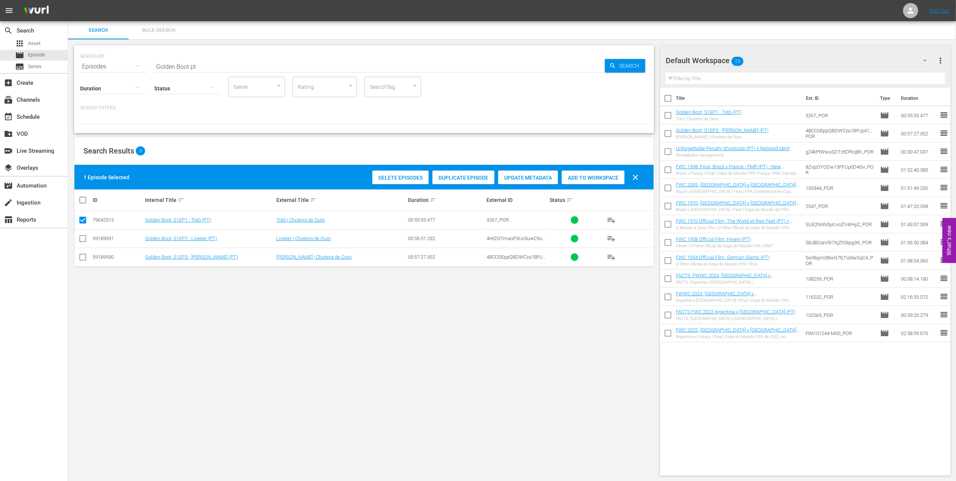
drag, startPoint x: 203, startPoint y: 65, endPoint x: 120, endPoint y: 65, distance: 83.2
click at [120, 65] on div "SEARCH BY Search By Episodes Search ID, Title, Description, Keywords, or Catego…" at bounding box center [364, 61] width 568 height 27
paste input "FWC 1990, [GEOGRAPHIC_DATA] FR vs Argentina, Final (PT)"
click at [291, 65] on input "FWC 1990, [GEOGRAPHIC_DATA] FR vs Argentina, Final (PT)" at bounding box center [379, 66] width 451 height 18
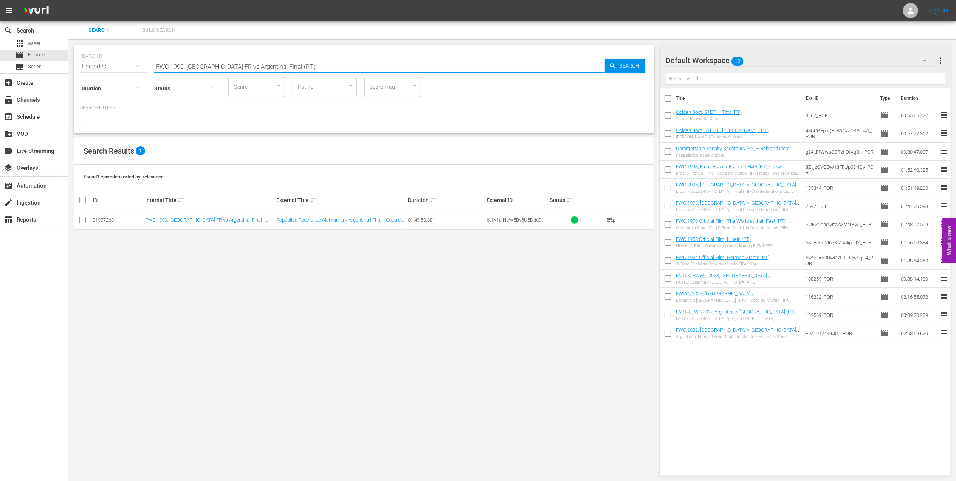
type input "FWC 1990, [GEOGRAPHIC_DATA] FR vs Argentina, Final (PT)"
click at [84, 221] on input "checkbox" at bounding box center [82, 221] width 9 height 9
checkbox input "true"
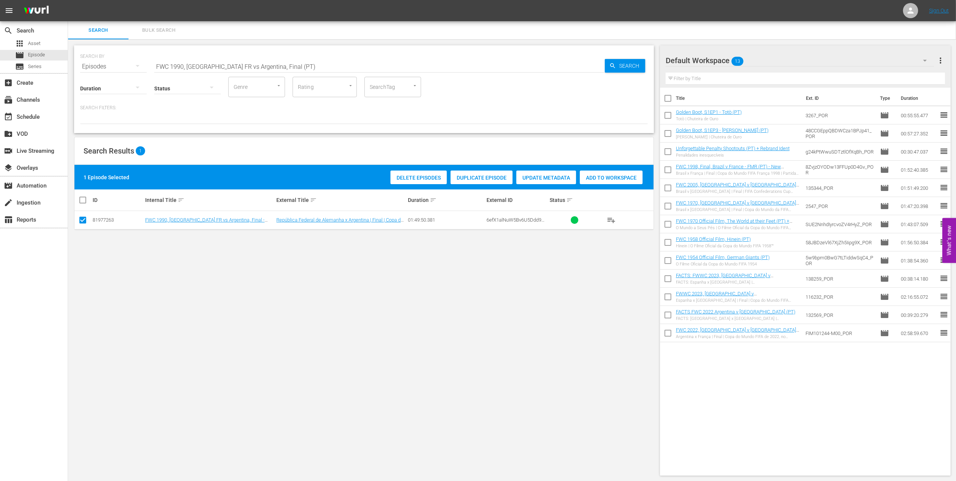
click at [616, 179] on span "Add to Workspace" at bounding box center [611, 178] width 63 height 6
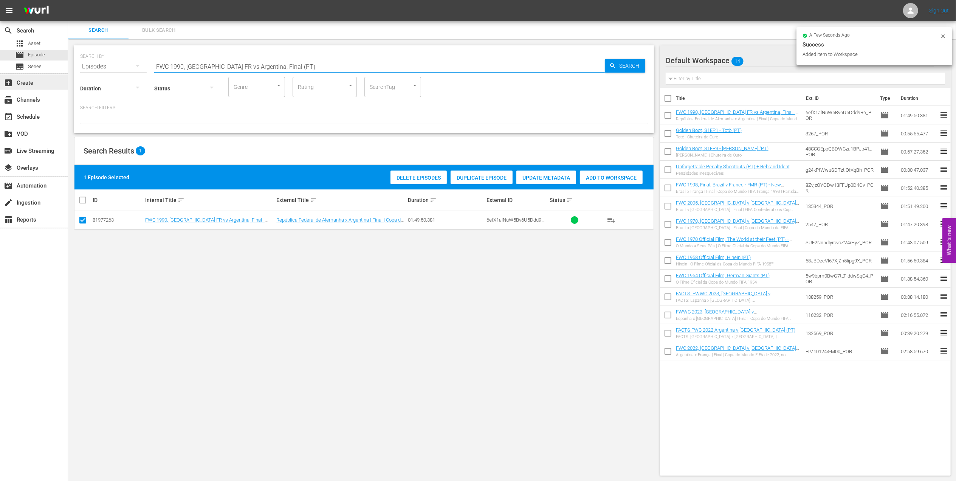
drag, startPoint x: 282, startPoint y: 67, endPoint x: 7, endPoint y: 79, distance: 275.5
click at [68, 0] on div "search Search apps Asset movie Episode subtitles Series add_box Create subscrip…" at bounding box center [512, 0] width 888 height 0
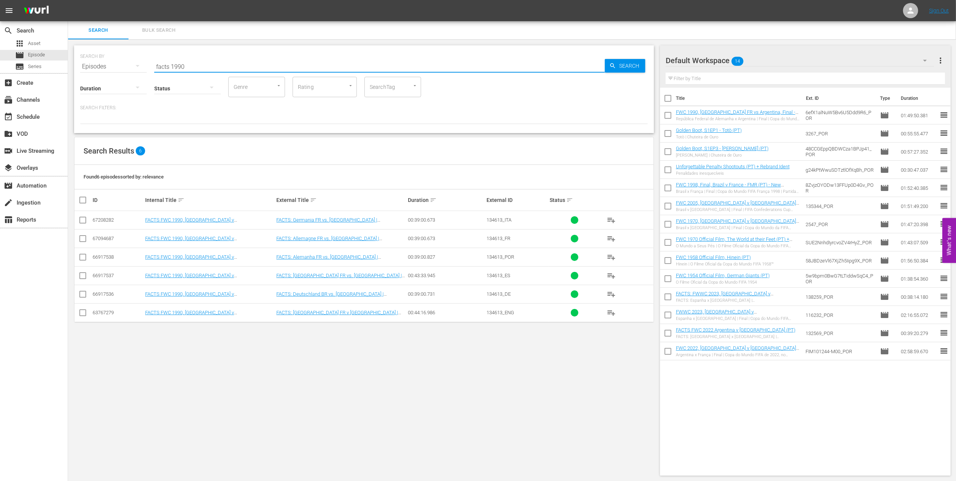
type input "facts 1990"
click at [86, 259] on input "checkbox" at bounding box center [82, 258] width 9 height 9
checkbox input "true"
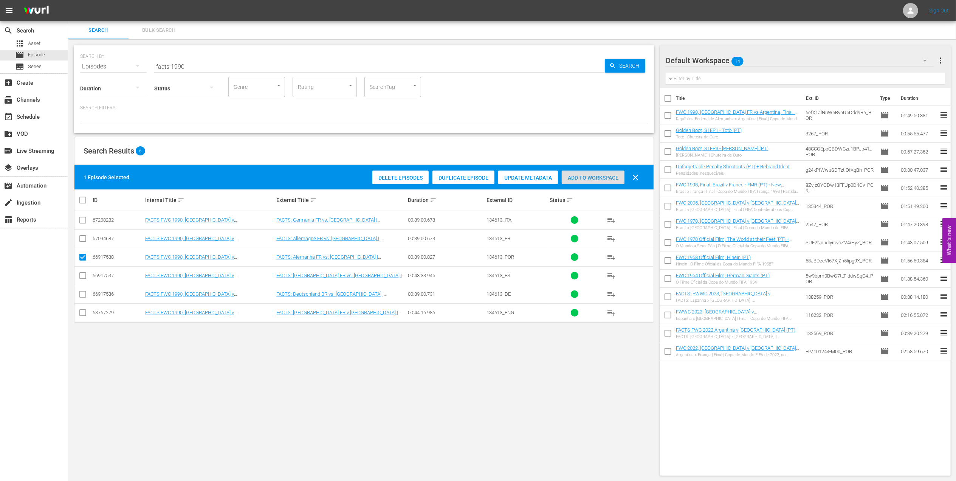
click at [602, 176] on span "Add to Workspace" at bounding box center [593, 178] width 63 height 6
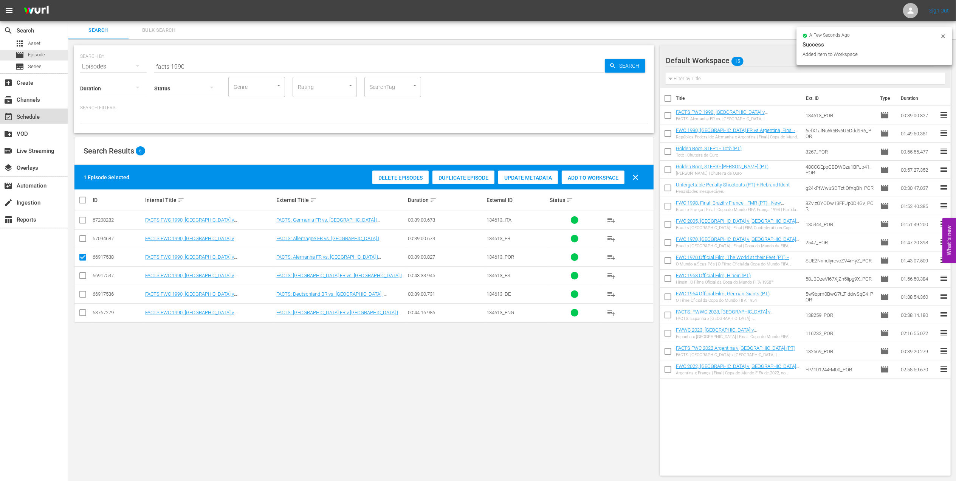
click at [32, 113] on div "event_available Schedule" at bounding box center [21, 115] width 42 height 7
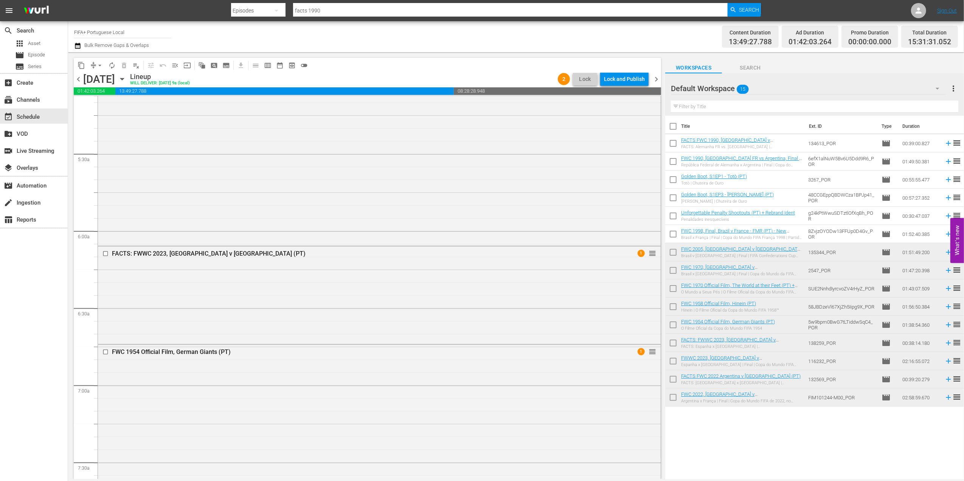
scroll to position [772, 0]
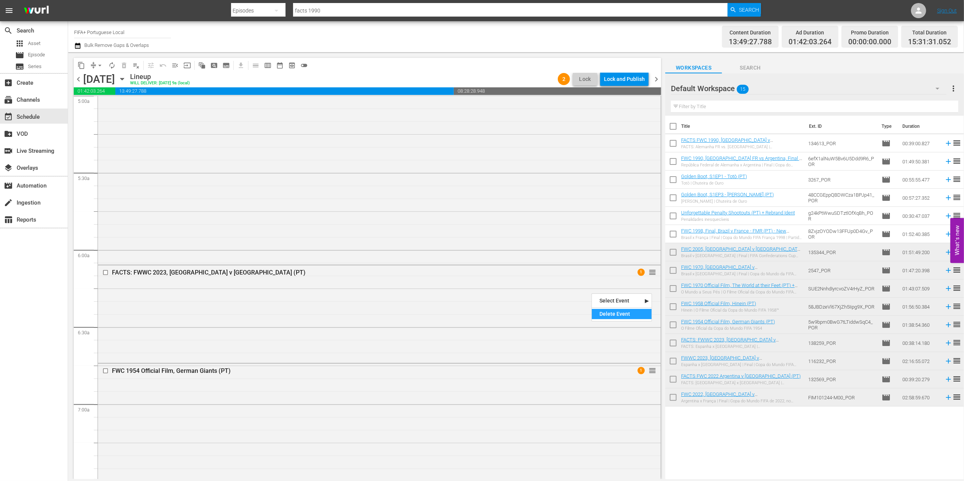
click at [612, 312] on div "Delete Event" at bounding box center [622, 314] width 60 height 10
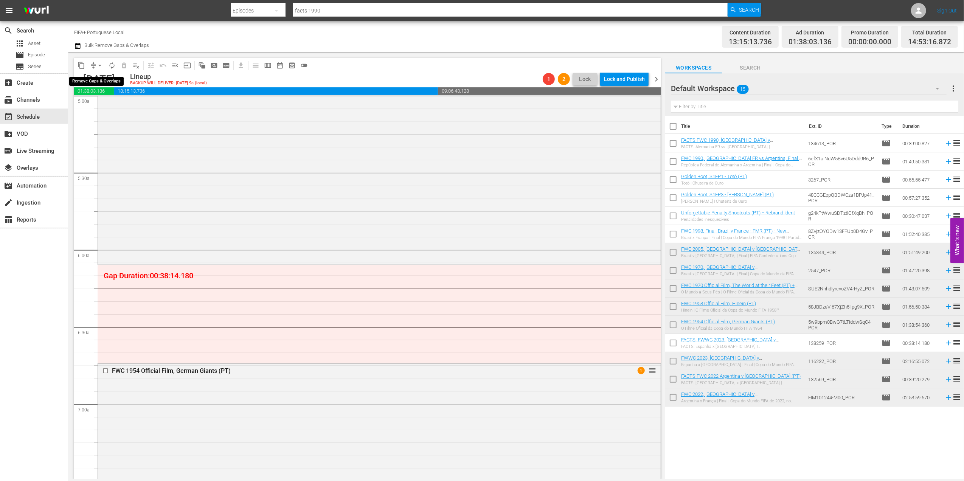
click at [98, 67] on span "arrow_drop_down" at bounding box center [100, 66] width 8 height 8
click at [104, 101] on li "Align to End of Previous Day" at bounding box center [99, 105] width 79 height 12
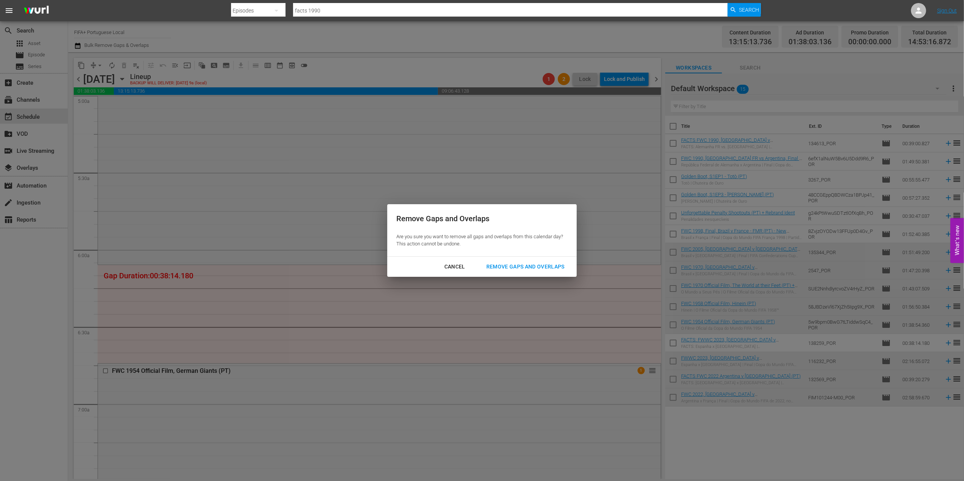
click at [525, 265] on div "Remove Gaps and Overlaps" at bounding box center [525, 266] width 90 height 9
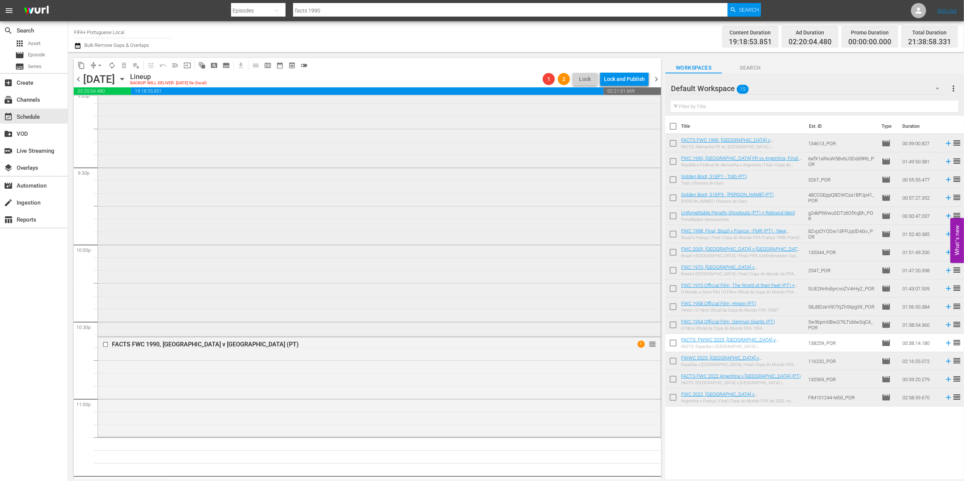
scroll to position [3319, 0]
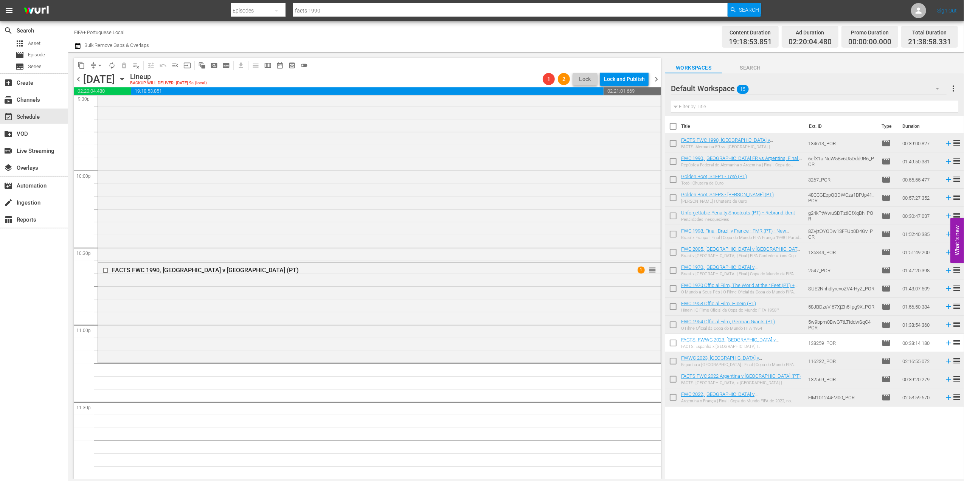
click at [671, 124] on input "checkbox" at bounding box center [673, 128] width 16 height 16
checkbox input "true"
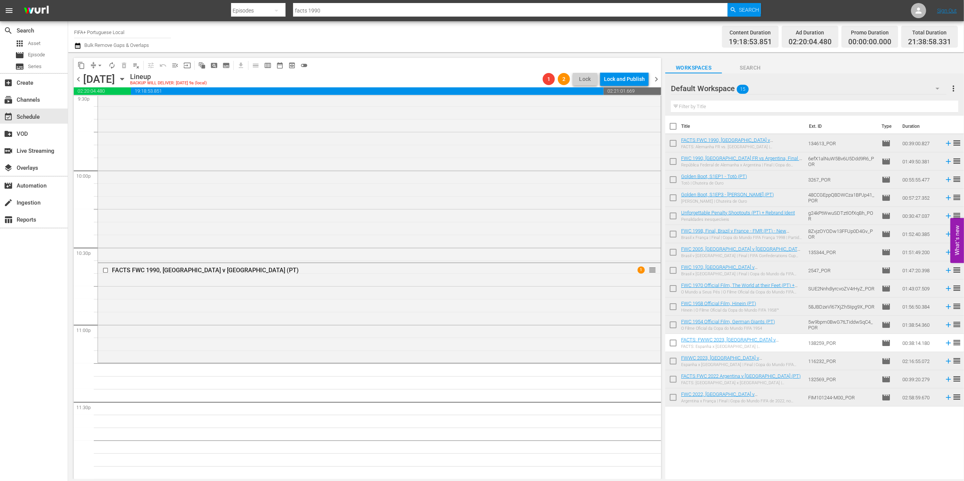
checkbox input "true"
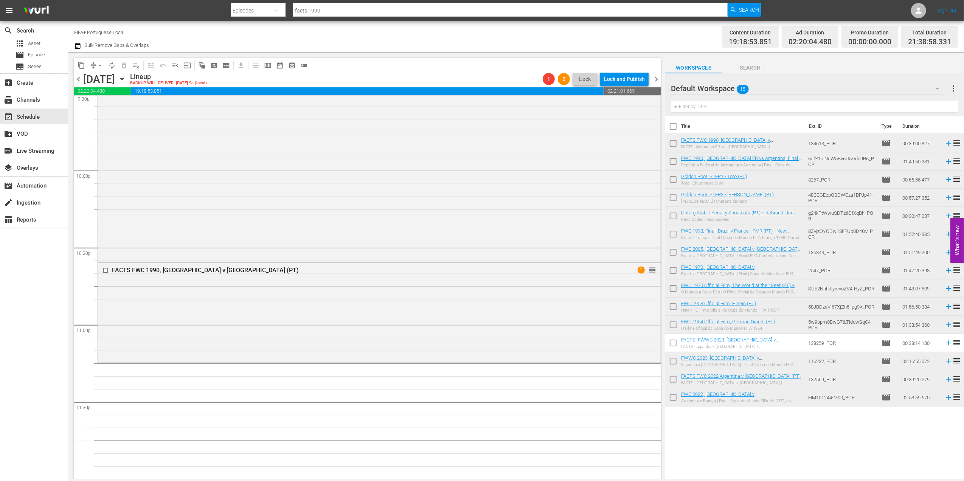
checkbox input "true"
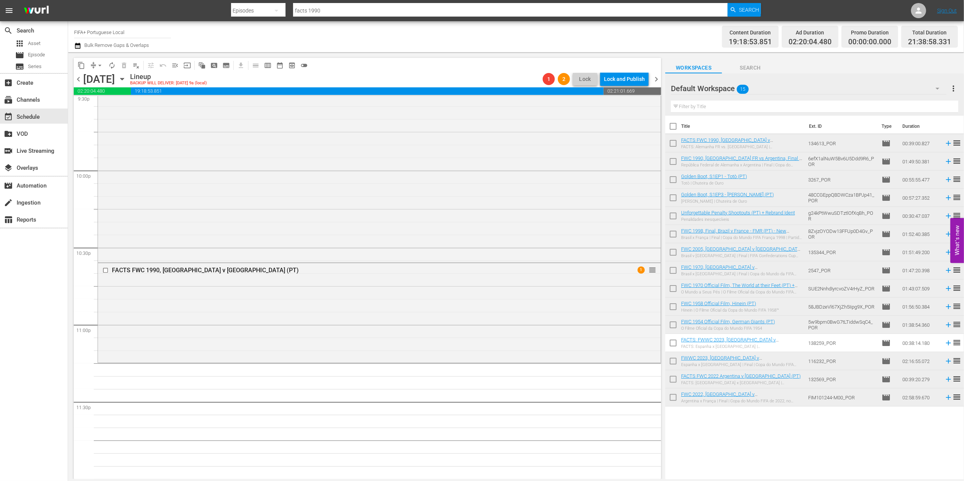
checkbox input "true"
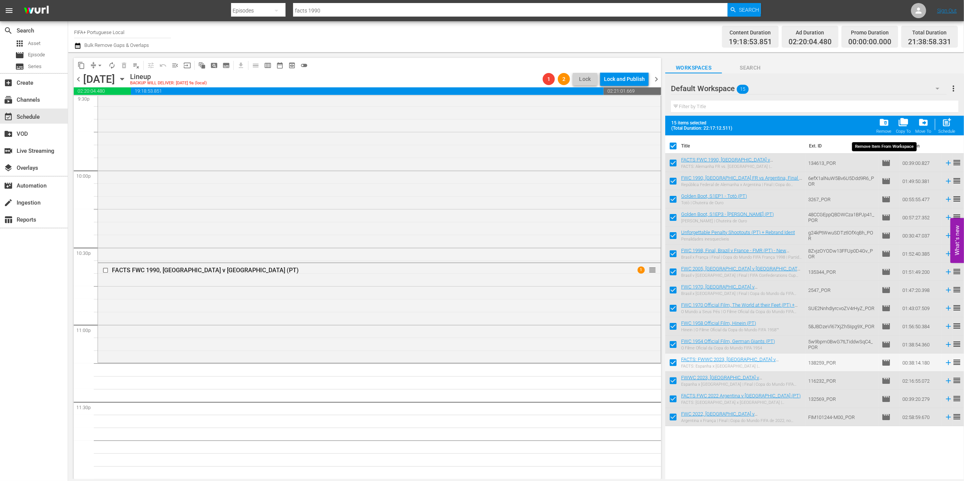
click at [883, 123] on span "folder_delete" at bounding box center [884, 122] width 10 height 10
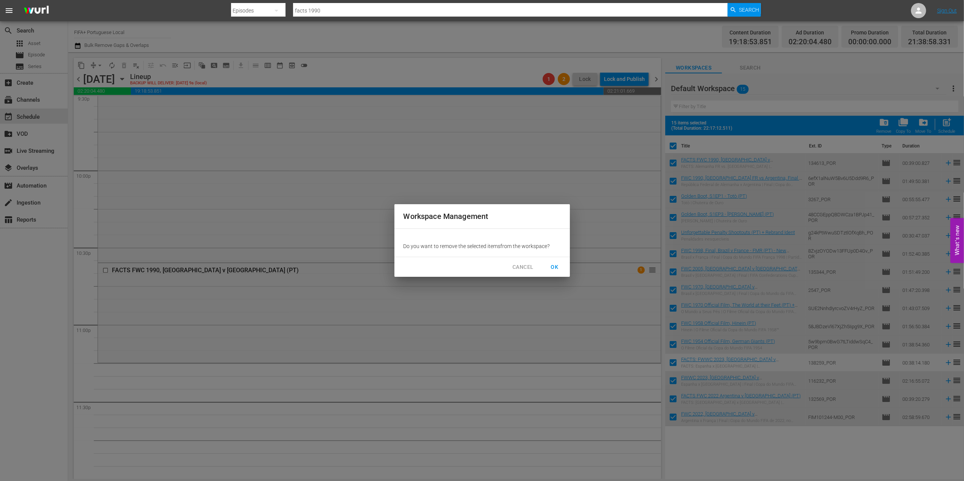
drag, startPoint x: 555, startPoint y: 269, endPoint x: 521, endPoint y: 269, distance: 34.4
click at [550, 269] on span "OK" at bounding box center [555, 266] width 12 height 9
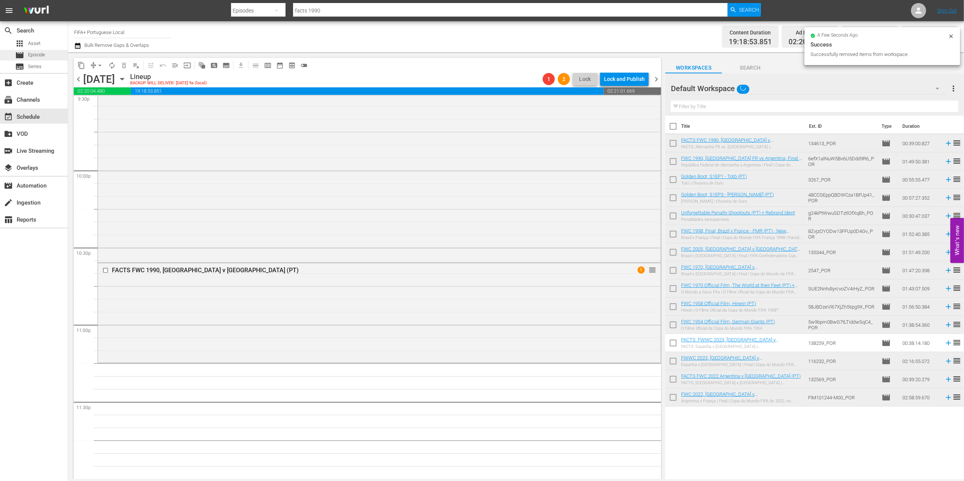
click at [46, 58] on div "movie Episode" at bounding box center [34, 55] width 68 height 11
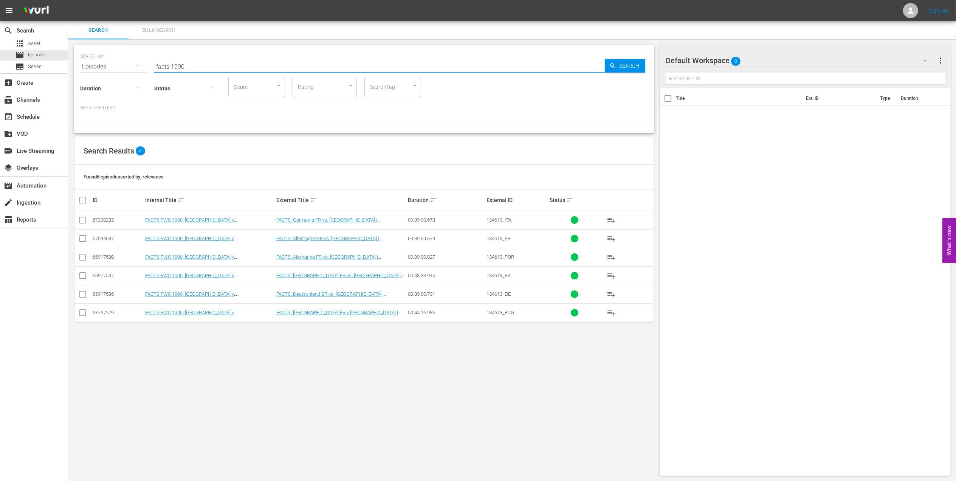
drag, startPoint x: 195, startPoint y: 68, endPoint x: 110, endPoint y: 68, distance: 85.1
click at [110, 68] on div "SEARCH BY Search By Episodes Search ID, Title, Description, Keywords, or Catego…" at bounding box center [364, 61] width 568 height 27
paste input "FWWC 2007 Brazil v [GEOGRAPHIC_DATA], Group Stage PT"
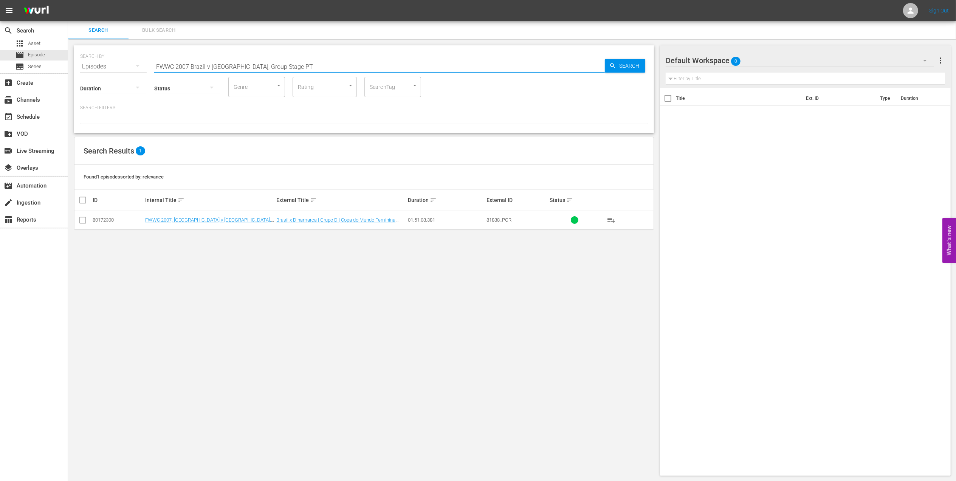
type input "FWWC 2007 Brazil v [GEOGRAPHIC_DATA], Group Stage PT"
click at [86, 220] on input "checkbox" at bounding box center [82, 221] width 9 height 9
checkbox input "true"
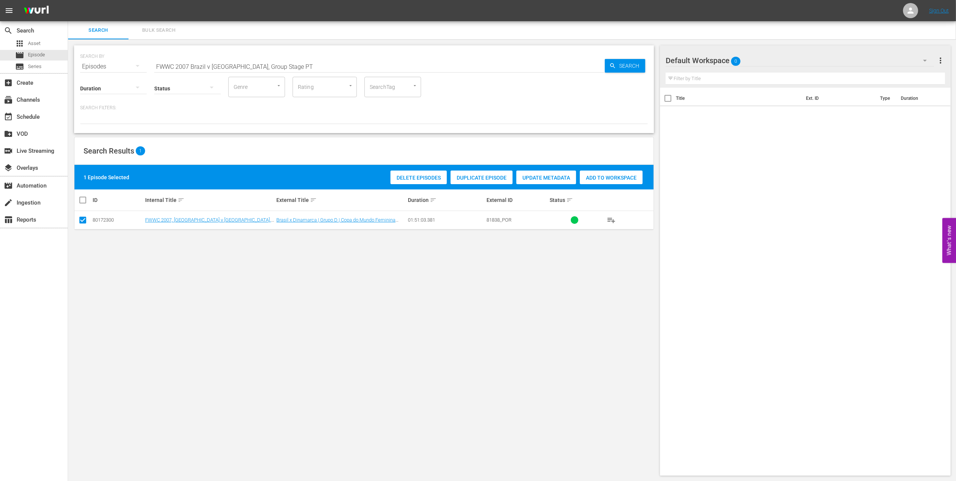
click at [605, 173] on div "Add to Workspace" at bounding box center [611, 177] width 63 height 14
click at [289, 67] on input "FWWC 2007 Brazil v [GEOGRAPHIC_DATA], Group Stage PT" at bounding box center [379, 66] width 451 height 18
drag, startPoint x: 203, startPoint y: 70, endPoint x: 83, endPoint y: 70, distance: 120.2
click at [84, 70] on div "SEARCH BY Search By Episodes Search ID, Title, Description, Keywords, or Catego…" at bounding box center [364, 89] width 580 height 88
paste input "Australia, Quarterfinals"
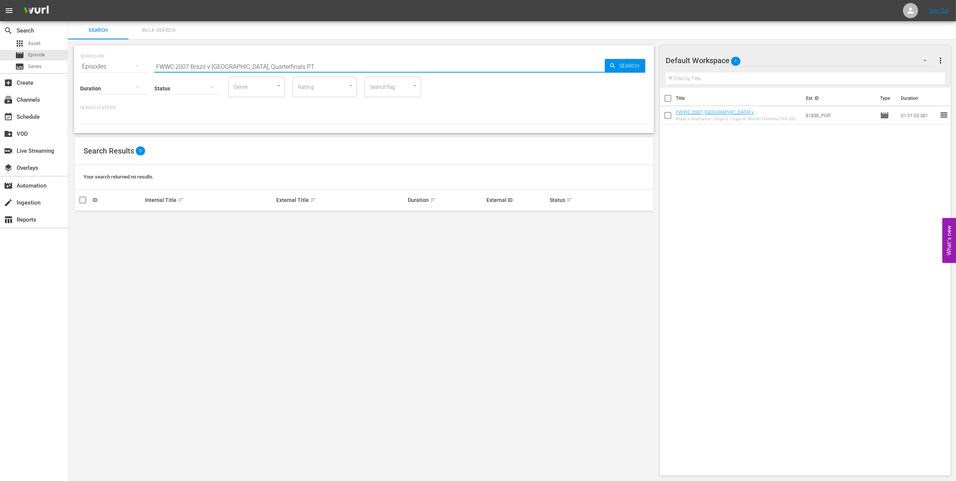
click at [270, 67] on input "FWWC 2007 Brazil v [GEOGRAPHIC_DATA], Quarterfinals PT" at bounding box center [379, 66] width 451 height 18
type input "FWWC 2007 [GEOGRAPHIC_DATA] v [GEOGRAPHIC_DATA] PT"
click at [84, 220] on input "checkbox" at bounding box center [82, 221] width 9 height 9
checkbox input "true"
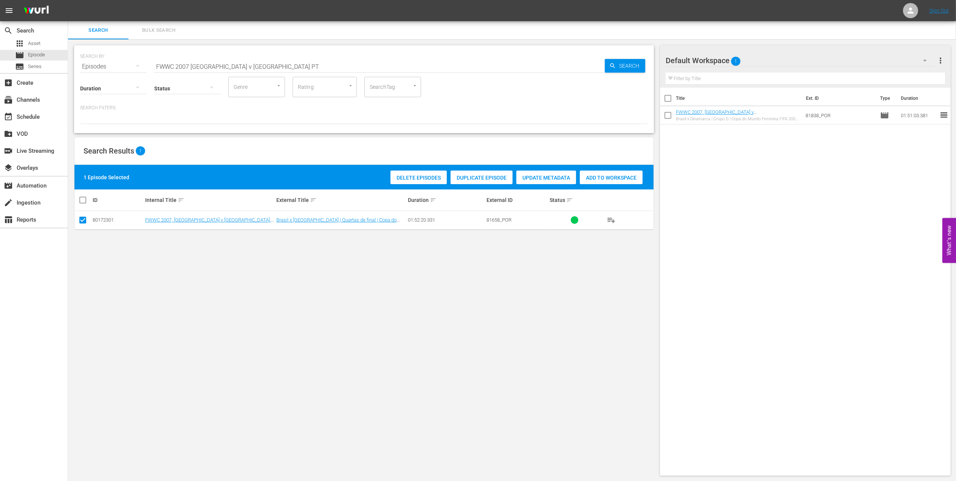
click at [597, 176] on span "Add to Workspace" at bounding box center [611, 178] width 63 height 6
drag, startPoint x: 161, startPoint y: 70, endPoint x: 19, endPoint y: 73, distance: 142.6
click at [68, 0] on div "search Search apps Asset movie Episode subtitles Series add_box Create subscrip…" at bounding box center [512, 0] width 888 height 0
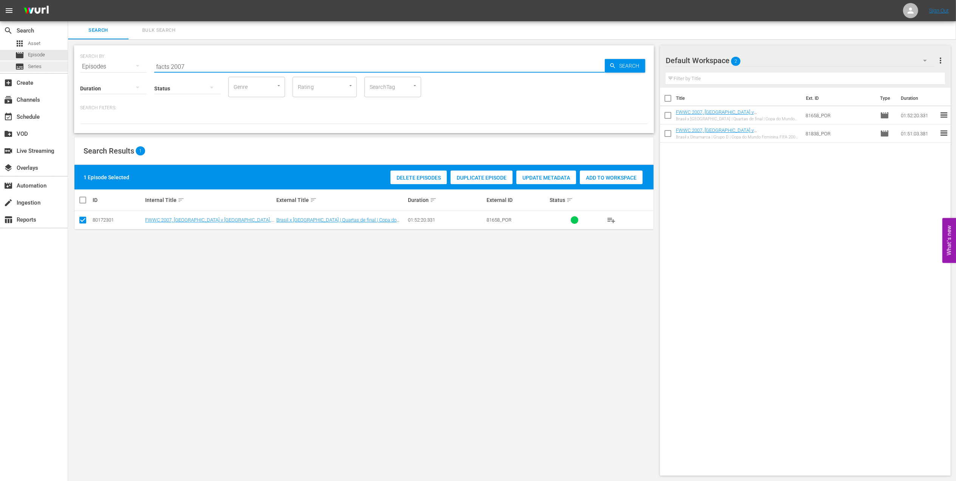
type input "facts 2007"
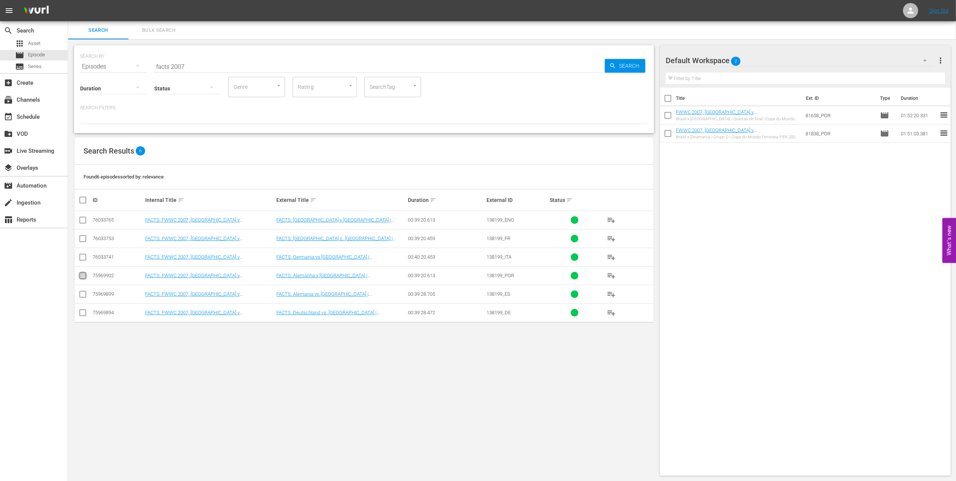
click at [85, 274] on input "checkbox" at bounding box center [82, 277] width 9 height 9
checkbox input "true"
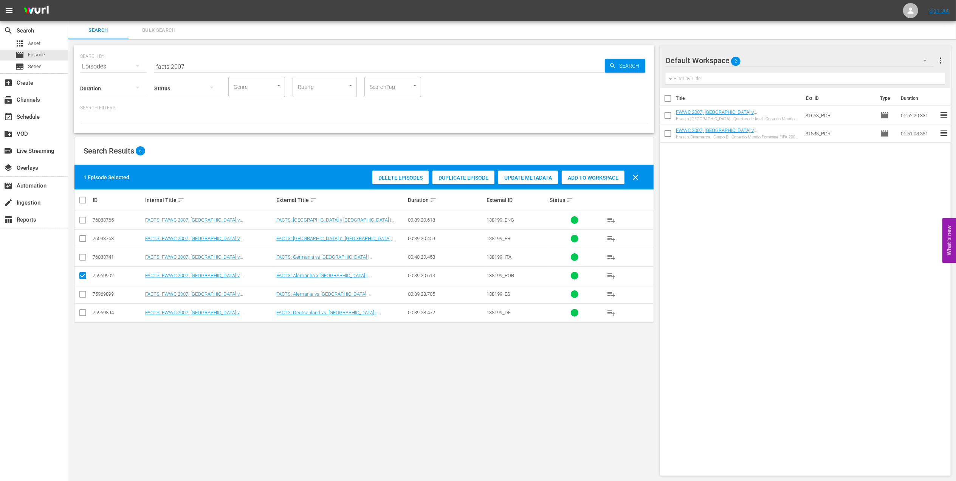
click at [580, 175] on span "Add to Workspace" at bounding box center [593, 178] width 63 height 6
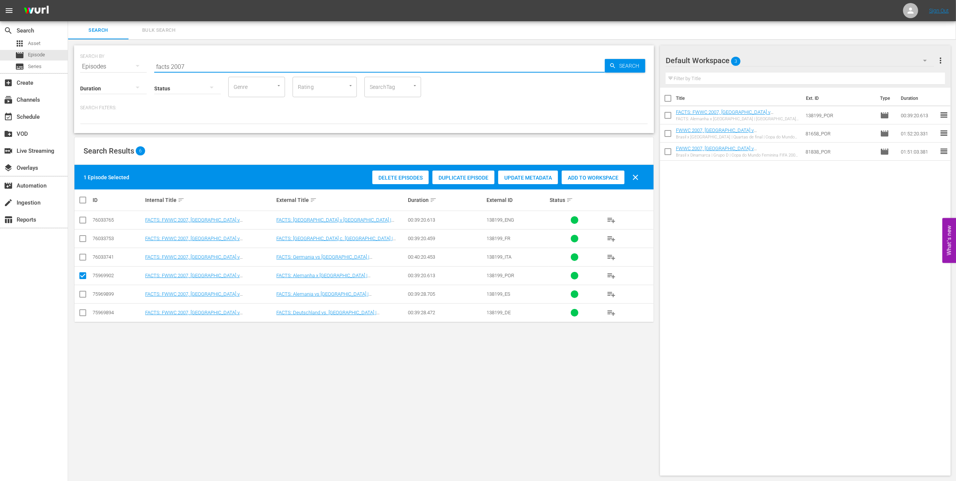
paste input "FWWC 2007 Germany v [GEOGRAPHIC_DATA], Final"
drag, startPoint x: 189, startPoint y: 65, endPoint x: 73, endPoint y: 65, distance: 116.4
click at [73, 65] on div "SEARCH BY Search By Episodes Search ID, Title, Description, Keywords, or Catego…" at bounding box center [364, 260] width 592 height 442
click at [295, 68] on input "FWWC 2007 Germany v [GEOGRAPHIC_DATA], Final" at bounding box center [379, 66] width 451 height 18
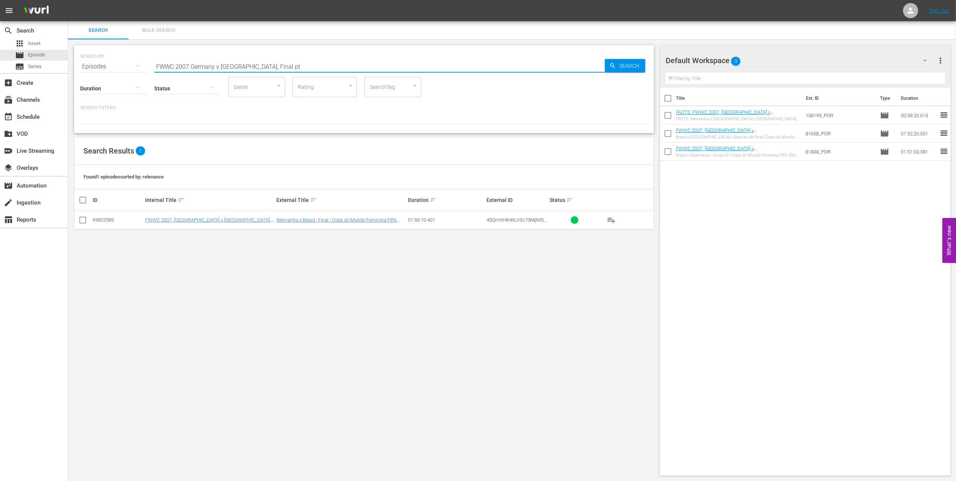
type input "FWWC 2007 Germany v [GEOGRAPHIC_DATA], Final pt"
click at [82, 221] on input "checkbox" at bounding box center [82, 221] width 9 height 9
checkbox input "true"
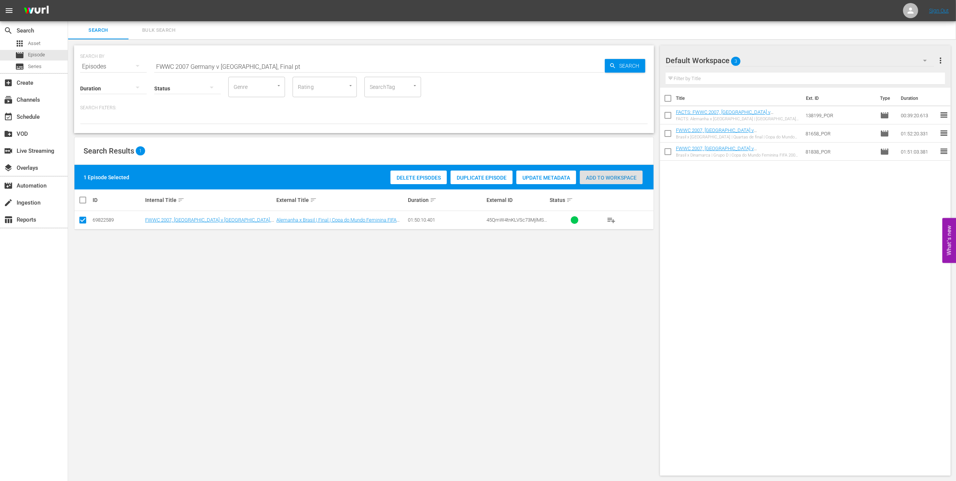
click at [616, 172] on div "Add to Workspace" at bounding box center [611, 177] width 63 height 14
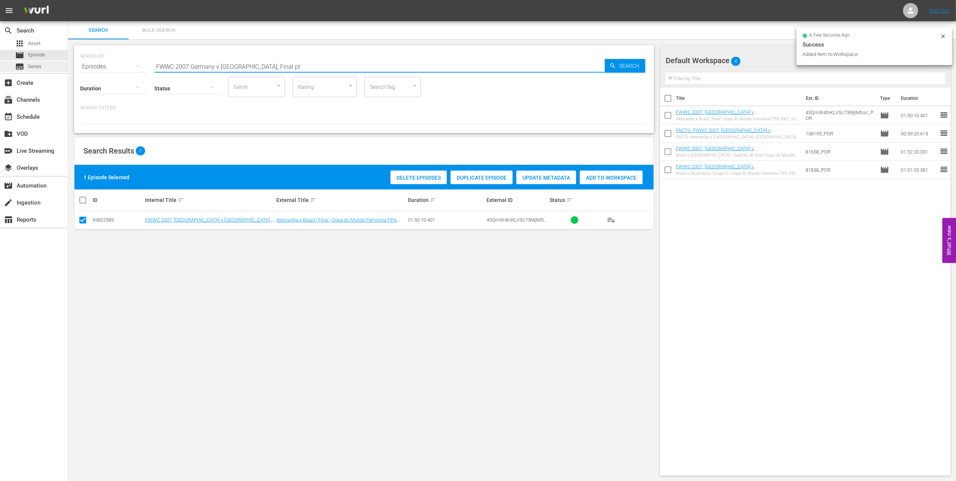
drag, startPoint x: 238, startPoint y: 67, endPoint x: 46, endPoint y: 67, distance: 192.0
click at [68, 0] on div "search Search apps Asset movie Episode subtitles Series add_box Create subscrip…" at bounding box center [512, 0] width 888 height 0
paste input "C 1974, [GEOGRAPHIC_DATA] v. [GEOGRAPHIC_DATA] FR, Final"
click at [304, 65] on input "FWC 1974, [GEOGRAPHIC_DATA] v. [GEOGRAPHIC_DATA] FR, Final" at bounding box center [379, 66] width 451 height 18
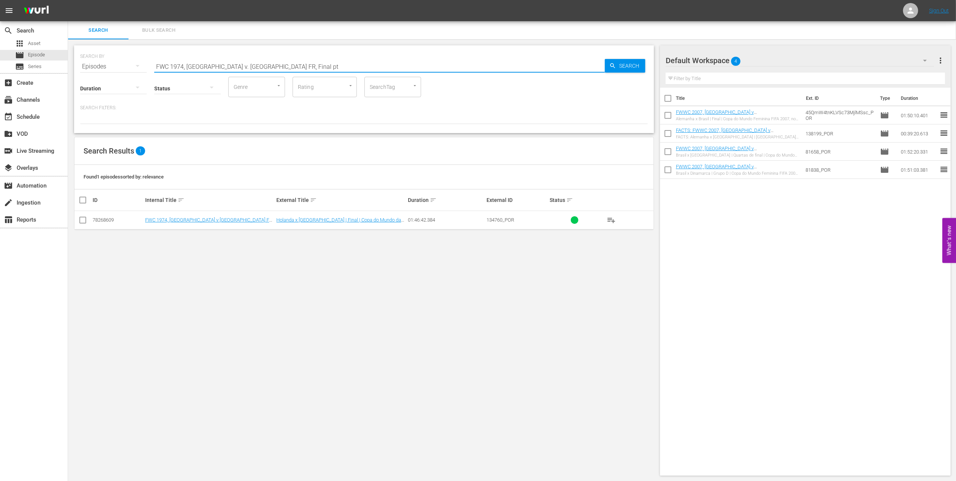
type input "FWC 1974, [GEOGRAPHIC_DATA] v. [GEOGRAPHIC_DATA] FR, Final pt"
drag, startPoint x: 81, startPoint y: 218, endPoint x: 229, endPoint y: 230, distance: 149.0
click at [85, 218] on input "checkbox" at bounding box center [82, 221] width 9 height 9
checkbox input "true"
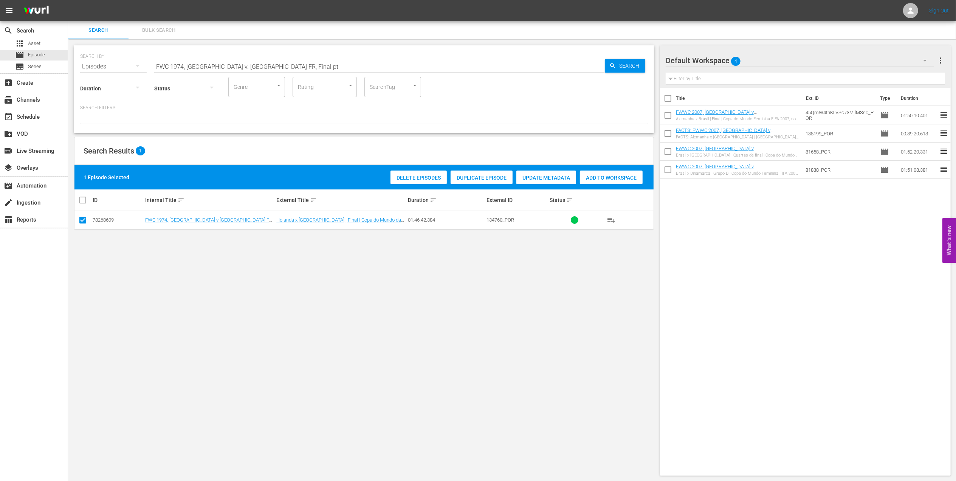
click at [601, 182] on div "Add to Workspace" at bounding box center [611, 177] width 63 height 14
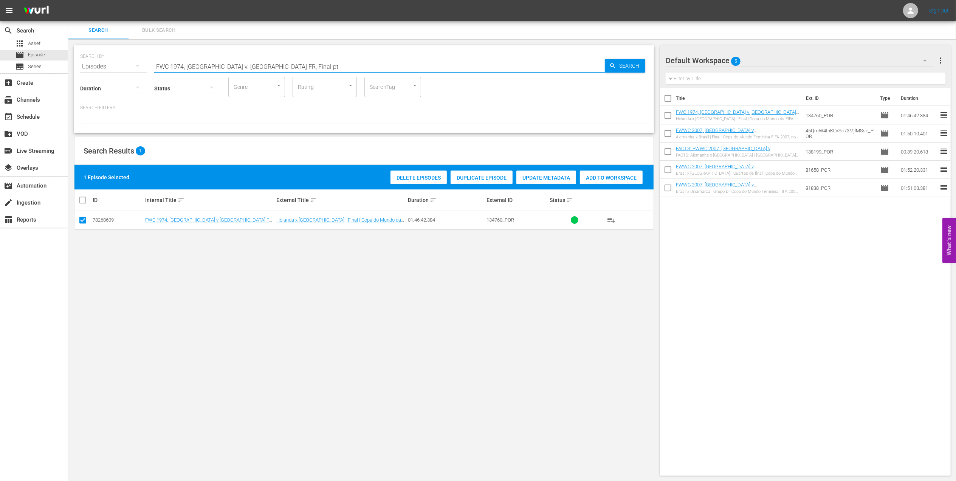
drag, startPoint x: 275, startPoint y: 65, endPoint x: 117, endPoint y: 65, distance: 158.4
click at [85, 65] on div "SEARCH BY Search By Episodes Search ID, Title, Description, Keywords, or Catego…" at bounding box center [364, 61] width 568 height 27
paste input "8, [GEOGRAPHIC_DATA] v. [GEOGRAPHIC_DATA], Final"
click at [289, 63] on input "FWC 1978, [GEOGRAPHIC_DATA] v. [GEOGRAPHIC_DATA], Final" at bounding box center [379, 66] width 451 height 18
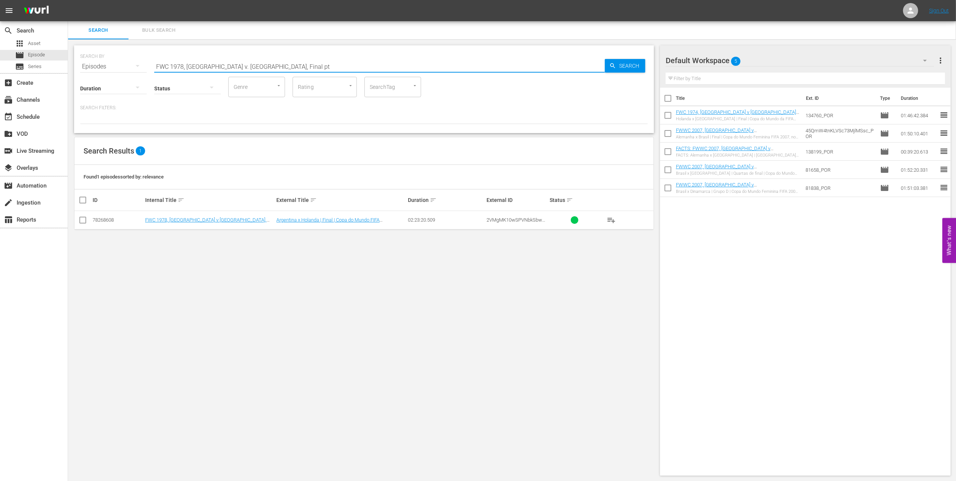
type input "FWC 1978, [GEOGRAPHIC_DATA] v. [GEOGRAPHIC_DATA], Final pt"
click at [85, 220] on input "checkbox" at bounding box center [82, 221] width 9 height 9
checkbox input "true"
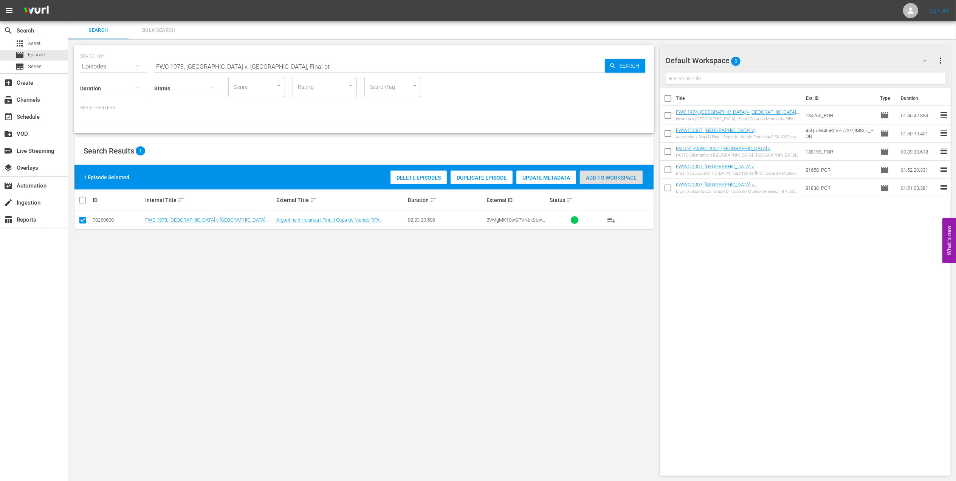
click at [602, 178] on span "Add to Workspace" at bounding box center [611, 178] width 63 height 6
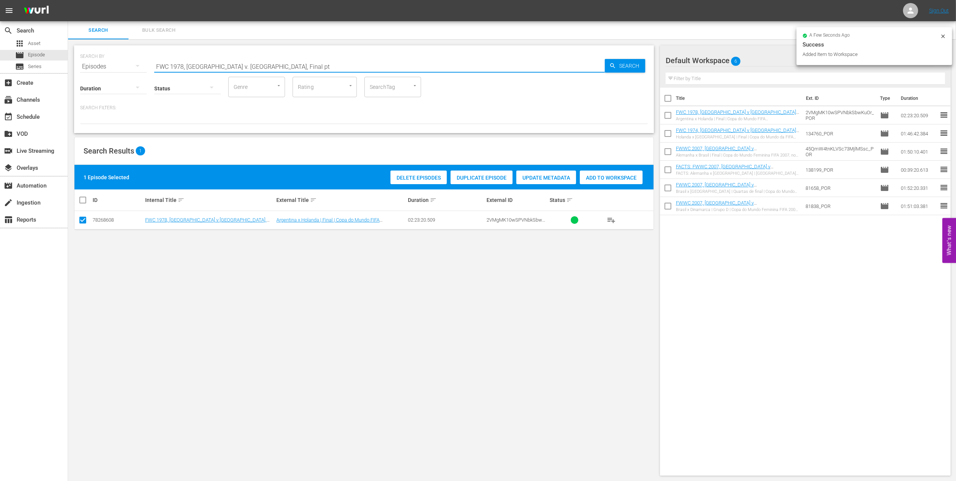
drag, startPoint x: 194, startPoint y: 67, endPoint x: 218, endPoint y: 65, distance: 24.6
click at [92, 67] on div "SEARCH BY Search By Episodes Search ID, Title, Description, Keywords, or Catego…" at bounding box center [364, 61] width 568 height 27
paste input "Netherlands' Great Victories in the FIFA World Cup™"
click at [322, 64] on input "Netherlands' Great Victories in the FIFA World Cup™" at bounding box center [379, 66] width 451 height 18
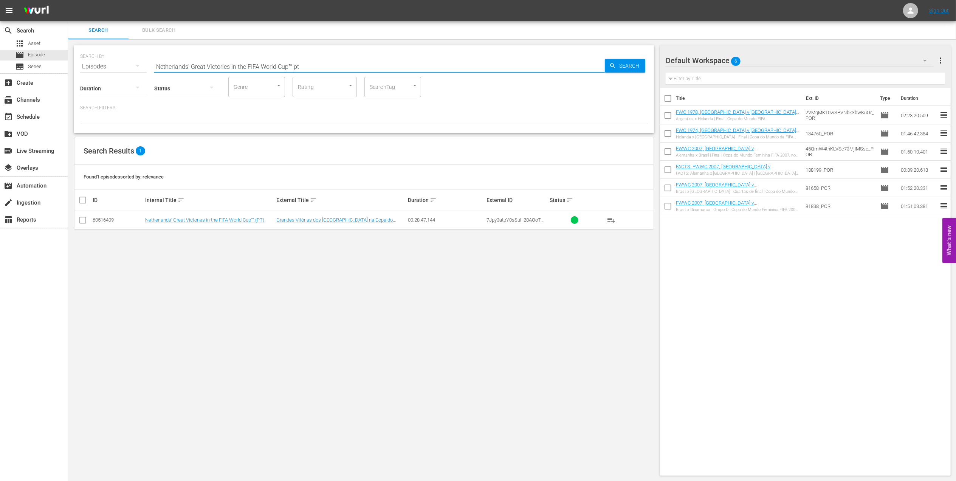
type input "Netherlands' Great Victories in the FIFA World Cup™ pt"
click at [87, 220] on input "checkbox" at bounding box center [82, 221] width 9 height 9
checkbox input "true"
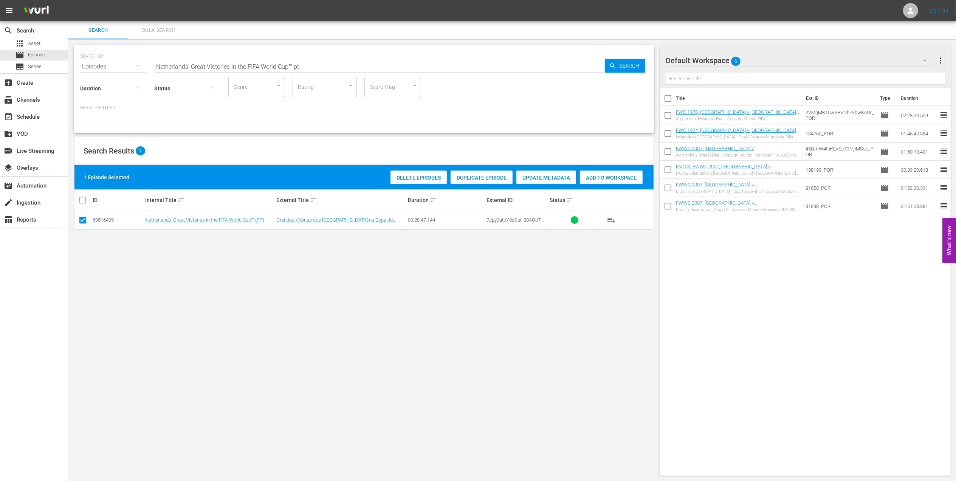
click at [616, 175] on span "Add to Workspace" at bounding box center [611, 178] width 63 height 6
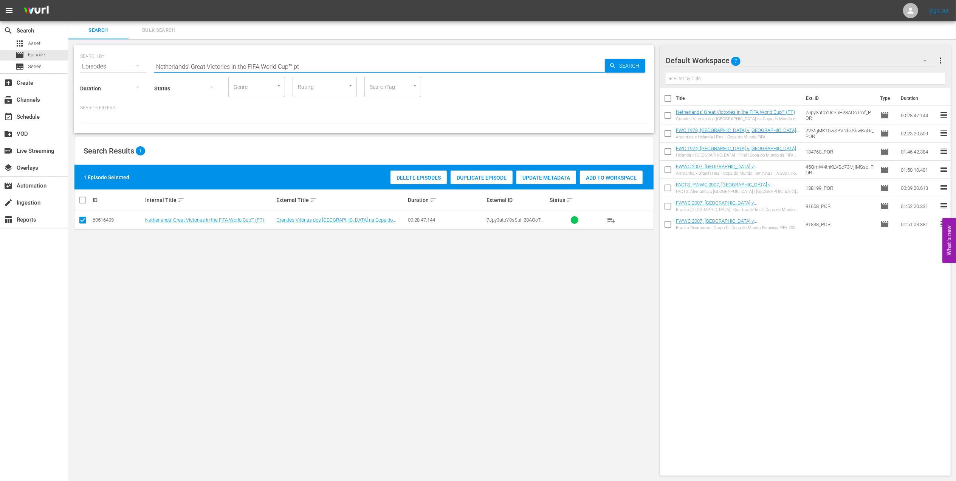
drag, startPoint x: 180, startPoint y: 73, endPoint x: 107, endPoint y: 88, distance: 74.9
click at [68, 0] on div "search Search apps Asset movie Episode subtitles Series add_box Create subscrip…" at bounding box center [512, 0] width 888 height 0
paste input "2002 Official Film - Seven Games from Glory"
click at [307, 68] on input "2002 Official Film - Seven Games from Glory" at bounding box center [379, 66] width 451 height 18
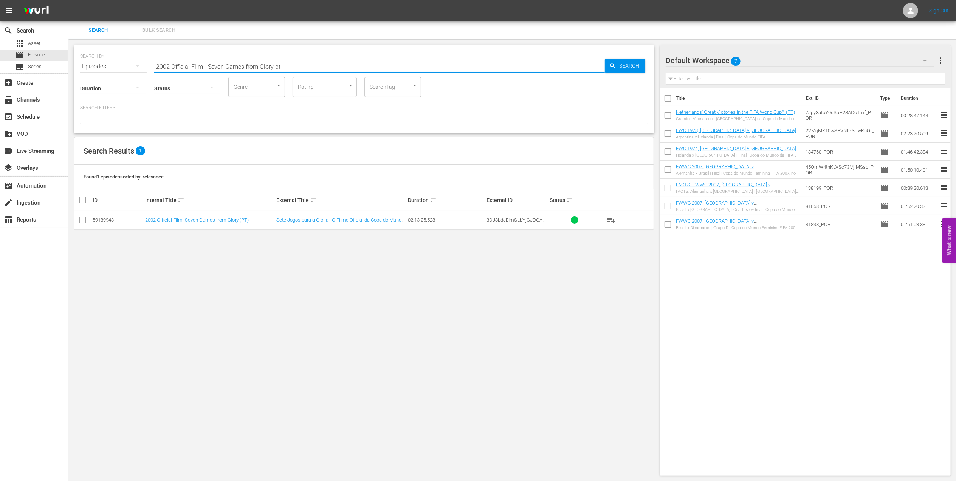
type input "2002 Official Film - Seven Games from Glory pt"
click at [82, 220] on input "checkbox" at bounding box center [82, 221] width 9 height 9
checkbox input "true"
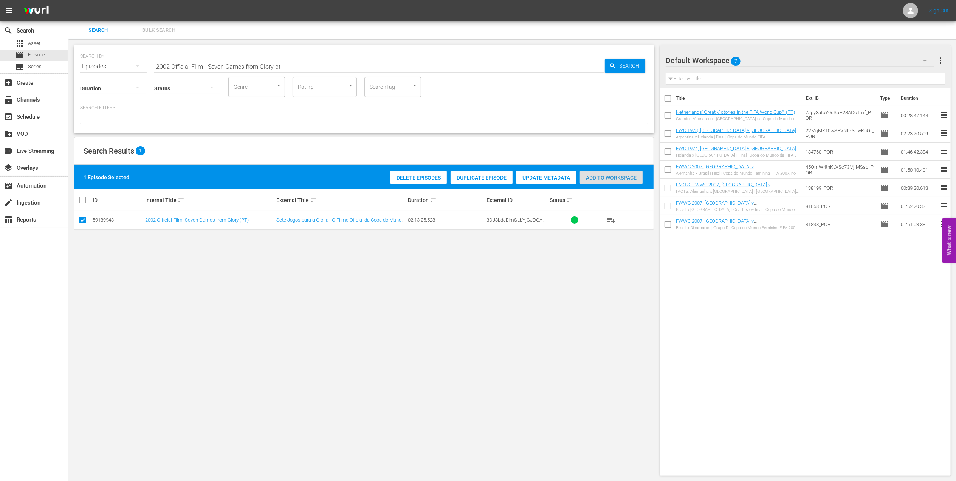
click at [587, 177] on span "Add to Workspace" at bounding box center [611, 178] width 63 height 6
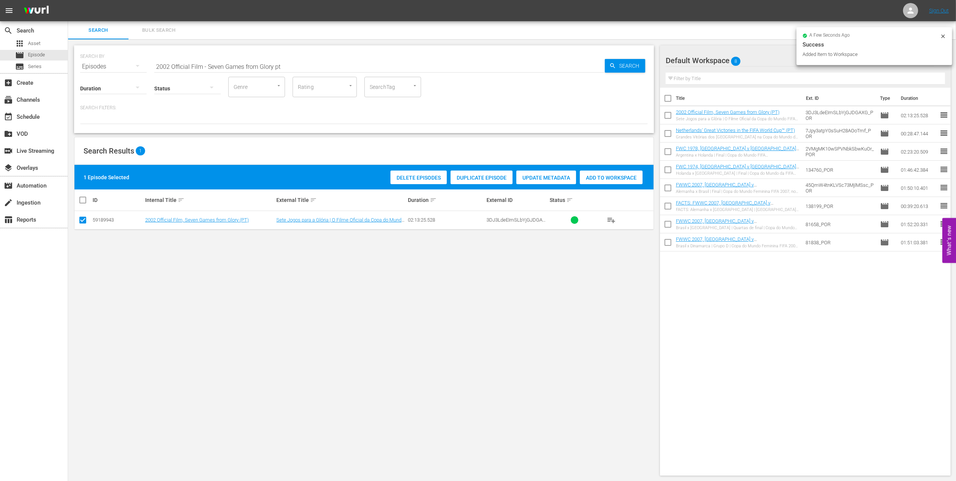
drag, startPoint x: 131, startPoint y: 64, endPoint x: 120, endPoint y: 64, distance: 10.6
click at [121, 64] on div "SEARCH BY Search By Episodes Search ID, Title, Description, Keywords, or Catego…" at bounding box center [364, 61] width 568 height 27
paste input ": This is an Asian Odyssey"
click at [321, 62] on input "2002: This is an Asian Odyssey" at bounding box center [379, 66] width 451 height 18
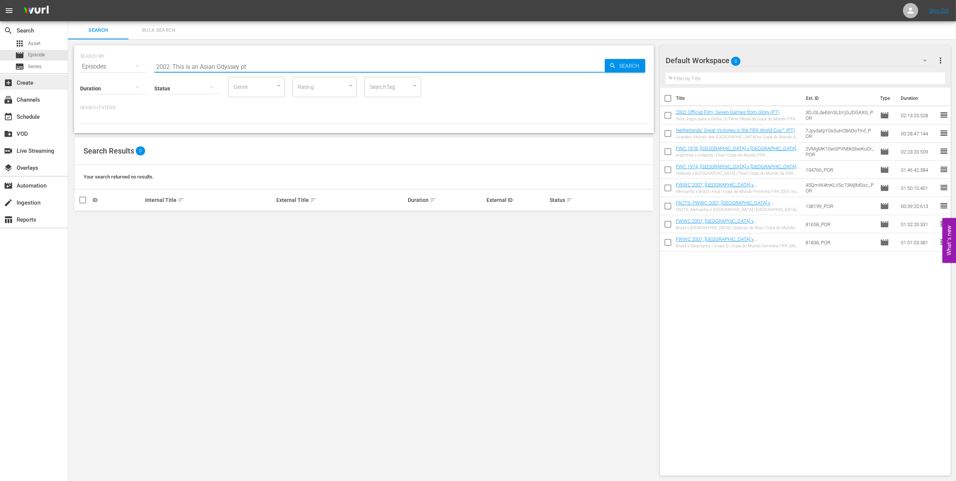
drag, startPoint x: 197, startPoint y: 66, endPoint x: 15, endPoint y: 78, distance: 182.2
click at [68, 0] on div "search Search apps Asset movie Episode subtitles Series add_box Create subscrip…" at bounding box center [512, 0] width 888 height 0
click at [194, 65] on input "Asian Odyssey pt" at bounding box center [379, 66] width 451 height 18
type input "Asian pt"
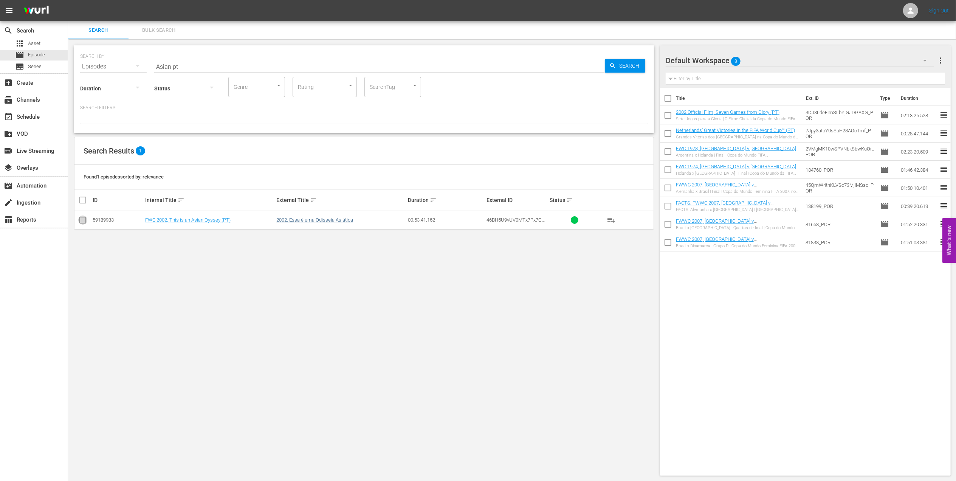
drag, startPoint x: 82, startPoint y: 217, endPoint x: 333, endPoint y: 220, distance: 251.4
click at [82, 218] on input "checkbox" at bounding box center [82, 221] width 9 height 9
checkbox input "true"
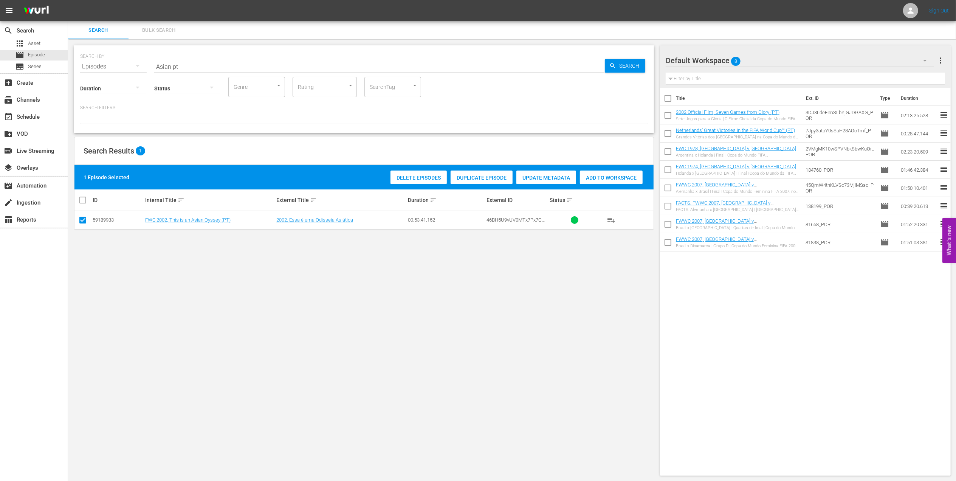
click at [597, 175] on span "Add to Workspace" at bounding box center [611, 178] width 63 height 6
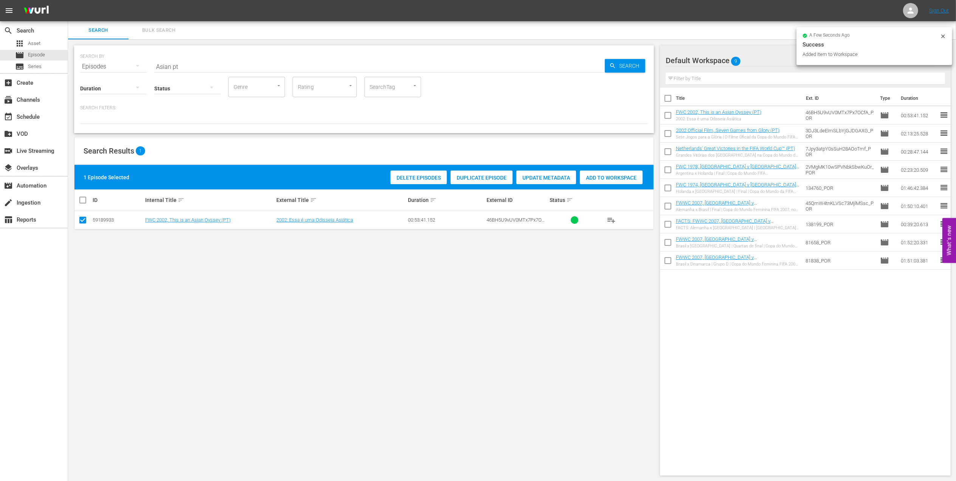
paste input "FWC 2002 Brazil vs Turkey, Semi-final (PT)"
click at [91, 65] on div "SEARCH BY Search By Episodes Search ID, Title, Description, Keywords, or Catego…" at bounding box center [364, 61] width 568 height 27
click at [301, 67] on input "FWC 2002 Brazil vs Turkey, Semi-final (PT)" at bounding box center [379, 66] width 451 height 18
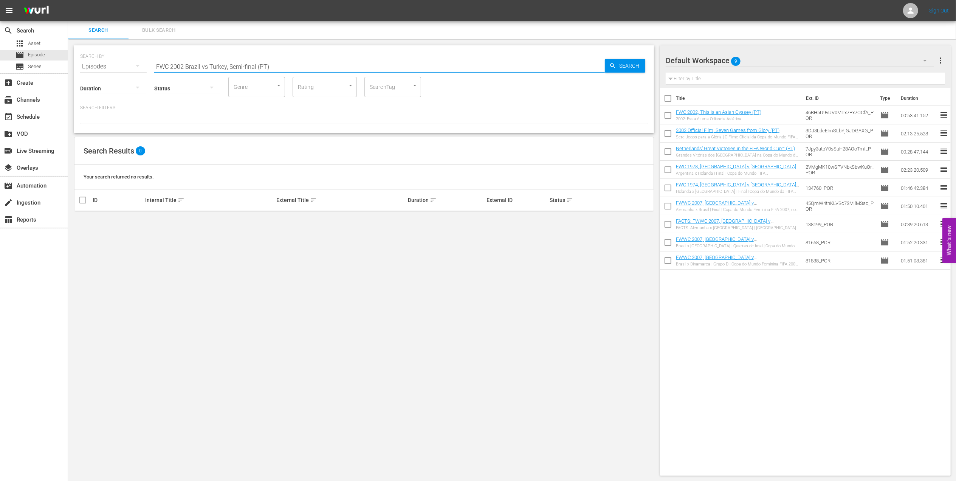
click at [207, 64] on input "FWC 2002 Brazil vs Turkey, Semi-final (PT)" at bounding box center [379, 66] width 451 height 18
type input "FWC 2002 [GEOGRAPHIC_DATA] v [GEOGRAPHIC_DATA], Semi-final (PT)"
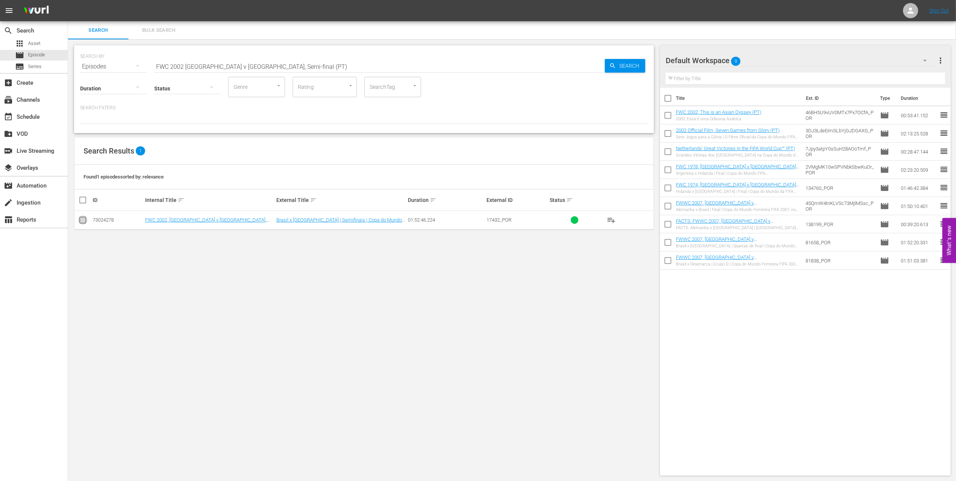
click at [87, 218] on input "checkbox" at bounding box center [82, 221] width 9 height 9
checkbox input "true"
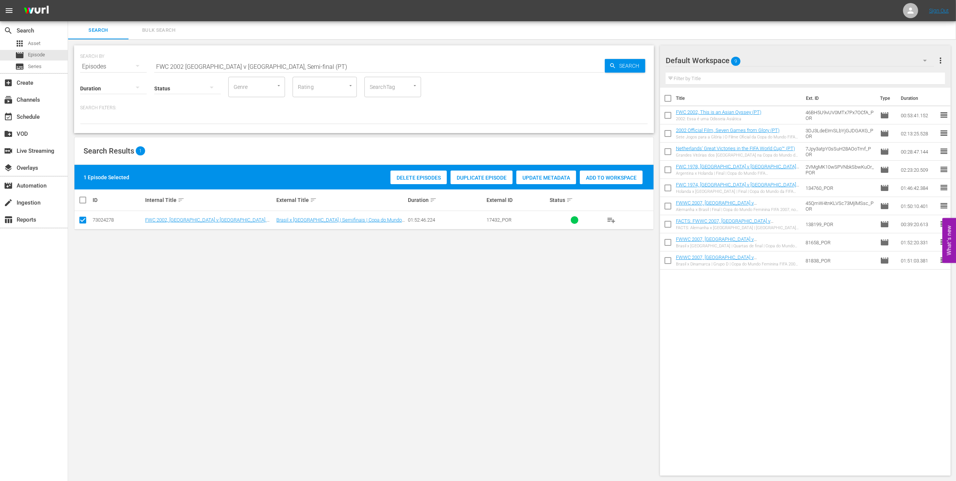
click at [598, 176] on span "Add to Workspace" at bounding box center [611, 178] width 63 height 6
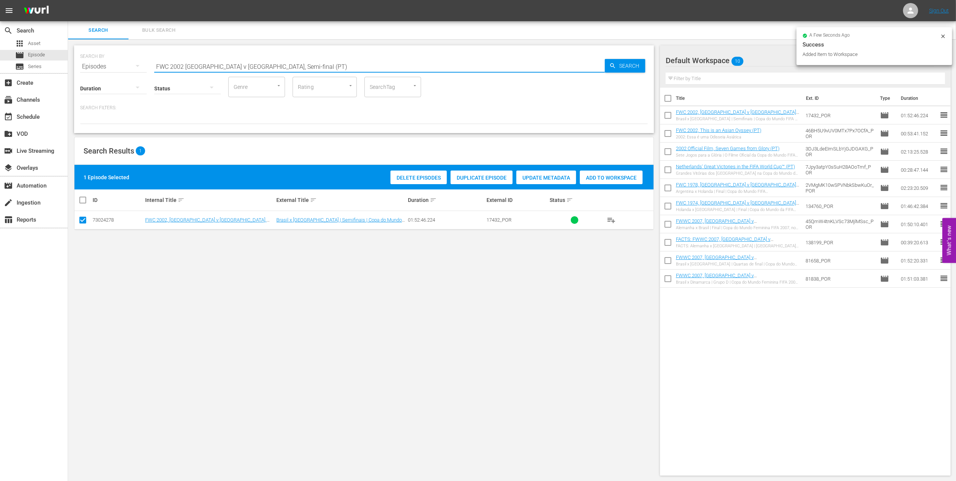
paste input "Samba Football: Brazil's Goal Feasts in the FIFA World Cup™"
drag, startPoint x: 273, startPoint y: 64, endPoint x: 96, endPoint y: 64, distance: 176.5
click at [97, 64] on div "SEARCH BY Search By Episodes Search ID, Title, Description, Keywords, or Catego…" at bounding box center [364, 61] width 568 height 27
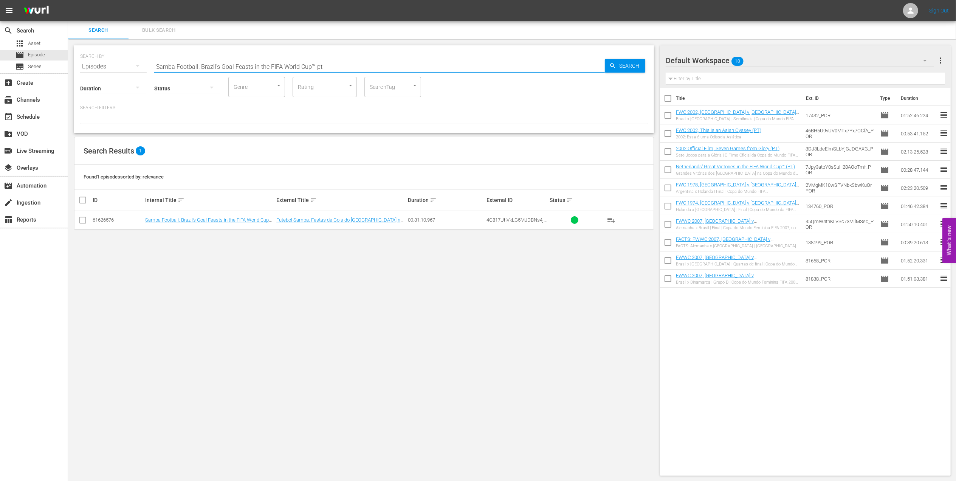
type input "Samba Football: Brazil's Goal Feasts in the FIFA World Cup™ pt"
click at [86, 221] on input "checkbox" at bounding box center [82, 221] width 9 height 9
checkbox input "true"
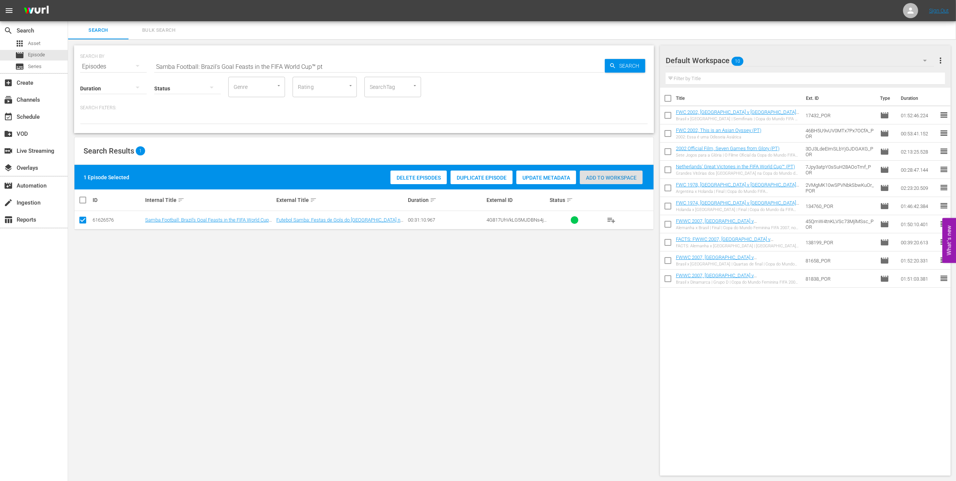
click at [593, 179] on span "Add to Workspace" at bounding box center [611, 178] width 63 height 6
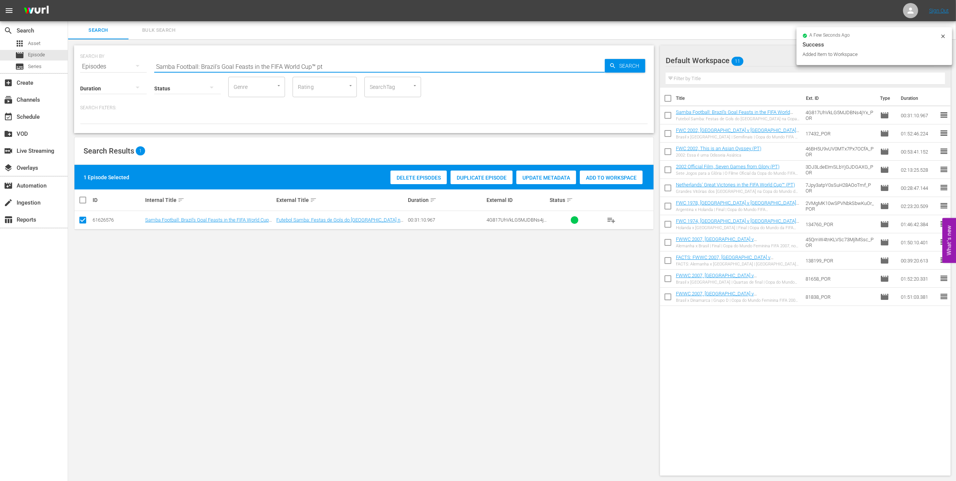
drag, startPoint x: 221, startPoint y: 63, endPoint x: 97, endPoint y: 64, distance: 123.6
click at [98, 64] on div "SEARCH BY Search By Episodes Search ID, Title, Description, Keywords, or Catego…" at bounding box center [364, 61] width 568 height 27
paste input "Germany v [GEOGRAPHIC_DATA]: The Finals"
click at [287, 64] on input "Germany v [GEOGRAPHIC_DATA]: The Finals" at bounding box center [379, 66] width 451 height 18
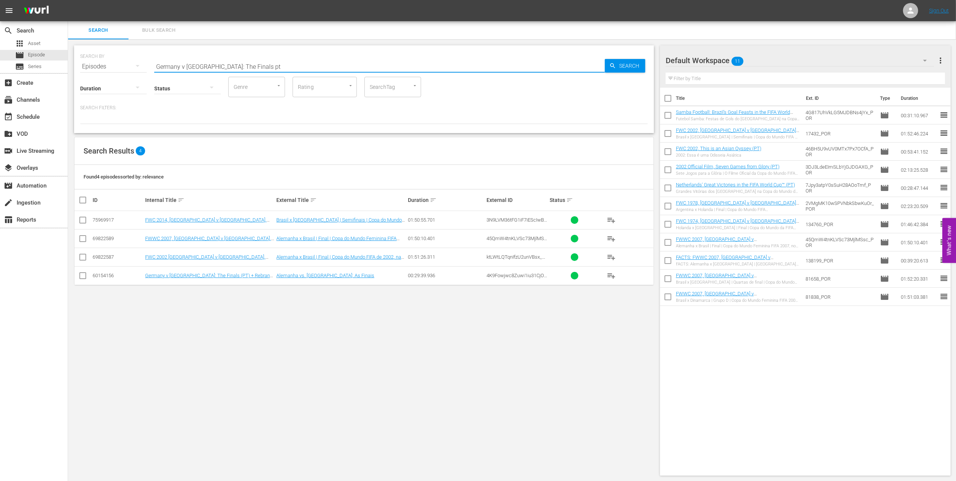
type input "Germany v [GEOGRAPHIC_DATA]: The Finals pt"
click at [82, 278] on input "checkbox" at bounding box center [82, 277] width 9 height 9
checkbox input "true"
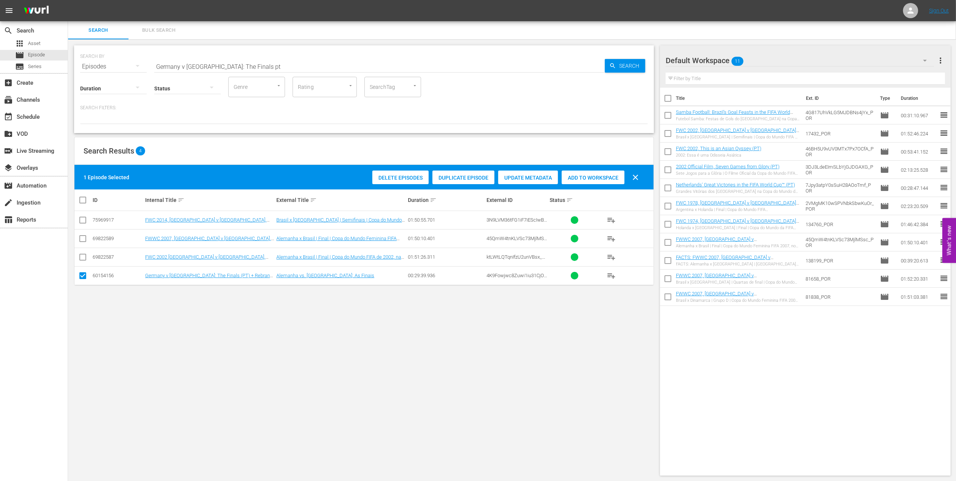
click at [592, 176] on span "Add to Workspace" at bounding box center [593, 178] width 63 height 6
drag, startPoint x: 260, startPoint y: 64, endPoint x: 82, endPoint y: 68, distance: 178.5
click at [82, 68] on div "SEARCH BY Search By Episodes Search ID, Title, Description, Keywords, or Catego…" at bounding box center [364, 61] width 568 height 27
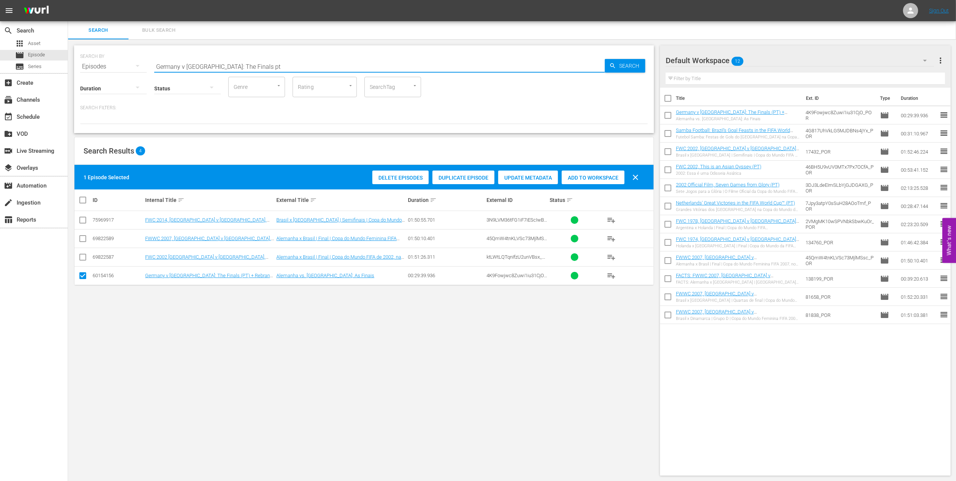
paste input "FWC 2022 Croatia v [GEOGRAPHIC_DATA], Quarter-final (PT)"
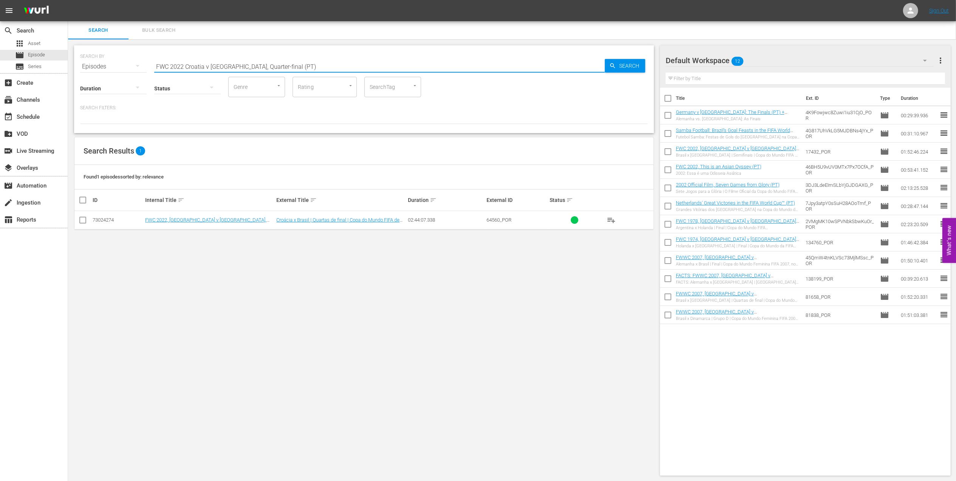
type input "FWC 2022 Croatia v [GEOGRAPHIC_DATA], Quarter-final (PT)"
click at [85, 222] on input "checkbox" at bounding box center [82, 221] width 9 height 9
checkbox input "true"
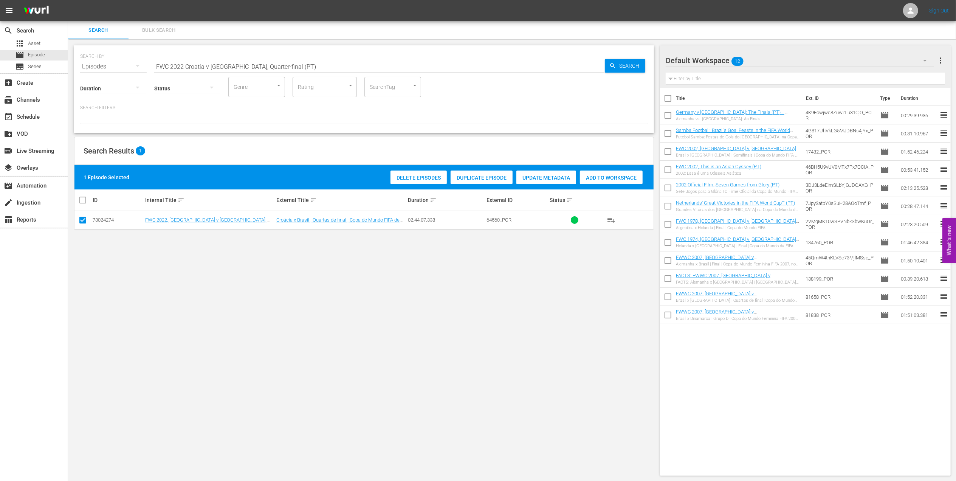
click at [626, 175] on span "Add to Workspace" at bounding box center [611, 178] width 63 height 6
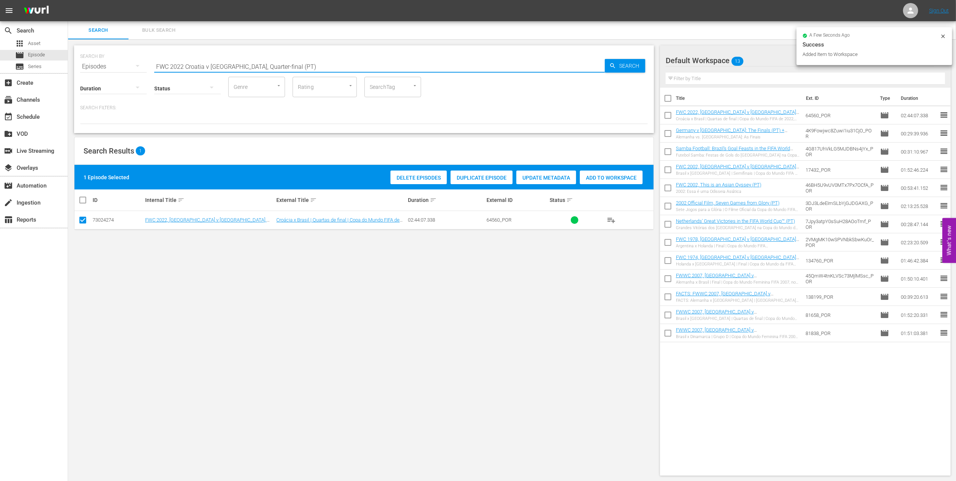
drag, startPoint x: 279, startPoint y: 66, endPoint x: 85, endPoint y: 66, distance: 193.5
click at [85, 66] on div "SEARCH BY Search By Episodes Search ID, Title, Description, Keywords, or Catego…" at bounding box center [364, 61] width 568 height 27
paste input "- Final - [GEOGRAPHIC_DATA] v [GEOGRAPHIC_DATA]"
click at [275, 65] on input "FWC 2022 - Final - [GEOGRAPHIC_DATA] v [GEOGRAPHIC_DATA]" at bounding box center [379, 66] width 451 height 18
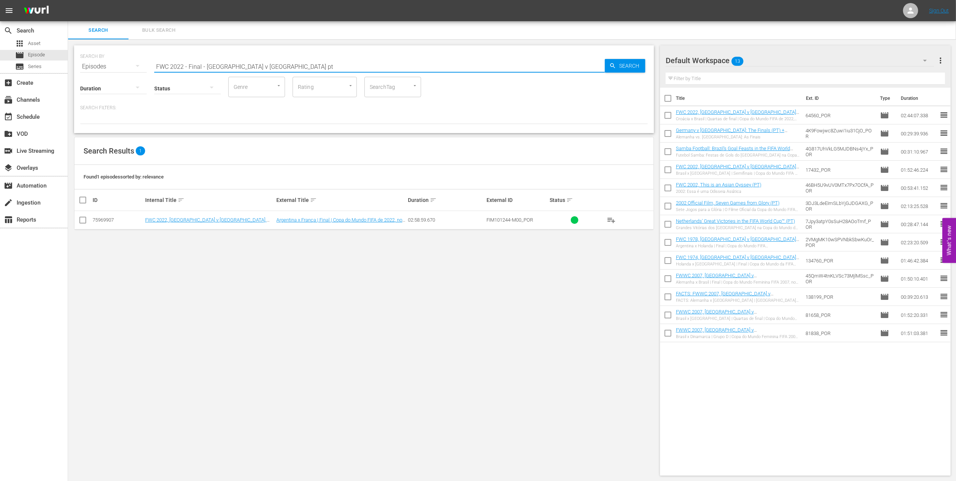
type input "FWC 2022 - Final - [GEOGRAPHIC_DATA] v [GEOGRAPHIC_DATA] pt"
click at [86, 218] on input "checkbox" at bounding box center [82, 221] width 9 height 9
checkbox input "true"
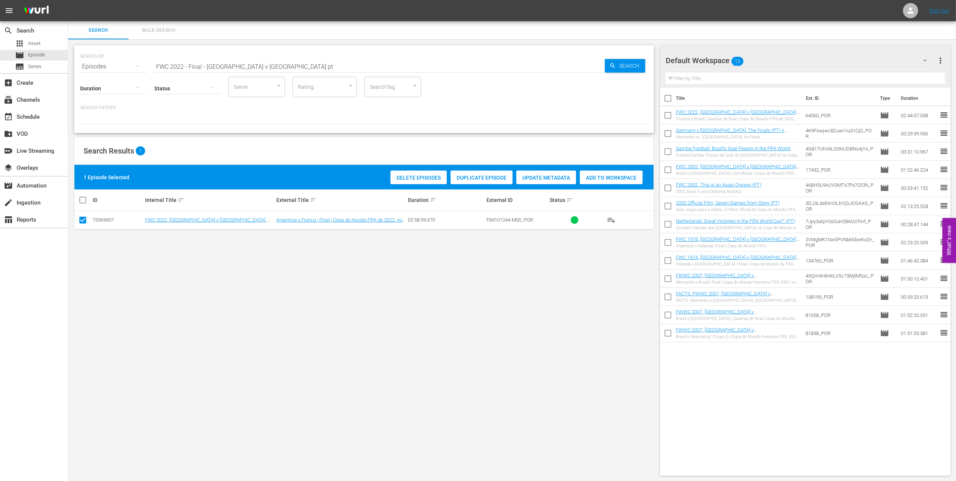
click at [613, 172] on div "Add to Workspace" at bounding box center [611, 177] width 63 height 14
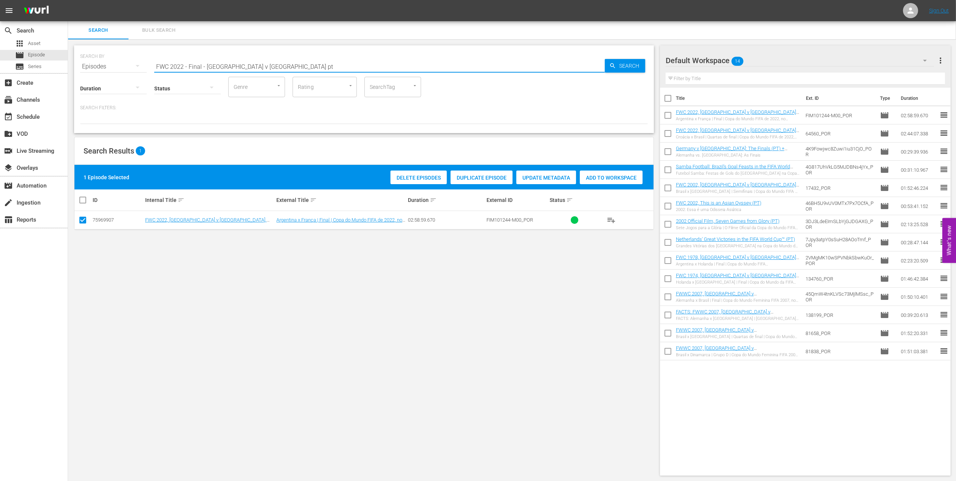
drag, startPoint x: 268, startPoint y: 68, endPoint x: 103, endPoint y: 69, distance: 165.6
click at [99, 68] on div "SEARCH BY Search By Episodes Search ID, Title, Description, Keywords, or Catego…" at bounding box center [364, 61] width 568 height 27
paste input "utebol Arte"
click at [251, 67] on input "Futebol Arte" at bounding box center [379, 66] width 451 height 18
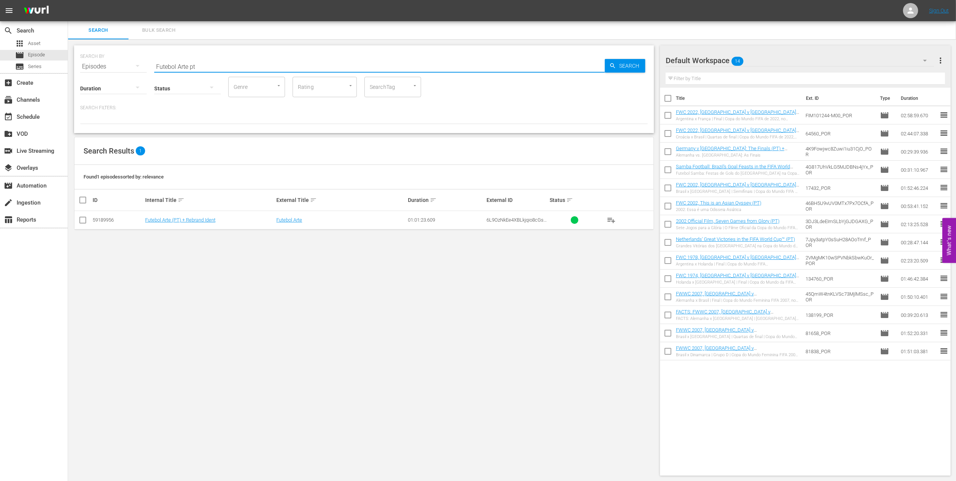
type input "Futebol Arte pt"
click at [84, 220] on input "checkbox" at bounding box center [82, 221] width 9 height 9
checkbox input "true"
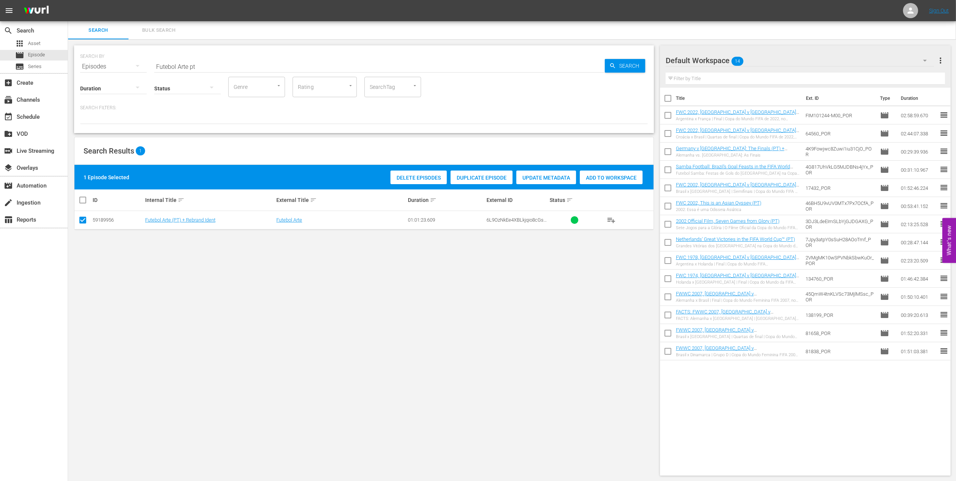
click at [588, 176] on span "Add to Workspace" at bounding box center [611, 178] width 63 height 6
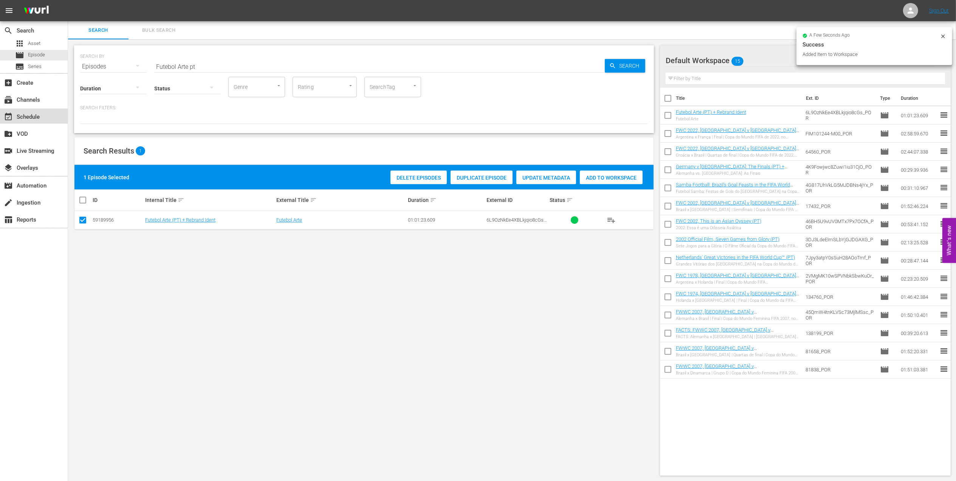
click at [30, 117] on div "event_available Schedule" at bounding box center [21, 115] width 42 height 7
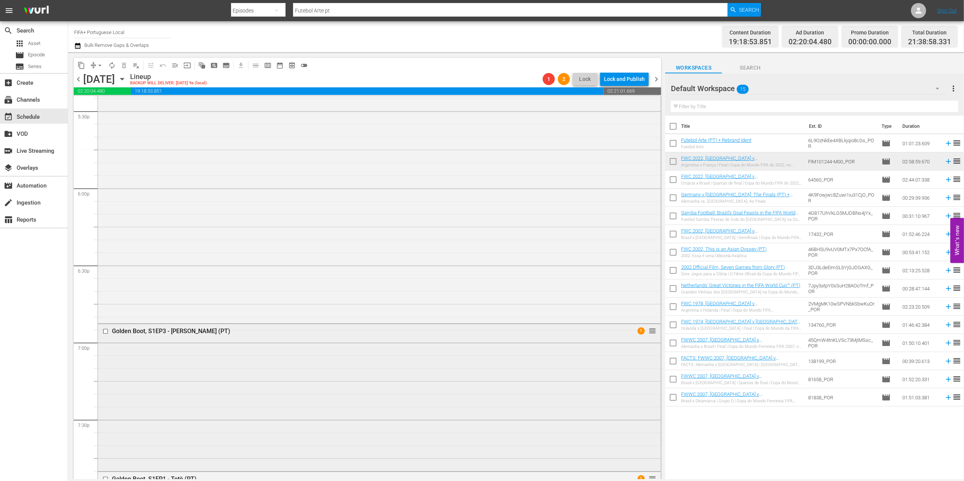
scroll to position [3319, 0]
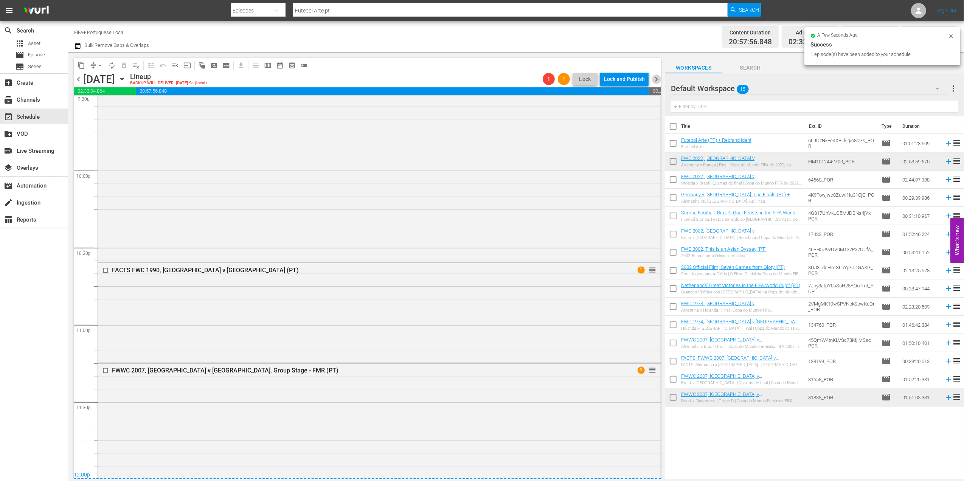
click at [656, 79] on span "chevron_right" at bounding box center [655, 78] width 9 height 9
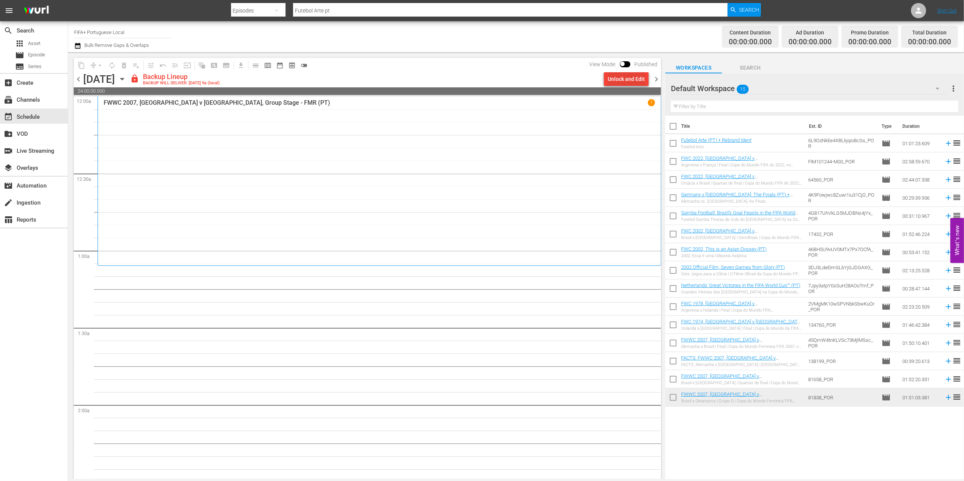
click at [622, 77] on div "Unlock and Edit" at bounding box center [625, 79] width 37 height 14
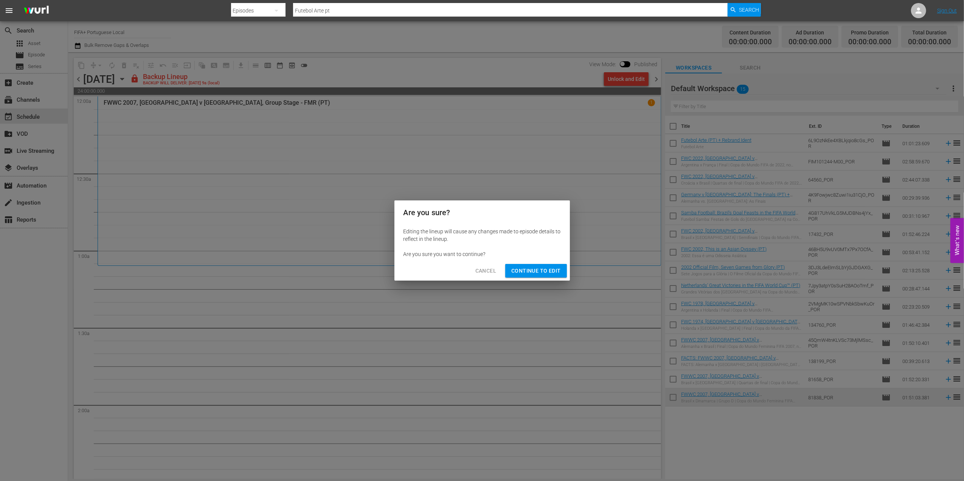
click at [537, 264] on button "Continue to Edit" at bounding box center [535, 271] width 61 height 14
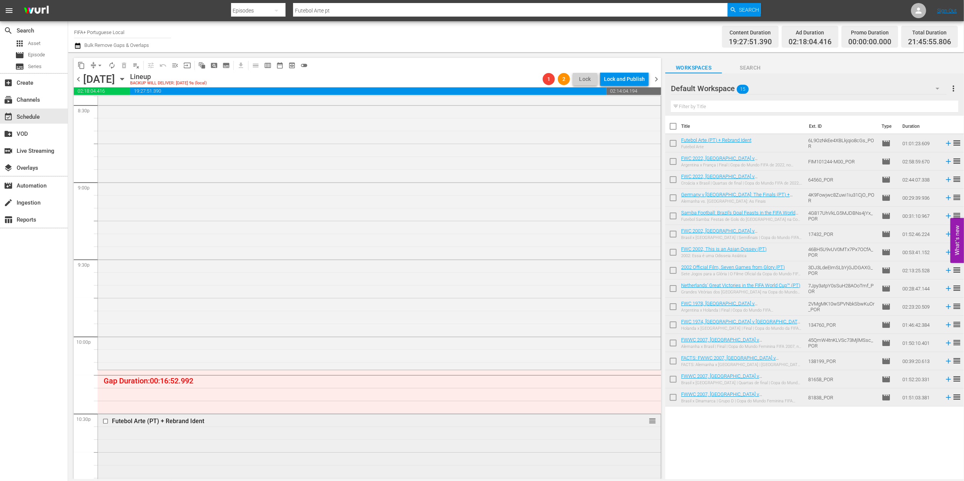
scroll to position [3319, 0]
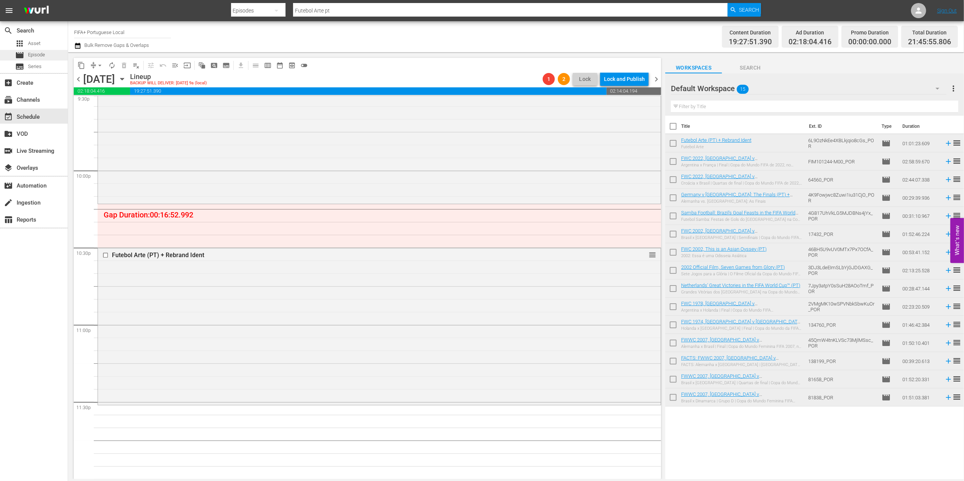
click at [52, 57] on div "movie Episode" at bounding box center [34, 55] width 68 height 11
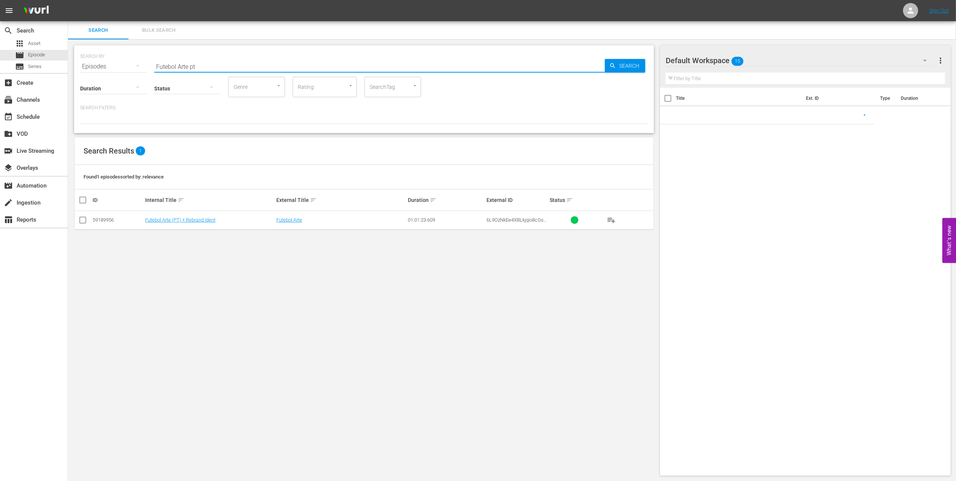
drag, startPoint x: 190, startPoint y: 63, endPoint x: 74, endPoint y: 72, distance: 115.7
click at [74, 72] on div "SEARCH BY Search By Episodes Search ID, Title, Description, Keywords, or Catego…" at bounding box center [364, 89] width 580 height 88
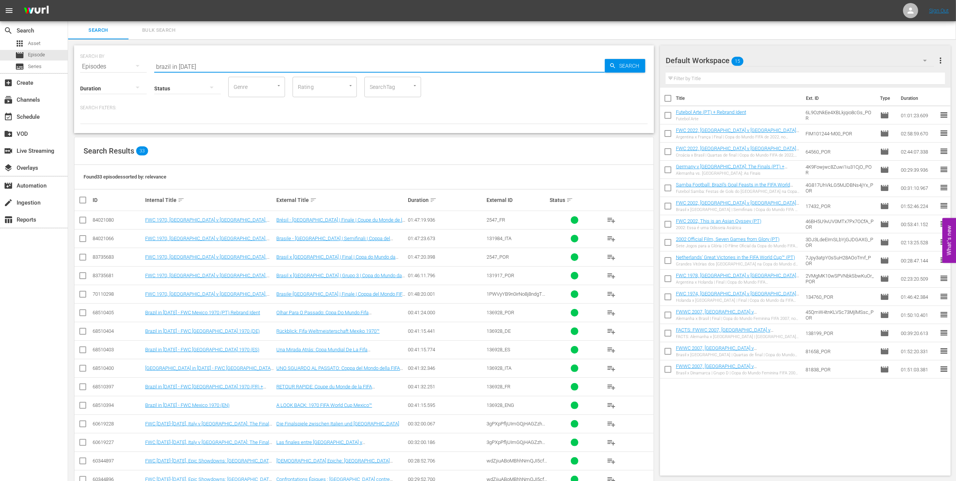
click at [220, 66] on input "brazil in [DATE]" at bounding box center [379, 66] width 451 height 18
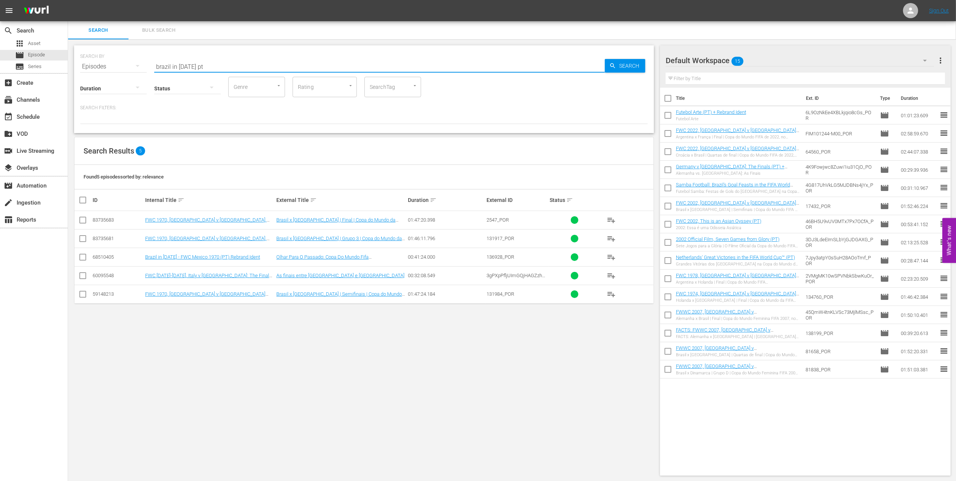
type input "brazil in [DATE] pt"
click at [82, 257] on input "checkbox" at bounding box center [82, 258] width 9 height 9
checkbox input "true"
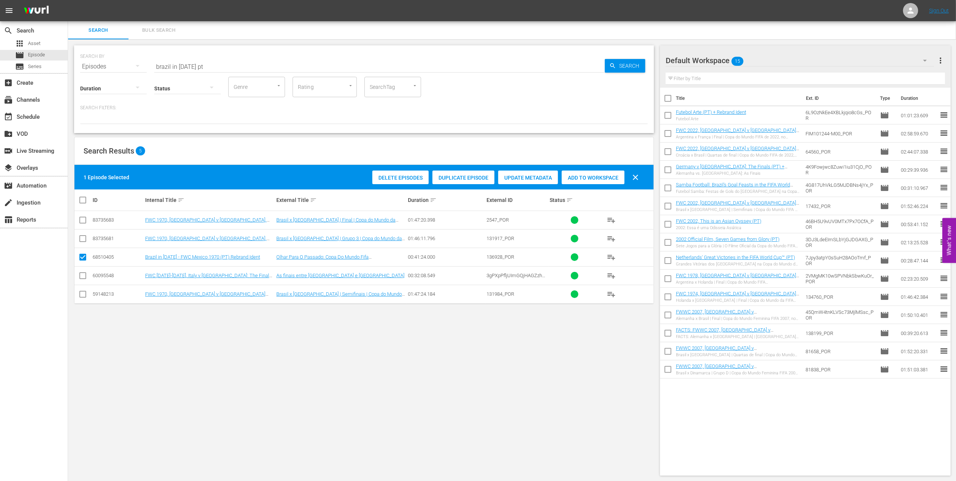
click at [605, 175] on span "Add to Workspace" at bounding box center [593, 178] width 63 height 6
click at [40, 114] on div "event_available Schedule" at bounding box center [21, 115] width 42 height 7
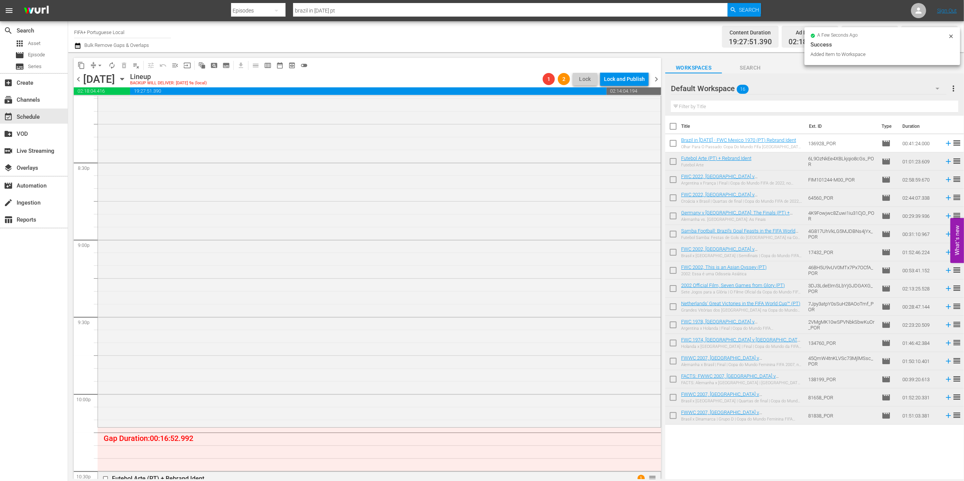
scroll to position [3319, 0]
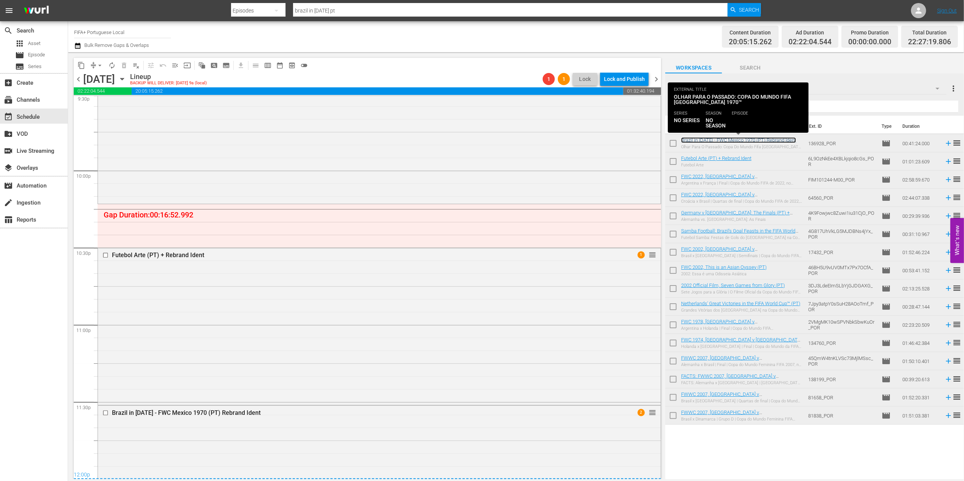
click at [755, 141] on link "Brazil in [DATE] - FWC Mexico 1970 (PT) Rebrand Ident" at bounding box center [738, 140] width 115 height 6
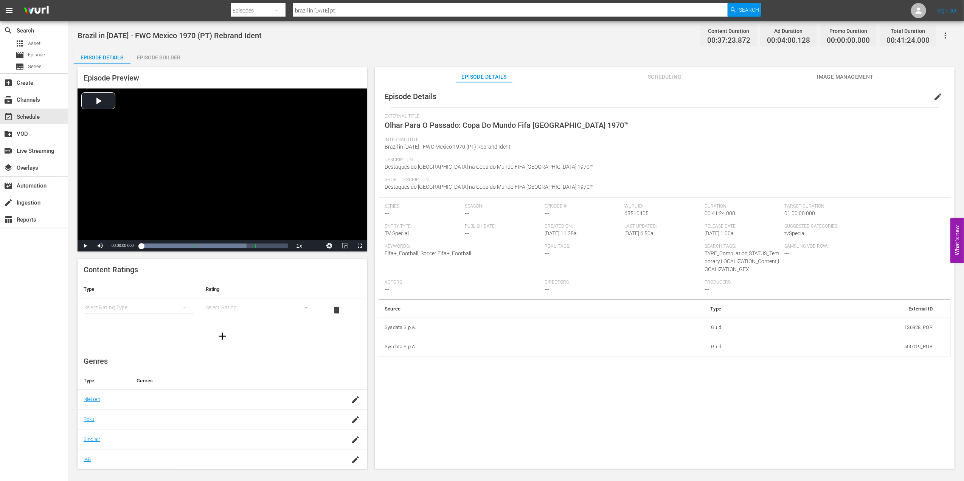
drag, startPoint x: 508, startPoint y: 146, endPoint x: 483, endPoint y: 147, distance: 25.7
click at [508, 146] on div "Internal Title [GEOGRAPHIC_DATA] in [DATE] - FWC Mexico 1970 (PT) Rebrand Ident" at bounding box center [664, 147] width 560 height 20
drag, startPoint x: 473, startPoint y: 147, endPoint x: 379, endPoint y: 146, distance: 93.8
click at [379, 146] on div "Episode Details edit External Title Olhar Para O Passado: Copa Do Mundo Fifa [G…" at bounding box center [664, 221] width 572 height 271
copy span "Brazil in [DATE] - FWC Mexico 1970 (PT)"
